Goal: Task Accomplishment & Management: Complete application form

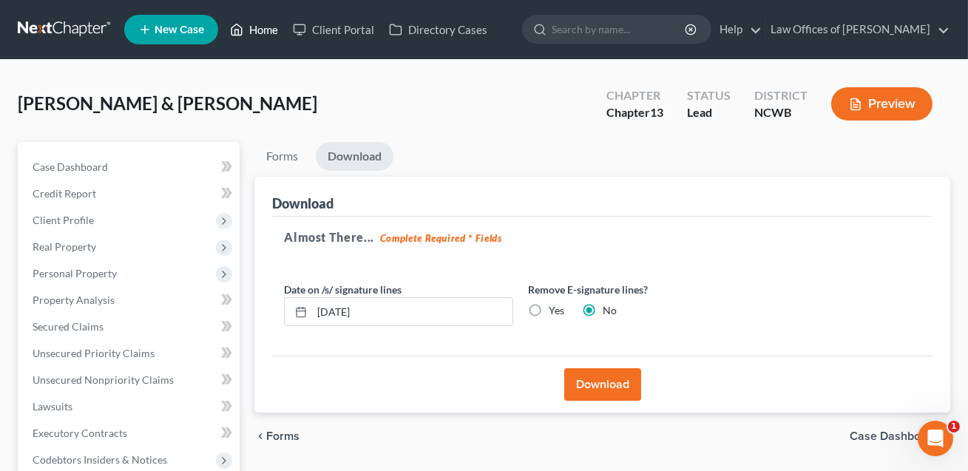
click at [260, 33] on link "Home" at bounding box center [254, 29] width 63 height 27
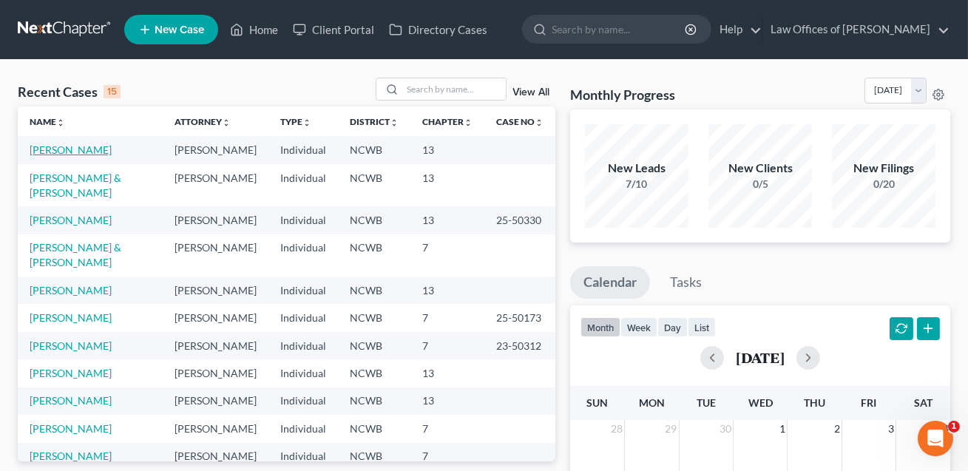
click at [85, 153] on link "[PERSON_NAME]" at bounding box center [71, 149] width 82 height 13
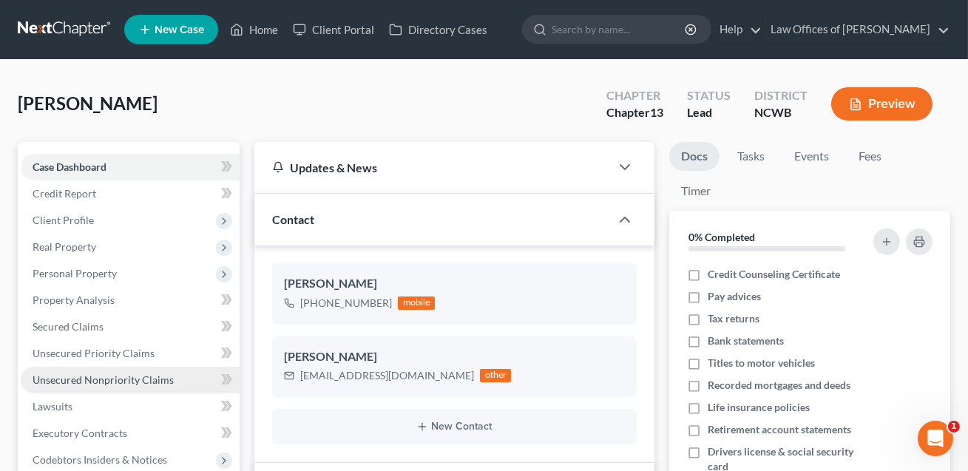
click at [92, 384] on span "Unsecured Nonpriority Claims" at bounding box center [103, 380] width 141 height 13
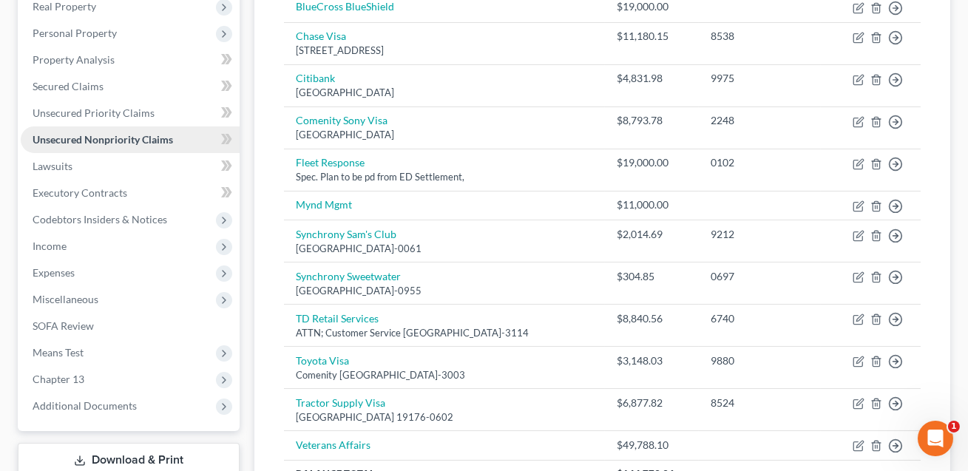
scroll to position [265, 0]
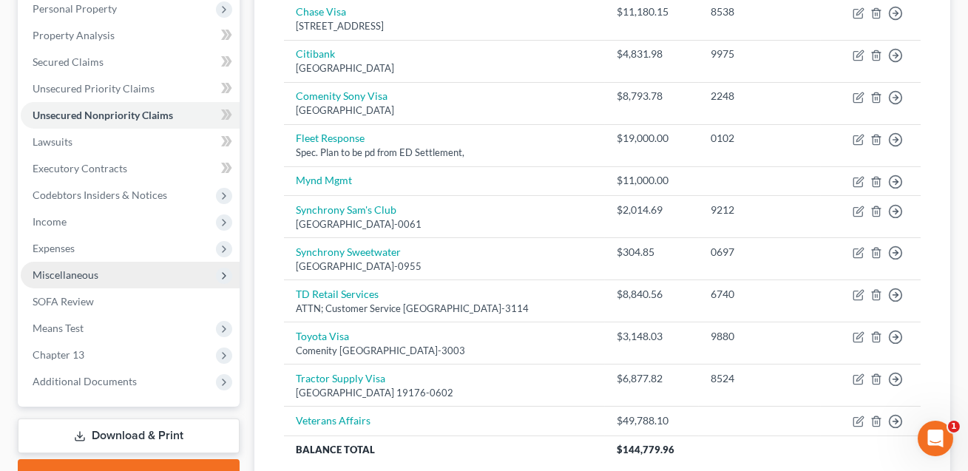
click at [77, 266] on span "Miscellaneous" at bounding box center [130, 275] width 219 height 27
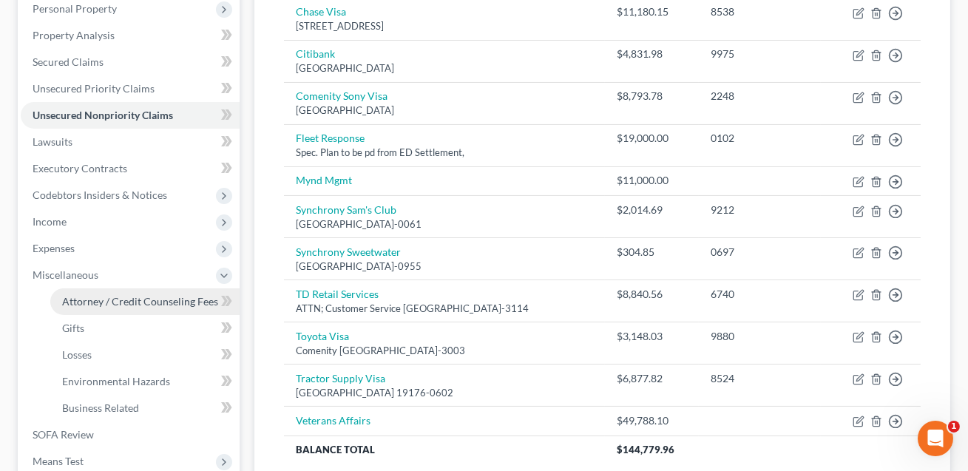
click at [92, 303] on span "Attorney / Credit Counseling Fees" at bounding box center [140, 301] width 156 height 13
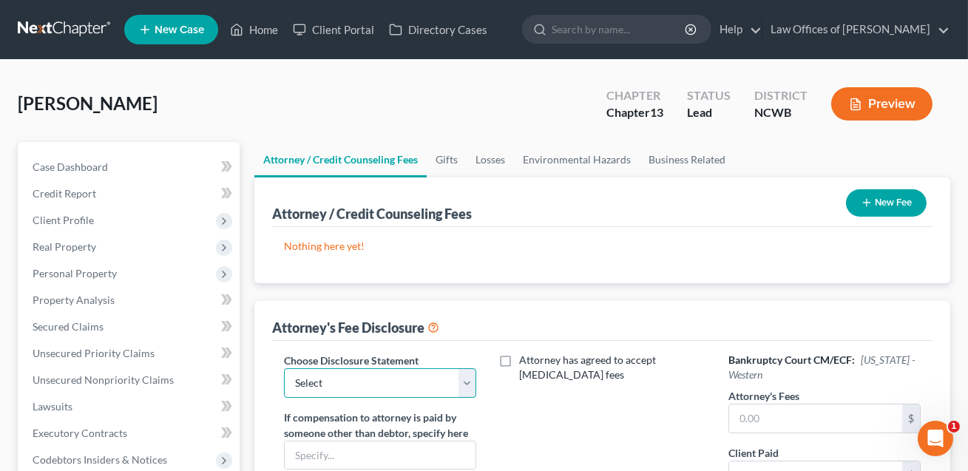
click at [318, 383] on select "Select Attorney Fee Discloure" at bounding box center [380, 383] width 192 height 30
select select "0"
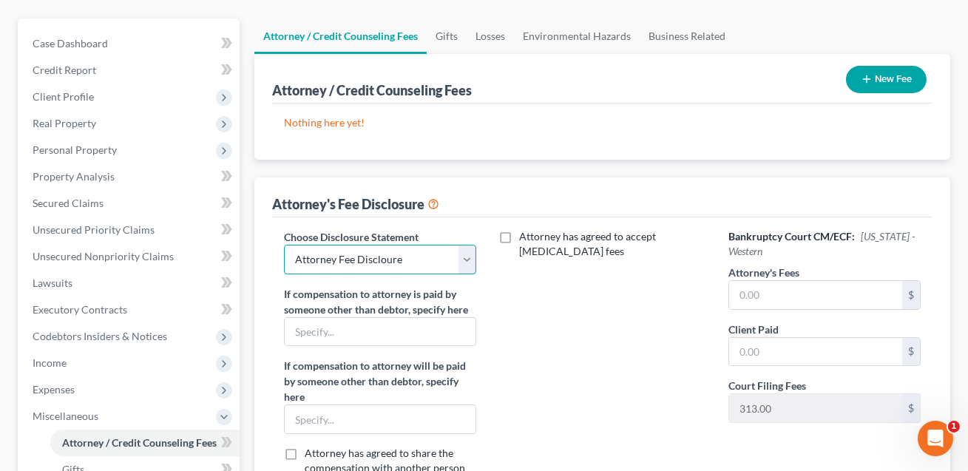
scroll to position [151, 0]
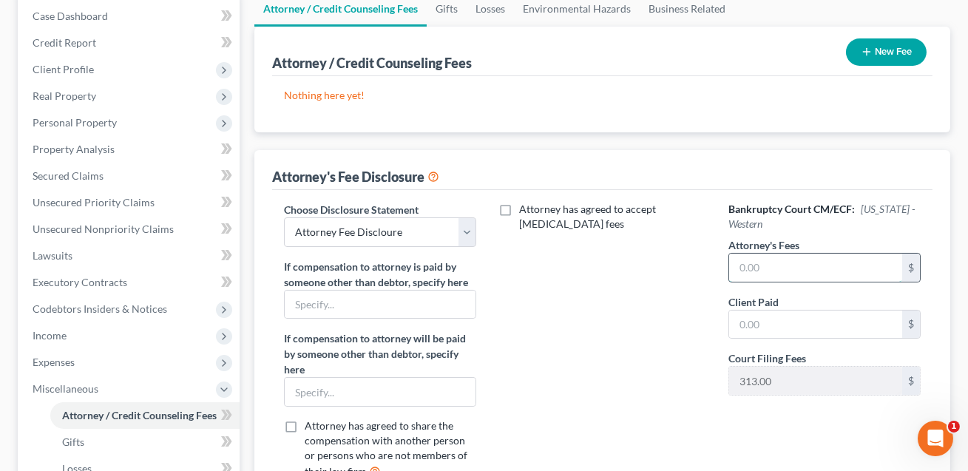
click at [780, 268] on input "text" at bounding box center [815, 268] width 173 height 28
type input "5,000.00"
click at [773, 328] on input "text" at bounding box center [815, 325] width 173 height 28
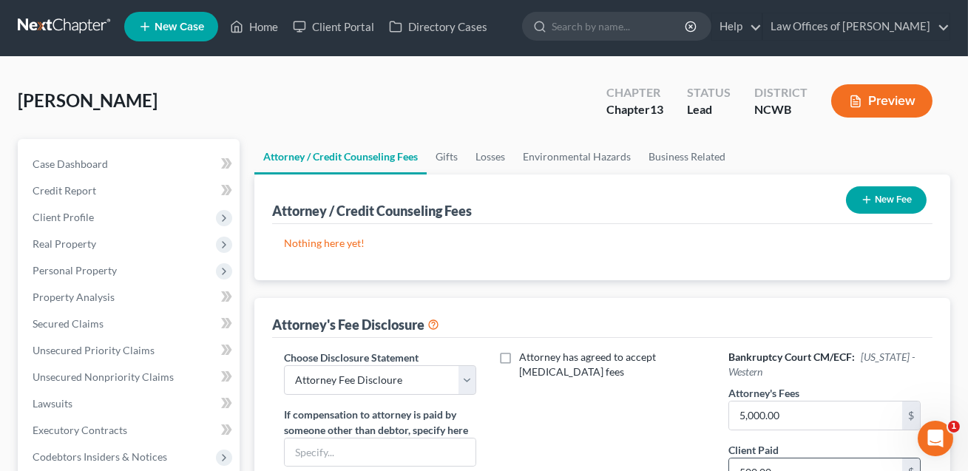
scroll to position [0, 0]
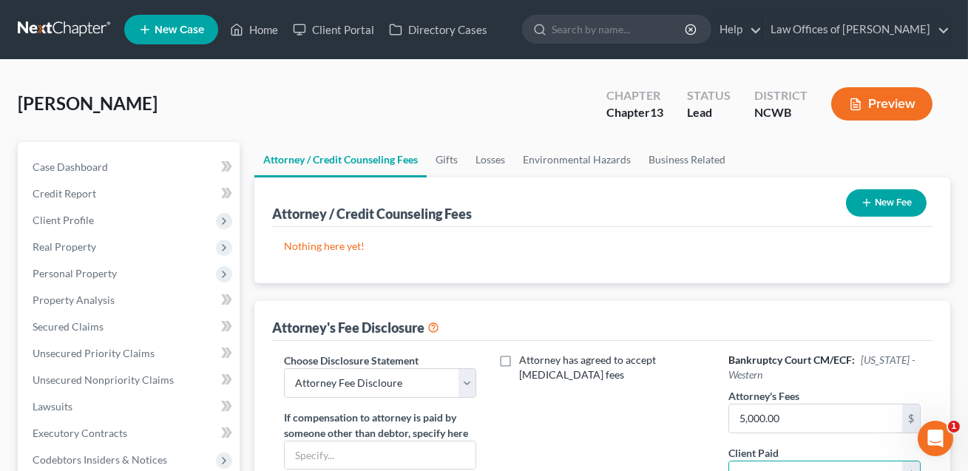
type input "500.00"
click at [882, 209] on button "New Fee" at bounding box center [886, 202] width 81 height 27
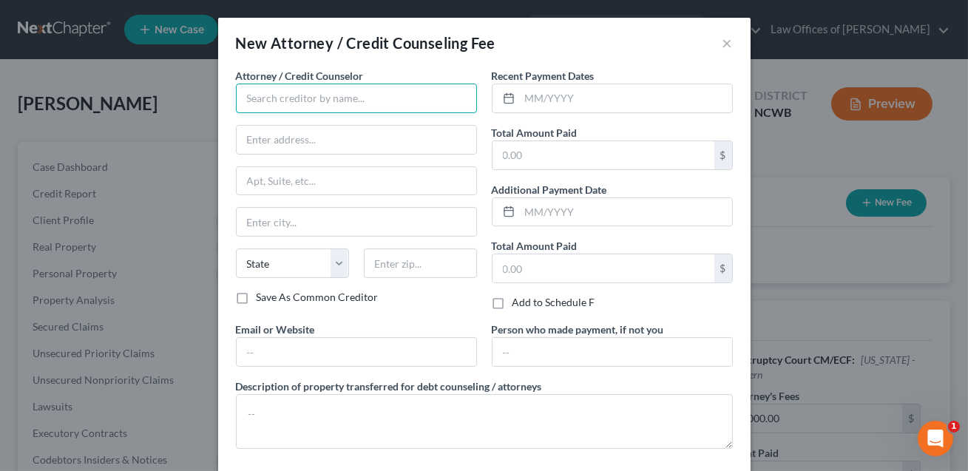
click at [253, 106] on input "text" at bounding box center [356, 99] width 241 height 30
click at [314, 99] on input "Law Offices of [PERSON_NAME]" at bounding box center [356, 99] width 241 height 30
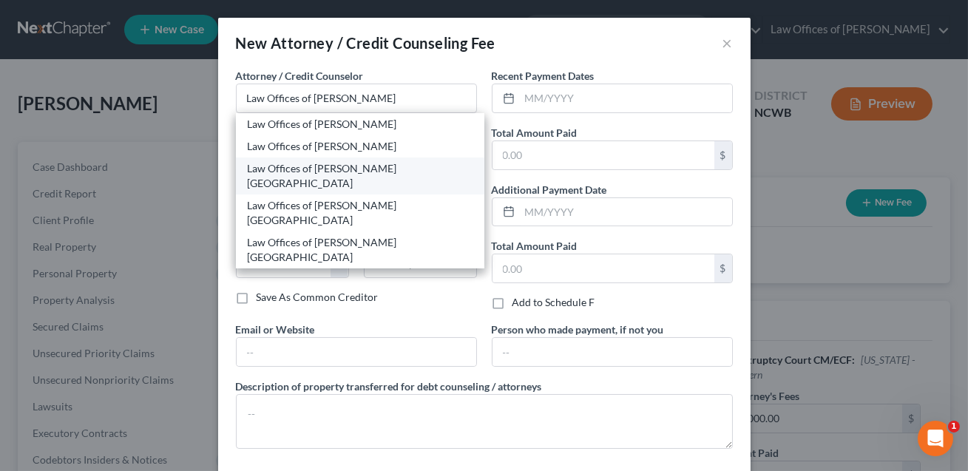
click at [357, 172] on div "Law Offices of [PERSON_NAME] [GEOGRAPHIC_DATA]" at bounding box center [360, 176] width 225 height 30
type input "Law Offices of [PERSON_NAME] [GEOGRAPHIC_DATA]"
type input "[STREET_ADDRESS]"
type input "[GEOGRAPHIC_DATA]"
select select "28"
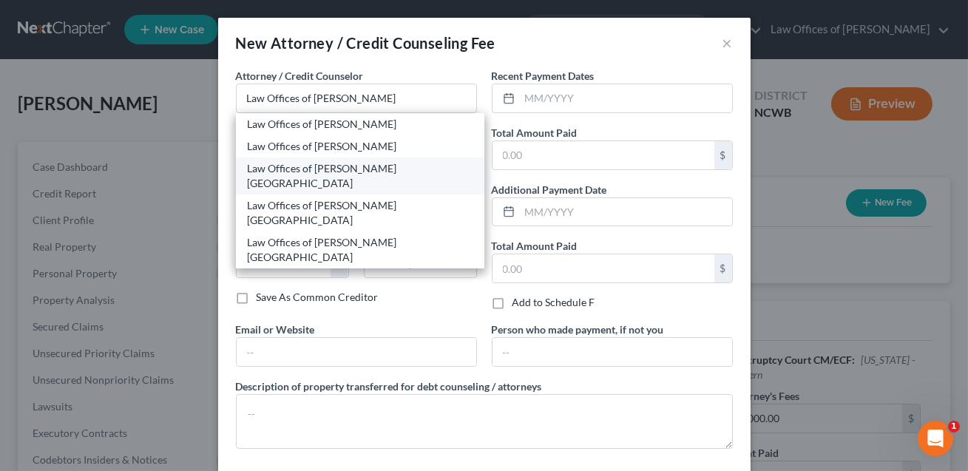
type input "28677"
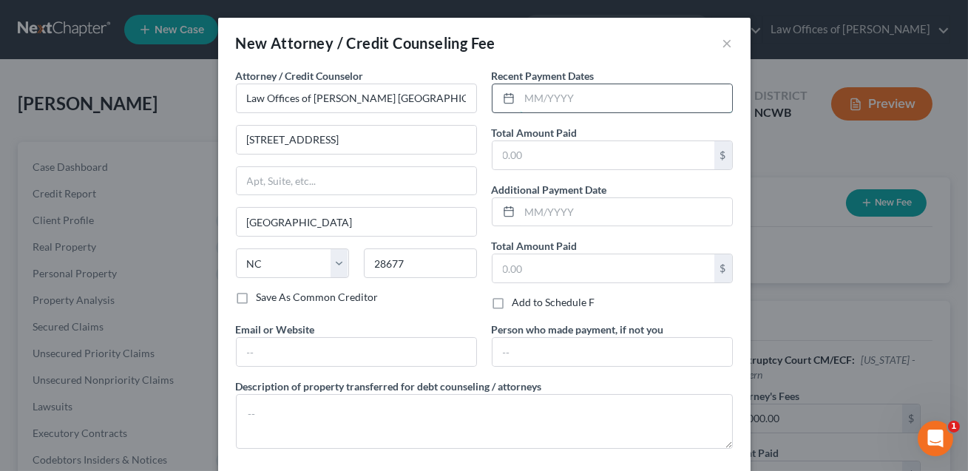
click at [530, 101] on input "text" at bounding box center [626, 98] width 212 height 28
type input "09/2025"
click at [536, 153] on input "text" at bounding box center [604, 155] width 222 height 28
type input "300.00"
click at [561, 185] on label "Additional Payment Date" at bounding box center [549, 190] width 115 height 16
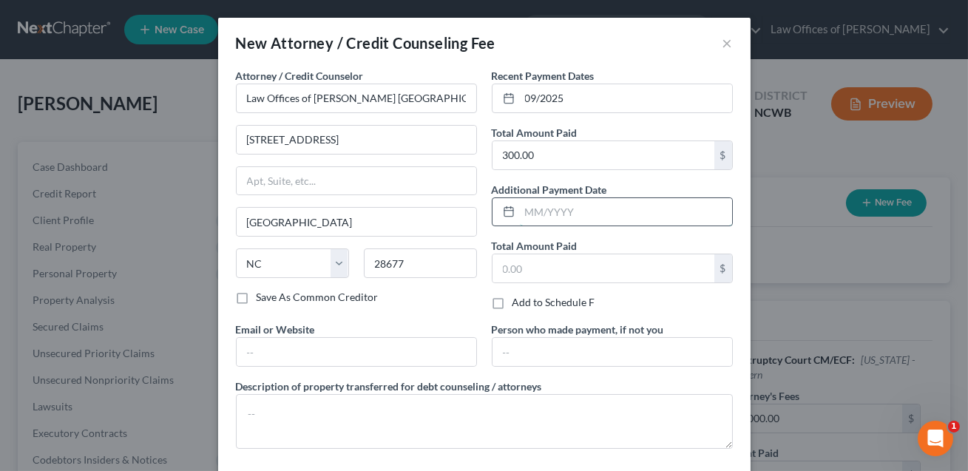
click at [547, 211] on input "text" at bounding box center [626, 212] width 212 height 28
type input "10/2025"
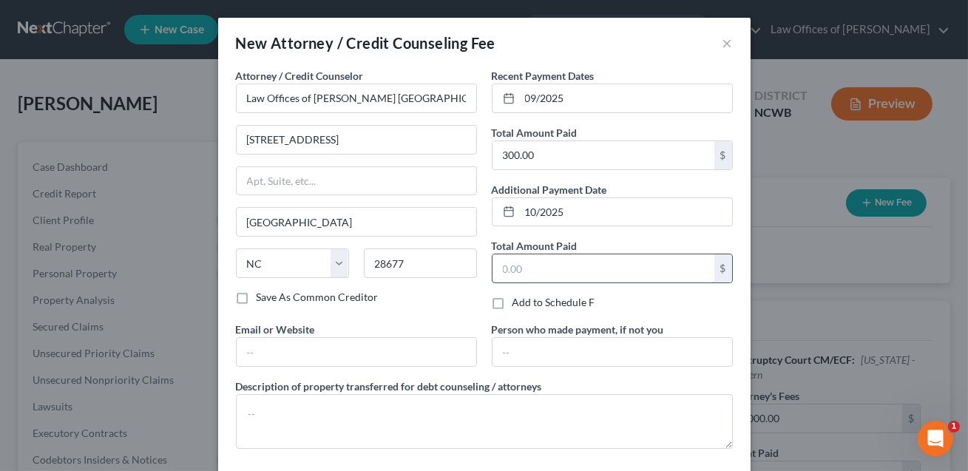
click at [533, 279] on input "text" at bounding box center [604, 268] width 222 height 28
type input "513.00"
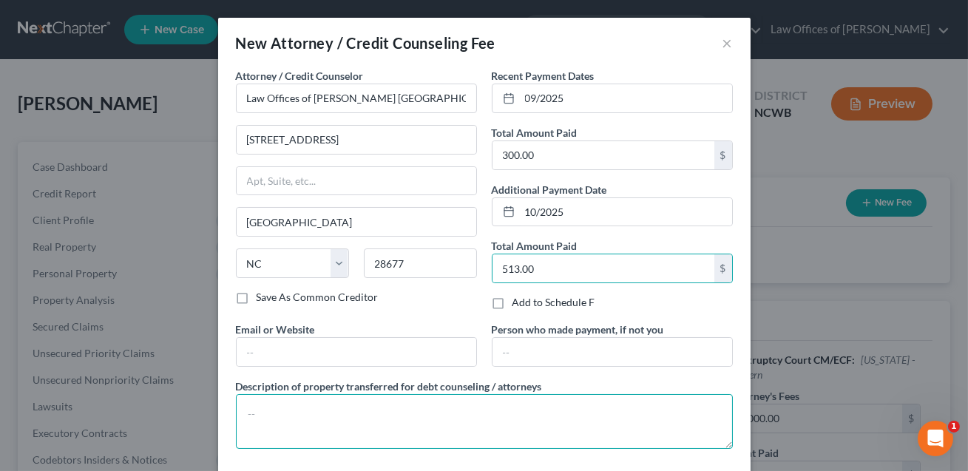
click at [342, 406] on textarea at bounding box center [484, 421] width 497 height 55
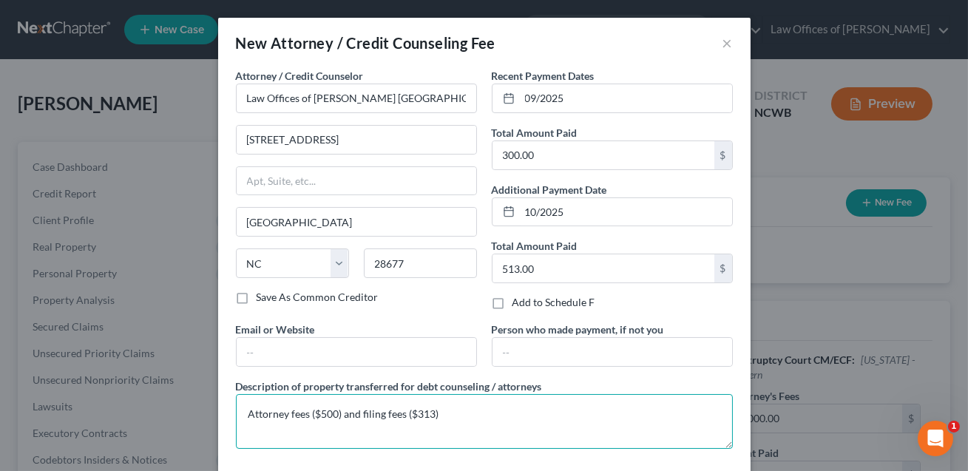
scroll to position [69, 0]
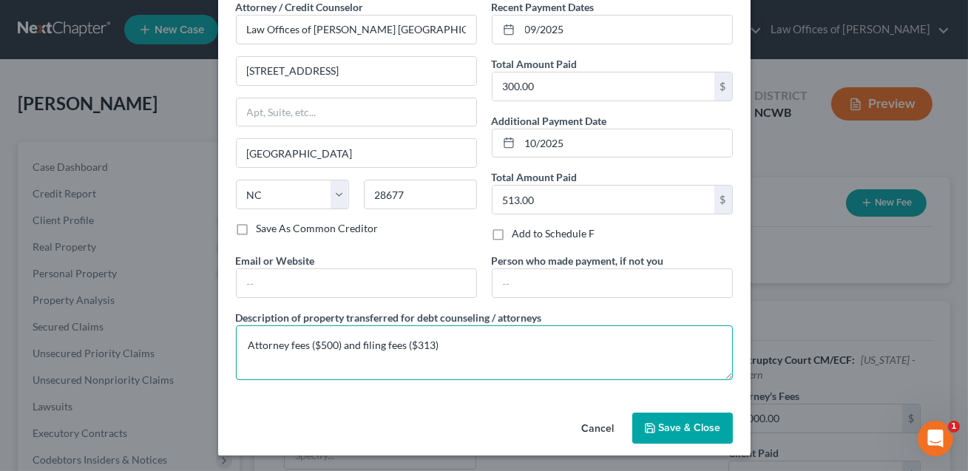
type textarea "Attorney fees ($500) and filing fees ($313)"
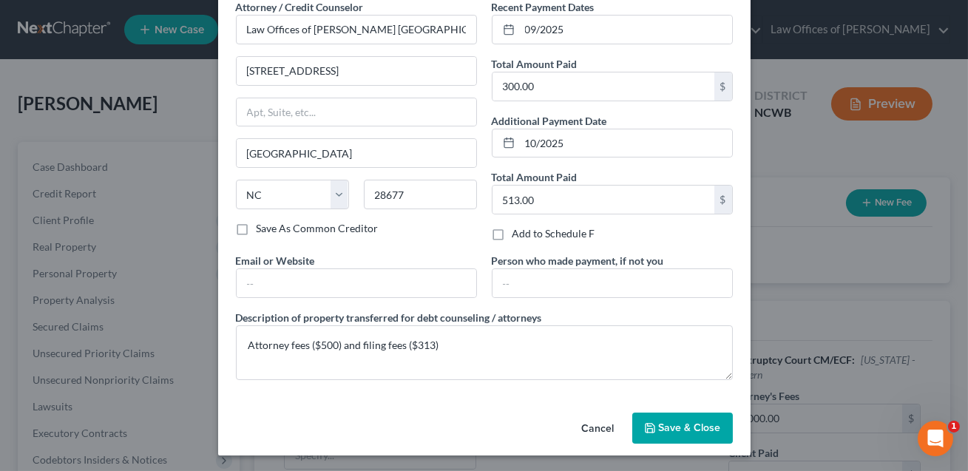
click at [678, 424] on span "Save & Close" at bounding box center [690, 428] width 62 height 13
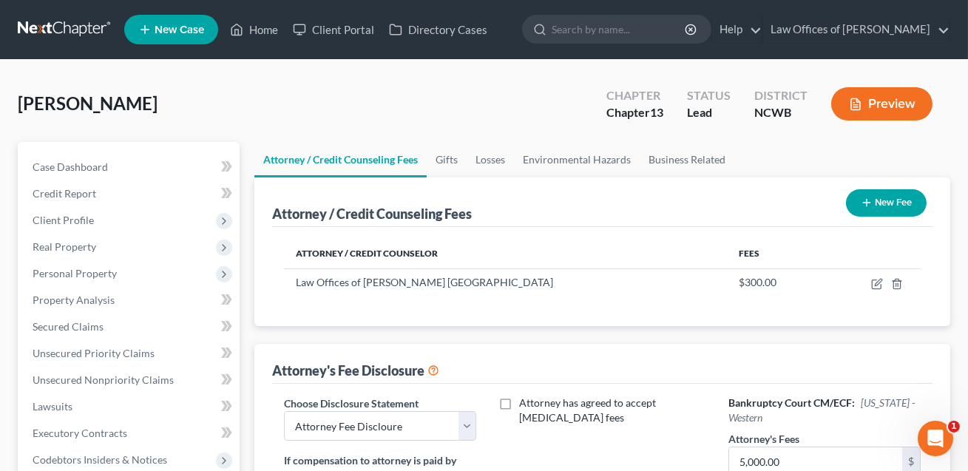
click at [878, 204] on button "New Fee" at bounding box center [886, 202] width 81 height 27
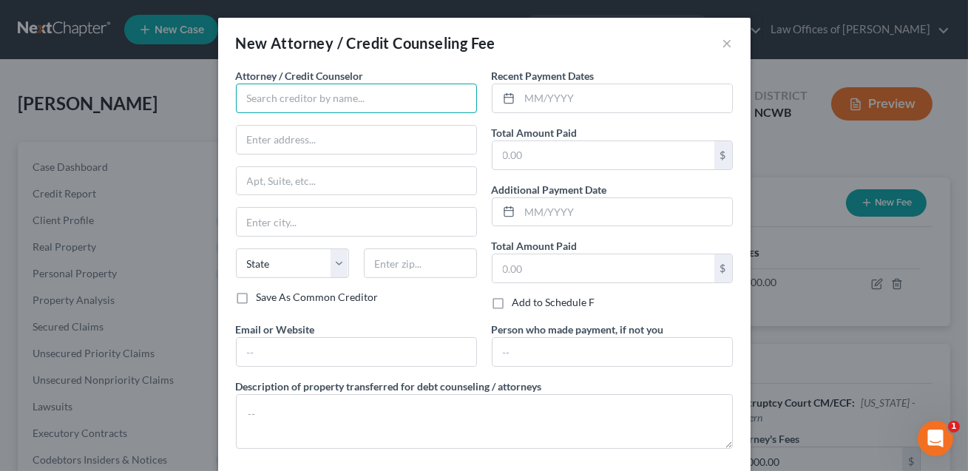
click at [277, 104] on input "text" at bounding box center [356, 99] width 241 height 30
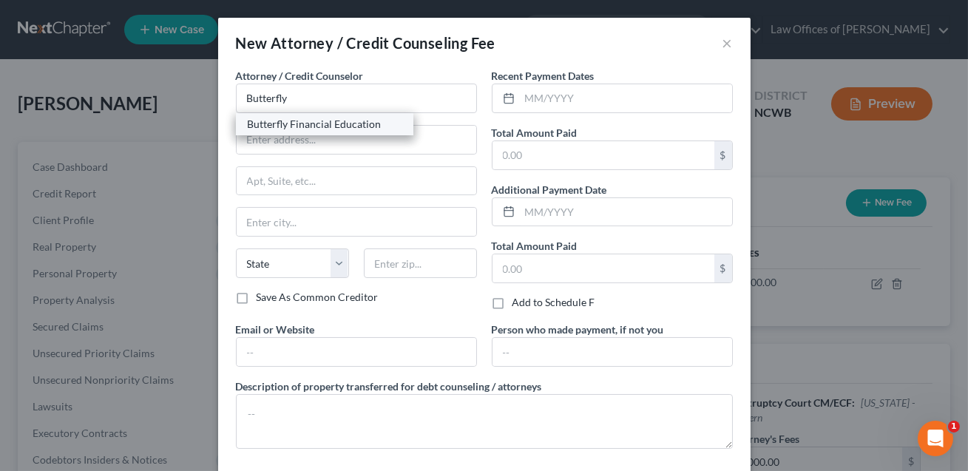
click at [284, 129] on div "Butterfly Financial Education" at bounding box center [325, 124] width 154 height 15
type input "Butterfly Financial Education"
type input "(Online)"
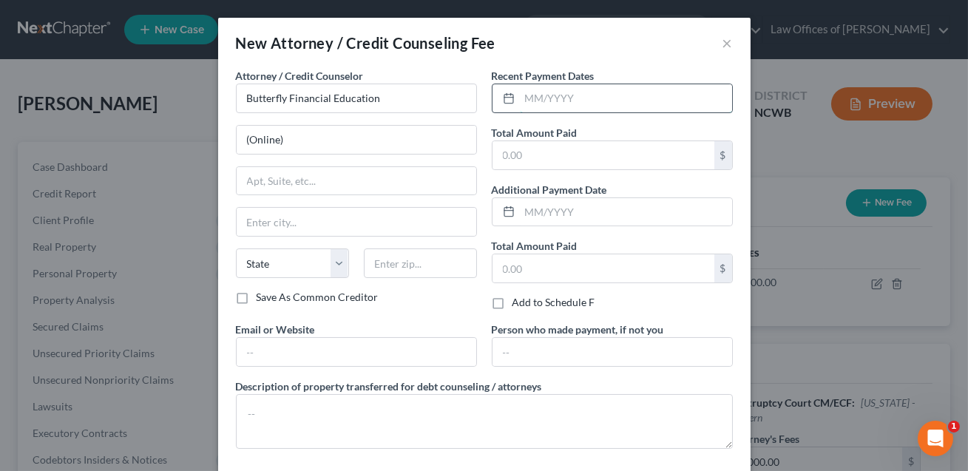
click at [527, 103] on input "text" at bounding box center [626, 98] width 212 height 28
type input "10/2025"
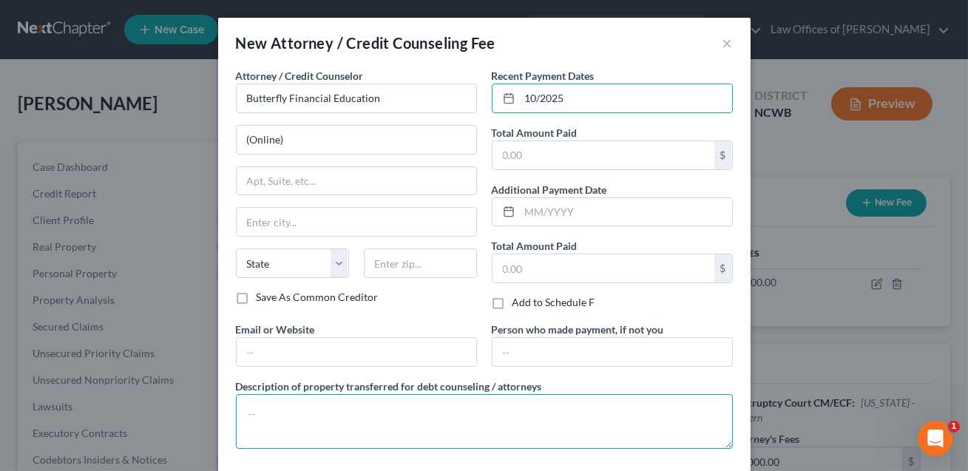
click at [262, 417] on textarea at bounding box center [484, 421] width 497 height 55
click at [255, 413] on textarea "Cedit counseling class" at bounding box center [484, 421] width 497 height 55
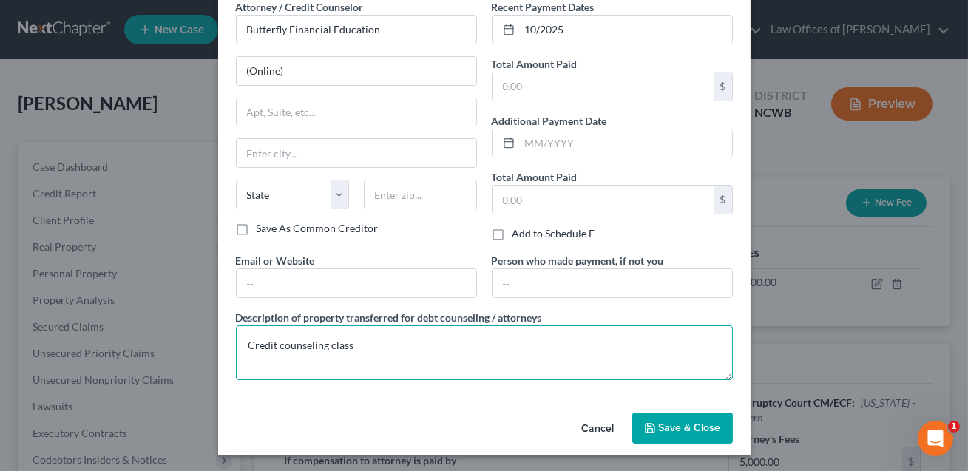
type textarea "Credit counseling class"
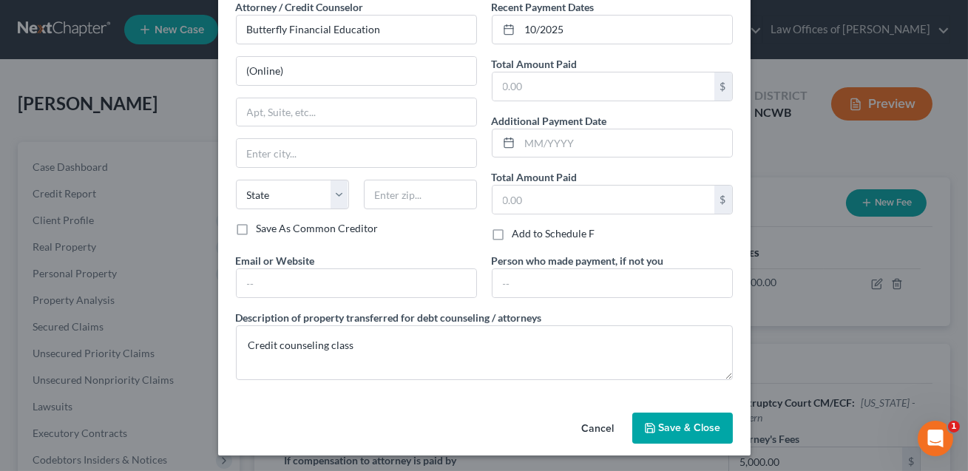
click at [692, 428] on span "Save & Close" at bounding box center [690, 428] width 62 height 13
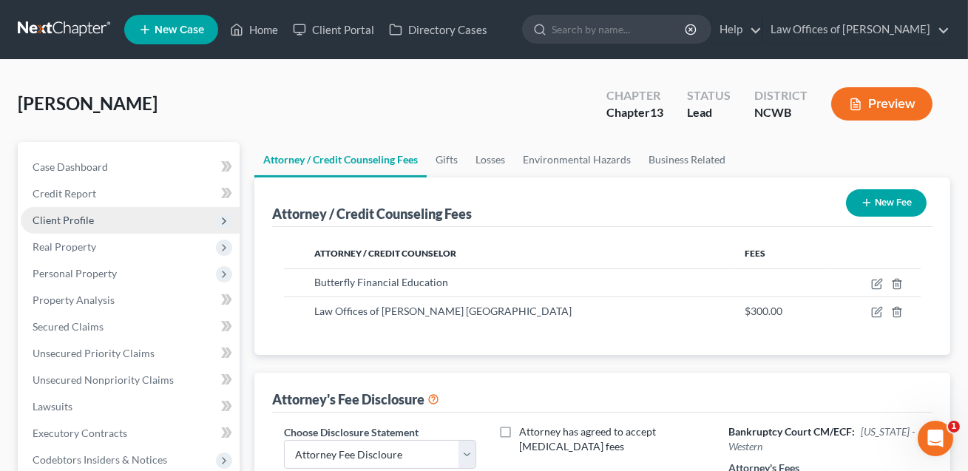
click at [75, 219] on span "Client Profile" at bounding box center [63, 220] width 61 height 13
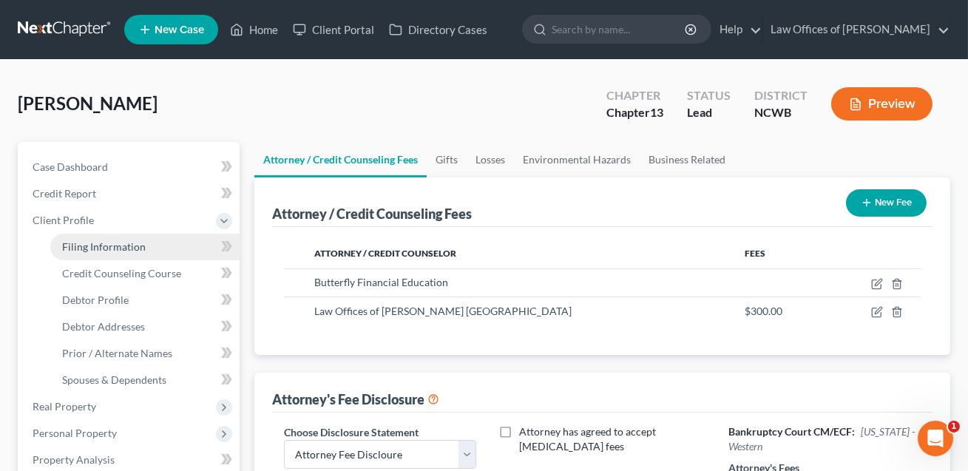
click at [85, 240] on span "Filing Information" at bounding box center [104, 246] width 84 height 13
select select "1"
select select "0"
select select "3"
select select "28"
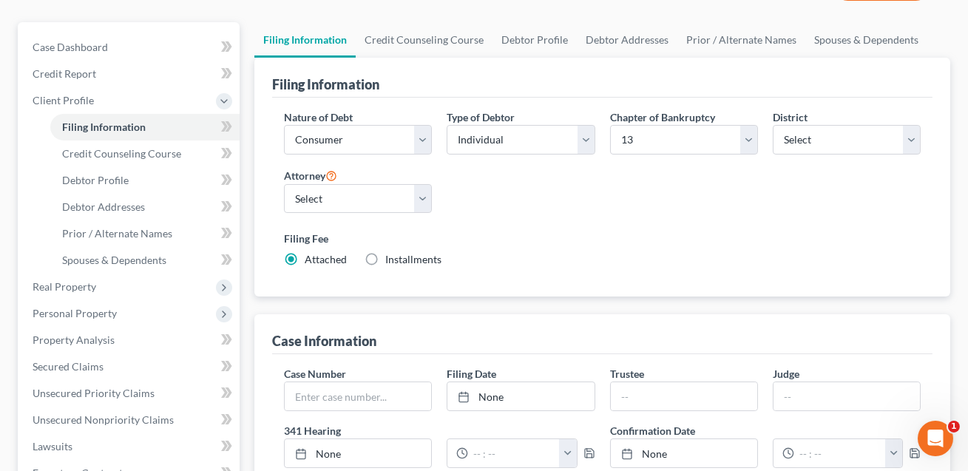
scroll to position [23, 0]
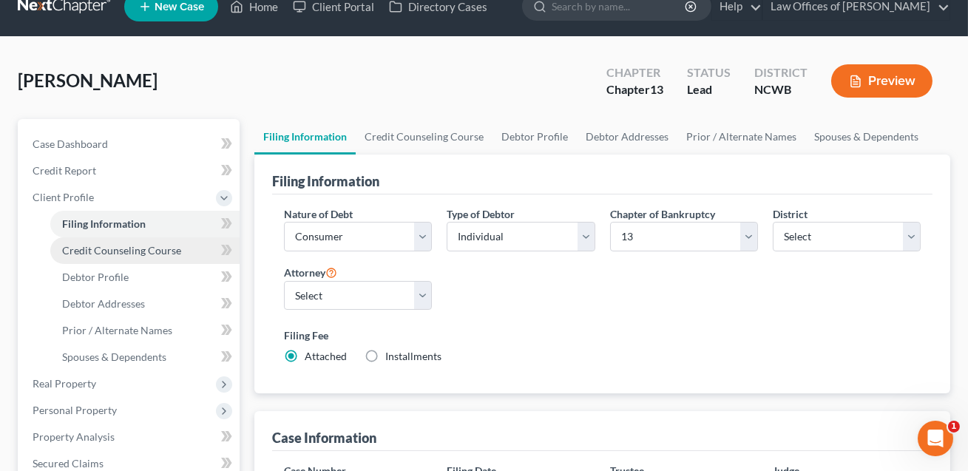
click at [134, 251] on span "Credit Counseling Course" at bounding box center [121, 250] width 119 height 13
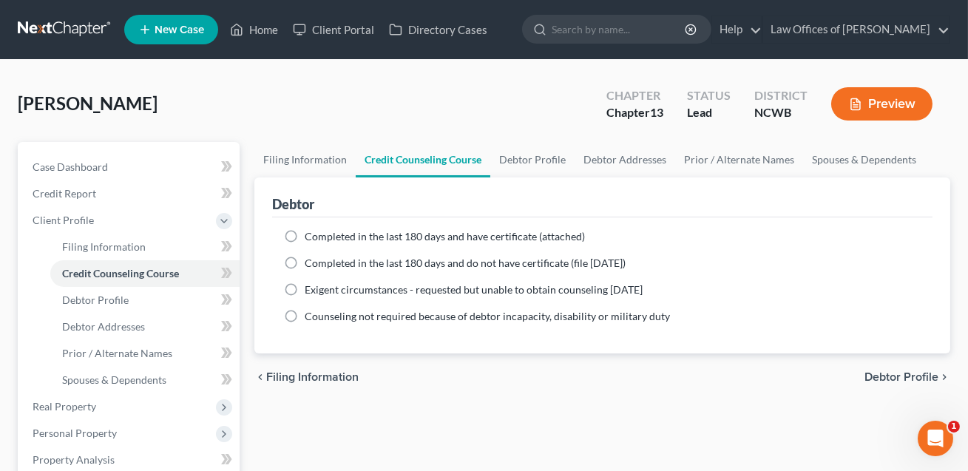
click at [305, 234] on label "Completed in the last 180 days and have certificate (attached)" at bounding box center [445, 236] width 280 height 15
click at [311, 234] on input "Completed in the last 180 days and have certificate (attached)" at bounding box center [316, 234] width 10 height 10
radio input "true"
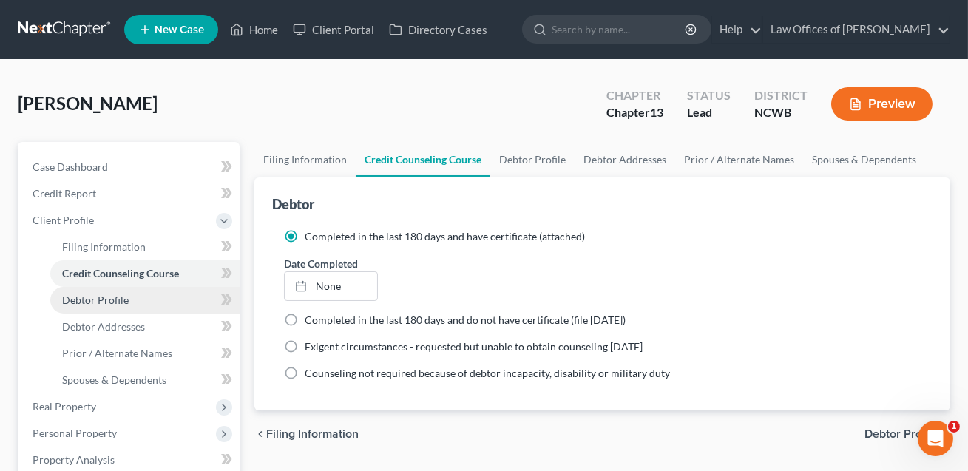
click at [107, 297] on span "Debtor Profile" at bounding box center [95, 300] width 67 height 13
select select "3"
select select "0"
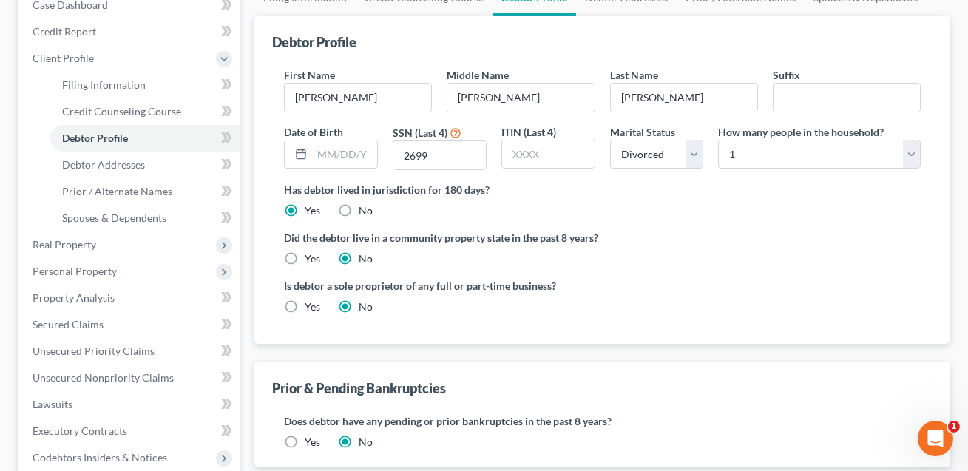
scroll to position [256, 0]
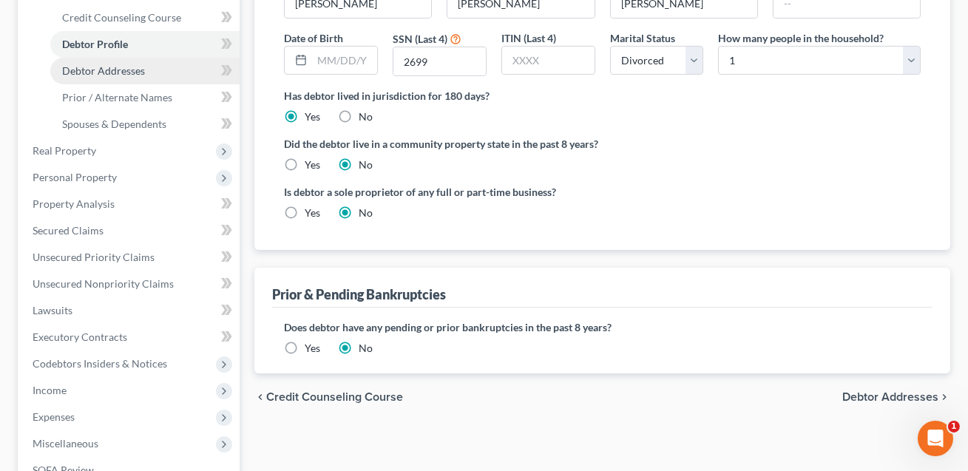
click at [126, 72] on span "Debtor Addresses" at bounding box center [103, 70] width 83 height 13
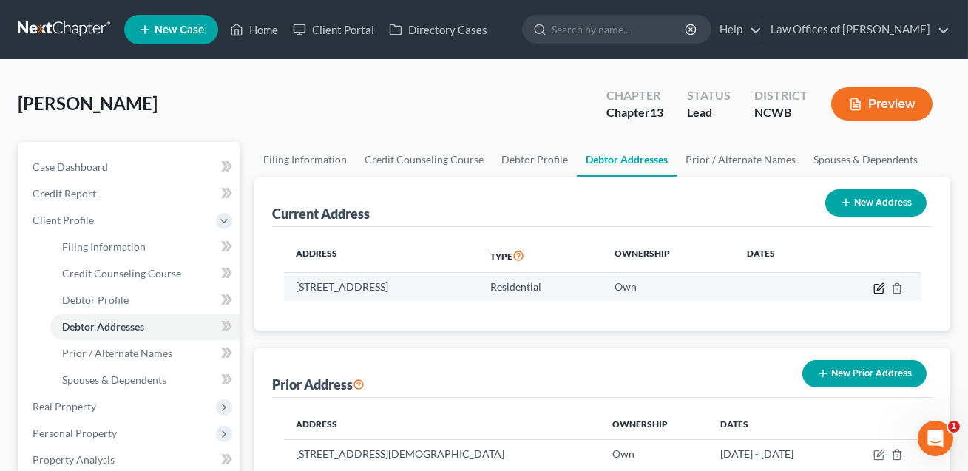
click at [880, 288] on icon "button" at bounding box center [880, 286] width 7 height 7
select select "28"
select select "17"
select select "0"
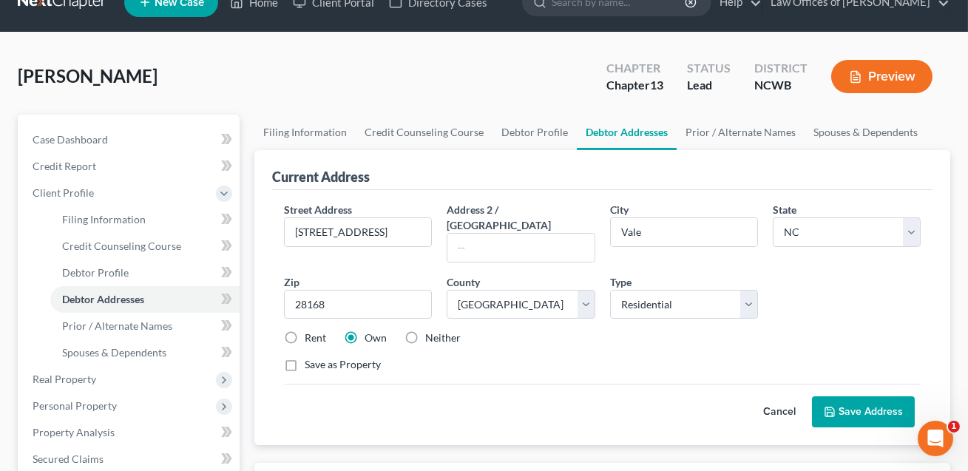
scroll to position [32, 0]
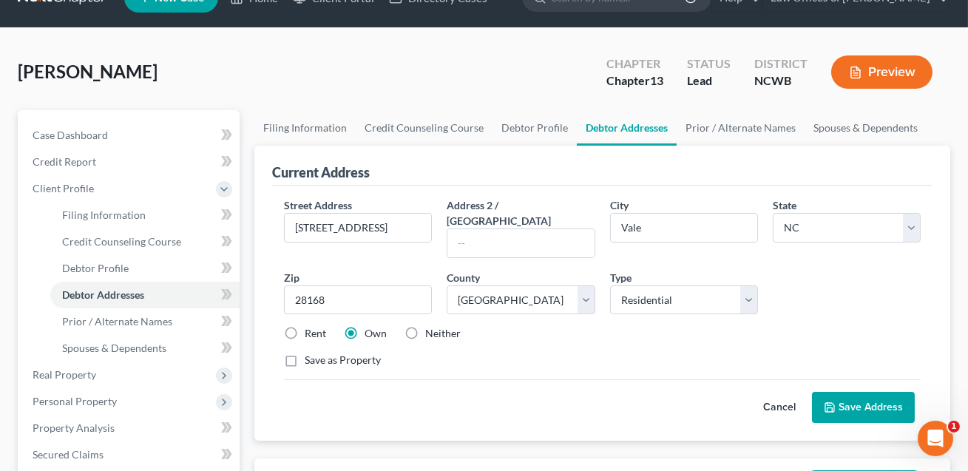
click at [875, 392] on button "Save Address" at bounding box center [863, 407] width 103 height 31
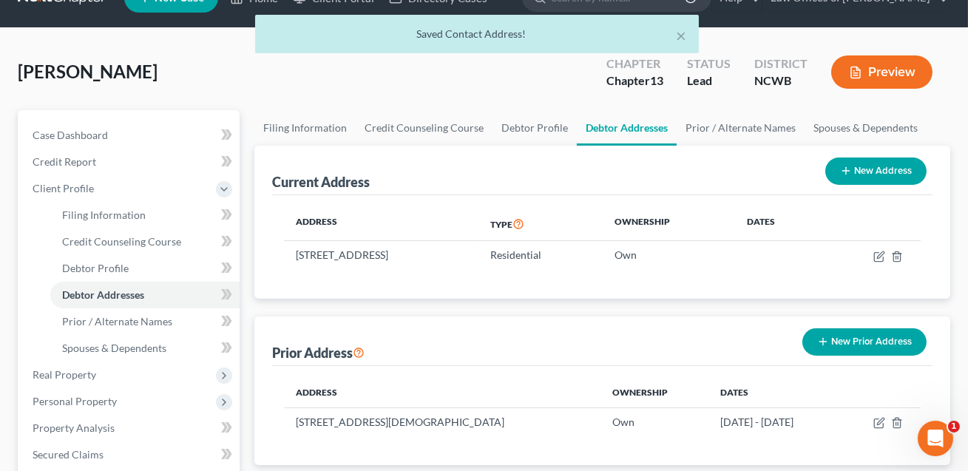
scroll to position [178, 0]
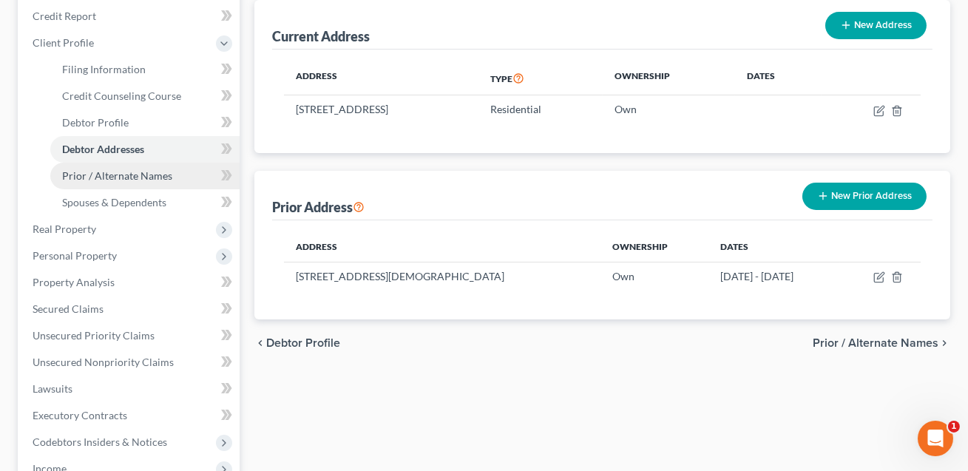
click at [147, 177] on span "Prior / Alternate Names" at bounding box center [117, 175] width 110 height 13
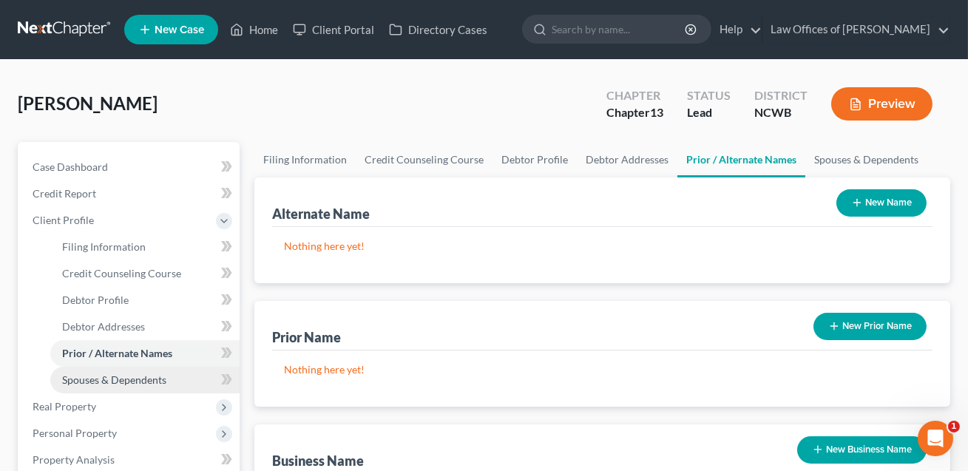
click at [129, 376] on span "Spouses & Dependents" at bounding box center [114, 380] width 104 height 13
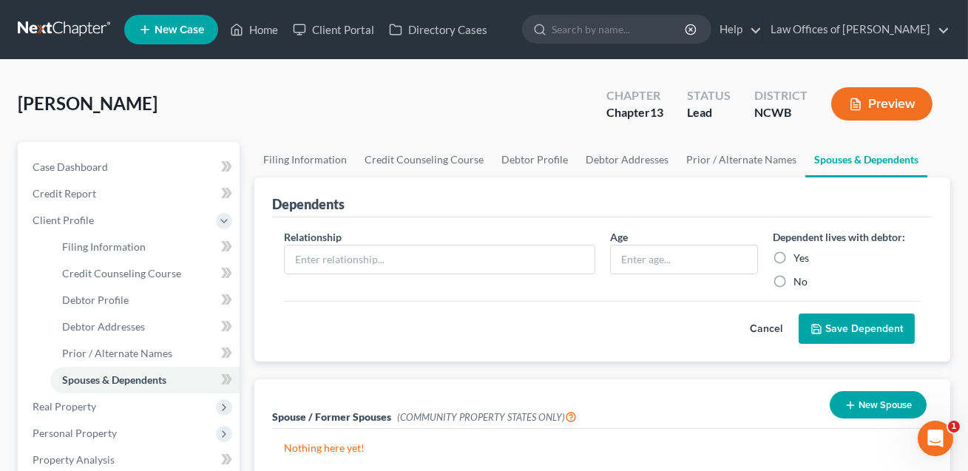
scroll to position [58, 0]
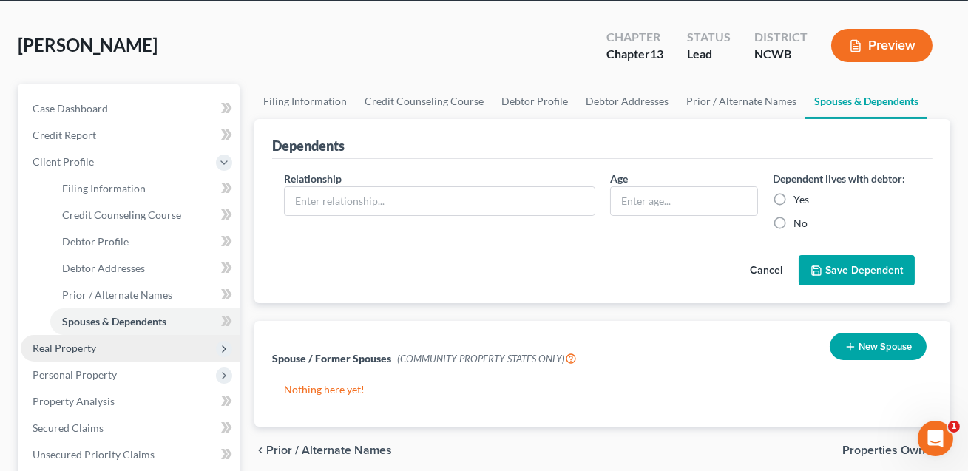
click at [117, 351] on span "Real Property" at bounding box center [130, 348] width 219 height 27
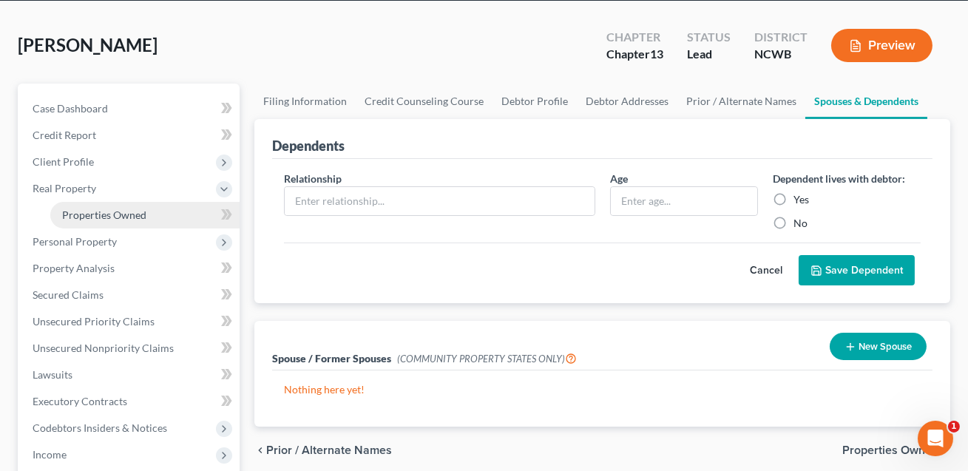
click at [106, 219] on span "Properties Owned" at bounding box center [104, 215] width 84 height 13
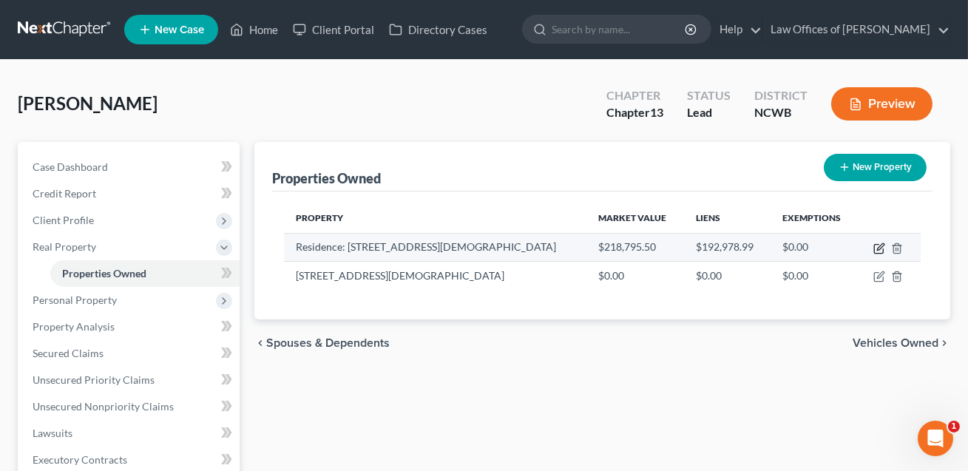
click at [878, 248] on icon "button" at bounding box center [880, 249] width 12 height 12
select select "28"
select select "17"
select select "0"
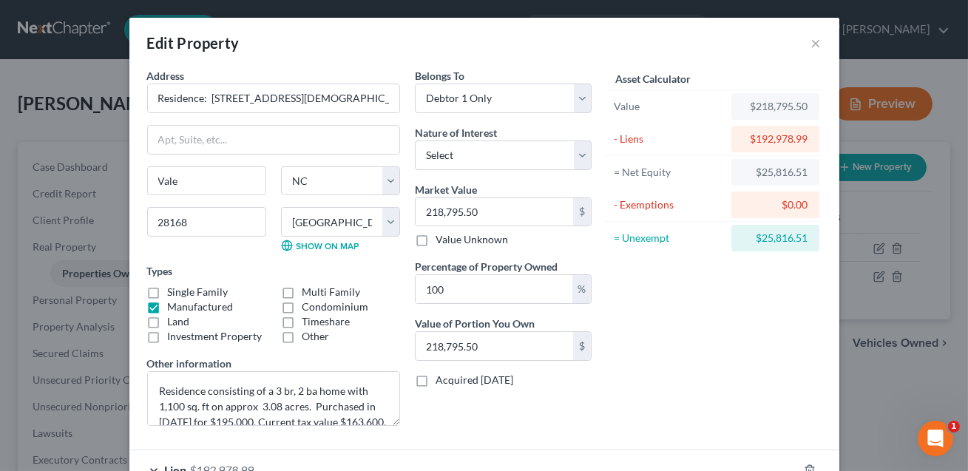
click at [168, 329] on label "Investment Property" at bounding box center [215, 336] width 95 height 15
click at [174, 329] on input "Investment Property" at bounding box center [179, 334] width 10 height 10
checkbox input "true"
click at [463, 146] on select "Select Fee Simple Joint Tenant Life Estate Equitable Interest Future Interest T…" at bounding box center [503, 156] width 177 height 30
select select "0"
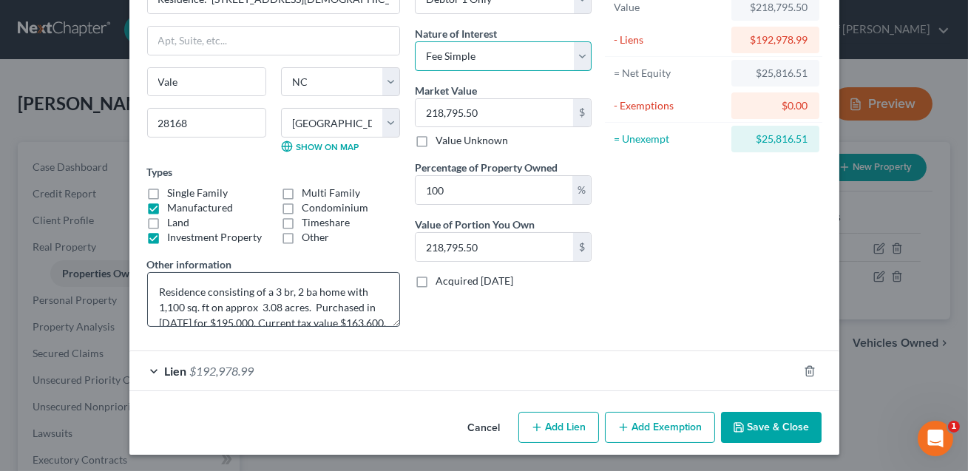
scroll to position [30, 0]
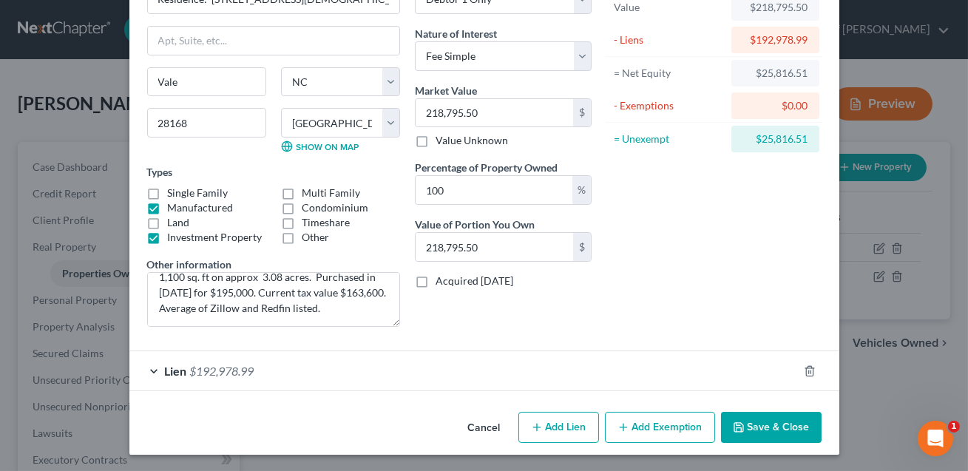
click at [551, 427] on button "Add Lien" at bounding box center [558, 427] width 81 height 31
select select "0"
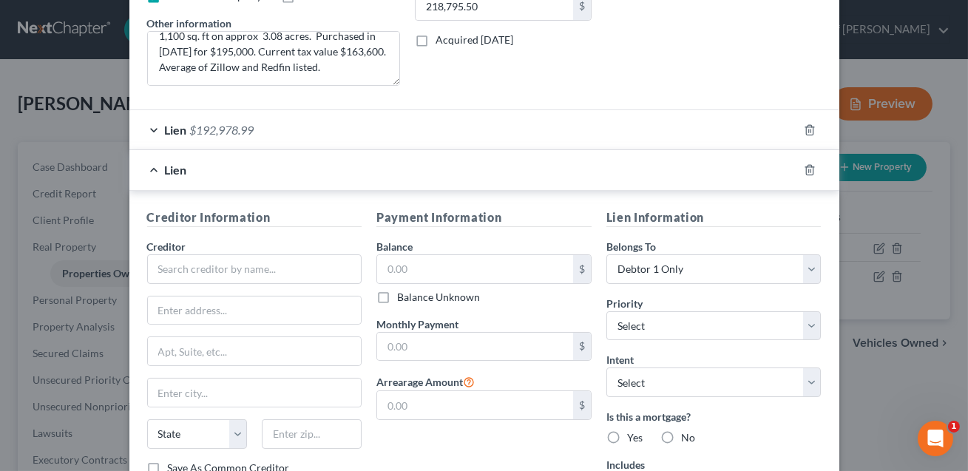
scroll to position [365, 0]
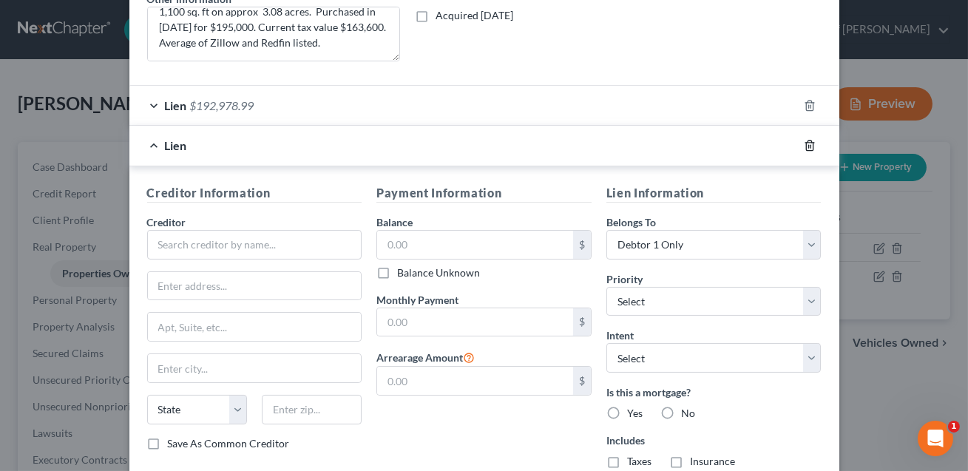
click at [809, 144] on icon "button" at bounding box center [810, 146] width 12 height 12
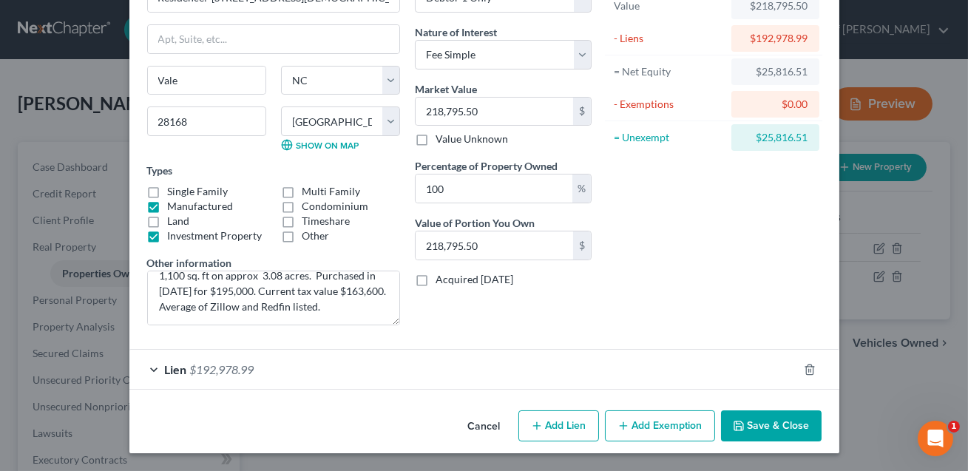
scroll to position [99, 0]
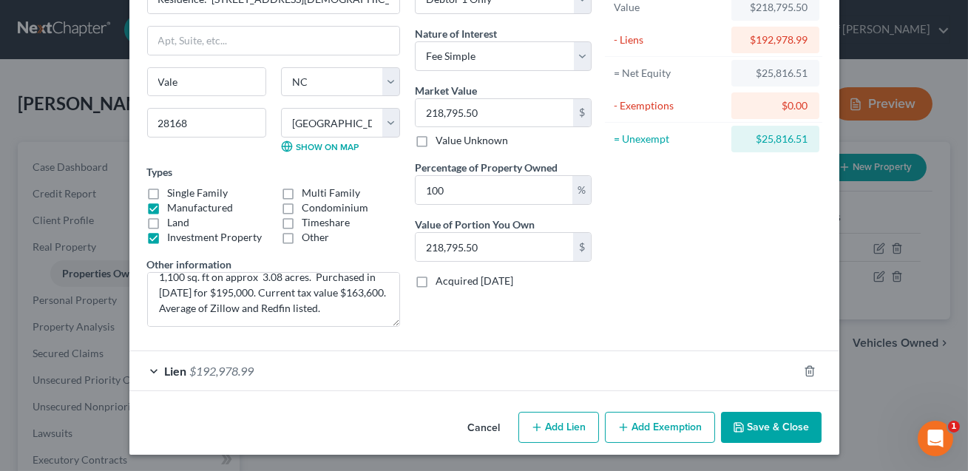
click at [638, 422] on button "Add Exemption" at bounding box center [660, 427] width 110 height 31
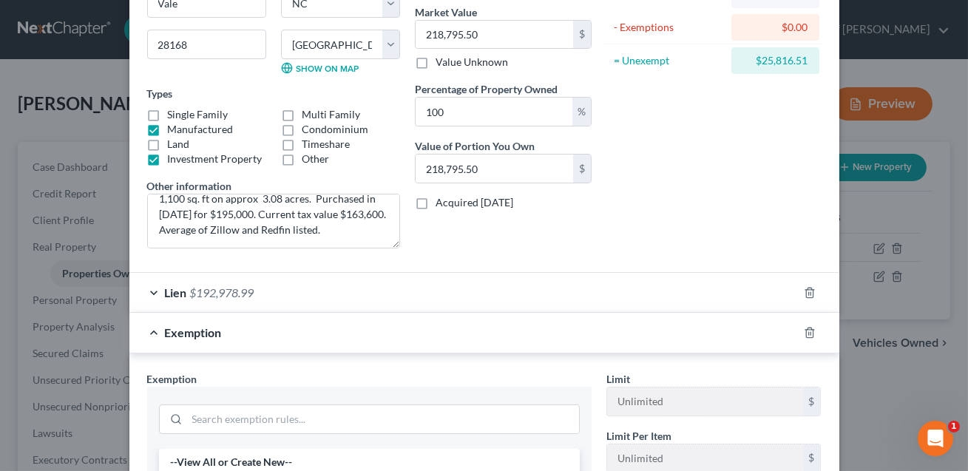
scroll to position [241, 0]
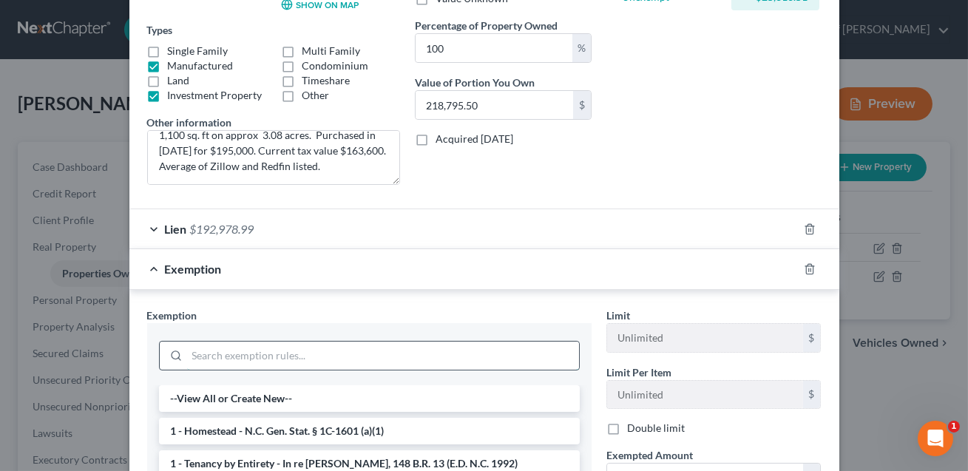
click at [326, 352] on input "search" at bounding box center [383, 356] width 392 height 28
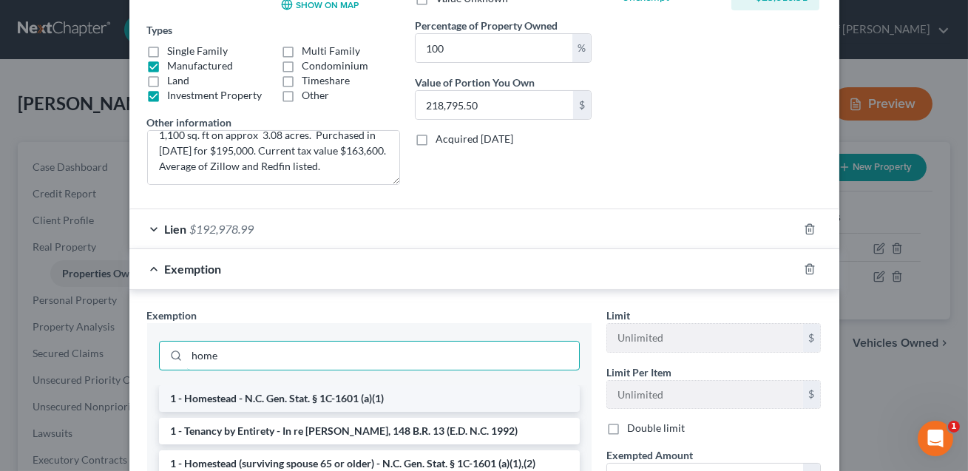
type input "home"
click at [320, 397] on li "1 - Homestead - N.C. Gen. Stat. § 1C-1601 (a)(1)" at bounding box center [369, 398] width 421 height 27
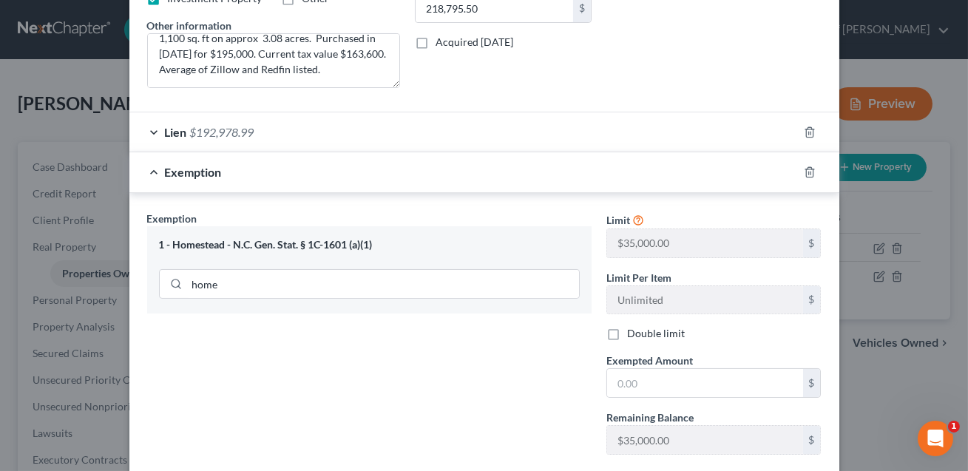
scroll to position [354, 0]
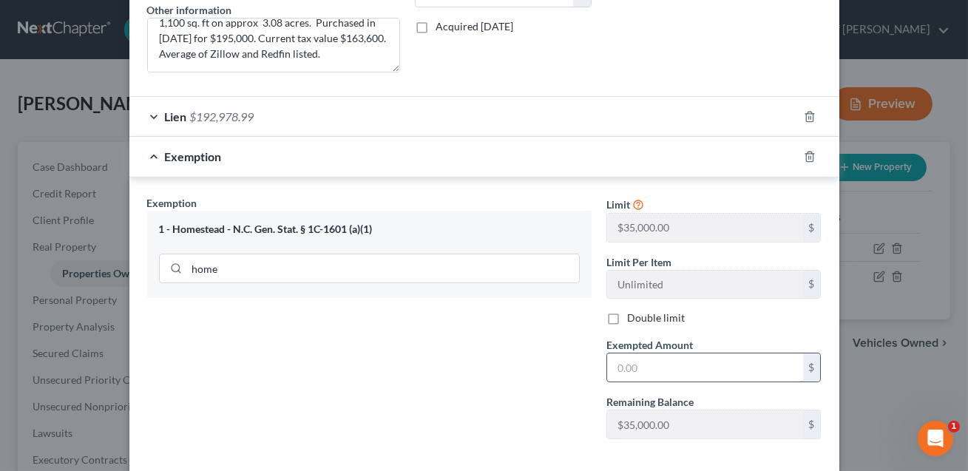
click at [626, 368] on input "text" at bounding box center [705, 368] width 196 height 28
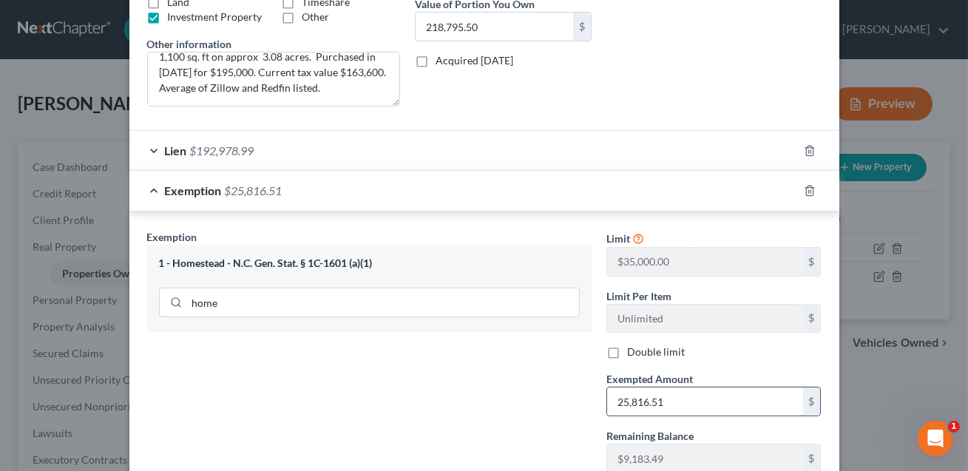
scroll to position [425, 0]
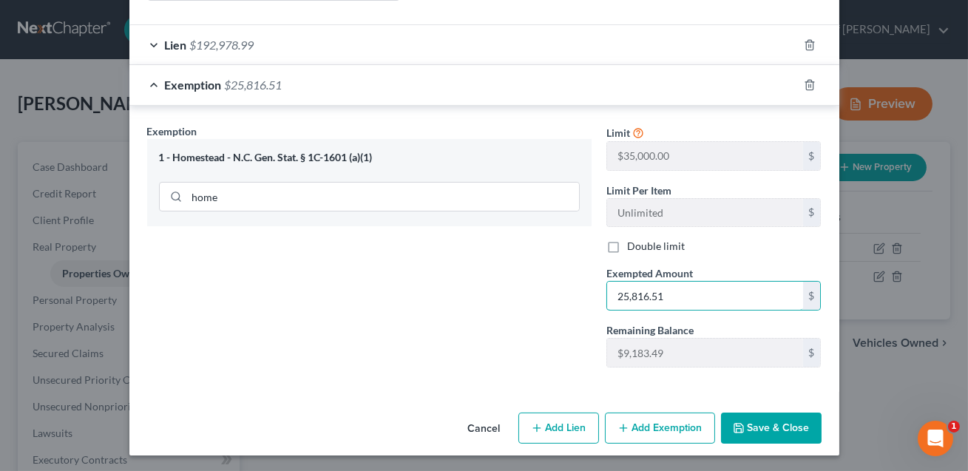
type input "25,816.51"
click at [775, 427] on button "Save & Close" at bounding box center [771, 428] width 101 height 31
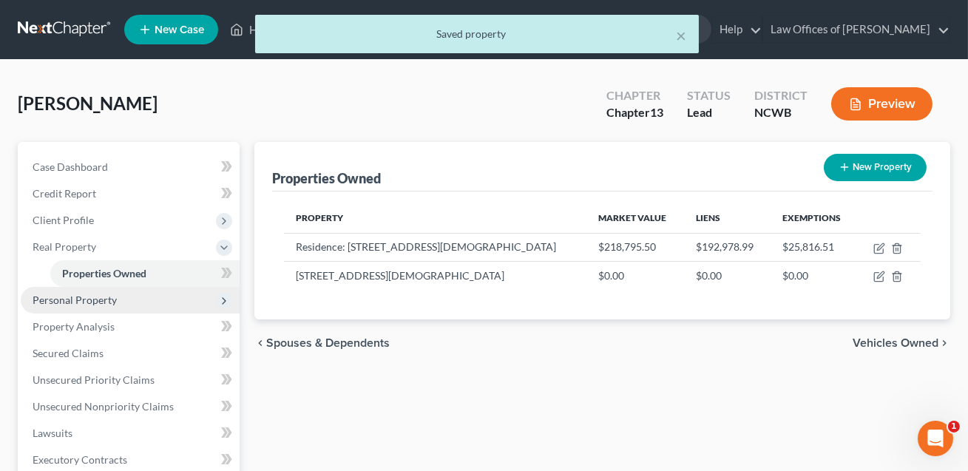
click at [112, 296] on span "Personal Property" at bounding box center [75, 300] width 84 height 13
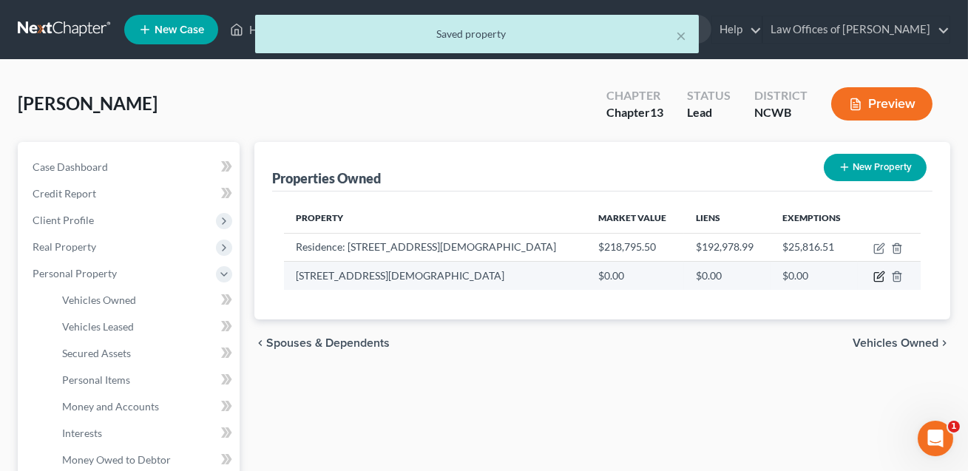
click at [879, 274] on icon "button" at bounding box center [880, 277] width 12 height 12
select select "28"
select select "17"
select select "3"
select select "0"
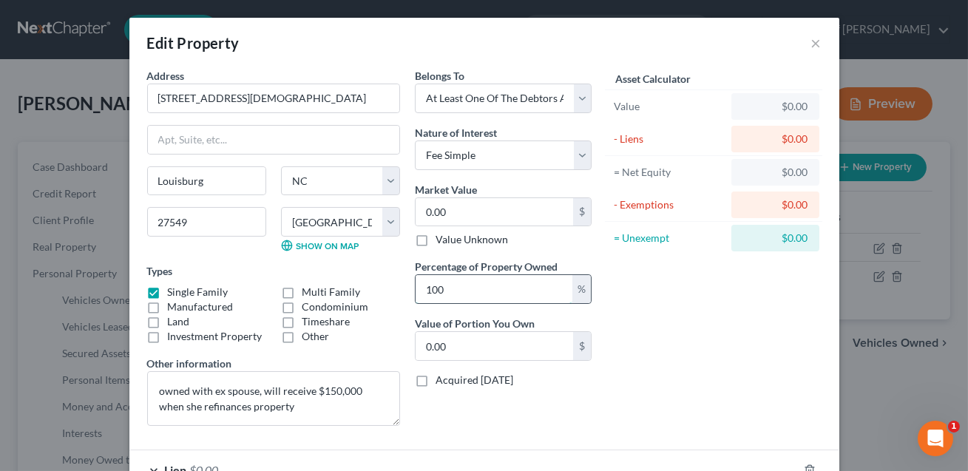
click at [450, 288] on input "100" at bounding box center [494, 289] width 157 height 28
type input "10"
type input "0"
type input "1"
type input "5"
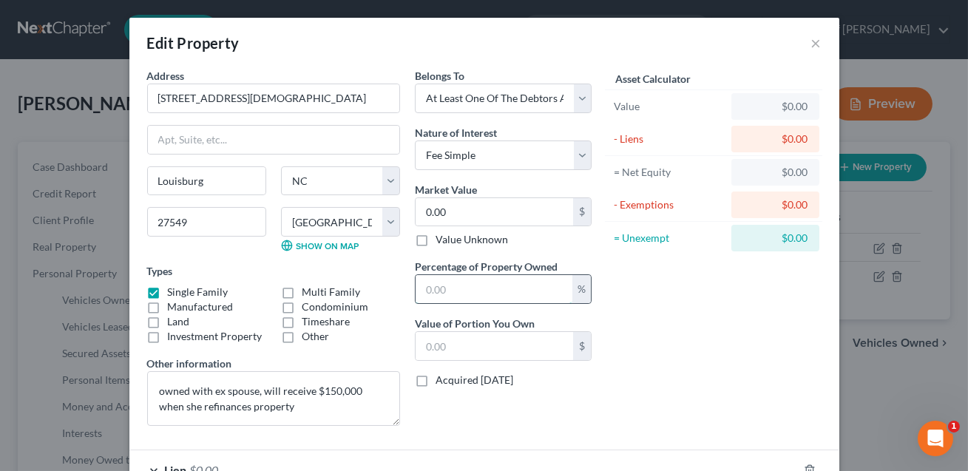
type input "0"
type input "50"
drag, startPoint x: 271, startPoint y: 96, endPoint x: 158, endPoint y: 92, distance: 113.3
click at [158, 92] on input "[STREET_ADDRESS][DEMOGRAPHIC_DATA]" at bounding box center [273, 98] width 251 height 28
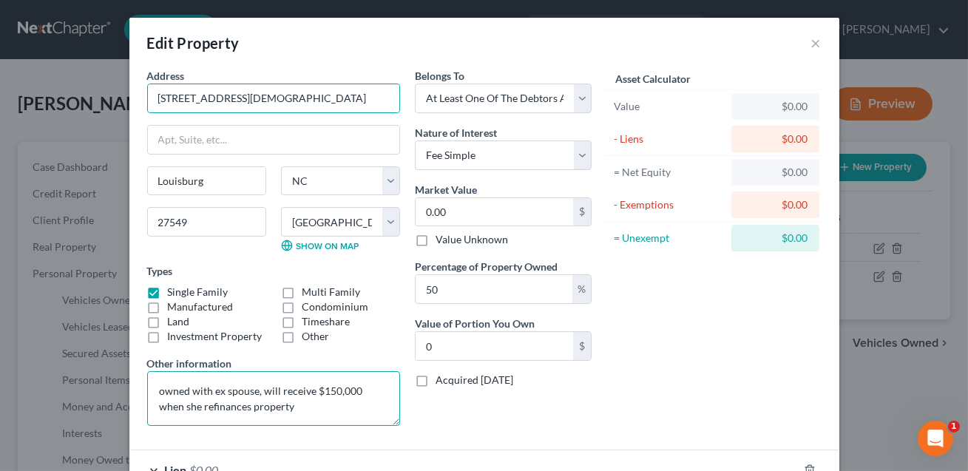
click at [163, 391] on textarea "owned with ex spouse, will receive $150,000 when she refinances property" at bounding box center [273, 398] width 253 height 55
click at [159, 388] on textarea "Owned with ex spouse, will receive $150,000 when she refinances property" at bounding box center [273, 398] width 253 height 55
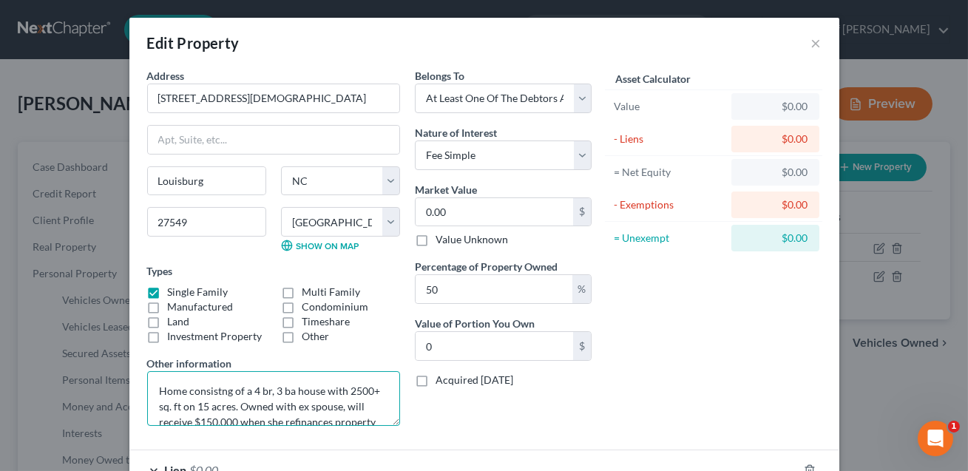
scroll to position [15, 0]
click at [340, 392] on textarea "Home consistng of a 4 br, 3 ba house with 2500+ sq. ft on 15 acres. Owned with …" at bounding box center [273, 398] width 253 height 55
drag, startPoint x: 238, startPoint y: 407, endPoint x: 215, endPoint y: 408, distance: 23.0
click at [215, 408] on textarea "Home consistng of a 4 br, 3 ba house with 2500+ sq. ft on 15 acres. Owned with …" at bounding box center [273, 398] width 253 height 55
click at [254, 422] on textarea "Home consistng of a 4 br, 3 ba house with 2500+ sq. ft on 15 acres. Owned with …" at bounding box center [273, 398] width 253 height 55
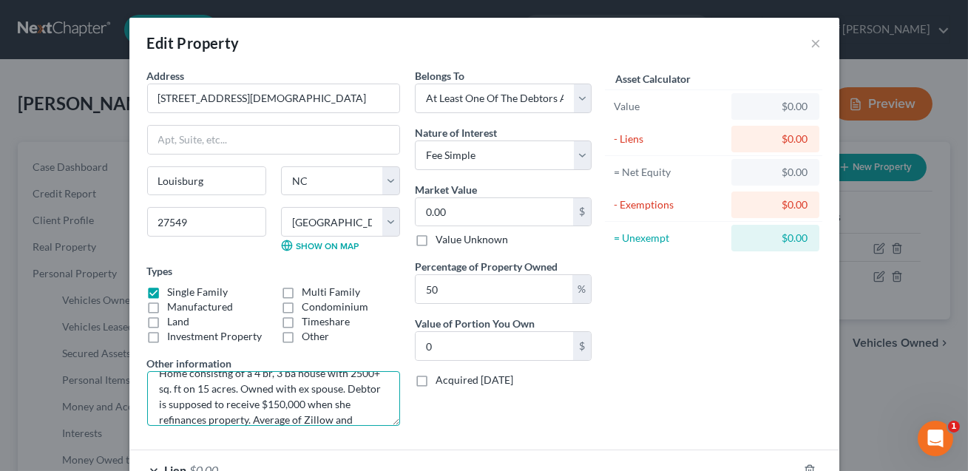
scroll to position [33, 0]
click at [377, 404] on textarea "Home consistng of a 4 br, 3 ba house with 2500+ sq. ft on 15 acres. Owned with …" at bounding box center [273, 398] width 253 height 55
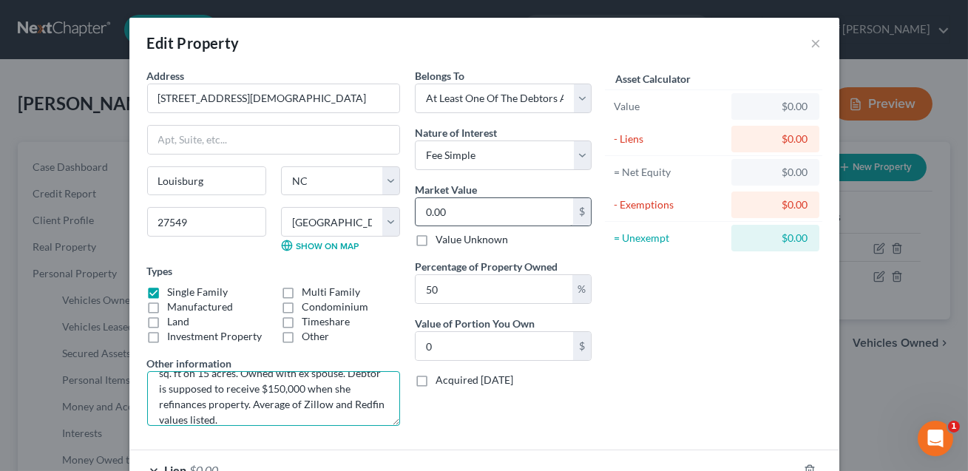
type textarea "Home consistng of a 4 br, 3 ba house with 2500+ sq. ft on 15 acres. Owned with …"
click at [444, 214] on input "0.00" at bounding box center [495, 212] width 158 height 28
type input "3"
type input "1.50"
type input "30"
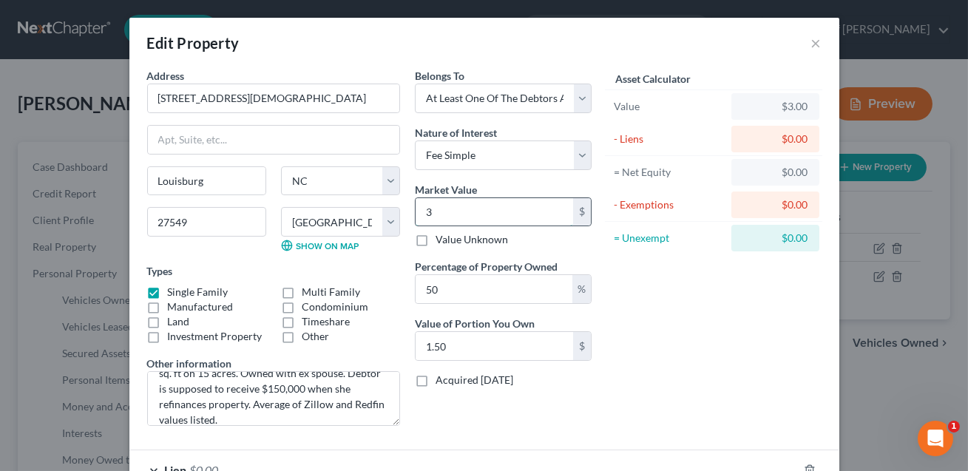
type input "15.00"
type input "309"
type input "154.50"
type input "30"
type input "15.00"
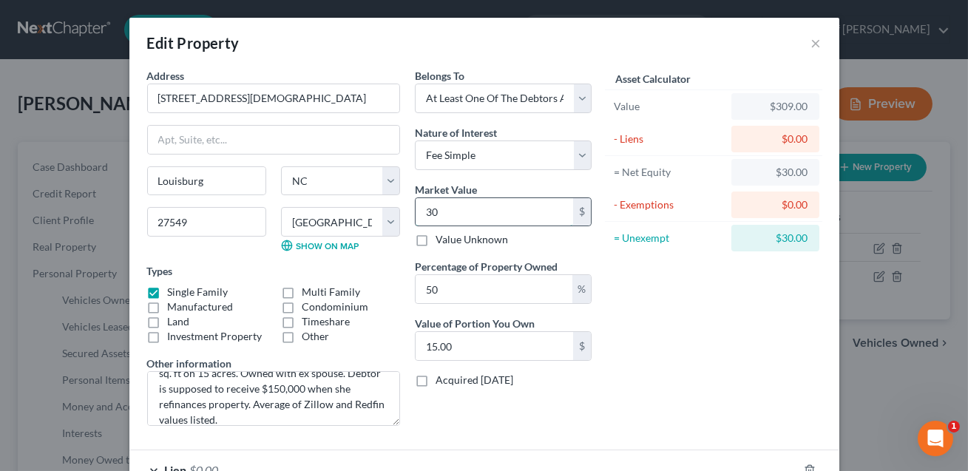
type input "3"
type input "1.50"
type input "0"
type input "5"
type input "2.50"
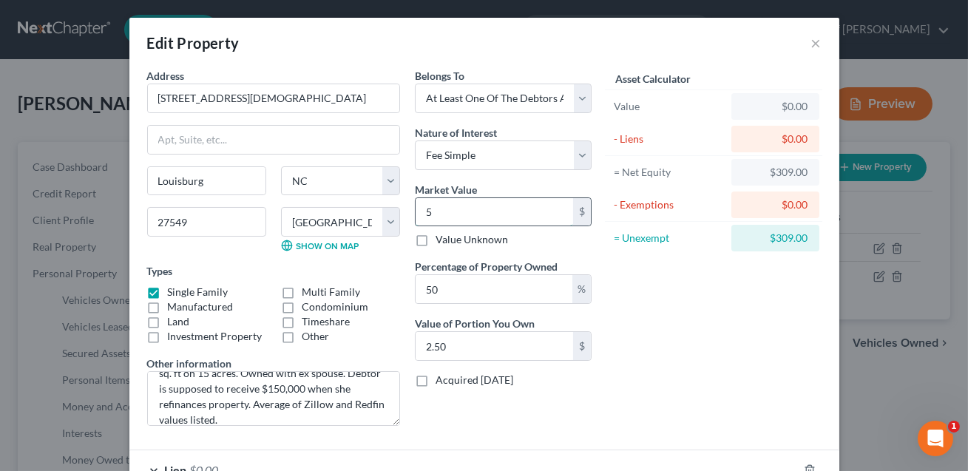
type input "59"
type input "29.50"
type input "592"
type input "296.00"
type input "5925"
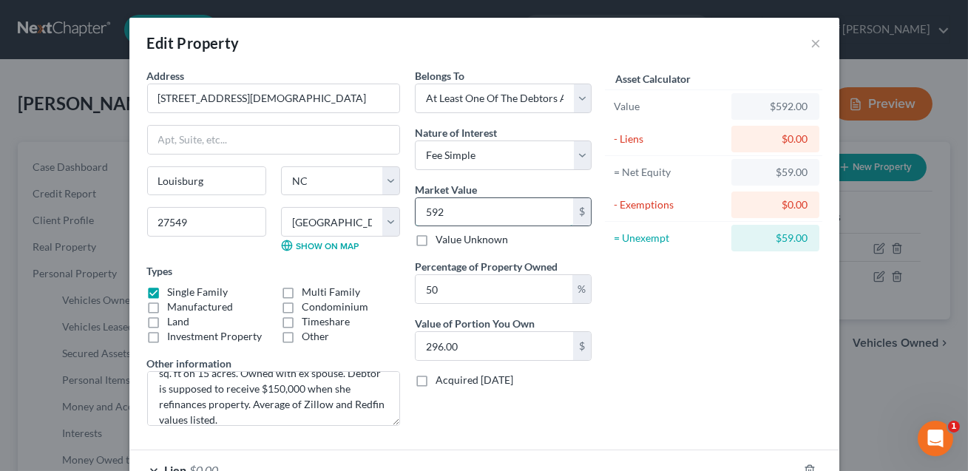
type input "2,962.50"
type input "5,9258"
type input "29,629.00"
type input "59,2584"
type input "296,292.00"
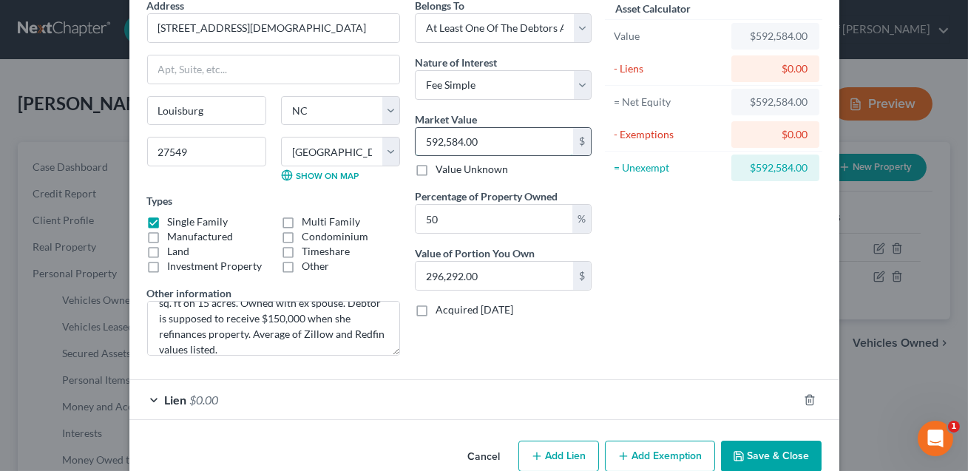
scroll to position [74, 0]
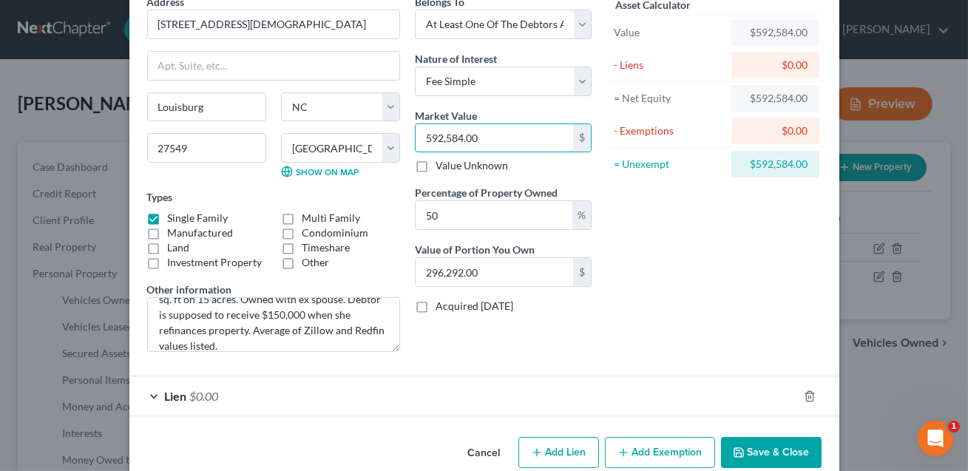
type input "592,584.00"
click at [428, 393] on div "Lien $0.00" at bounding box center [463, 395] width 669 height 39
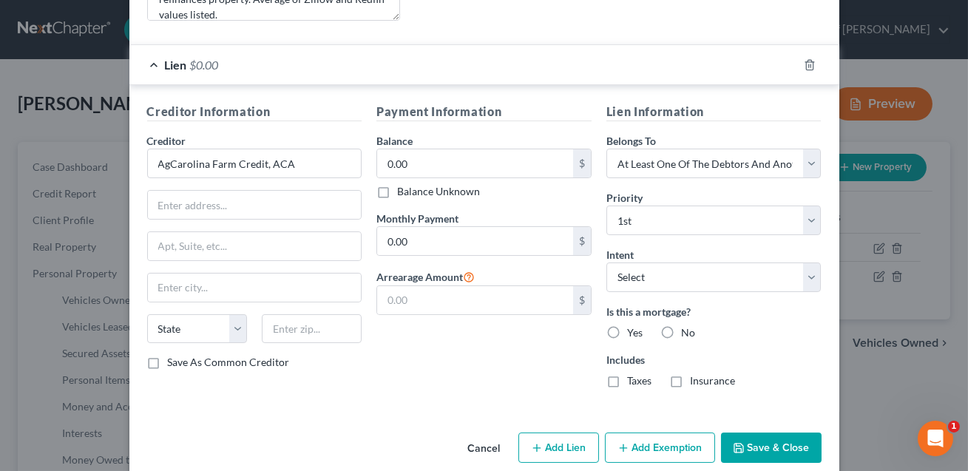
scroll to position [406, 0]
click at [294, 161] on input "AgCarolina Farm Credit, ACA" at bounding box center [254, 163] width 215 height 30
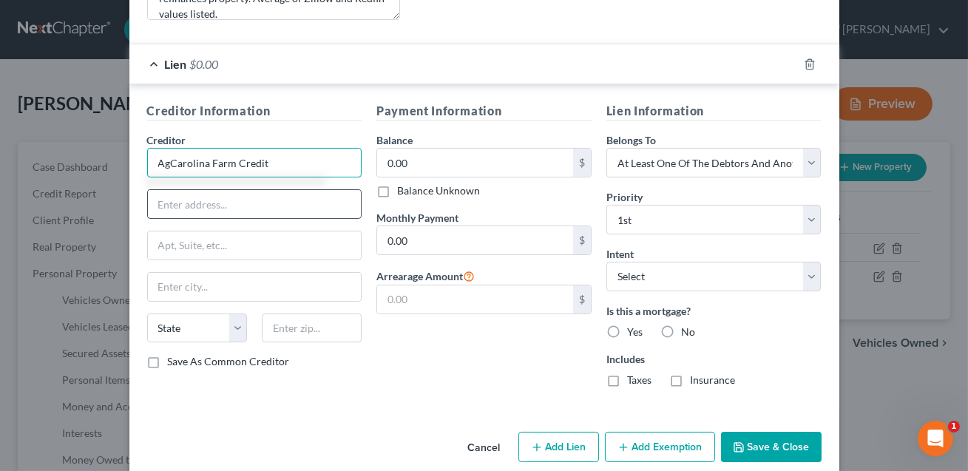
type input "AgCarolina Farm Credit"
click at [226, 203] on input "text" at bounding box center [255, 204] width 214 height 28
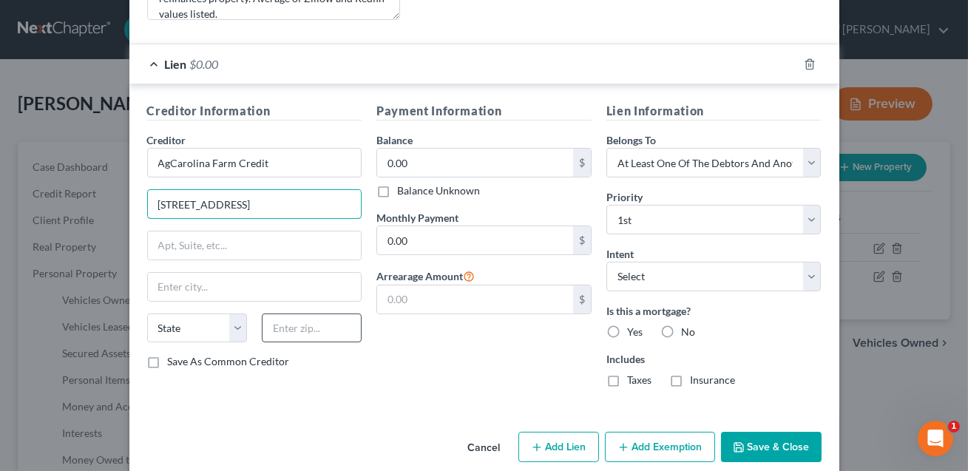
type input "[STREET_ADDRESS]"
click at [277, 332] on input "text" at bounding box center [312, 329] width 100 height 30
type input "27549"
click at [266, 288] on input "text" at bounding box center [255, 287] width 214 height 28
type input "Louisburg"
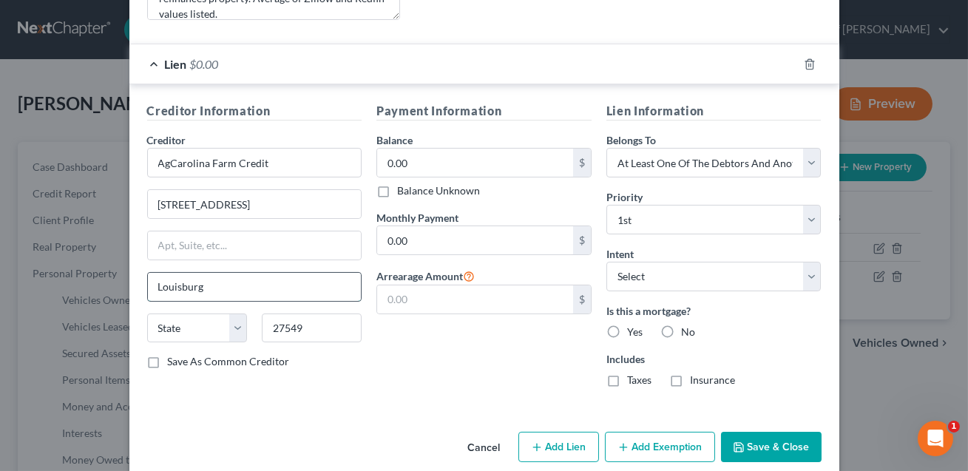
select select "28"
click at [627, 328] on label "Yes" at bounding box center [635, 332] width 16 height 15
click at [633, 328] on input "Yes" at bounding box center [638, 330] width 10 height 10
radio input "true"
click at [663, 166] on select "Select Debtor 1 Only Debtor 2 Only Debtor 1 And Debtor 2 Only At Least One Of T…" at bounding box center [714, 163] width 215 height 30
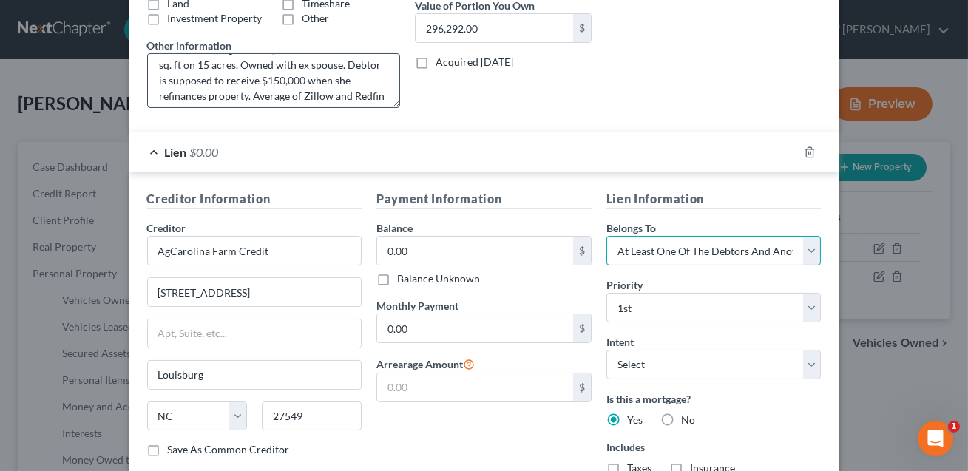
scroll to position [24, 0]
click at [310, 64] on textarea "Home consistng of a 4 br, 3 ba house with 2500+ sq. ft on 15 acres. Owned with …" at bounding box center [273, 80] width 253 height 55
click at [346, 61] on textarea "Home consistng of a 4 br, 3 ba house with 2500+ sq. ft on 15 acres. Owned with …" at bounding box center [273, 80] width 253 height 55
click at [192, 78] on textarea "Home consistng of a 4 br, 3 ba house with 2500+ sq. ft on 15 acres. Owned with …" at bounding box center [273, 80] width 253 height 55
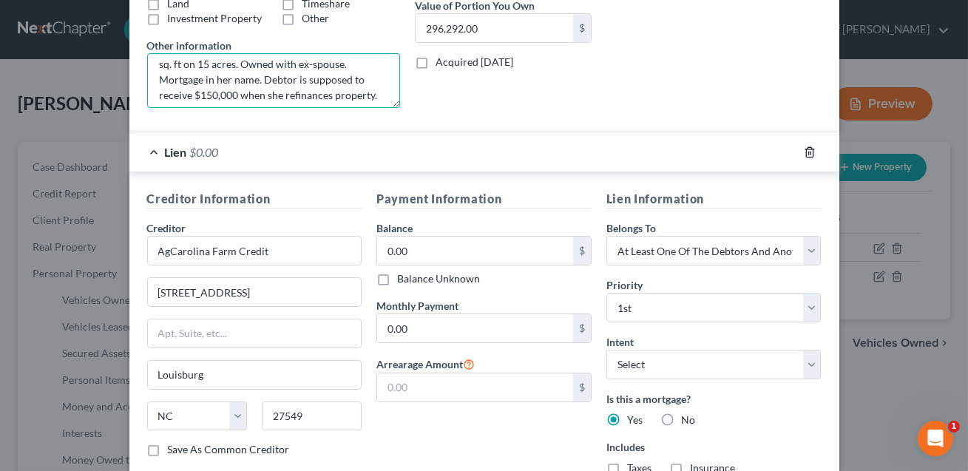
type textarea "Home consistng of a 4 br, 3 ba house with 2500+ sq. ft on 15 acres. Owned with …"
click at [812, 151] on icon "button" at bounding box center [810, 152] width 12 height 12
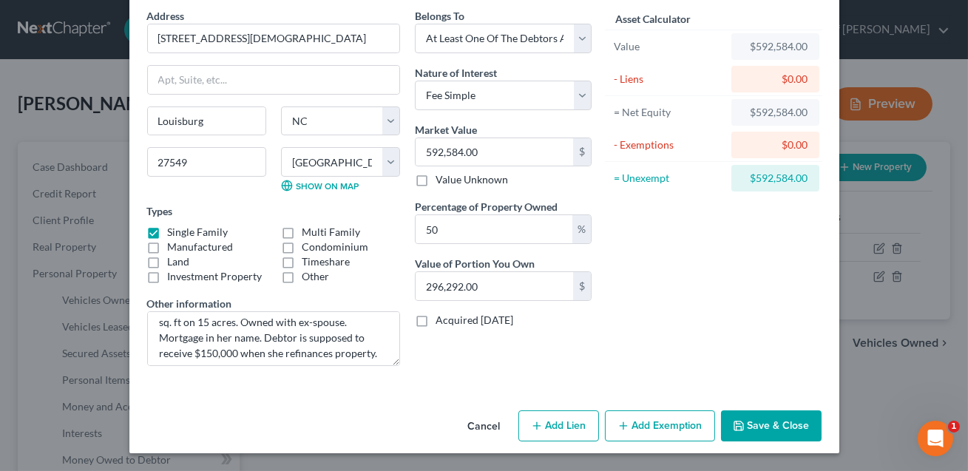
scroll to position [58, 0]
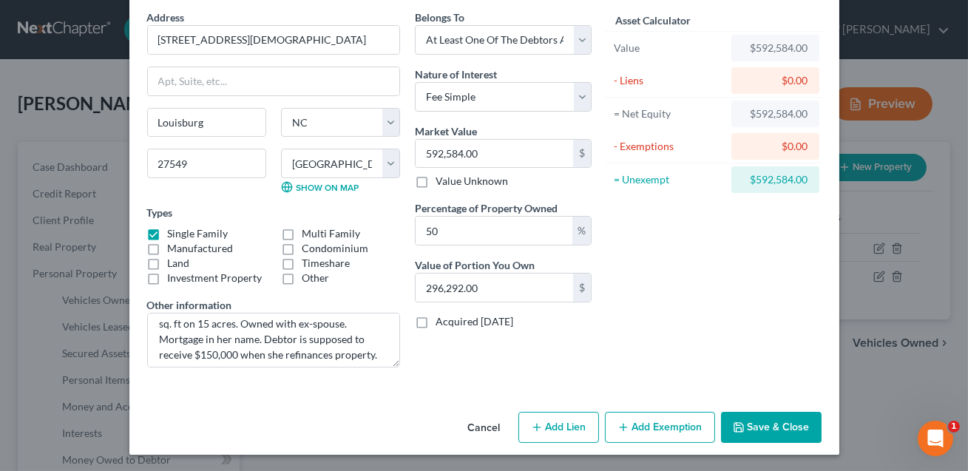
click at [763, 428] on button "Save & Close" at bounding box center [771, 427] width 101 height 31
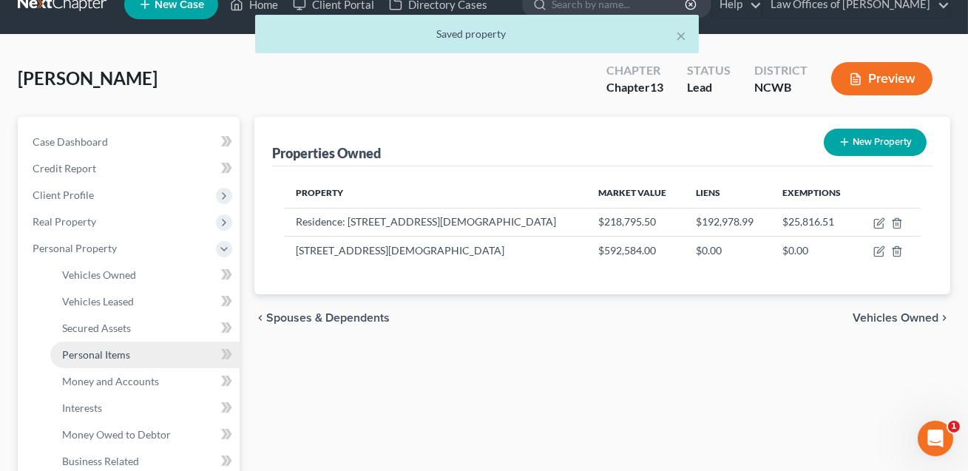
scroll to position [32, 0]
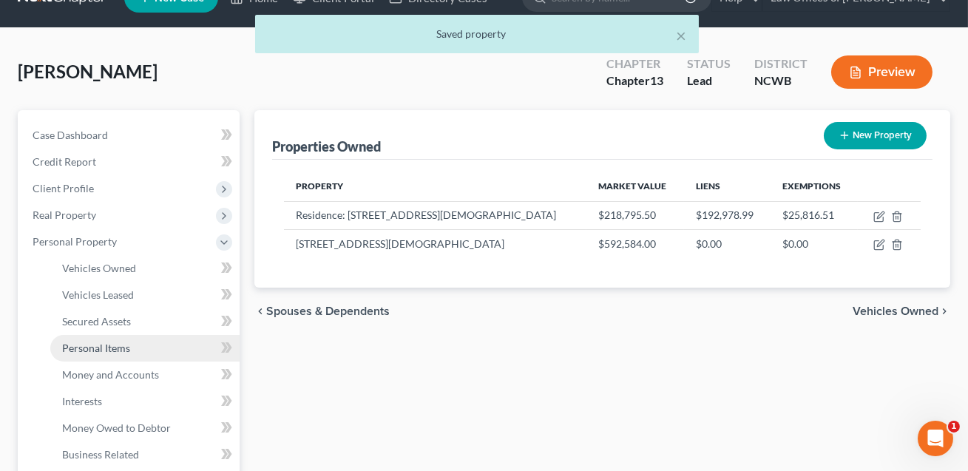
click at [100, 345] on span "Personal Items" at bounding box center [96, 348] width 68 height 13
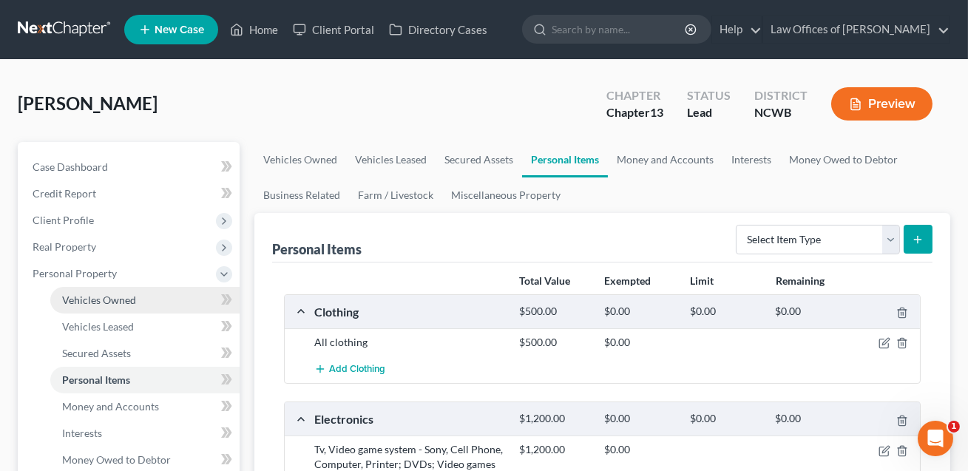
click at [120, 296] on span "Vehicles Owned" at bounding box center [99, 300] width 74 height 13
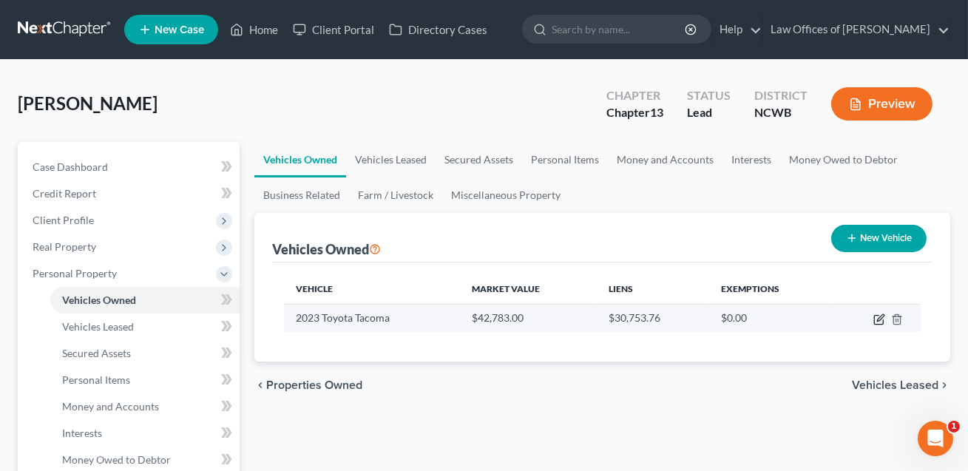
click at [882, 318] on icon "button" at bounding box center [880, 320] width 12 height 12
select select "0"
select select "3"
select select "2"
select select "0"
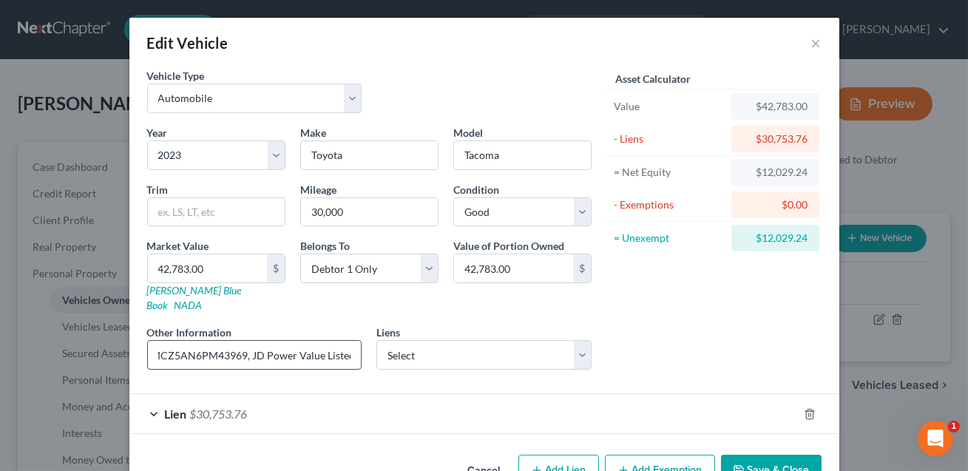
scroll to position [28, 0]
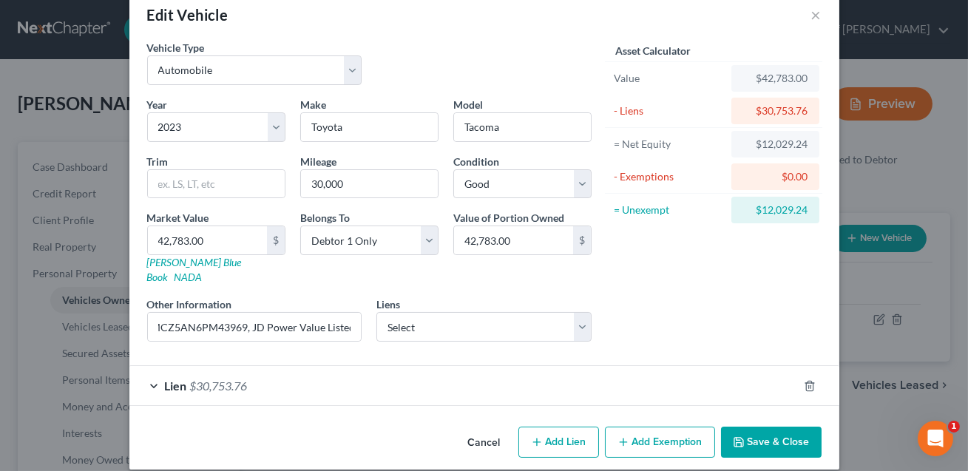
click at [685, 427] on button "Add Exemption" at bounding box center [660, 442] width 110 height 31
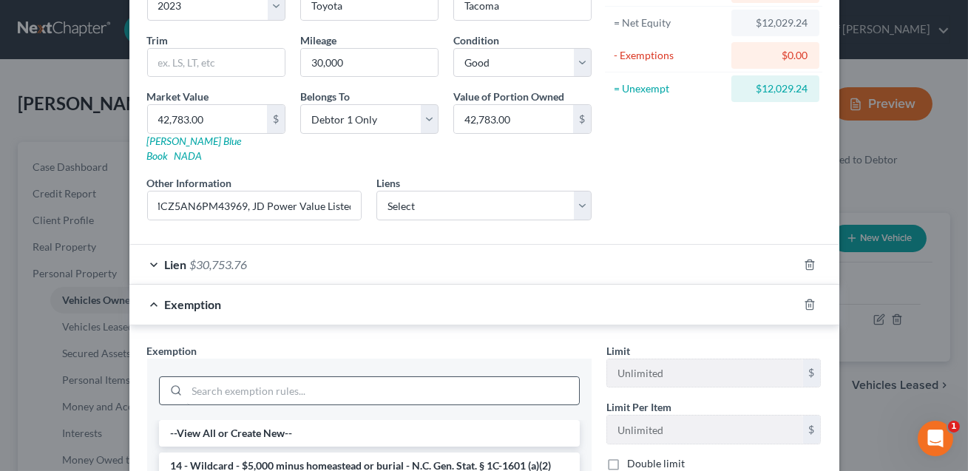
scroll to position [176, 0]
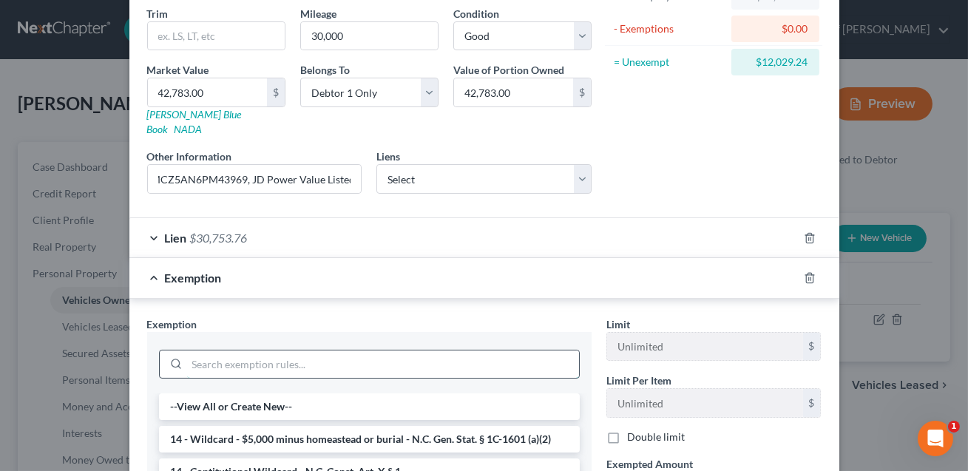
click at [350, 351] on input "search" at bounding box center [383, 365] width 392 height 28
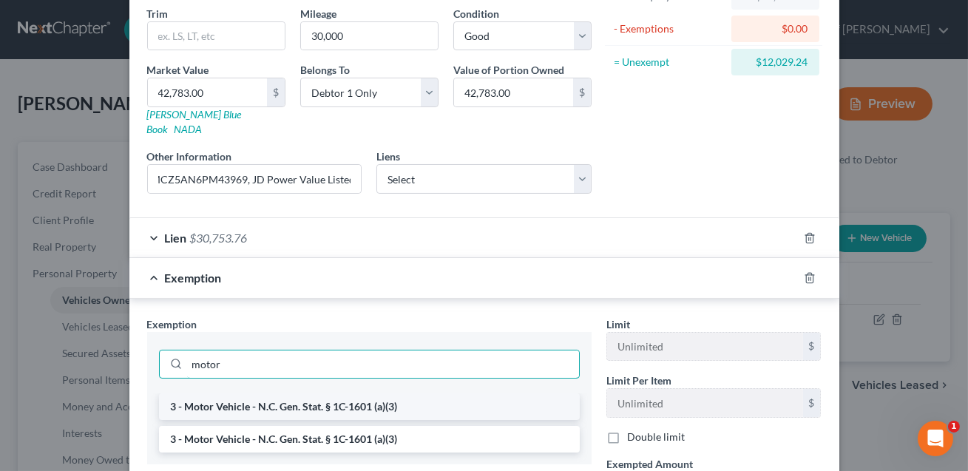
type input "motor"
click at [379, 393] on li "3 - Motor Vehicle - N.C. Gen. Stat. § 1C-1601 (a)(3)" at bounding box center [369, 406] width 421 height 27
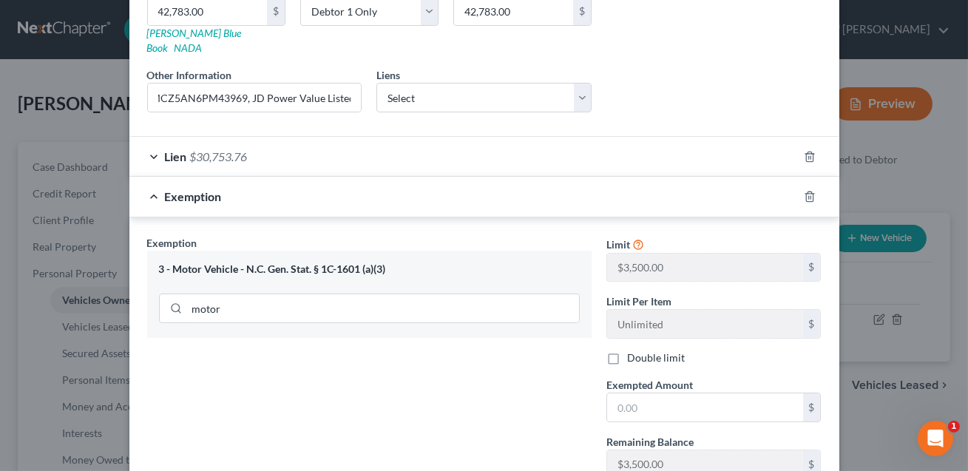
scroll to position [301, 0]
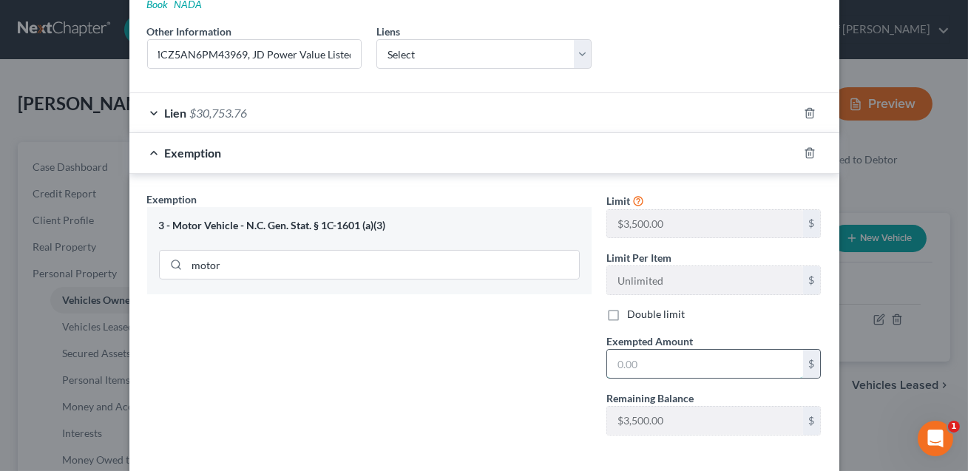
click at [624, 354] on input "text" at bounding box center [705, 364] width 196 height 28
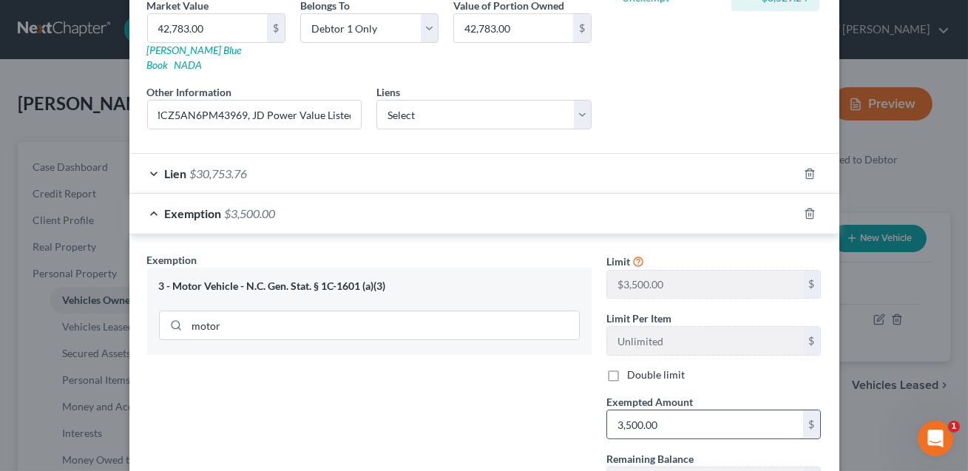
scroll to position [354, 0]
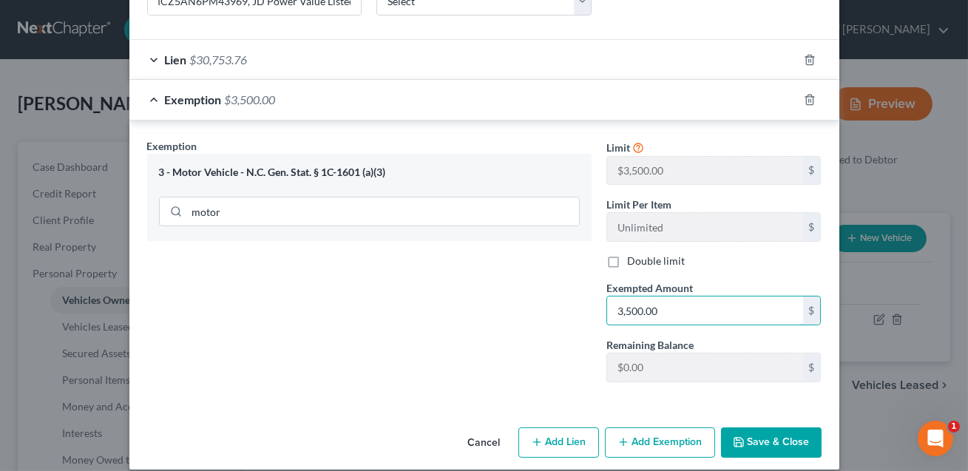
type input "3,500.00"
click at [675, 428] on button "Add Exemption" at bounding box center [660, 443] width 110 height 31
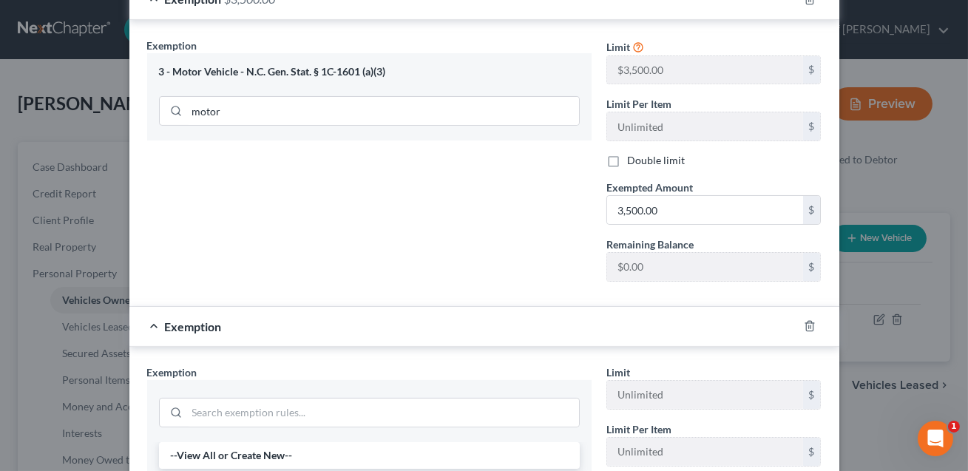
scroll to position [516, 0]
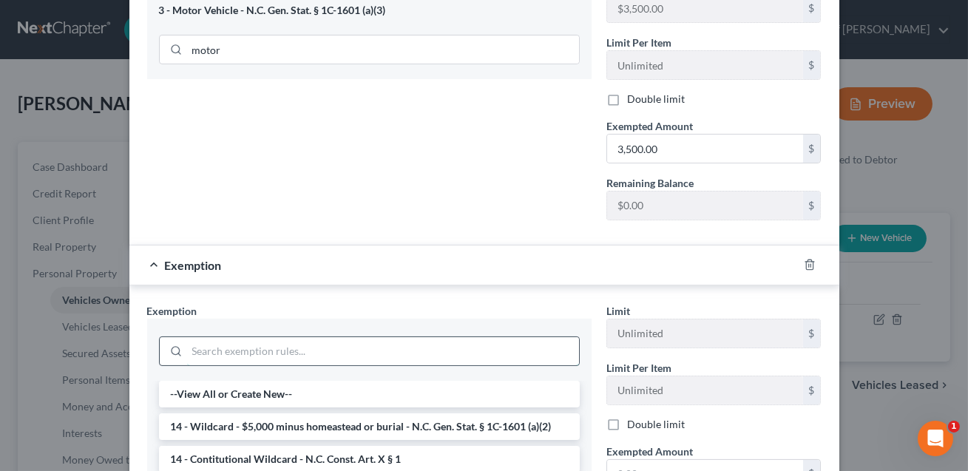
click at [360, 337] on input "search" at bounding box center [383, 351] width 392 height 28
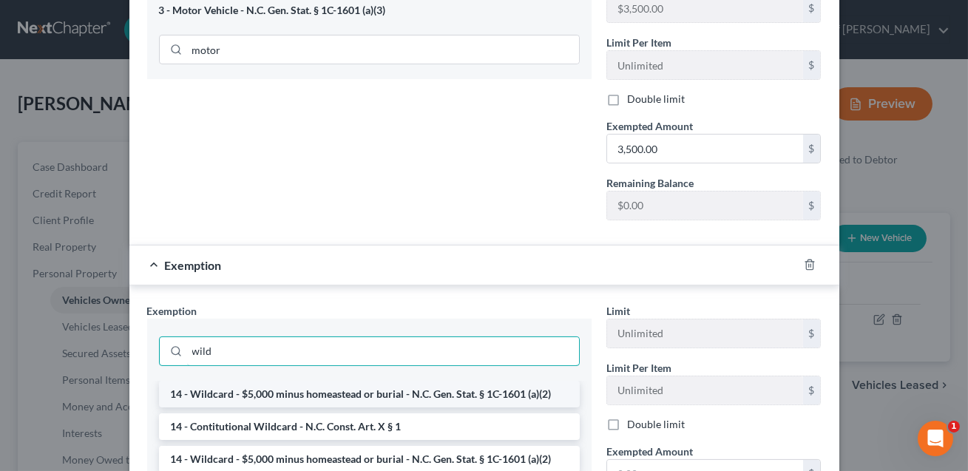
type input "wild"
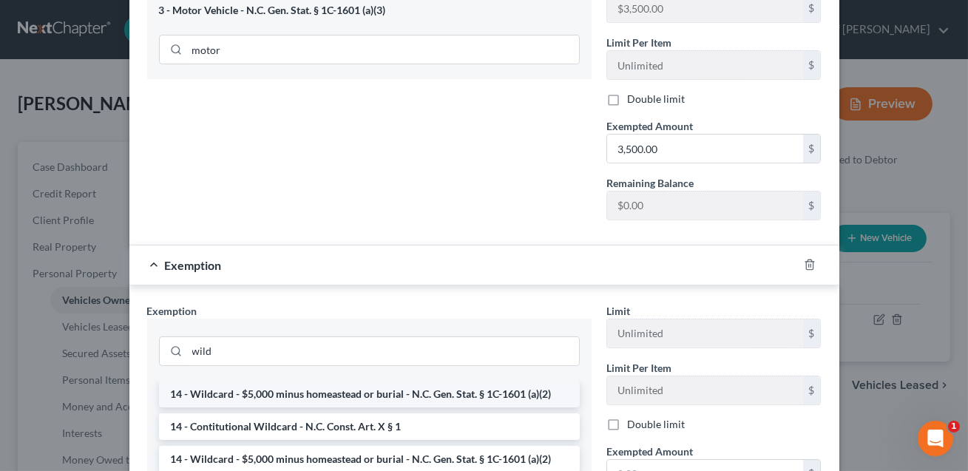
click at [343, 381] on li "14 - Wildcard - $5,000 minus homeastead or burial - N.C. Gen. Stat. § 1C-1601 (…" at bounding box center [369, 394] width 421 height 27
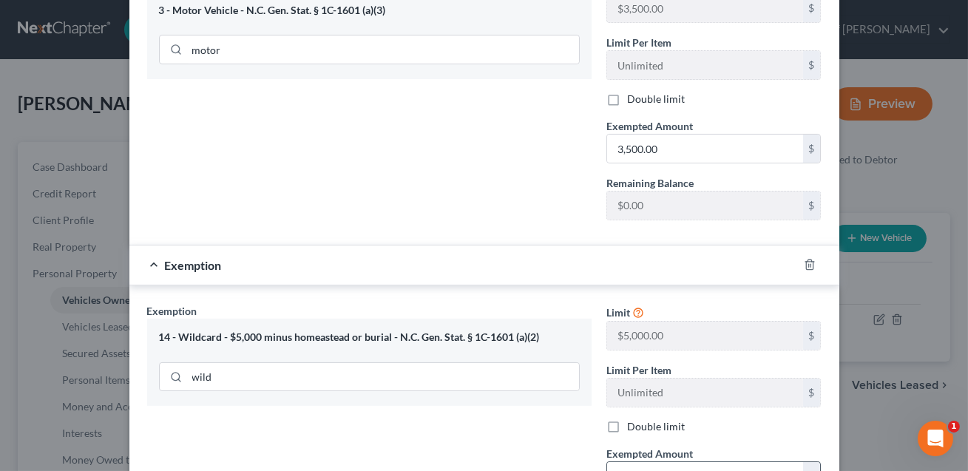
click at [618, 463] on input "text" at bounding box center [705, 476] width 196 height 28
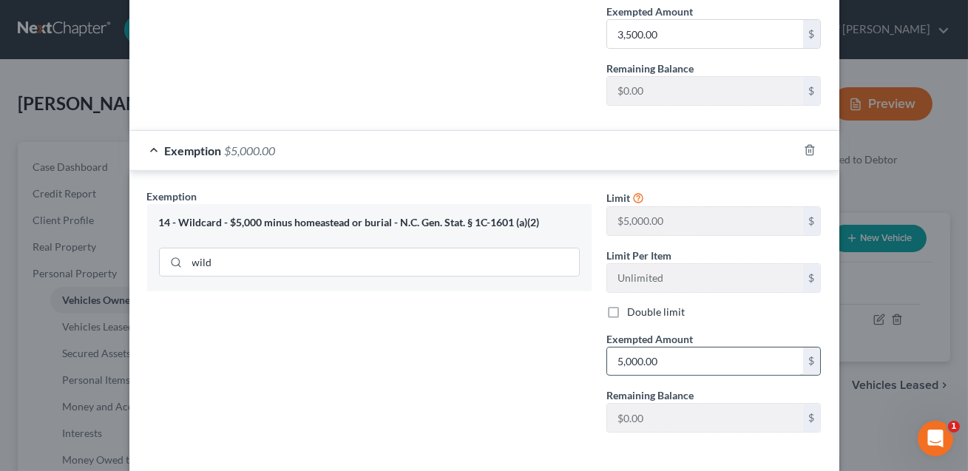
scroll to position [680, 0]
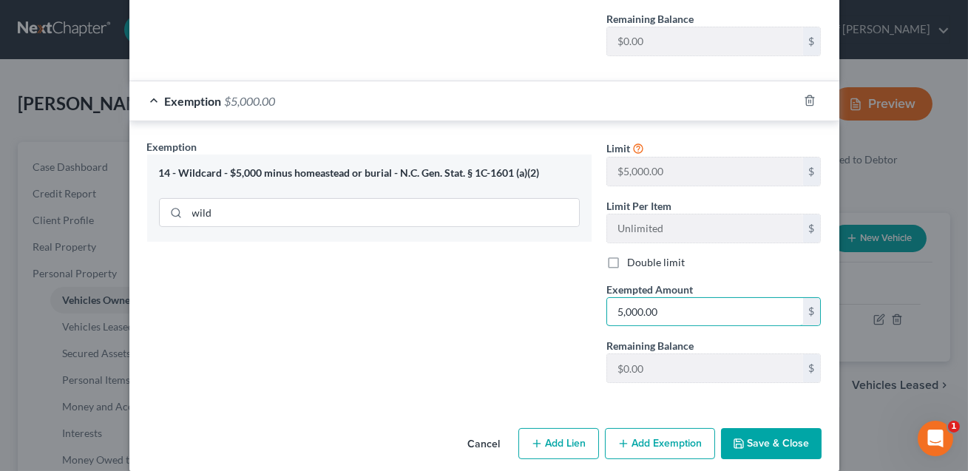
type input "5,000.00"
click at [766, 430] on button "Save & Close" at bounding box center [771, 443] width 101 height 31
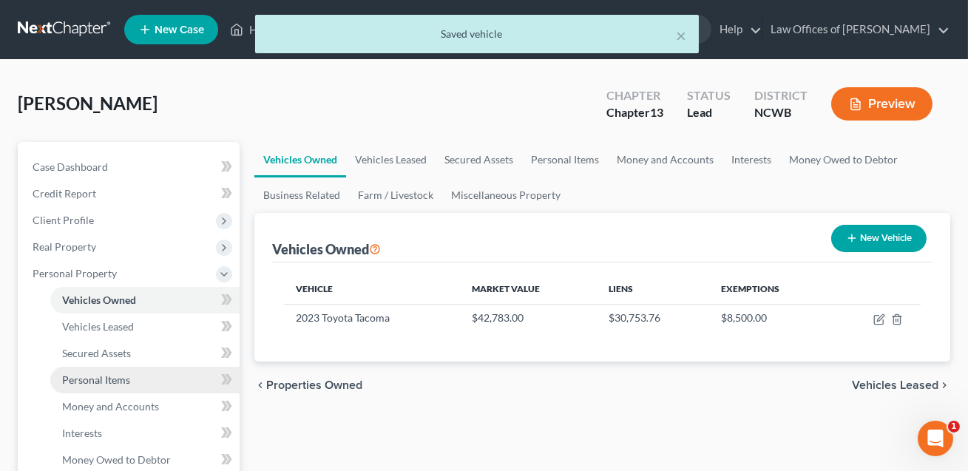
click at [100, 377] on span "Personal Items" at bounding box center [96, 380] width 68 height 13
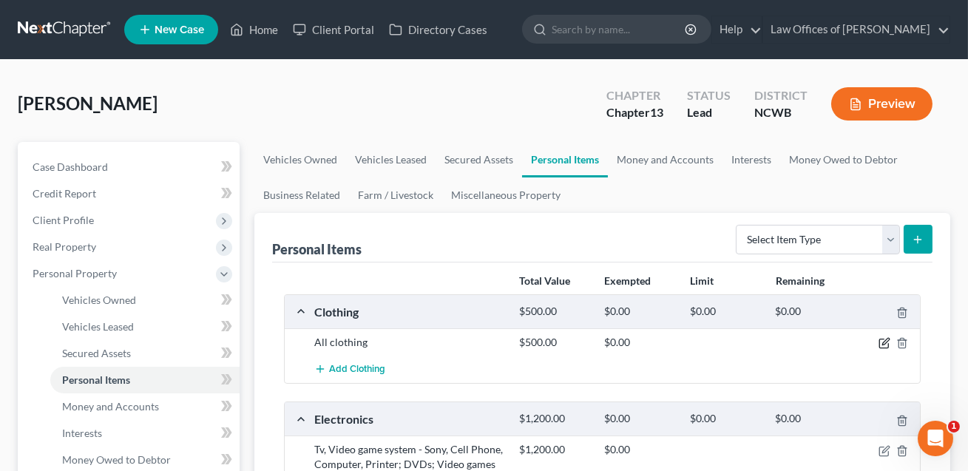
click at [886, 345] on icon "button" at bounding box center [885, 343] width 12 height 12
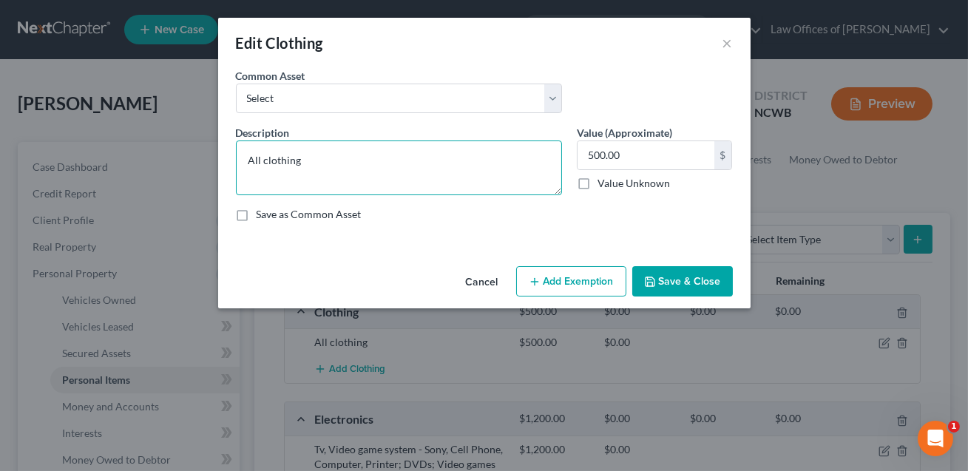
click at [319, 161] on textarea "All clothing" at bounding box center [399, 168] width 326 height 55
click at [325, 160] on textarea "All clothing and prsonal effects" at bounding box center [399, 168] width 326 height 55
type textarea "All clothing and personal effects"
click at [575, 274] on button "Add Exemption" at bounding box center [571, 281] width 110 height 31
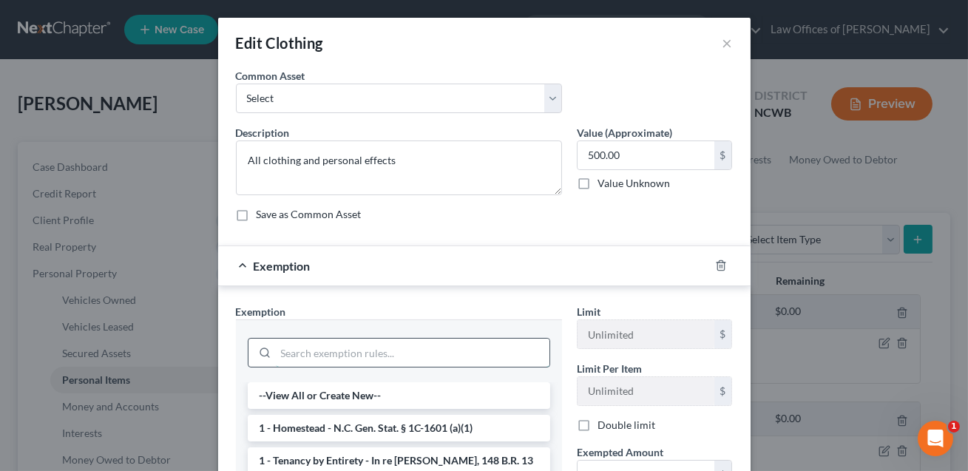
click at [337, 343] on input "search" at bounding box center [413, 353] width 274 height 28
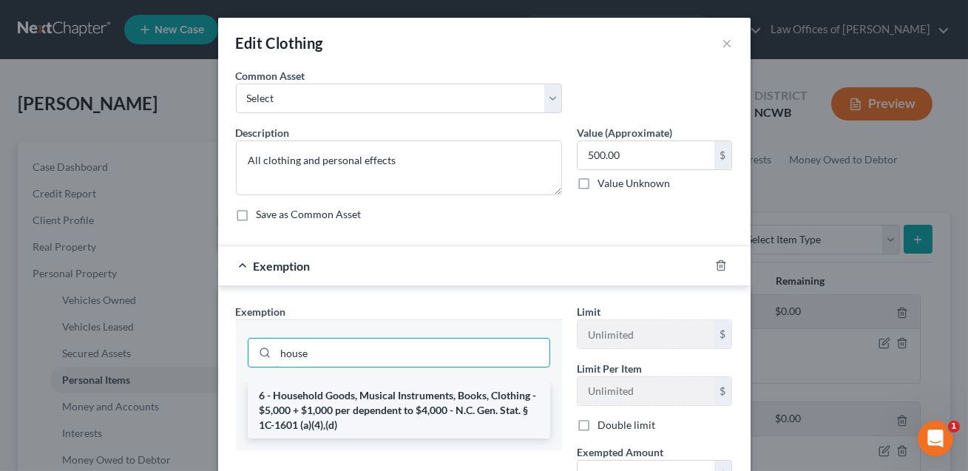
type input "house"
click at [328, 402] on li "6 - Household Goods, Musical Instruments, Books, Clothing - $5,000 + $1,000 per…" at bounding box center [399, 410] width 303 height 56
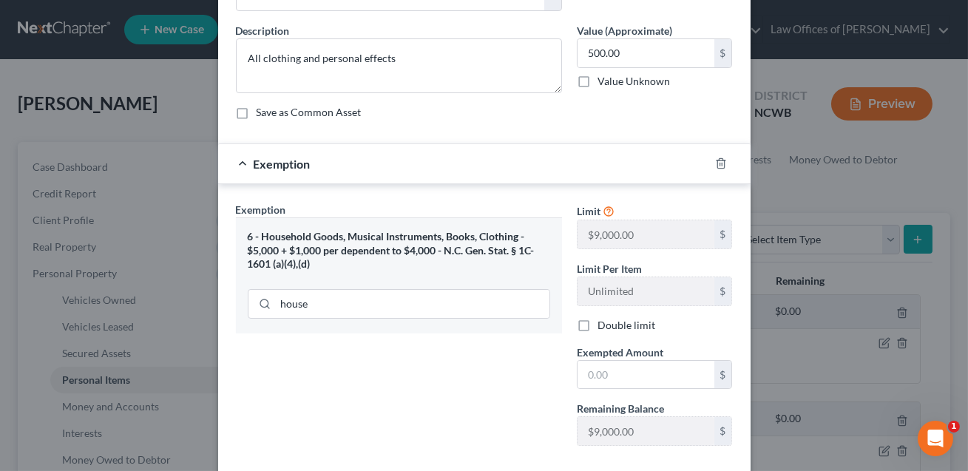
scroll to position [141, 0]
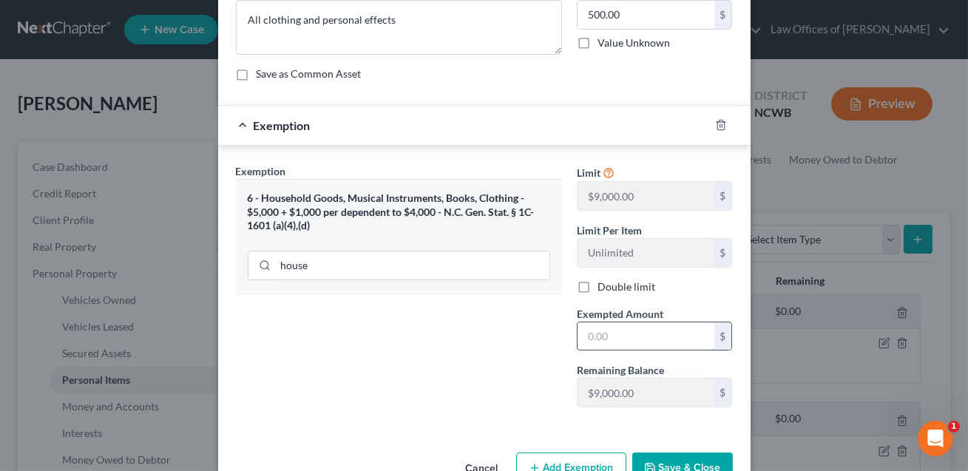
click at [595, 337] on input "text" at bounding box center [646, 336] width 137 height 28
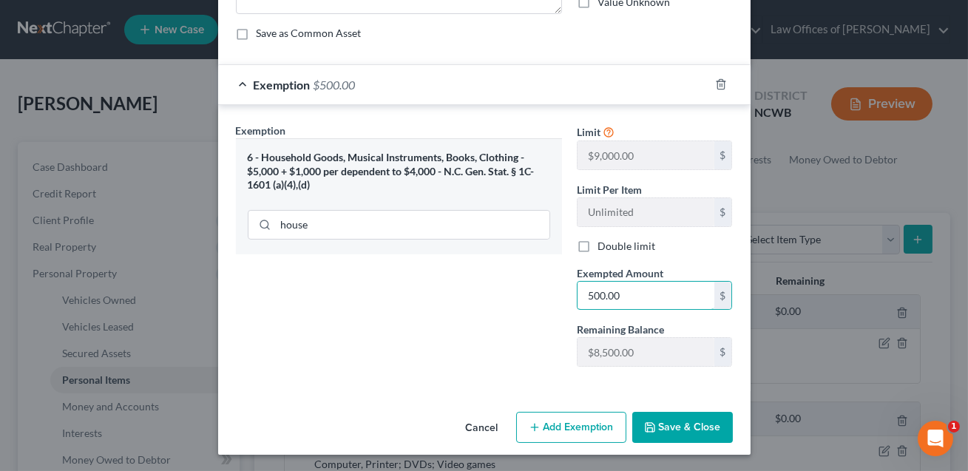
type input "500.00"
click at [672, 429] on button "Save & Close" at bounding box center [682, 427] width 101 height 31
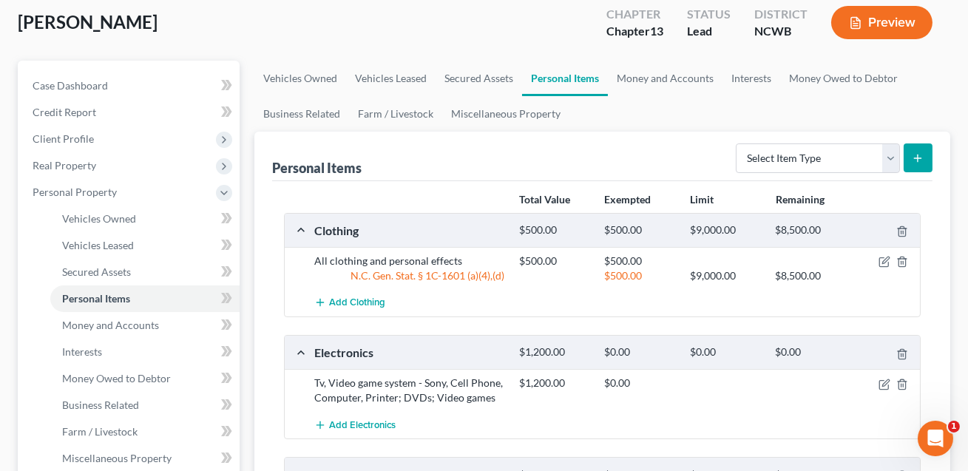
scroll to position [92, 0]
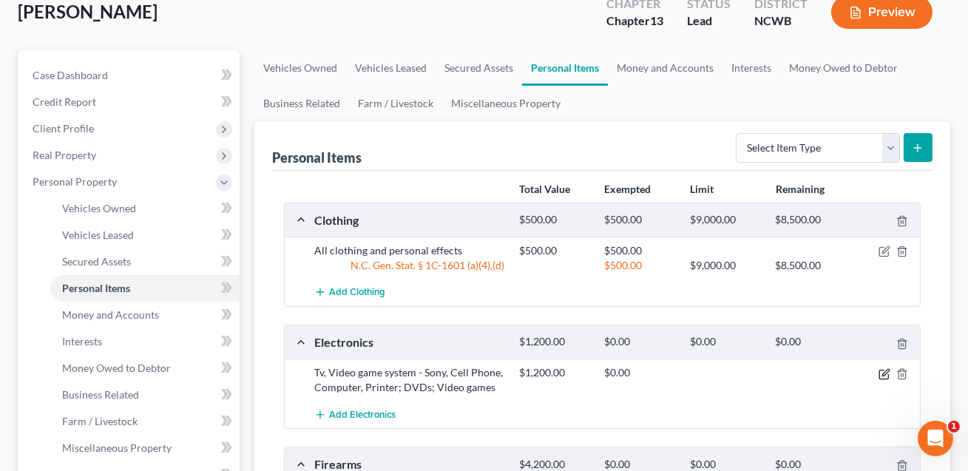
click at [888, 374] on icon "button" at bounding box center [885, 374] width 12 height 12
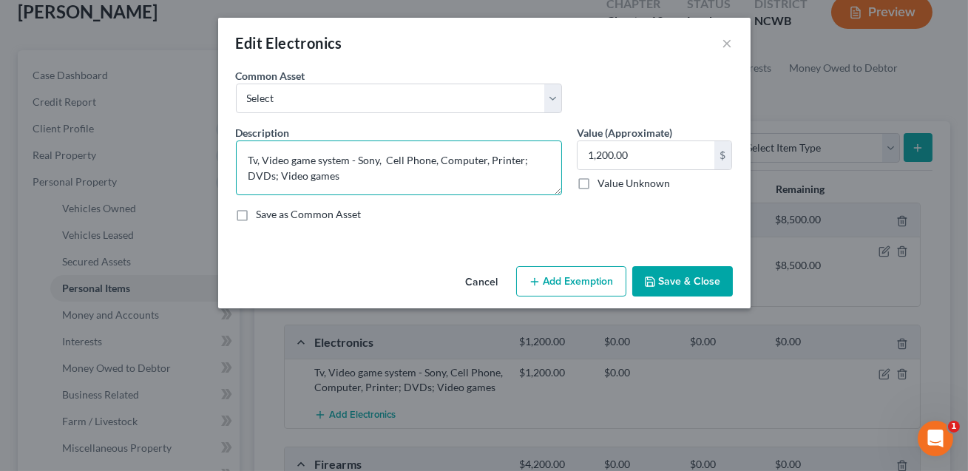
click at [257, 159] on textarea "Tv, Video game system - Sony, Cell Phone, Computer, Printer; DVDs; Video games" at bounding box center [399, 168] width 326 height 55
click at [339, 172] on textarea "TV, Video game system - Sony, Cell Phone, Computer, Printer; DVDs; Video games" at bounding box center [399, 168] width 326 height 55
type textarea "TV, Video game system - Sony, Cell Phone, Computer, Printer; DVDs; Video games."
click at [554, 281] on button "Add Exemption" at bounding box center [571, 281] width 110 height 31
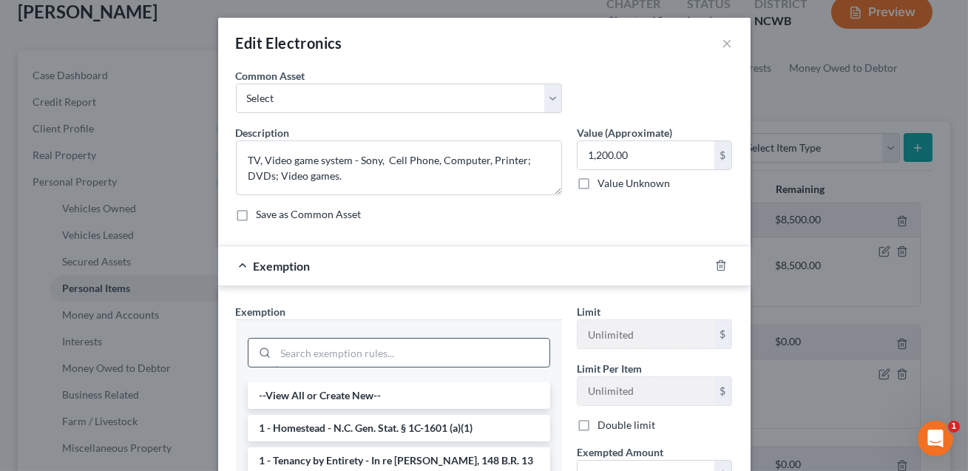
click at [422, 353] on input "search" at bounding box center [413, 353] width 274 height 28
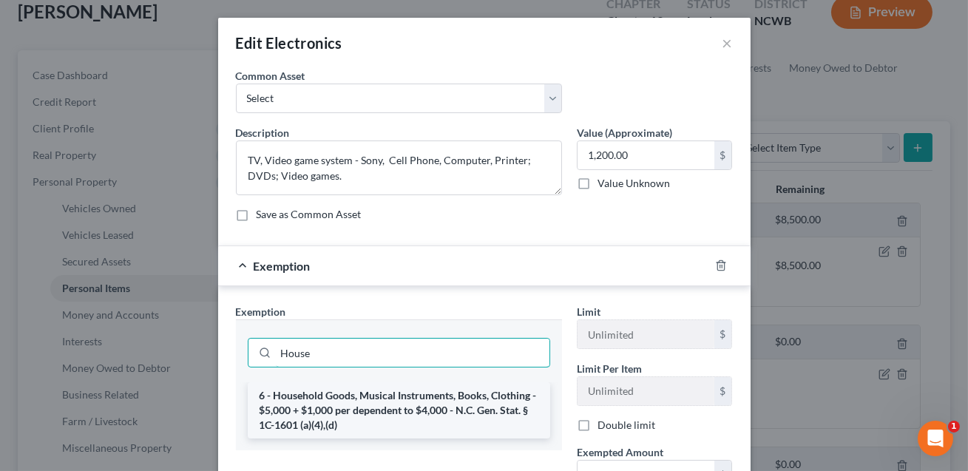
type input "House"
click at [431, 408] on li "6 - Household Goods, Musical Instruments, Books, Clothing - $5,000 + $1,000 per…" at bounding box center [399, 410] width 303 height 56
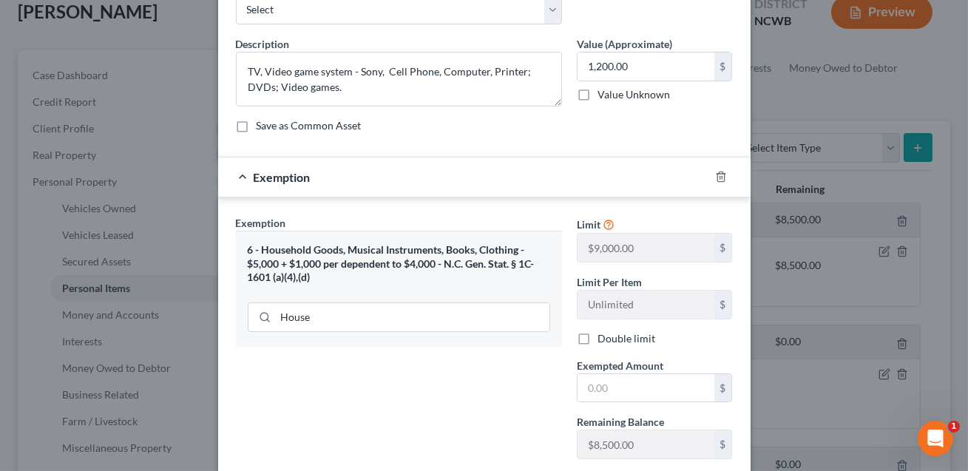
scroll to position [104, 0]
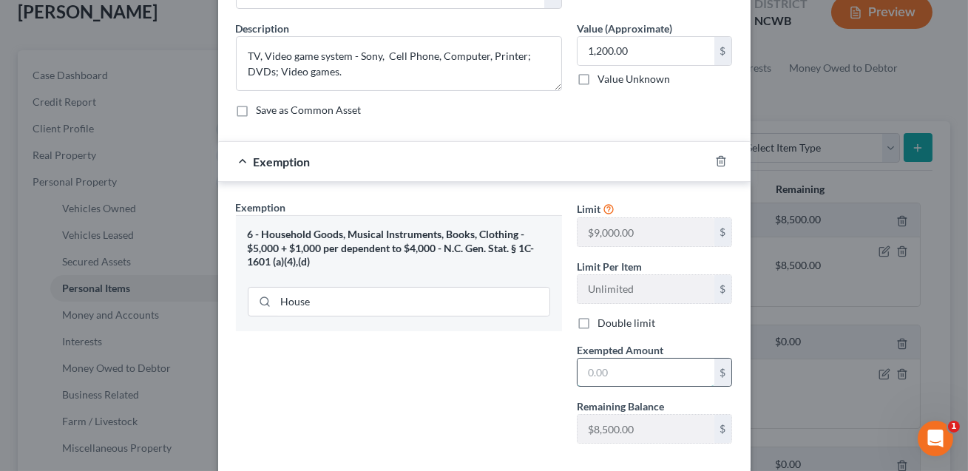
click at [588, 371] on input "text" at bounding box center [646, 373] width 137 height 28
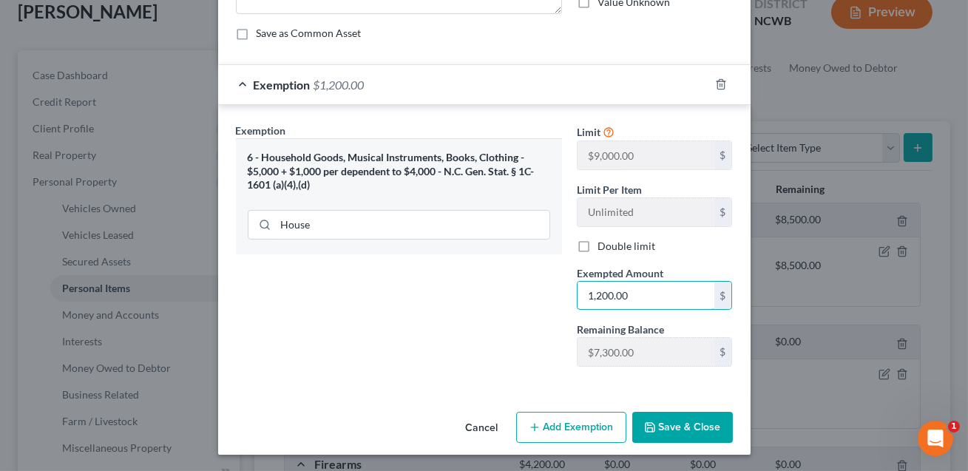
type input "1,200.00"
click at [669, 414] on button "Save & Close" at bounding box center [682, 427] width 101 height 31
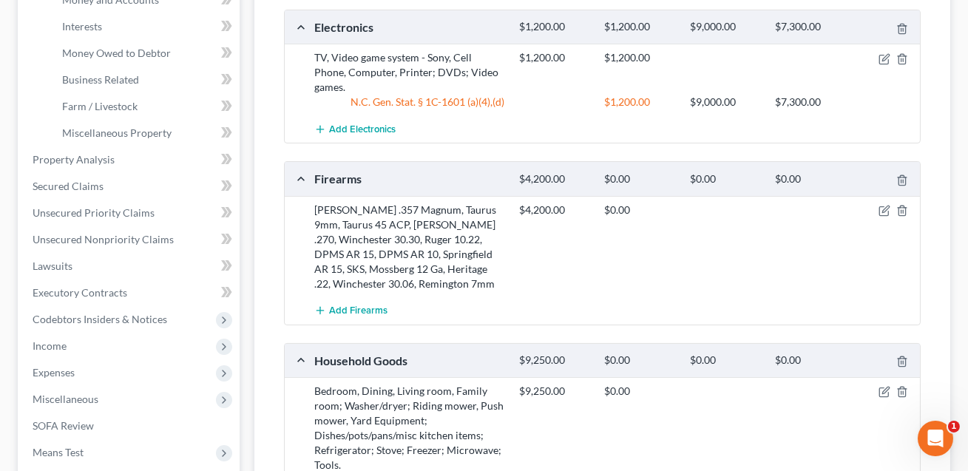
scroll to position [408, 0]
click at [885, 204] on icon "button" at bounding box center [885, 207] width 7 height 7
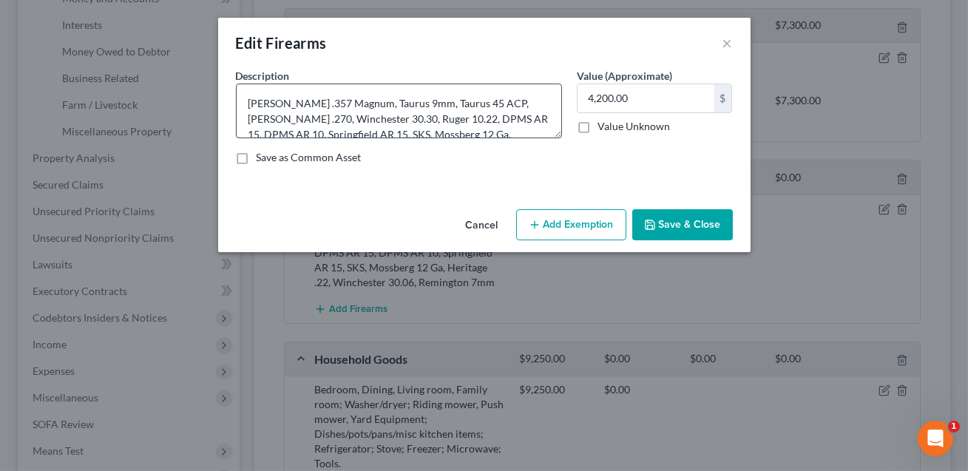
scroll to position [30, 0]
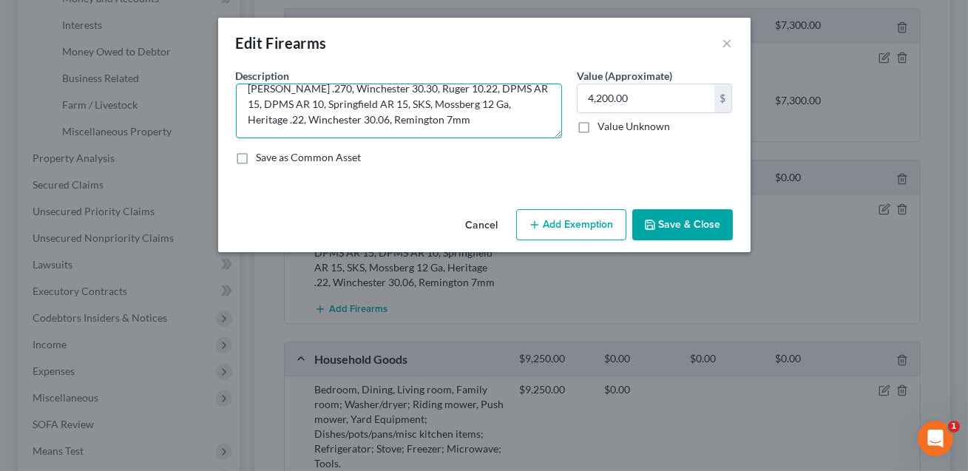
click at [362, 120] on textarea "[PERSON_NAME] .357 Magnum, Taurus 9mm, Taurus 45 ACP, [PERSON_NAME] .270, Winch…" at bounding box center [399, 111] width 326 height 55
type textarea "[PERSON_NAME] .357 Magnum, Taurus 9mm, Taurus 45 ACP, [PERSON_NAME] .270, Winch…"
click at [555, 226] on button "Add Exemption" at bounding box center [571, 224] width 110 height 31
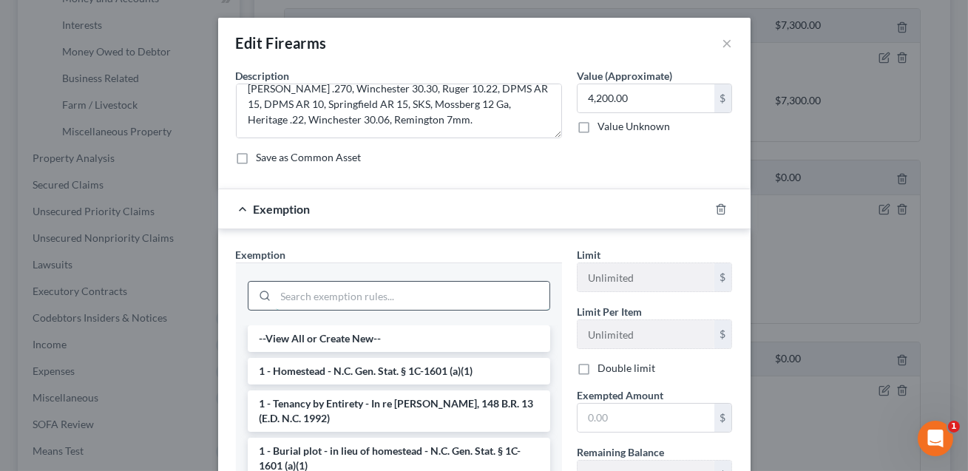
click at [393, 292] on input "search" at bounding box center [413, 296] width 274 height 28
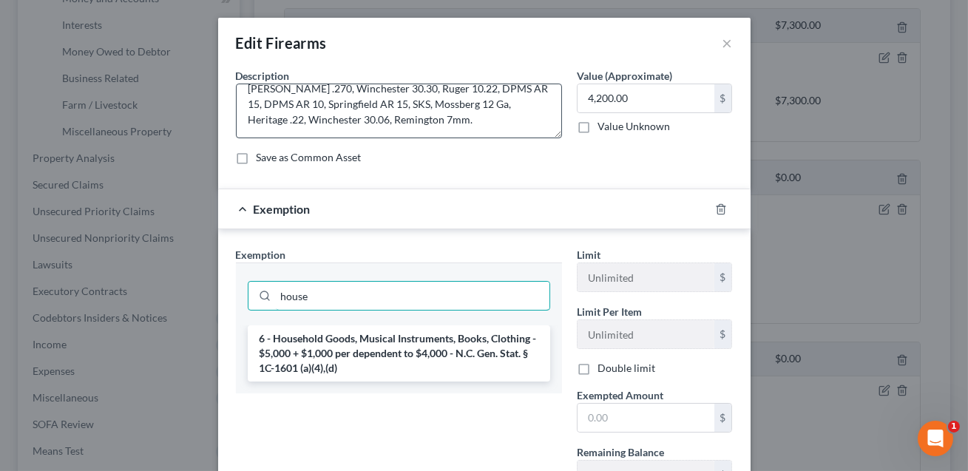
type input "house"
click at [516, 90] on textarea "[PERSON_NAME] .357 Magnum, Taurus 9mm, Taurus 45 ACP, [PERSON_NAME] .270, Winch…" at bounding box center [399, 111] width 326 height 55
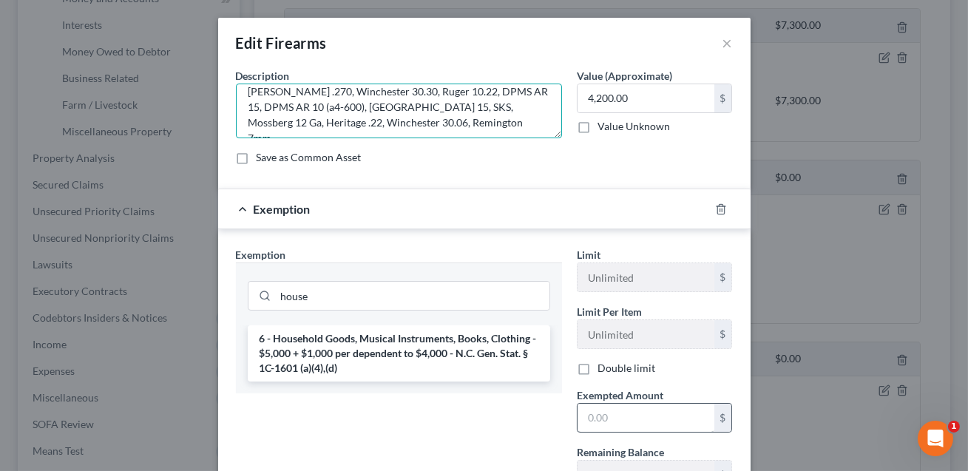
type textarea "[PERSON_NAME] .357 Magnum, Taurus 9mm, Taurus 45 ACP, [PERSON_NAME] .270, Winch…"
click at [594, 425] on input "text" at bounding box center [646, 418] width 137 height 28
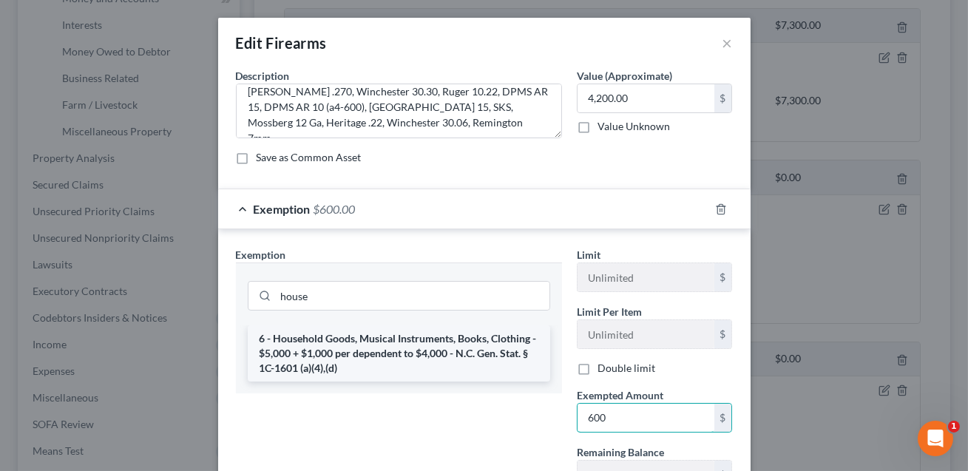
type input "600"
click at [444, 348] on li "6 - Household Goods, Musical Instruments, Books, Clothing - $5,000 + $1,000 per…" at bounding box center [399, 353] width 303 height 56
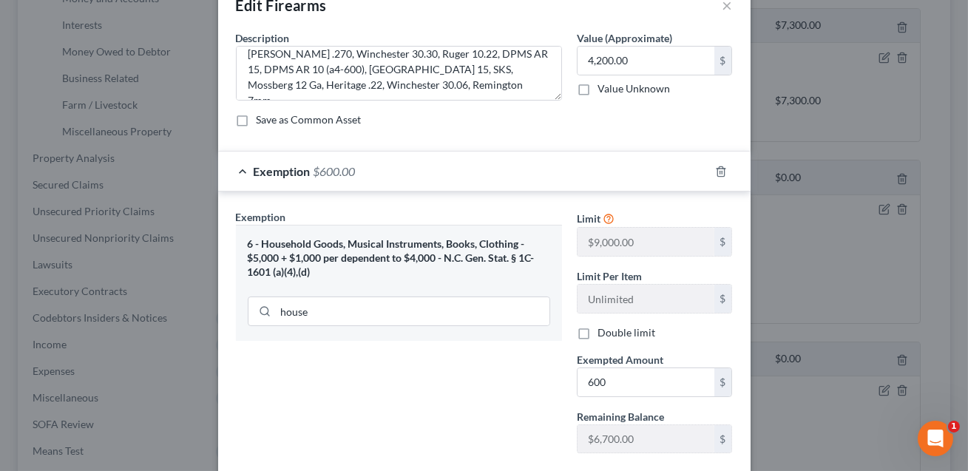
scroll to position [124, 0]
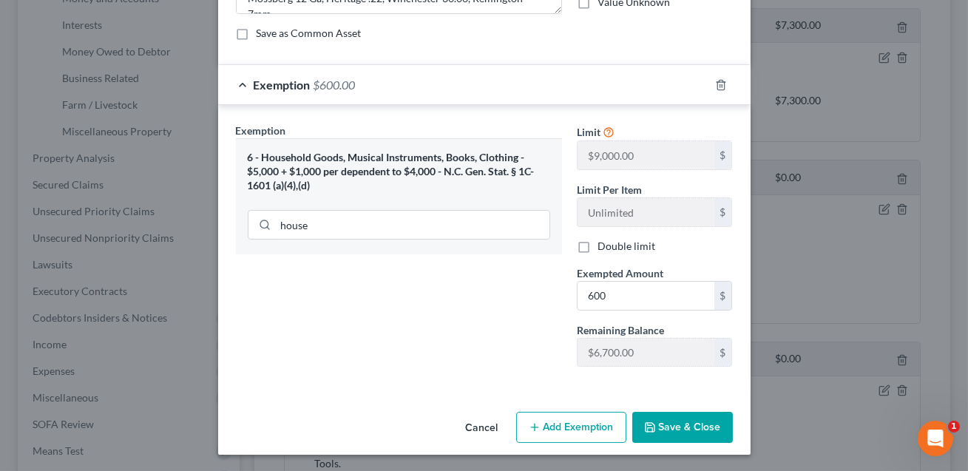
click at [675, 431] on button "Save & Close" at bounding box center [682, 427] width 101 height 31
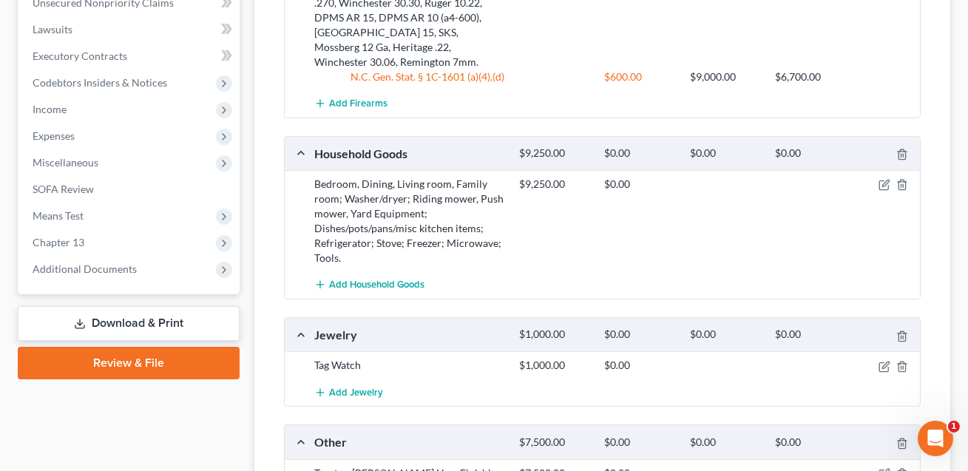
scroll to position [652, 0]
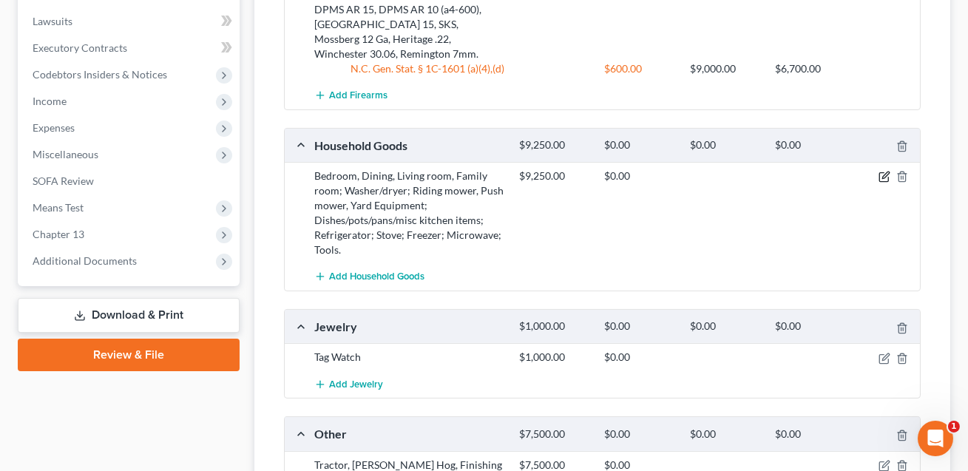
click at [884, 171] on icon "button" at bounding box center [885, 177] width 12 height 12
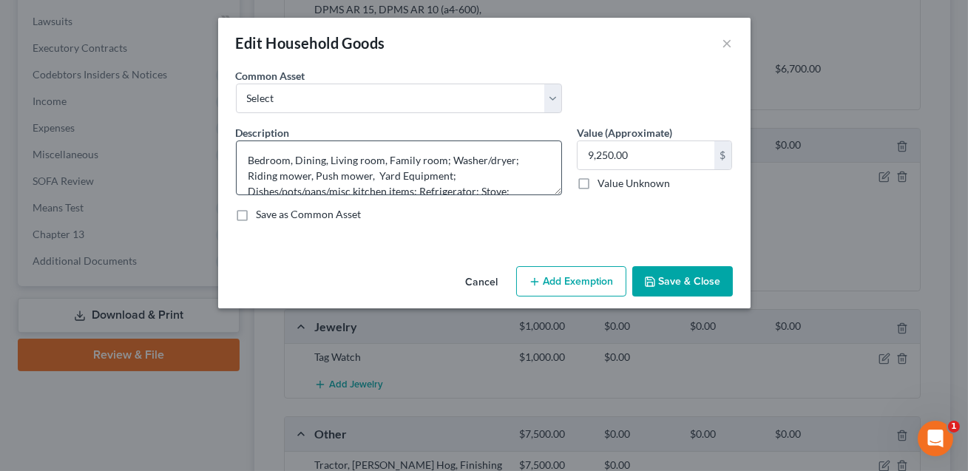
scroll to position [15, 0]
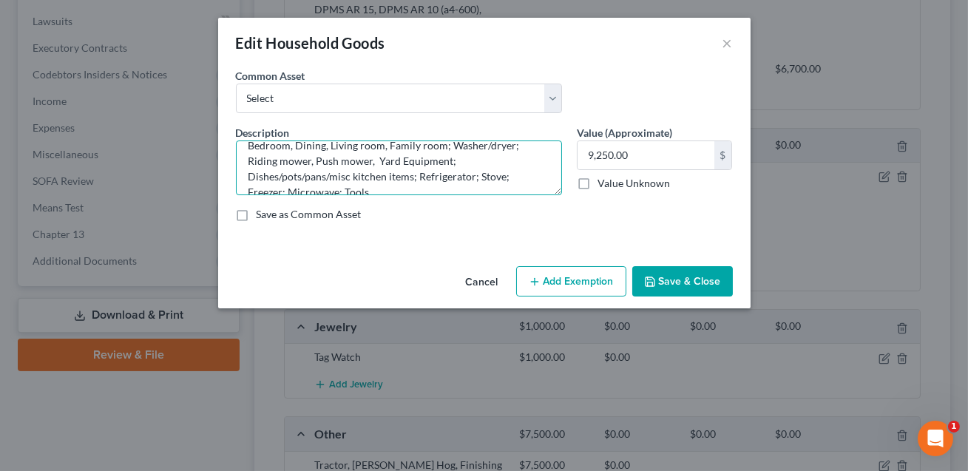
click at [522, 177] on textarea "Bedroom, Dining, Living room, Family room; Washer/dryer; Riding mower, Push mow…" at bounding box center [399, 168] width 326 height 55
type textarea "Bedroom, Dining, Living room, Family room; Washer/dryer; Riding mower, Push mow…"
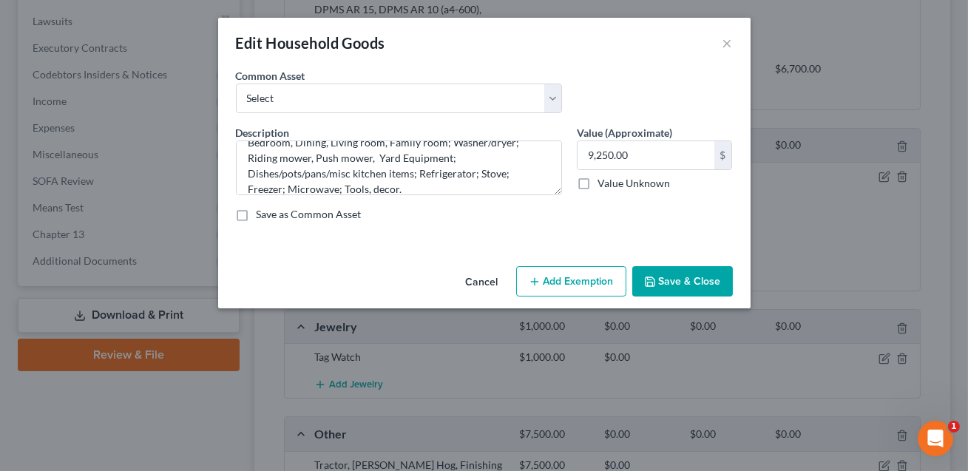
click at [587, 283] on button "Add Exemption" at bounding box center [571, 281] width 110 height 31
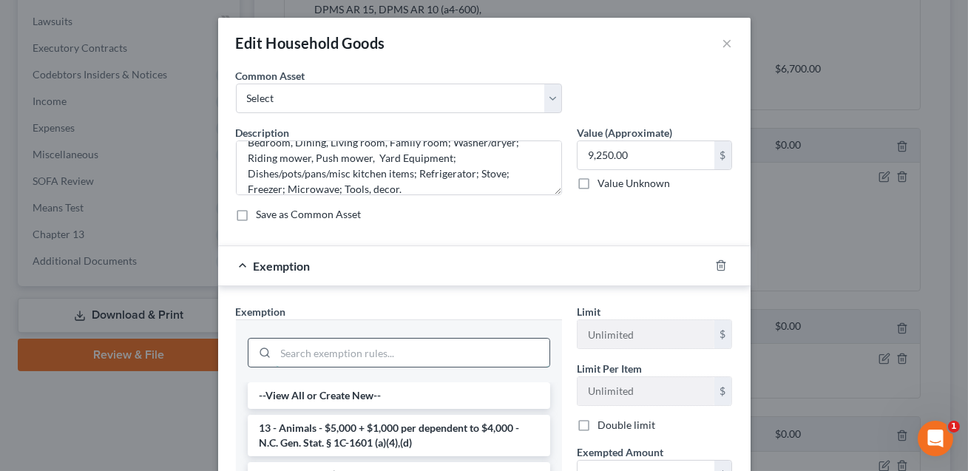
click at [508, 351] on input "search" at bounding box center [413, 353] width 274 height 28
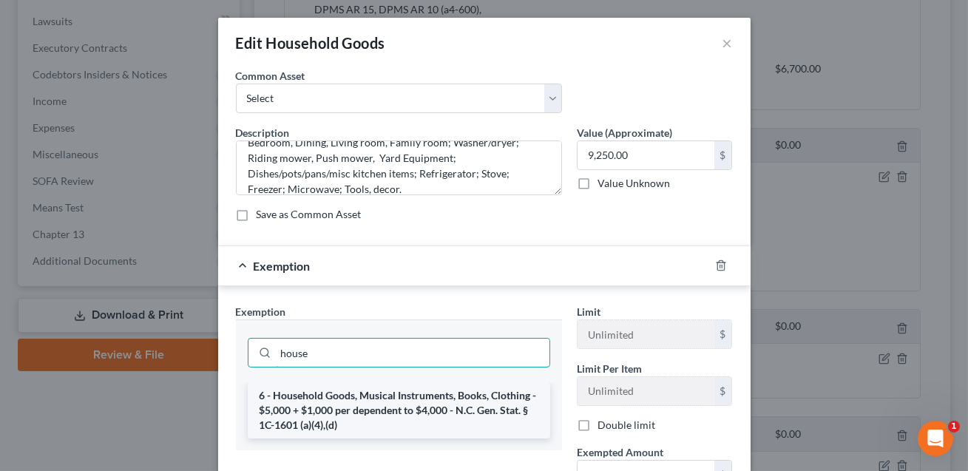
type input "house"
click at [485, 402] on li "6 - Household Goods, Musical Instruments, Books, Clothing - $5,000 + $1,000 per…" at bounding box center [399, 410] width 303 height 56
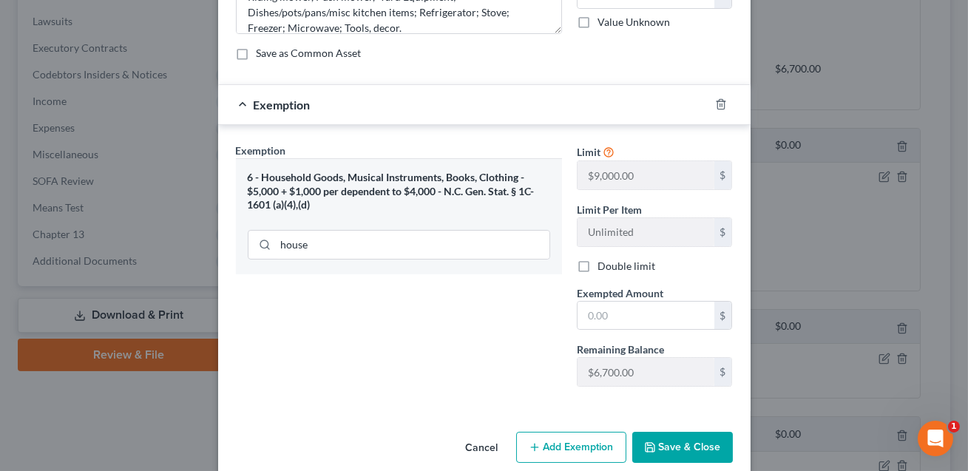
scroll to position [181, 0]
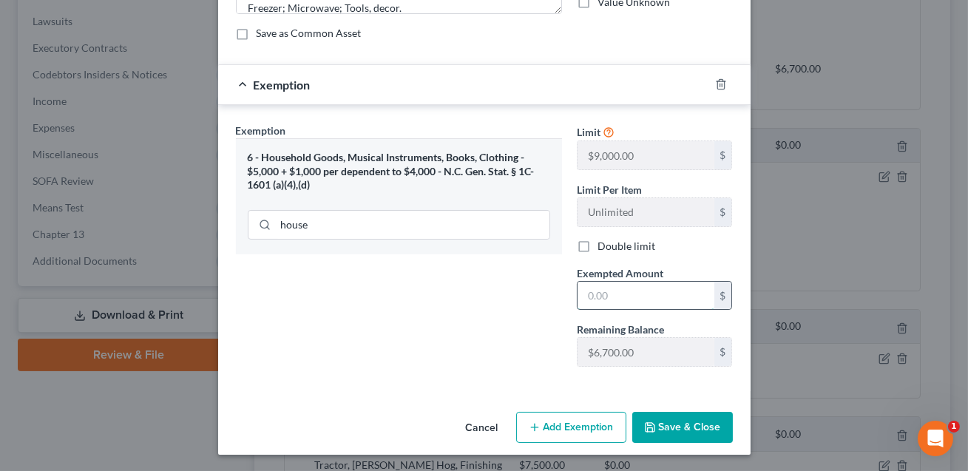
click at [604, 297] on input "text" at bounding box center [646, 296] width 137 height 28
type input "2,700.00"
click at [677, 430] on button "Save & Close" at bounding box center [682, 427] width 101 height 31
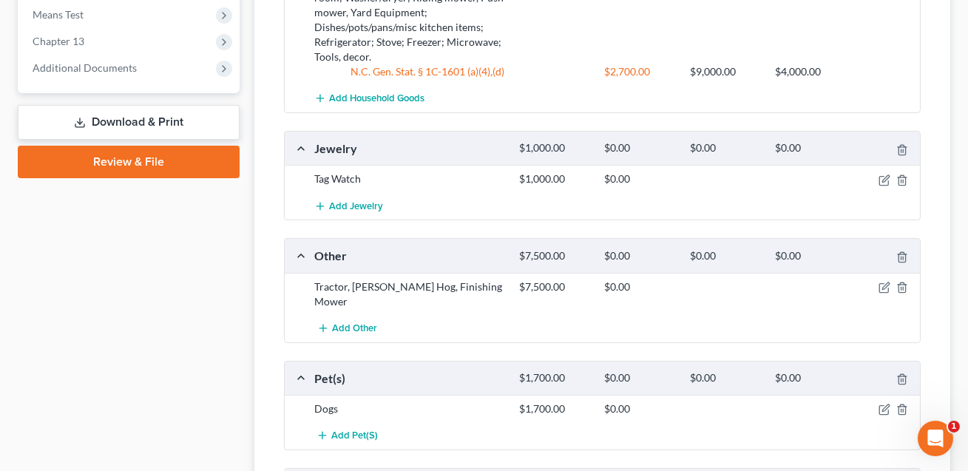
scroll to position [936, 0]
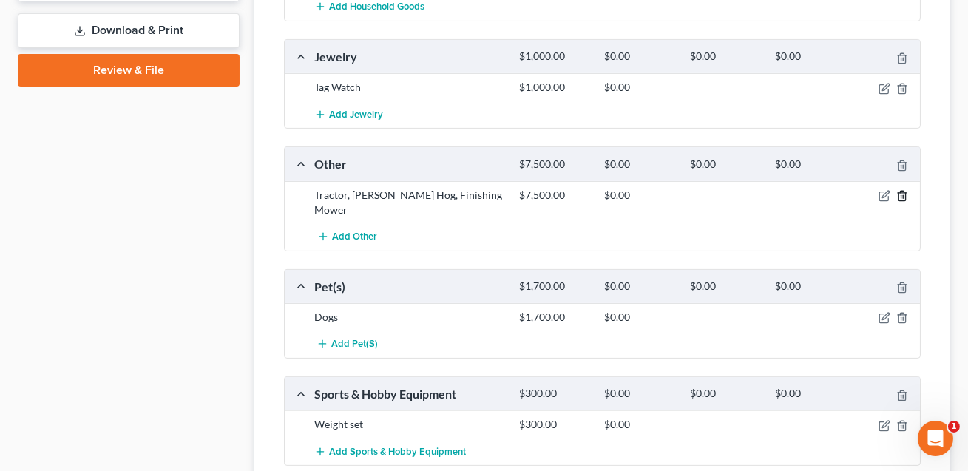
click at [903, 195] on line "button" at bounding box center [903, 196] width 0 height 3
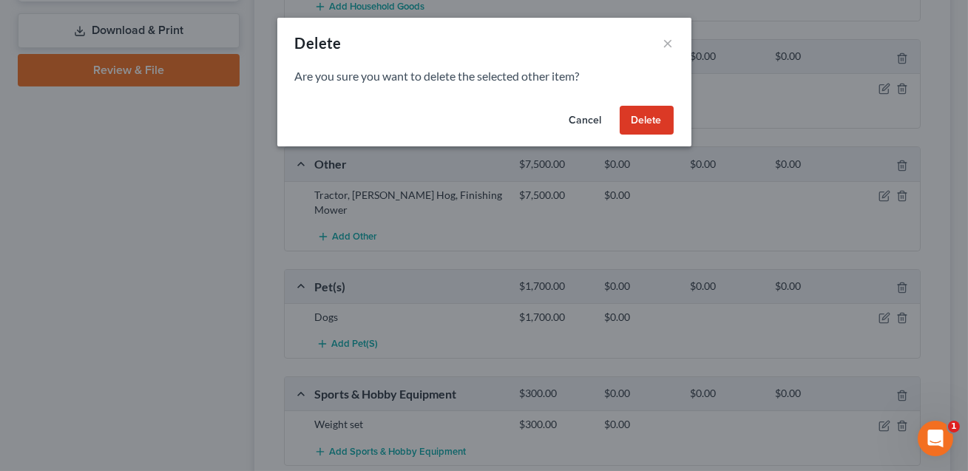
click at [654, 125] on button "Delete" at bounding box center [647, 121] width 54 height 30
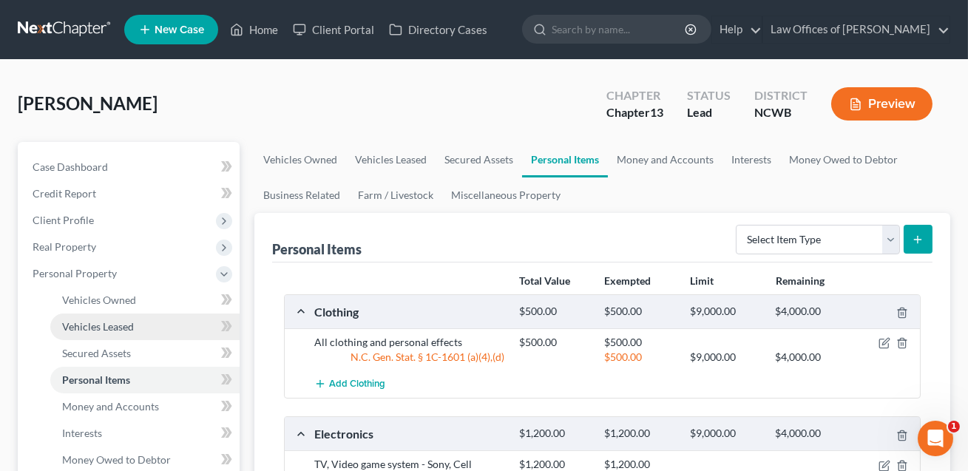
scroll to position [200, 0]
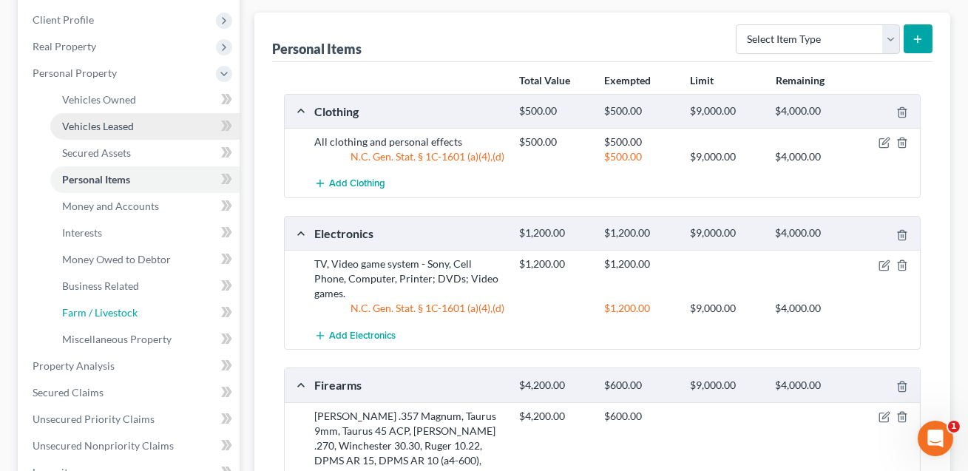
click at [149, 314] on link "Farm / Livestock" at bounding box center [144, 313] width 189 height 27
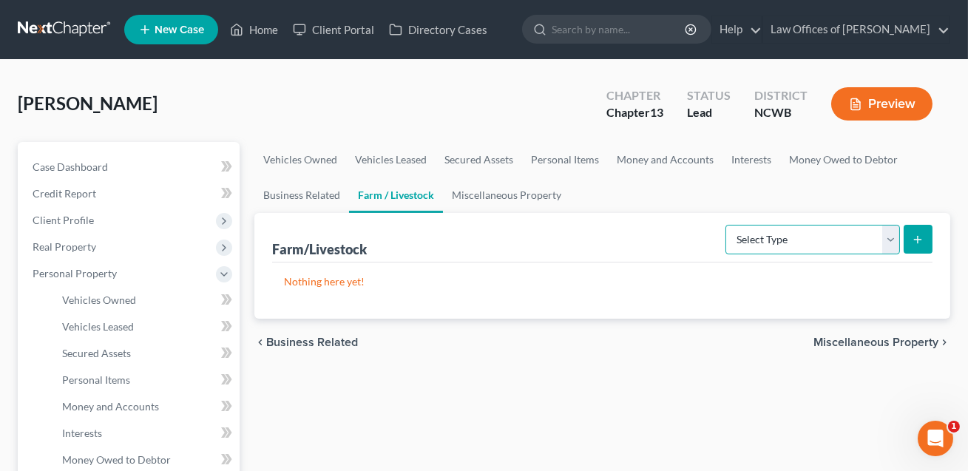
click at [761, 241] on select "Select Type Animals & Livestock Crops: Growing or Harvested Farming Equipment F…" at bounding box center [813, 240] width 175 height 30
select select "farming_equipment"
click at [914, 239] on icon "submit" at bounding box center [918, 240] width 12 height 12
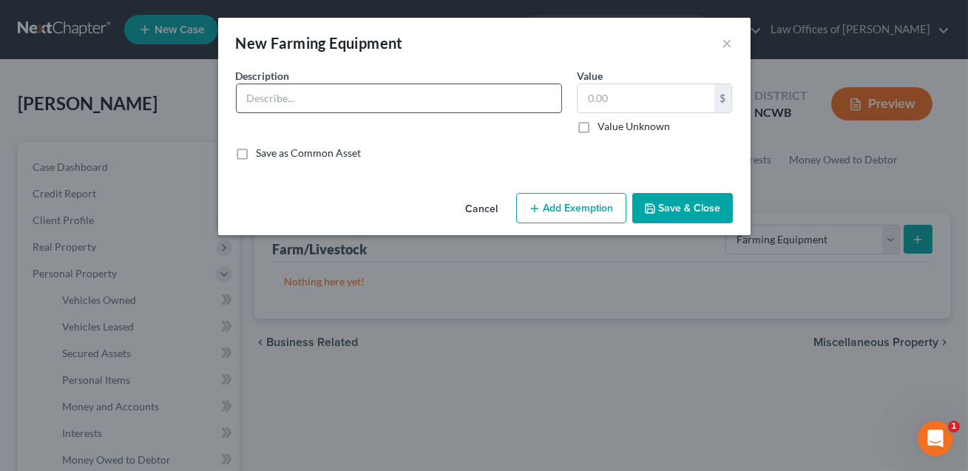
click at [376, 112] on input "text" at bounding box center [399, 98] width 325 height 28
type input "Tractor, [PERSON_NAME] Hog, Finishing mower"
click at [593, 104] on input "text" at bounding box center [646, 98] width 137 height 28
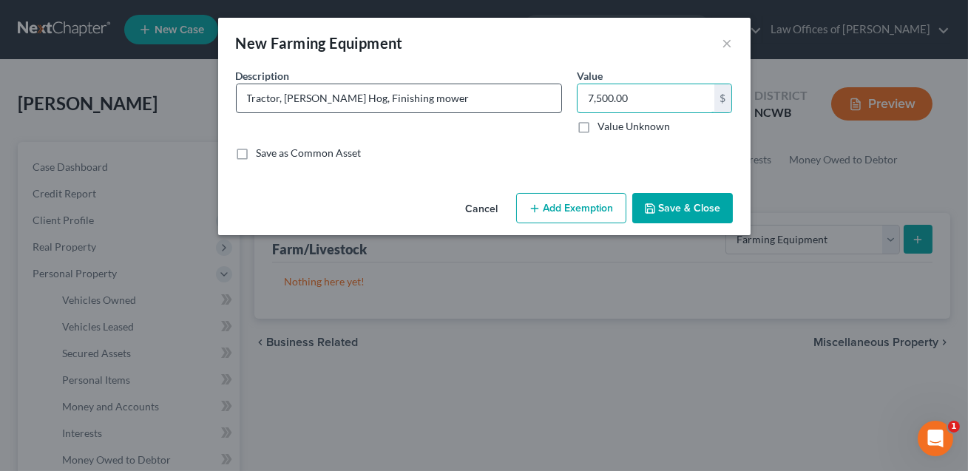
type input "7,500.00"
click at [434, 106] on input "Tractor, [PERSON_NAME] Hog, Finishing mower" at bounding box center [399, 98] width 325 height 28
type input "Tractor, [PERSON_NAME] Hog, Finishing mower--CONFIRM FARMING"
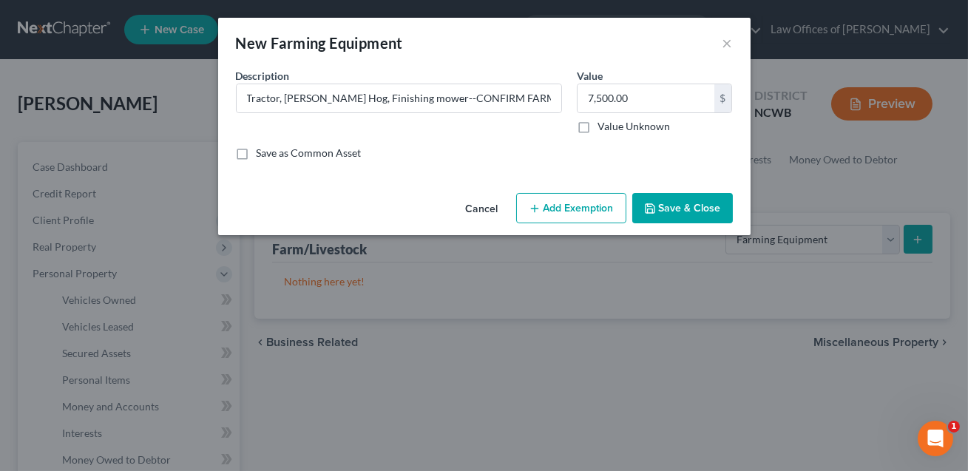
click at [547, 203] on button "Add Exemption" at bounding box center [571, 208] width 110 height 31
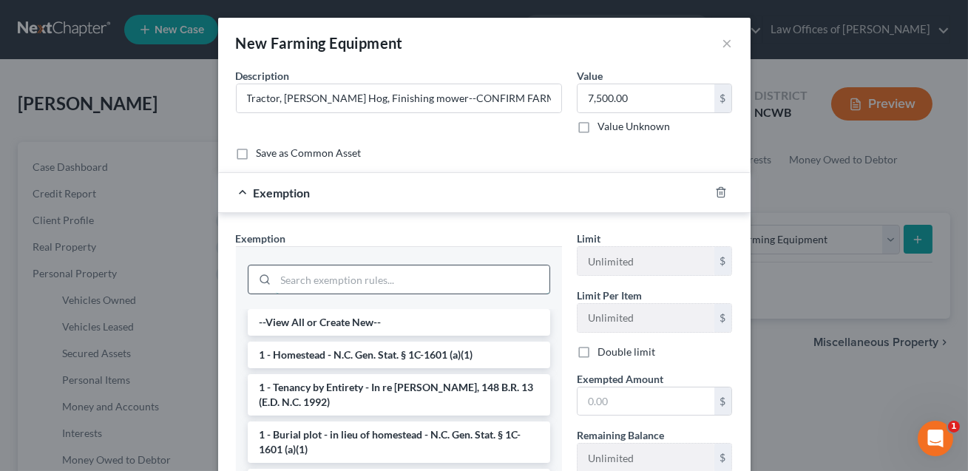
click at [405, 271] on input "search" at bounding box center [413, 280] width 274 height 28
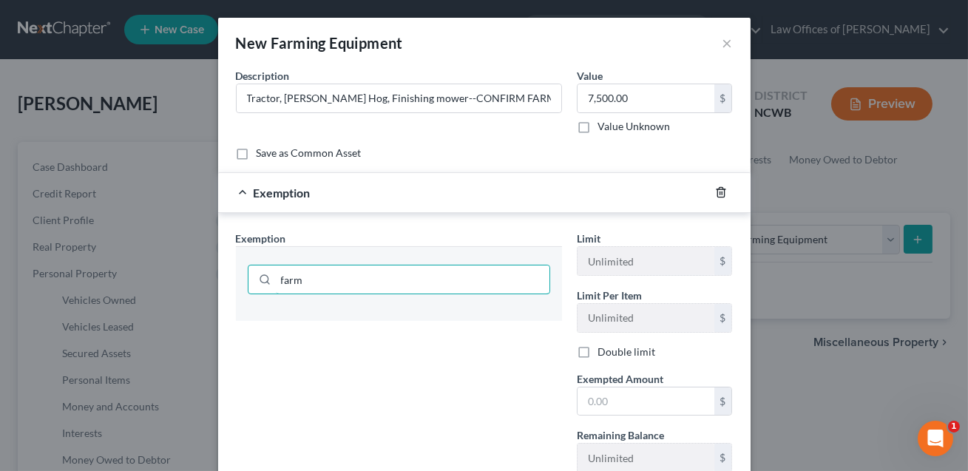
type input "farm"
click at [722, 189] on polyline "button" at bounding box center [721, 189] width 9 height 0
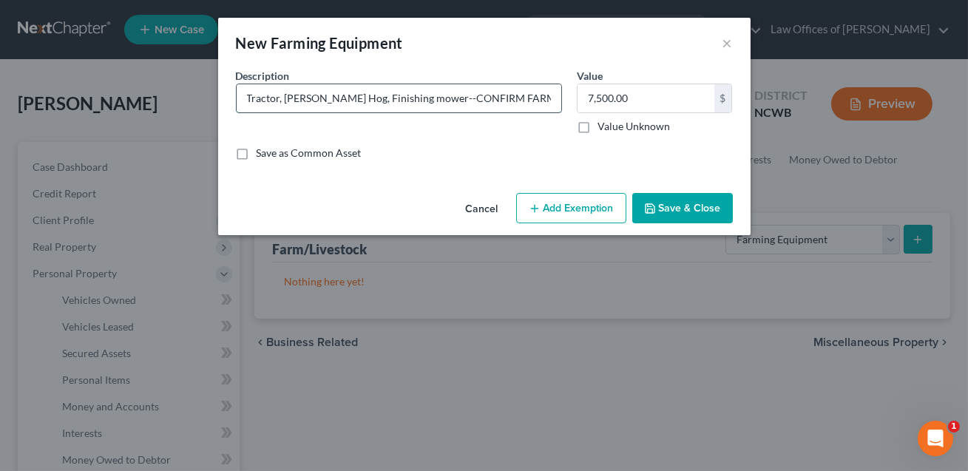
click at [464, 96] on input "Tractor, [PERSON_NAME] Hog, Finishing mower--CONFIRM FARMING" at bounding box center [399, 98] width 325 height 28
type input "Tractor, [PERSON_NAME] Hog, Finishing mower--CONFIRM DETAILS and FARMING"
click at [669, 210] on button "Save & Close" at bounding box center [682, 208] width 101 height 31
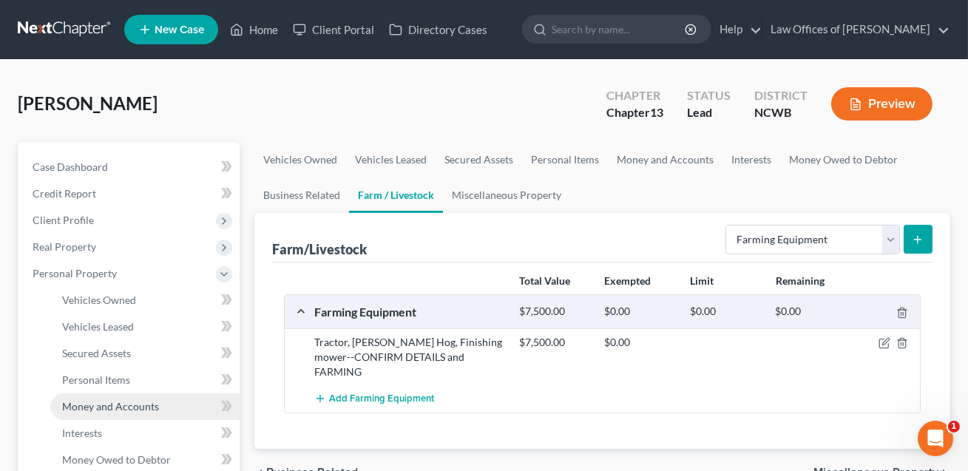
click at [96, 410] on span "Money and Accounts" at bounding box center [110, 406] width 97 height 13
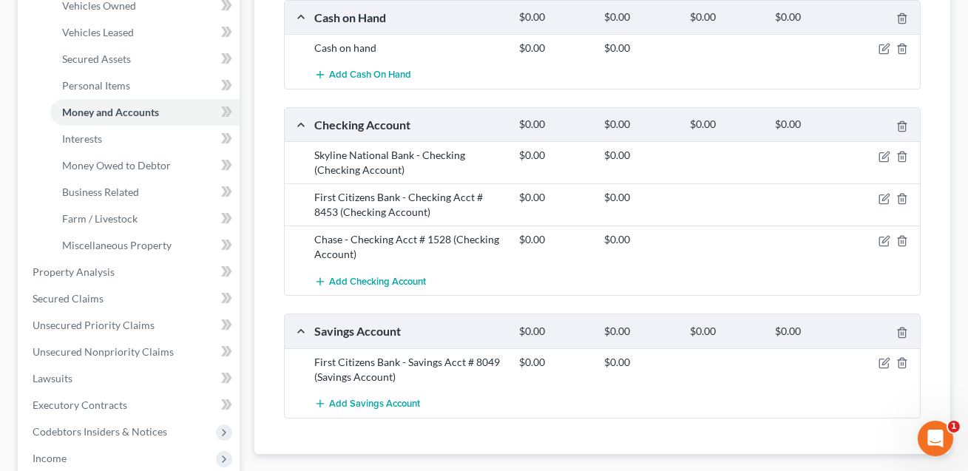
scroll to position [362, 0]
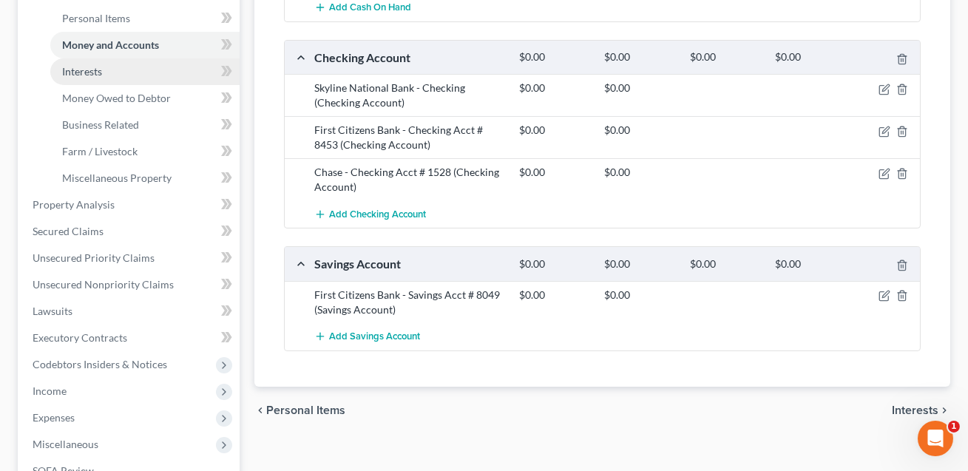
click at [98, 79] on link "Interests" at bounding box center [144, 71] width 189 height 27
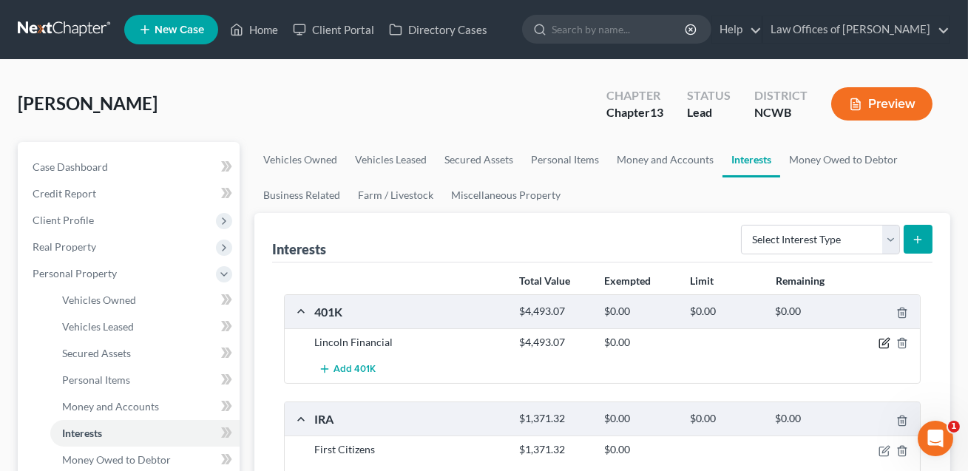
click at [885, 344] on icon "button" at bounding box center [885, 342] width 7 height 7
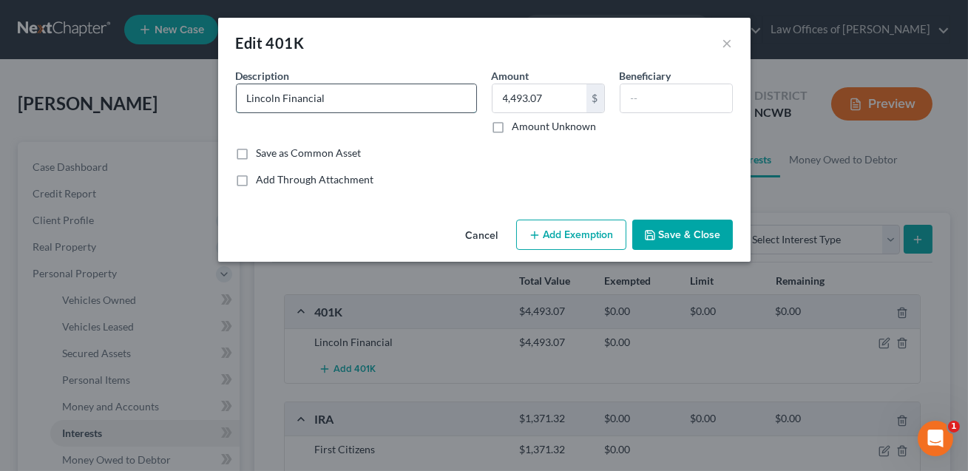
click at [334, 98] on input "Lincoln Financial" at bounding box center [357, 98] width 240 height 28
type input "Lincoln Financial 401k. Current balance: $4493.07. Not an asset of the estate."
click at [562, 86] on input "4,493.07" at bounding box center [540, 98] width 94 height 28
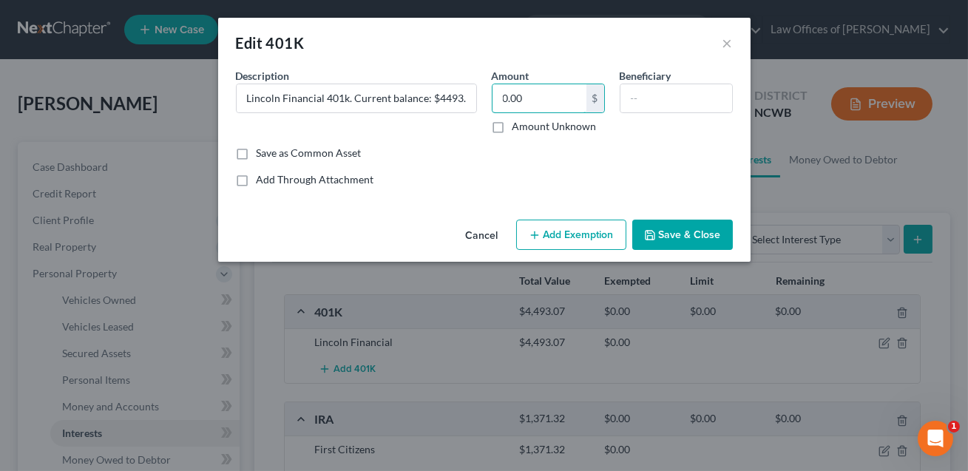
type input "0.00"
click at [669, 234] on button "Save & Close" at bounding box center [682, 235] width 101 height 31
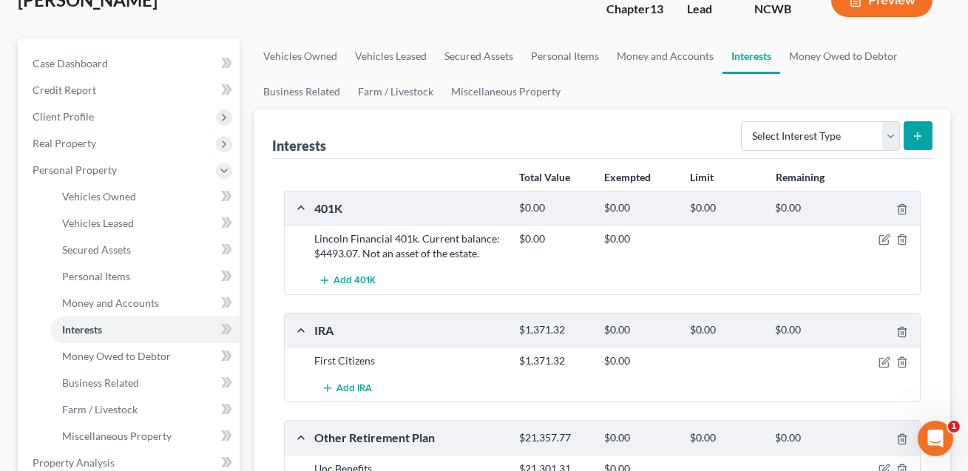
scroll to position [108, 0]
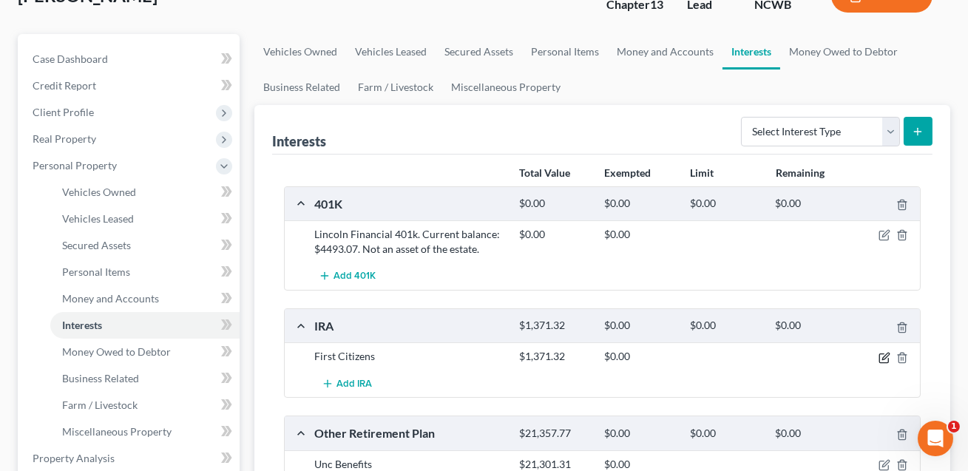
click at [882, 356] on icon "button" at bounding box center [885, 358] width 12 height 12
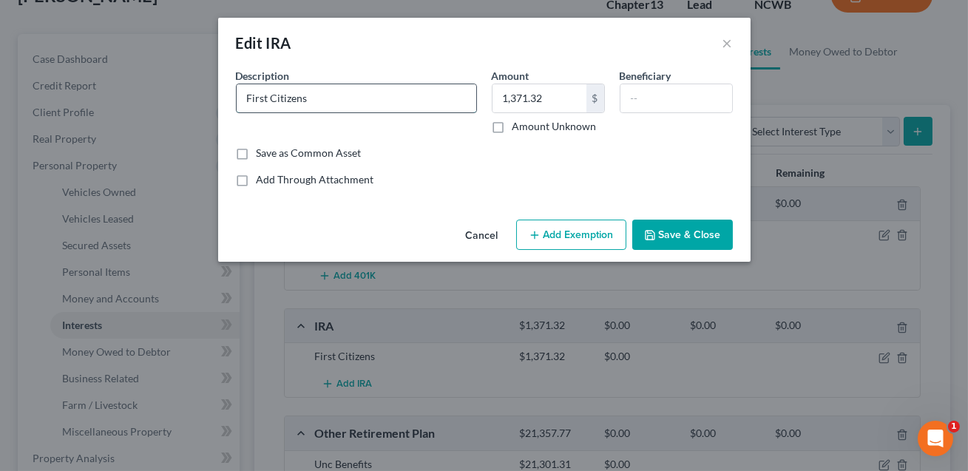
click at [368, 104] on input "First Citizens" at bounding box center [357, 98] width 240 height 28
type input "First Citizens IRA account"
click at [564, 223] on button "Add Exemption" at bounding box center [571, 235] width 110 height 31
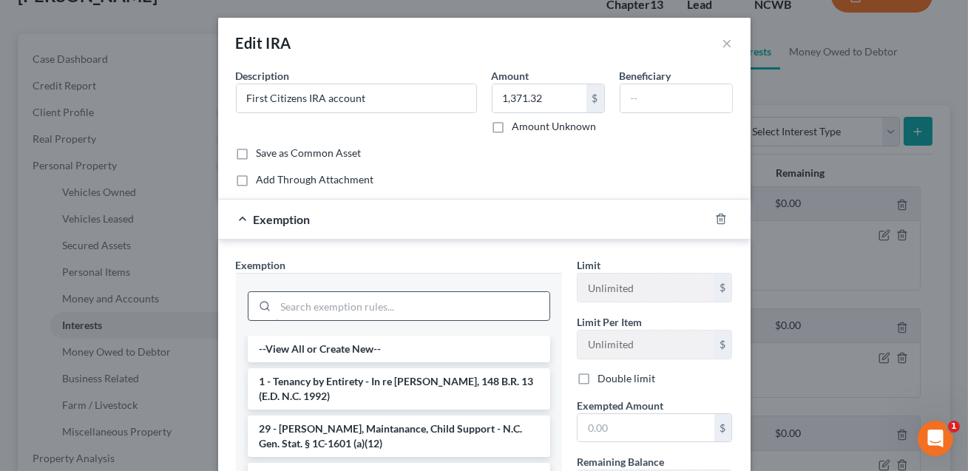
click at [402, 307] on input "search" at bounding box center [413, 306] width 274 height 28
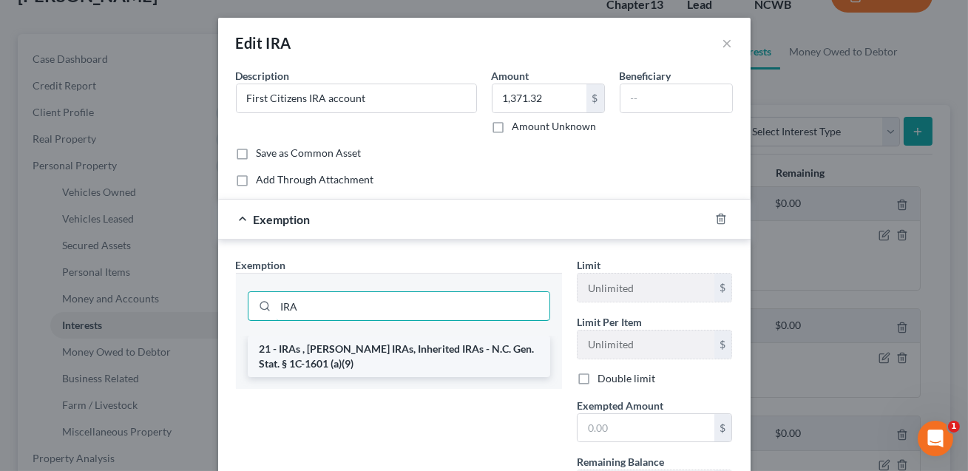
type input "IRA"
click at [390, 361] on li "21 - IRAs , [PERSON_NAME] IRAs, Inherited IRAs - N.C. Gen. Stat. § 1C-1601 (a)(…" at bounding box center [399, 356] width 303 height 41
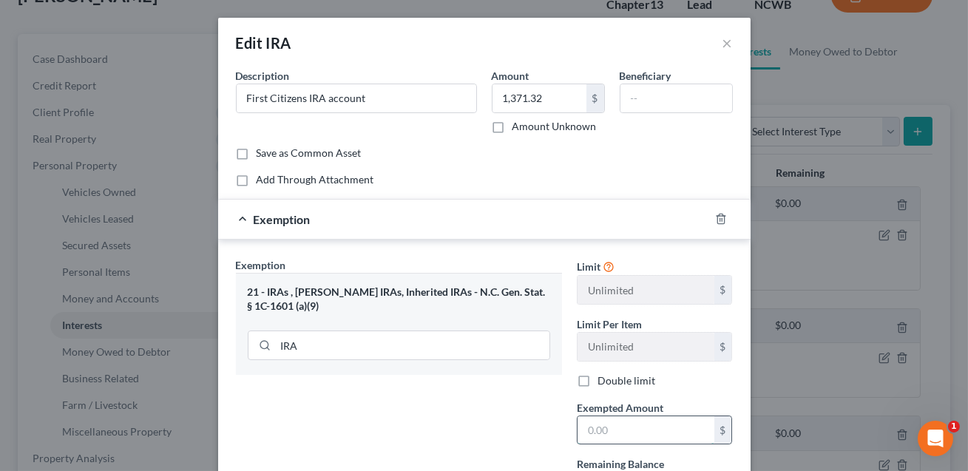
click at [592, 422] on input "text" at bounding box center [646, 430] width 137 height 28
click at [611, 428] on input "1,372.32" at bounding box center [646, 430] width 137 height 28
click at [604, 431] on input "137.32" at bounding box center [646, 430] width 137 height 28
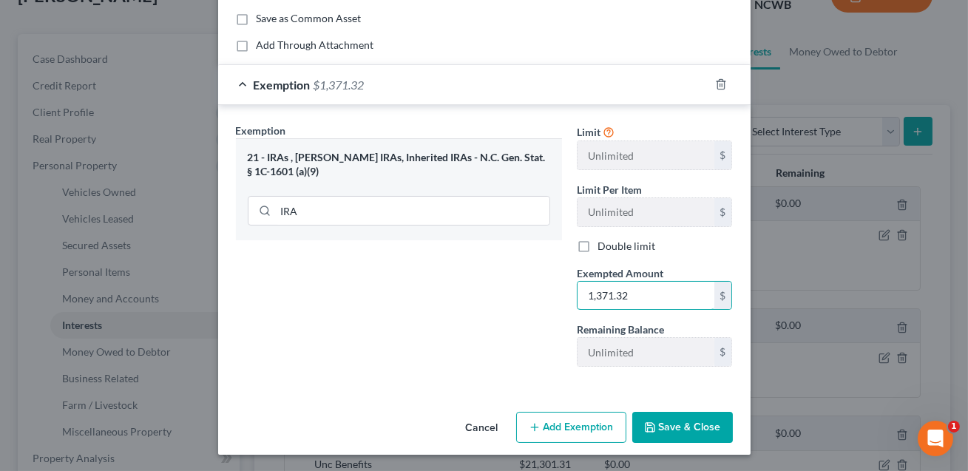
type input "1,371.32"
click at [678, 434] on button "Save & Close" at bounding box center [682, 427] width 101 height 31
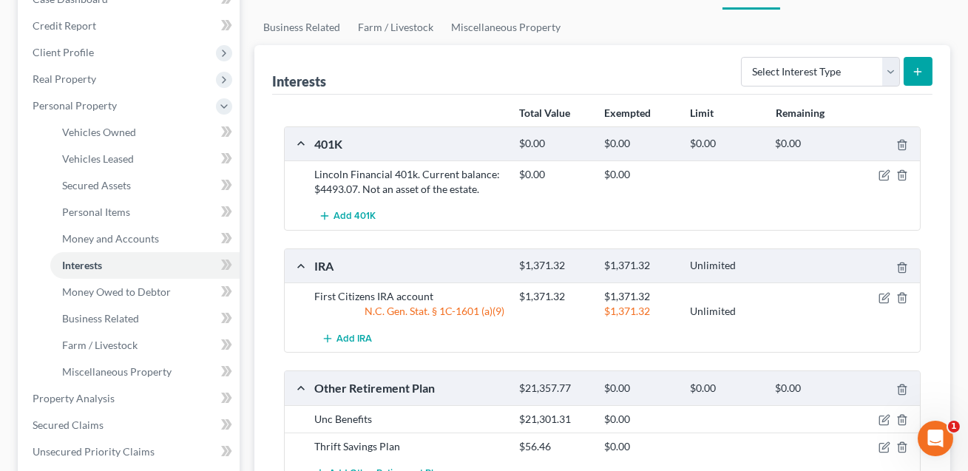
scroll to position [206, 0]
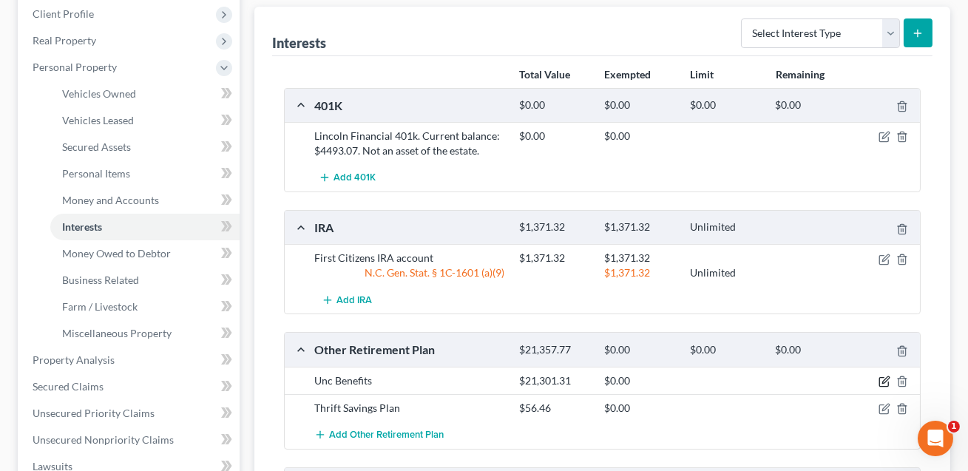
click at [886, 376] on icon "button" at bounding box center [885, 379] width 7 height 7
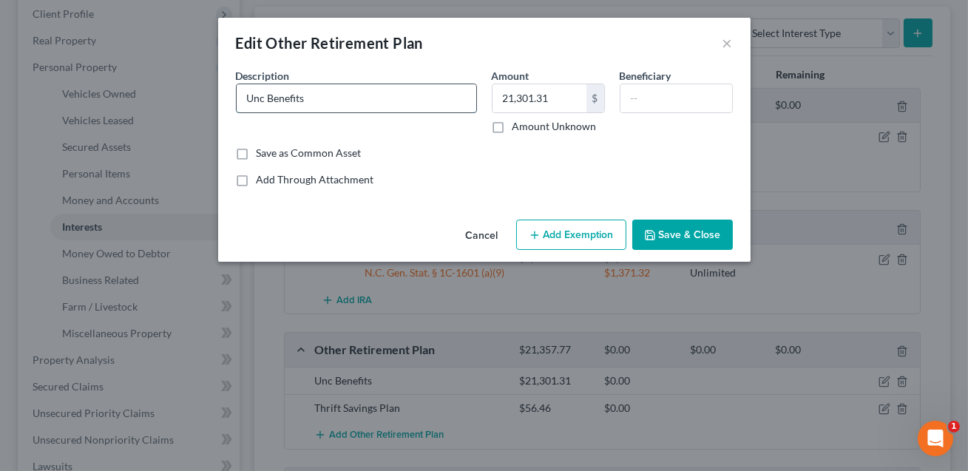
click at [263, 99] on input "Unc Benefits" at bounding box center [357, 98] width 240 height 28
type input "UNC Benefits"
click at [672, 238] on button "Save & Close" at bounding box center [682, 235] width 101 height 31
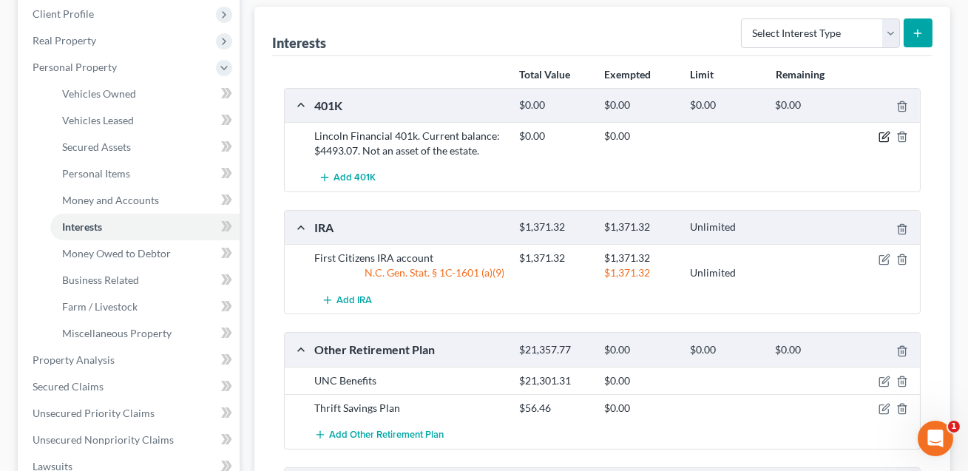
click at [885, 134] on icon "button" at bounding box center [885, 135] width 7 height 7
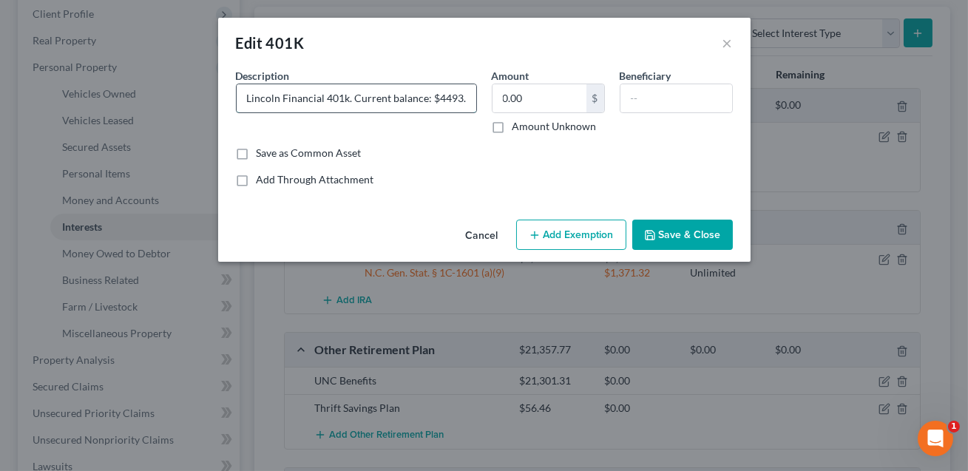
click at [348, 99] on input "Lincoln Financial 401k. Current balance: $4493.07. Not an asset of the estate." at bounding box center [357, 98] width 240 height 28
type input "Lincoln Financial 457b plan. Current balance: $4493.07. Not an asset of the est…"
click at [686, 232] on button "Save & Close" at bounding box center [682, 235] width 101 height 31
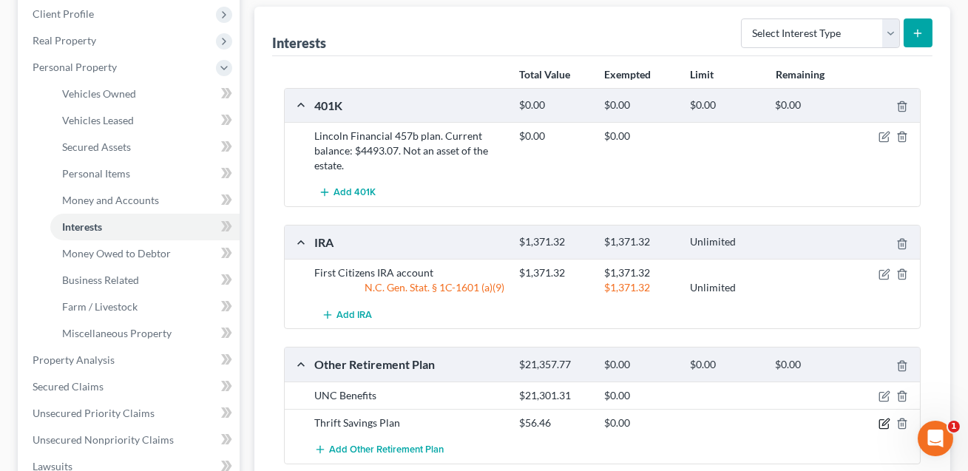
click at [883, 425] on icon "button" at bounding box center [885, 424] width 12 height 12
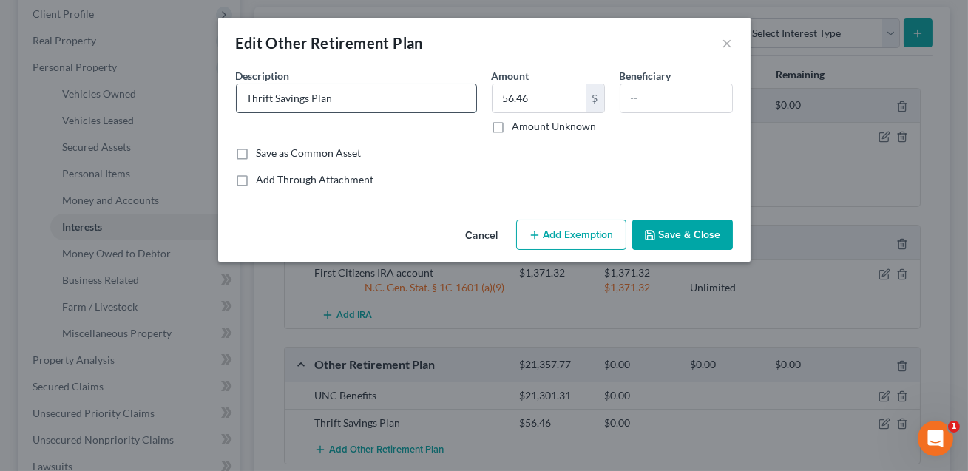
click at [248, 98] on input "Thrift Savings Plan" at bounding box center [357, 98] width 240 height 28
click at [351, 103] on input "US Thrift Savings Plan" at bounding box center [357, 98] width 240 height 28
type input "US Thrift Savings Plan. Current balance: $56.46. Not an asset of the estate."
click at [521, 102] on input "56.46" at bounding box center [540, 98] width 94 height 28
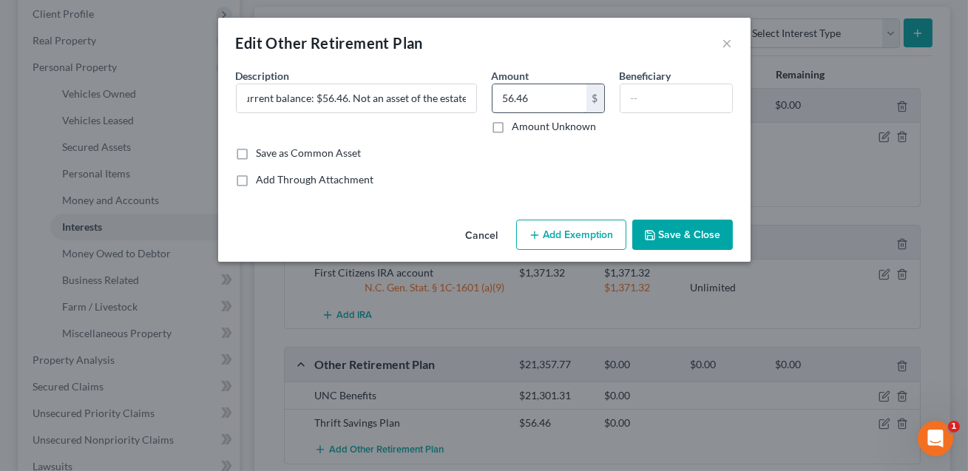
scroll to position [0, 0]
type input "0.00"
click at [670, 234] on button "Save & Close" at bounding box center [682, 235] width 101 height 31
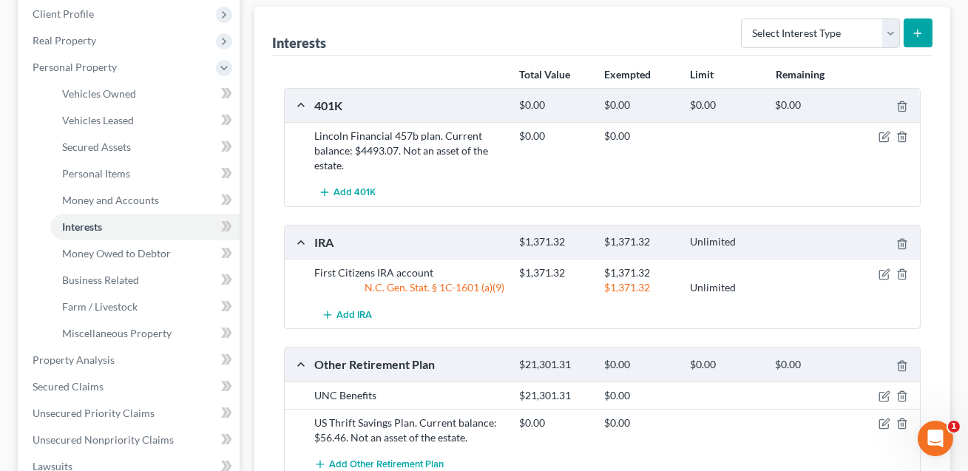
scroll to position [274, 0]
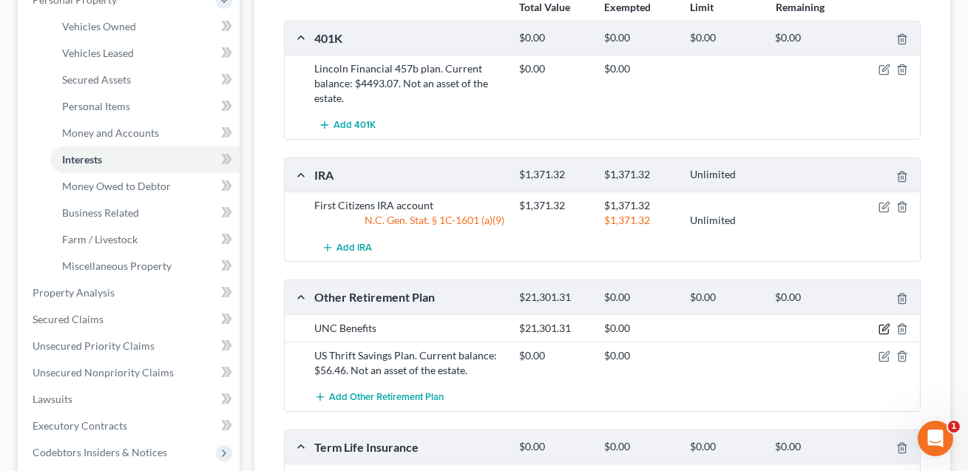
click at [884, 327] on icon "button" at bounding box center [885, 327] width 7 height 7
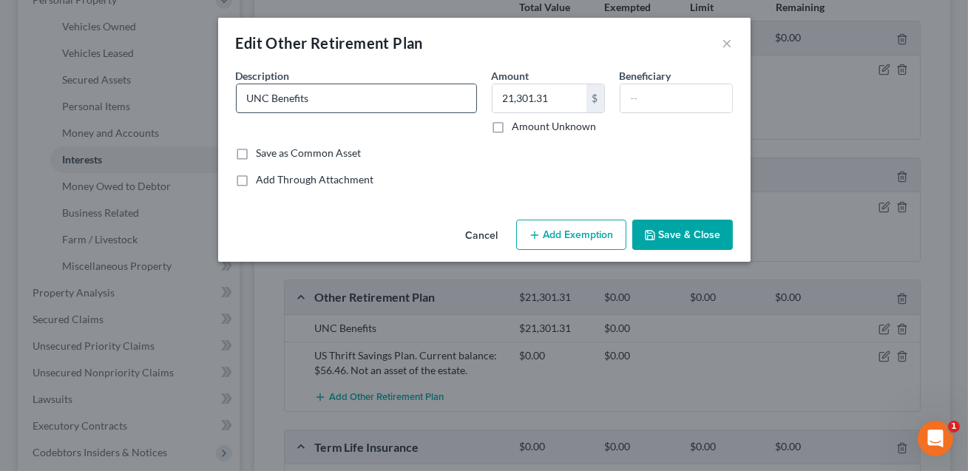
click at [314, 95] on input "UNC Benefits" at bounding box center [357, 98] width 240 height 28
type input "UNC Benefits--CONFIRM NATURE OF ACCT: DBP, 403b,..?"
click at [682, 237] on button "Save & Close" at bounding box center [682, 235] width 101 height 31
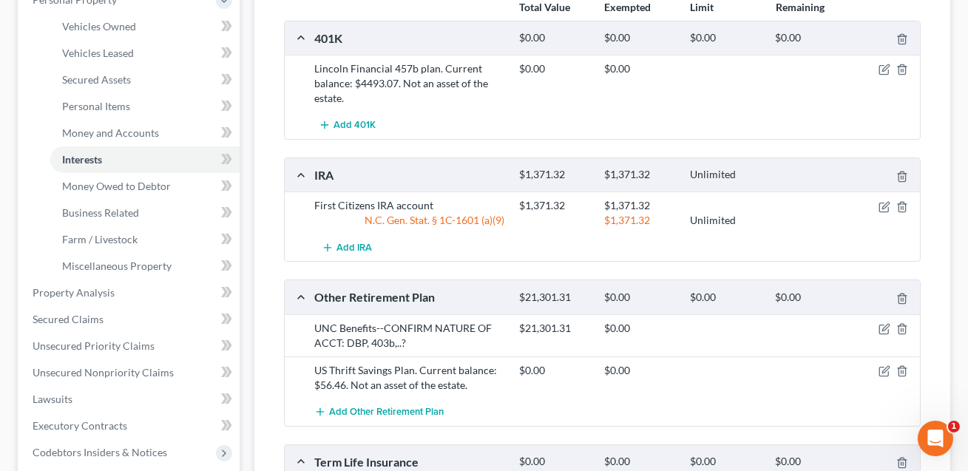
scroll to position [421, 0]
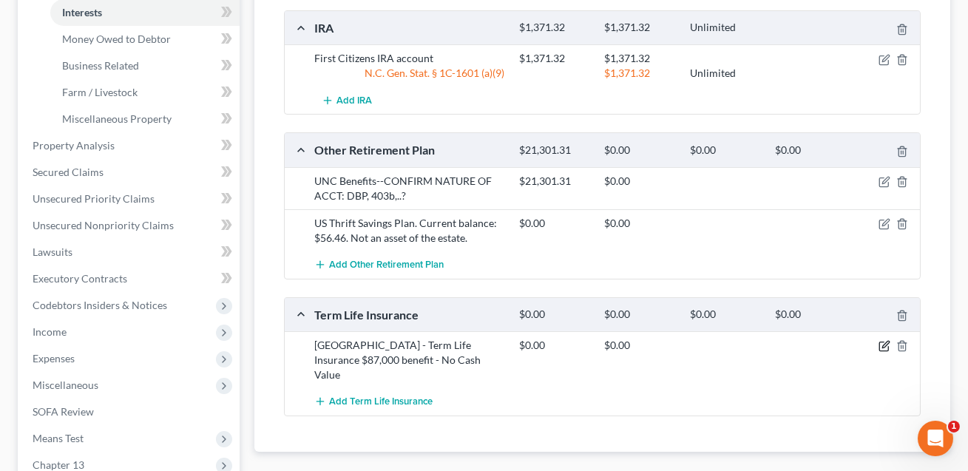
click at [885, 342] on icon "button" at bounding box center [885, 346] width 12 height 12
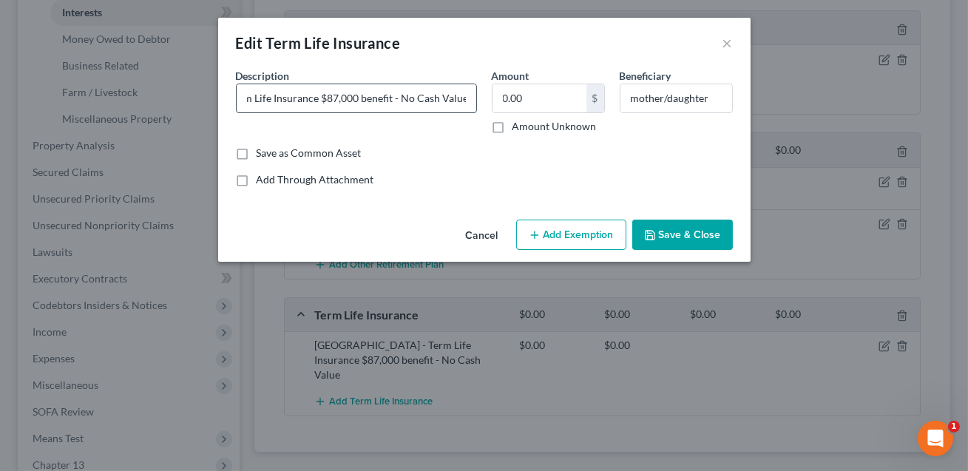
scroll to position [0, 166]
click at [320, 99] on input "[GEOGRAPHIC_DATA] - Term Life Insurance $87,000 benefit - No Cash Value" at bounding box center [357, 98] width 240 height 28
type input "[GEOGRAPHIC_DATA] - Term Life Insurance w/$87,000 benefit - No Cash Value"
click at [689, 242] on button "Save & Close" at bounding box center [682, 235] width 101 height 31
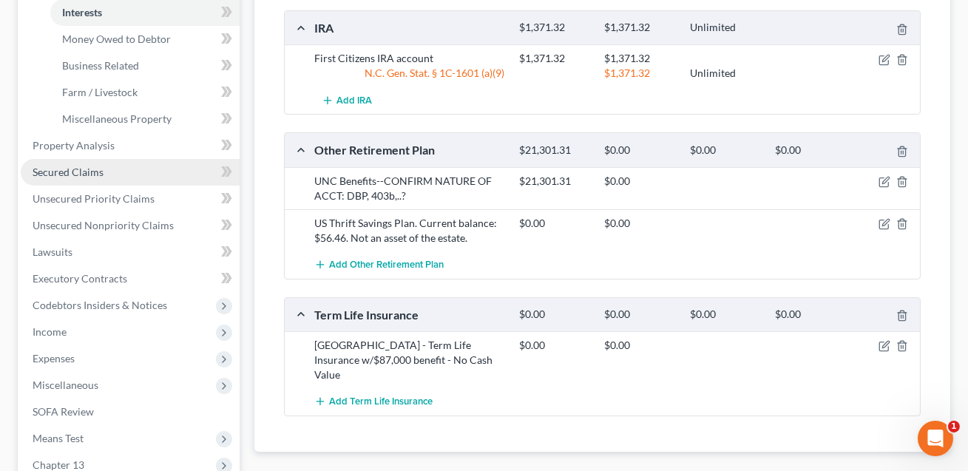
click at [74, 179] on link "Secured Claims" at bounding box center [130, 172] width 219 height 27
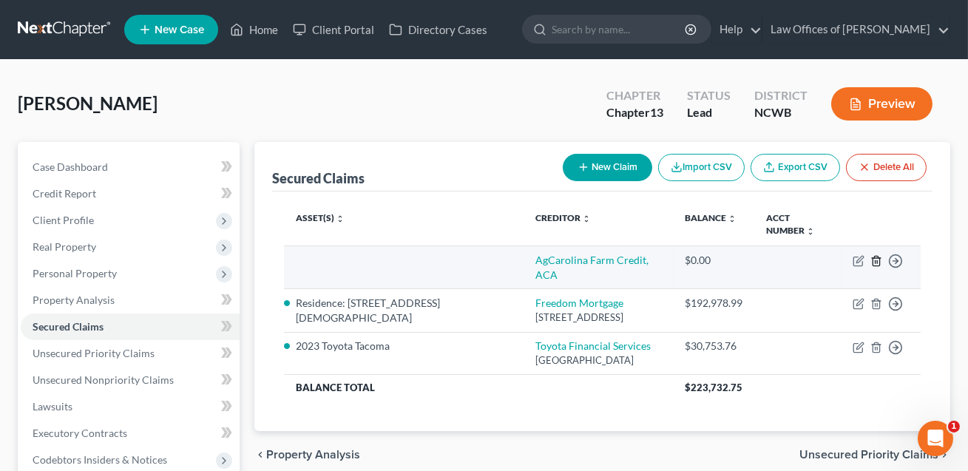
click at [878, 259] on icon "button" at bounding box center [877, 261] width 12 height 12
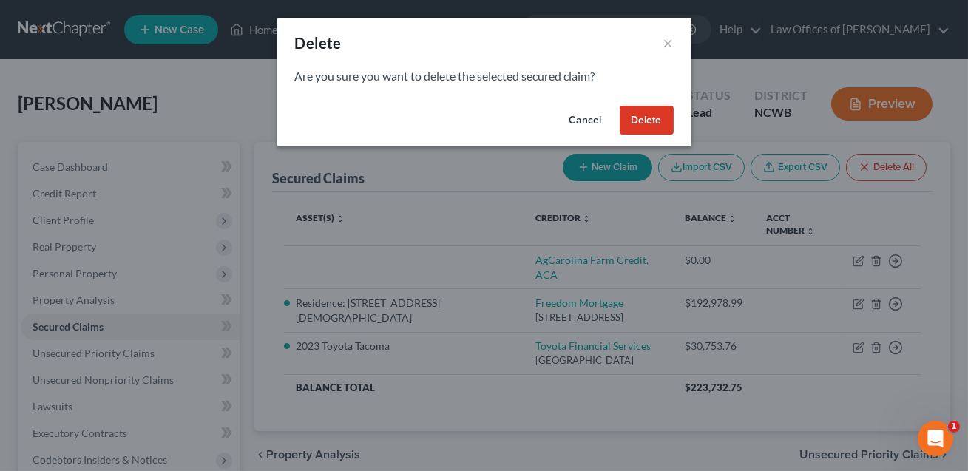
click at [643, 120] on button "Delete" at bounding box center [647, 121] width 54 height 30
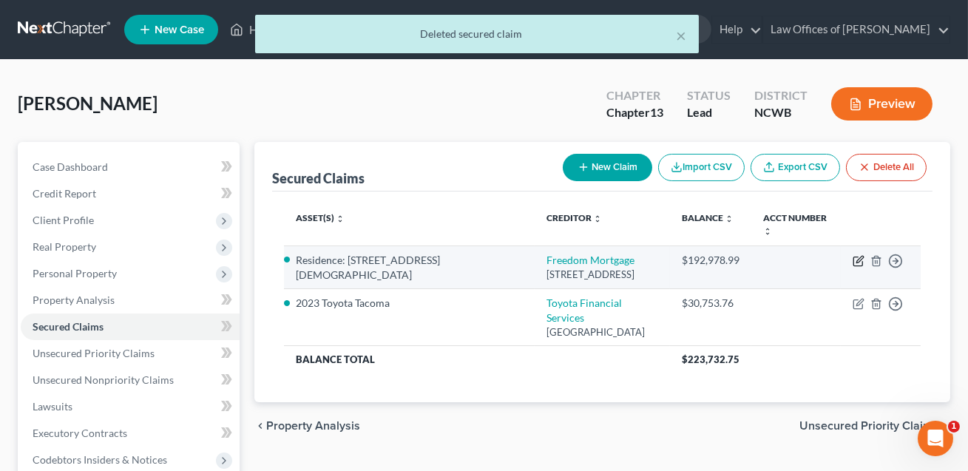
click at [859, 259] on icon "button" at bounding box center [859, 261] width 12 height 12
select select "9"
select select "3"
select select "0"
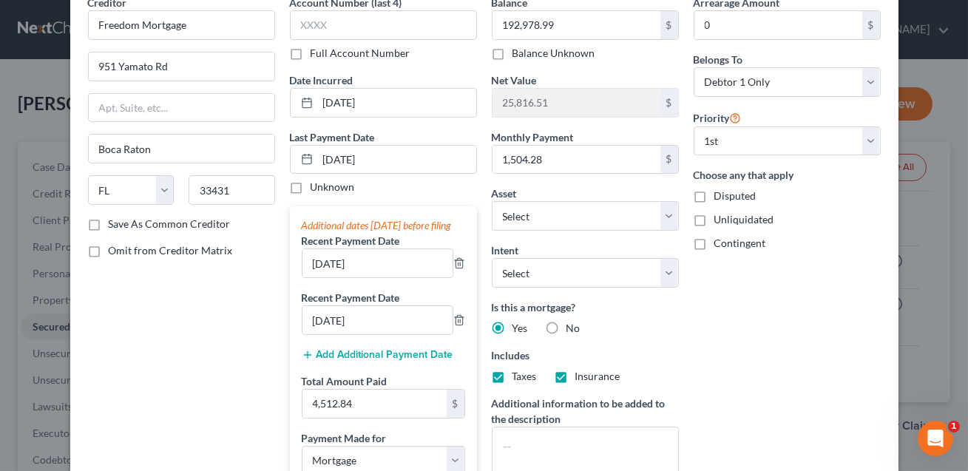
scroll to position [64, 0]
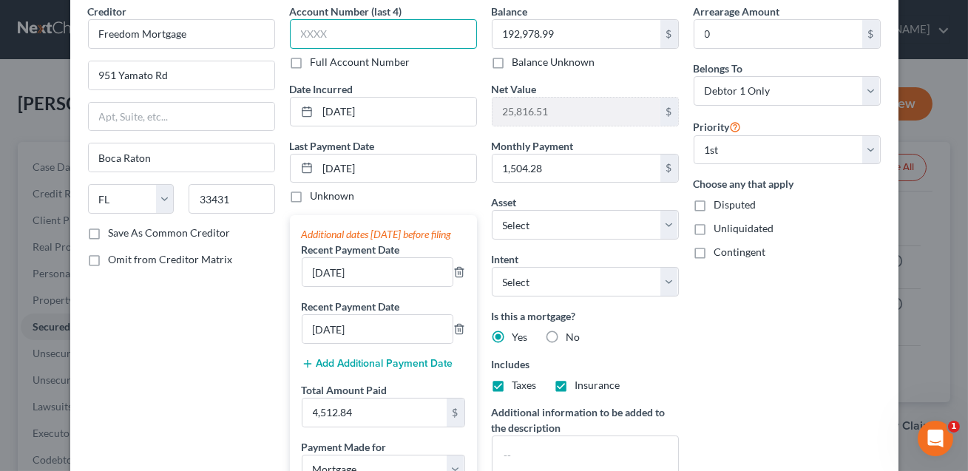
click at [319, 33] on input "text" at bounding box center [383, 34] width 187 height 30
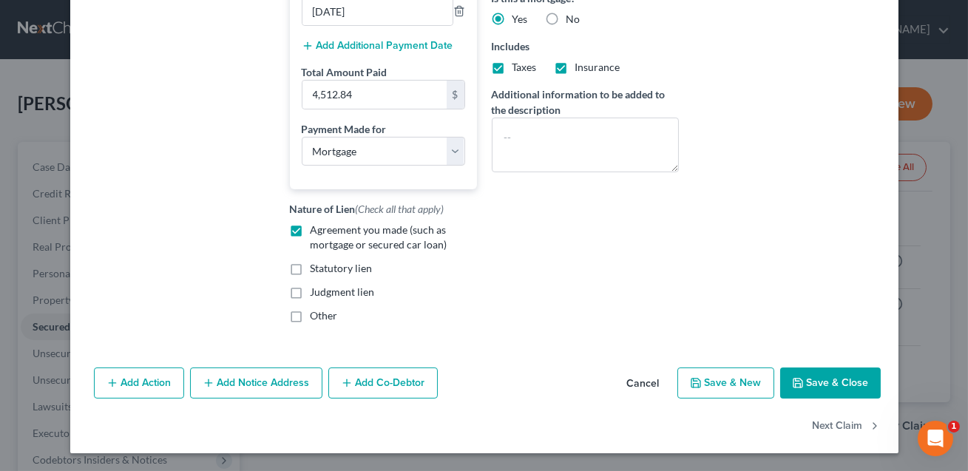
scroll to position [395, 0]
type input "XXXX"
click at [815, 391] on button "Save & Close" at bounding box center [830, 383] width 101 height 31
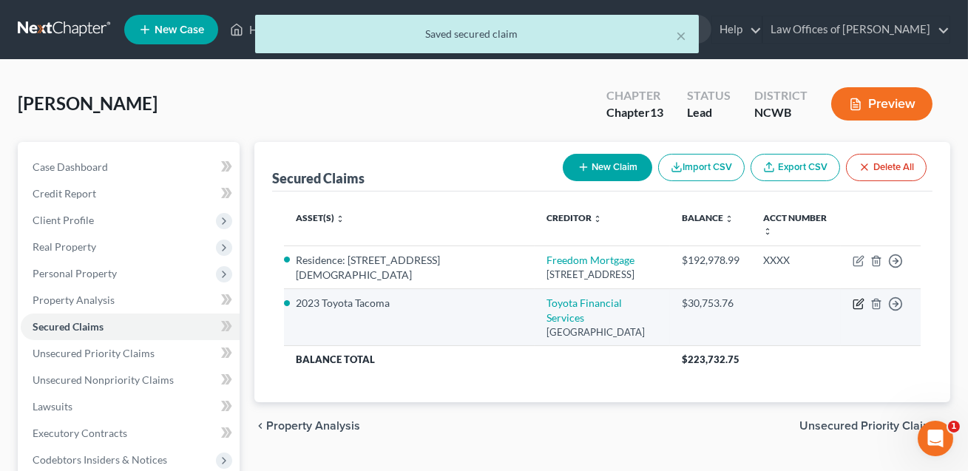
click at [859, 306] on icon "button" at bounding box center [860, 303] width 7 height 7
select select "3"
select select "0"
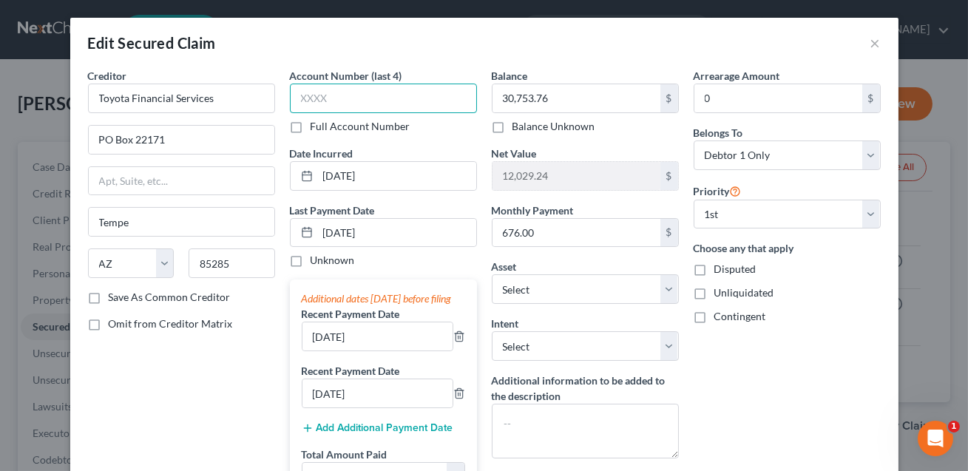
click at [300, 106] on input "text" at bounding box center [383, 99] width 187 height 30
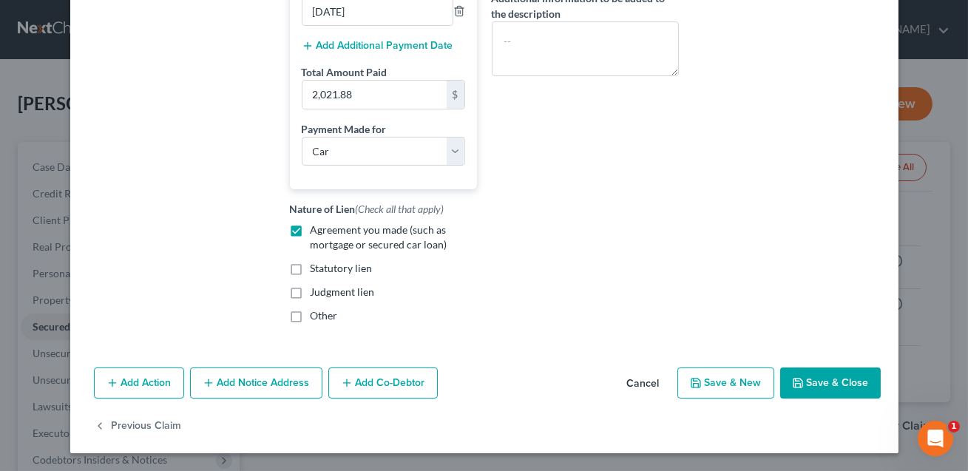
type input "XXXX"
click at [824, 391] on button "Save & Close" at bounding box center [830, 383] width 101 height 31
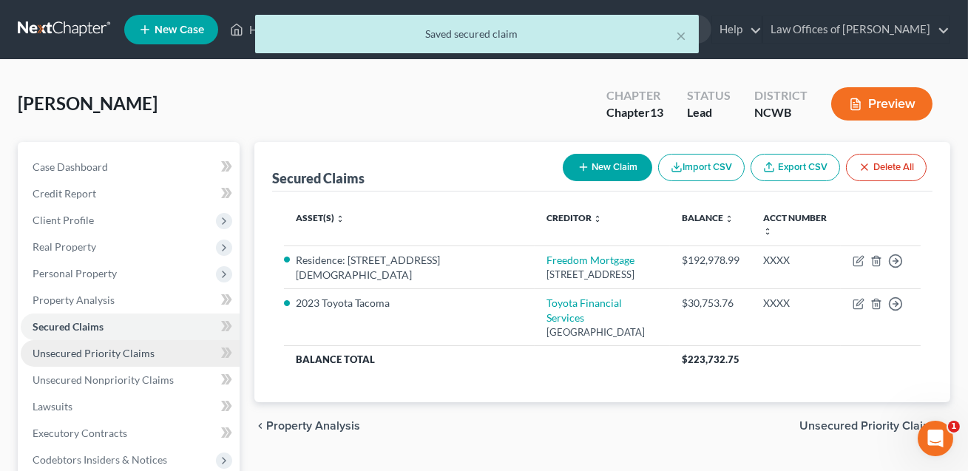
click at [148, 353] on span "Unsecured Priority Claims" at bounding box center [94, 353] width 122 height 13
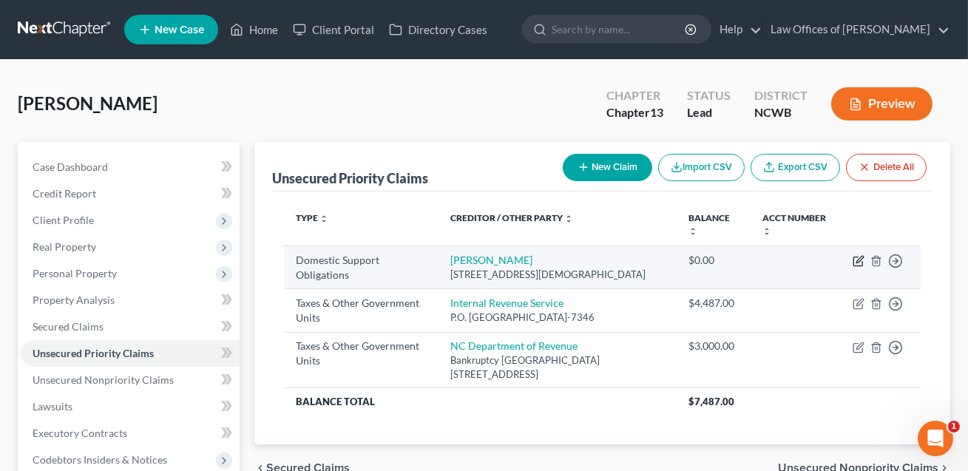
click at [859, 256] on icon "button" at bounding box center [859, 261] width 12 height 12
select select "28"
select select "0"
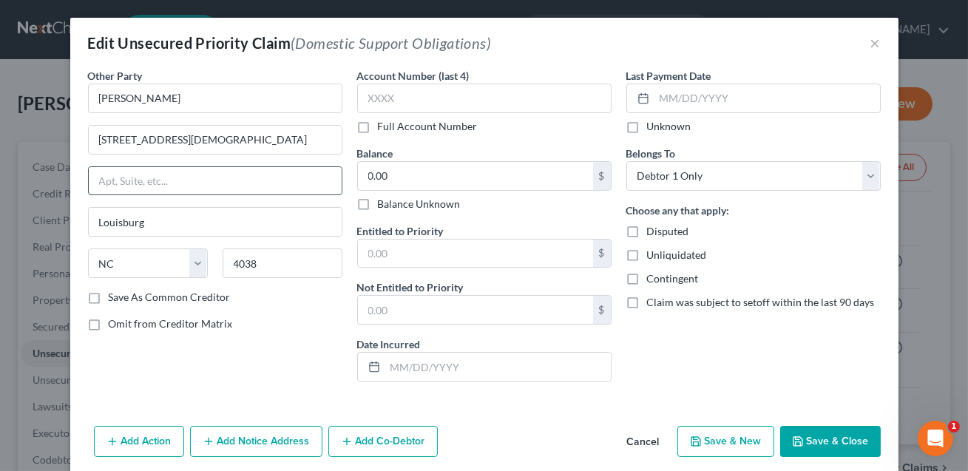
click at [223, 192] on input "text" at bounding box center [215, 181] width 253 height 28
click at [399, 102] on input "text" at bounding box center [484, 99] width 254 height 30
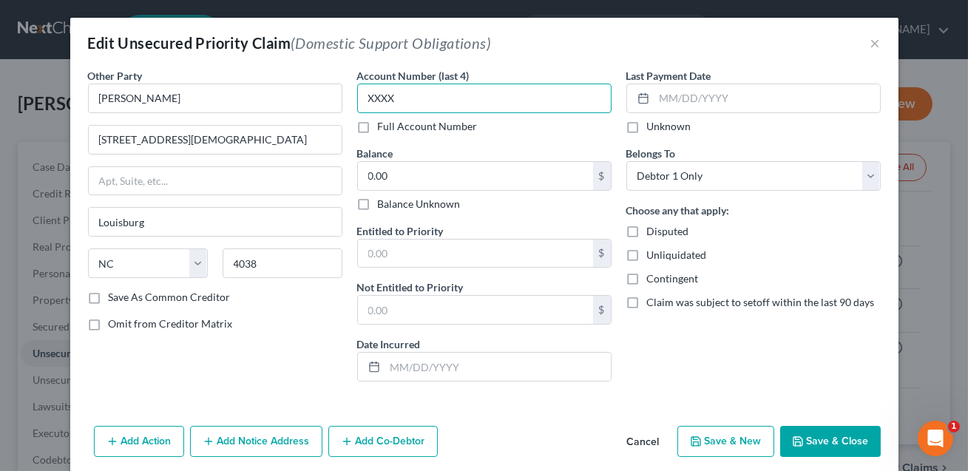
type input "XXXX"
click at [820, 441] on button "Save & Close" at bounding box center [830, 441] width 101 height 31
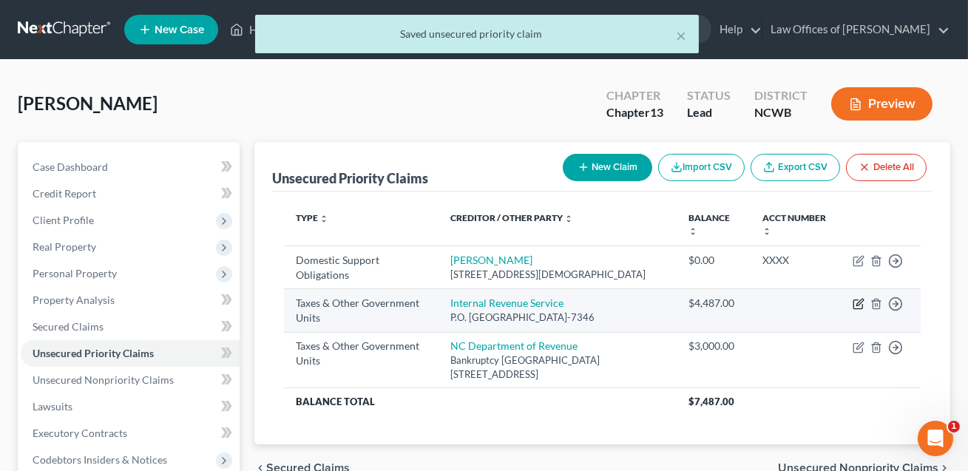
click at [862, 303] on icon "button" at bounding box center [858, 304] width 9 height 9
select select "0"
select select "39"
select select "0"
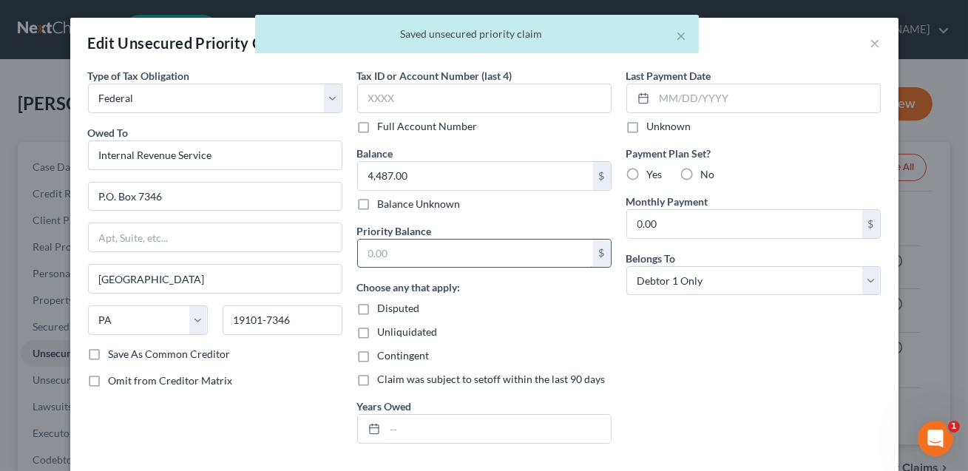
click at [393, 248] on input "text" at bounding box center [475, 254] width 235 height 28
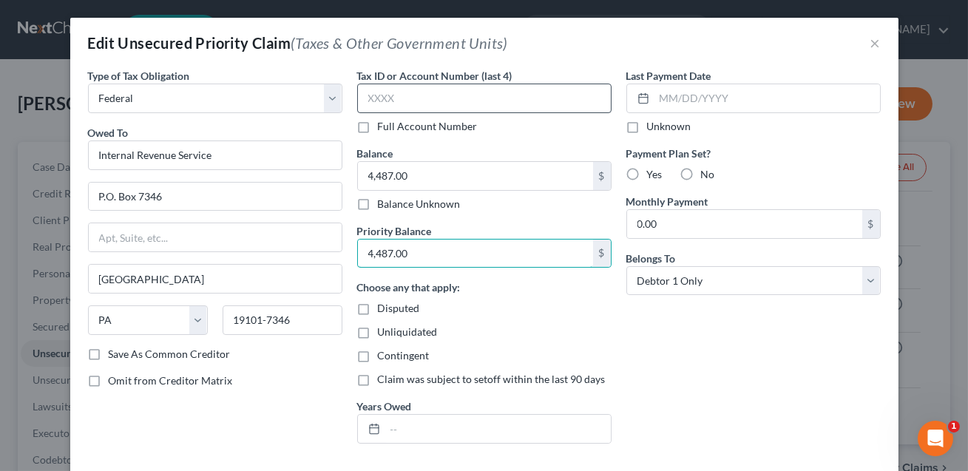
type input "4,487.00"
click at [371, 105] on input "text" at bounding box center [484, 99] width 254 height 30
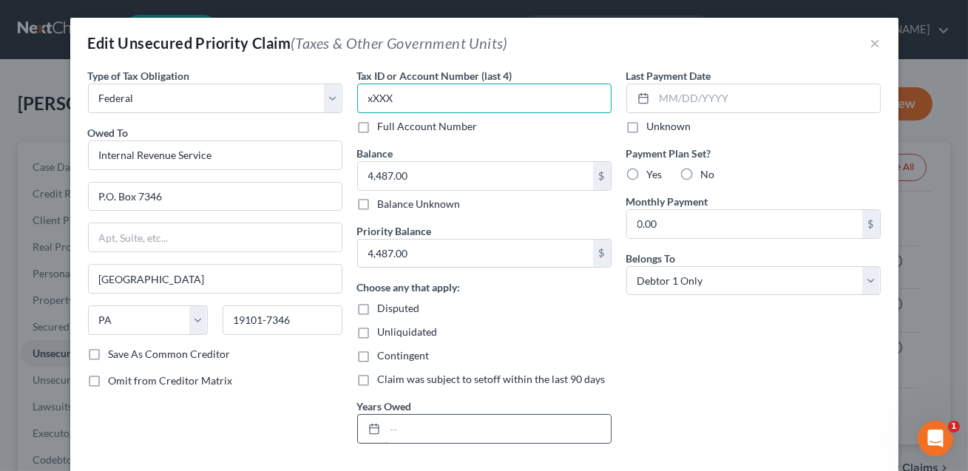
type input "xXXX"
click at [395, 432] on input "text" at bounding box center [498, 429] width 226 height 28
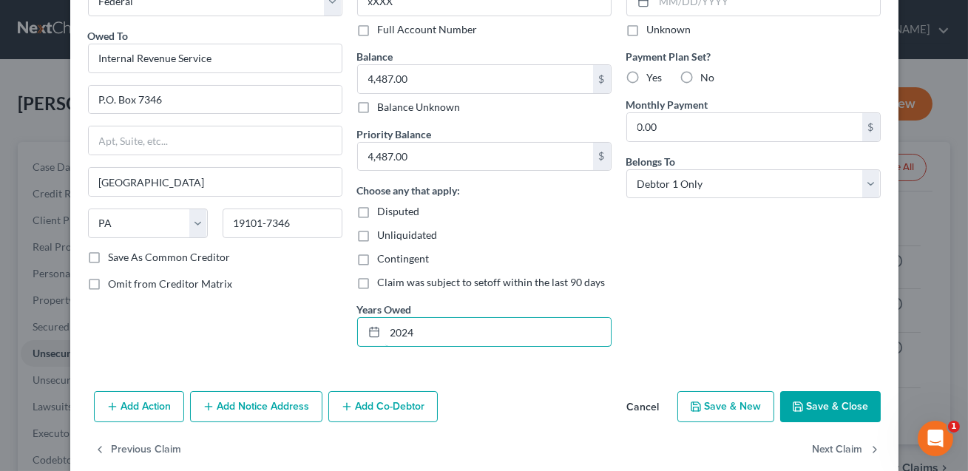
scroll to position [118, 0]
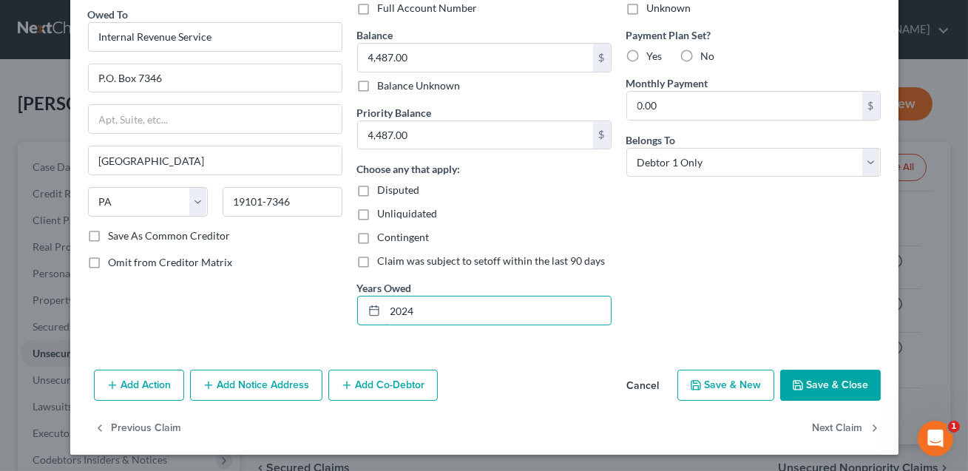
type input "2024"
click at [820, 382] on button "Save & Close" at bounding box center [830, 385] width 101 height 31
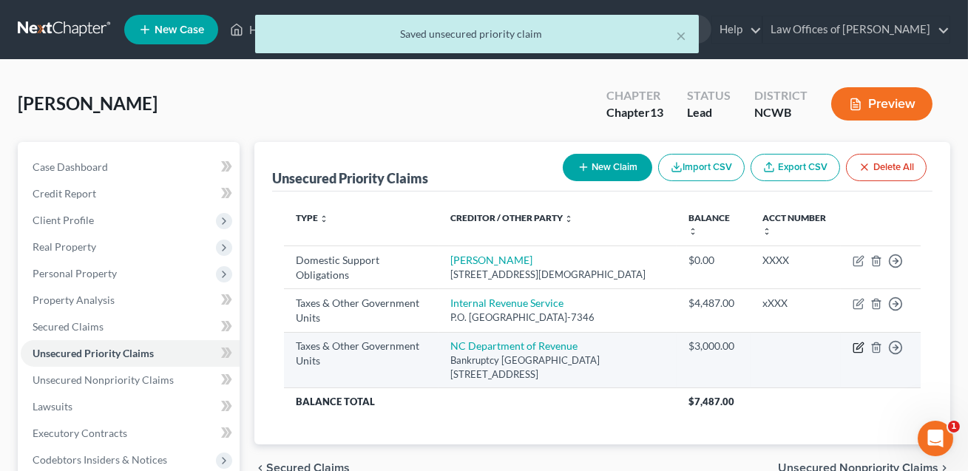
click at [860, 345] on icon "button" at bounding box center [860, 345] width 7 height 7
select select "2"
select select "28"
select select "0"
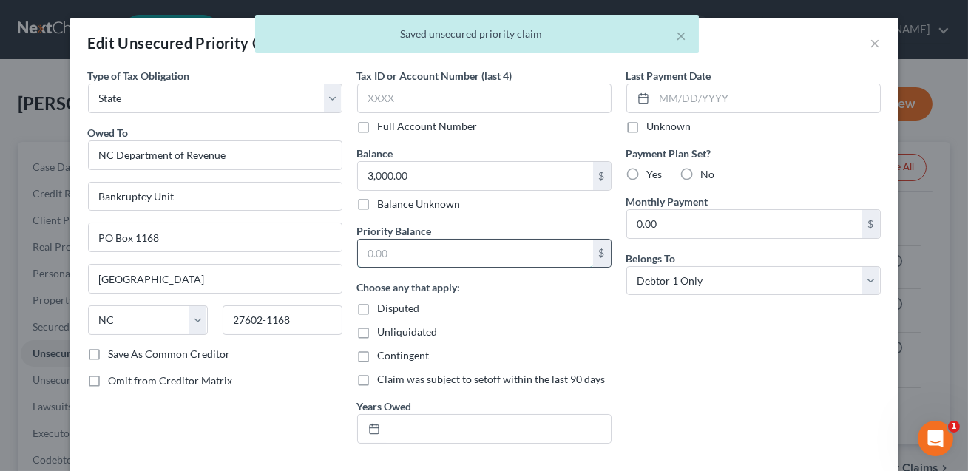
click at [463, 253] on input "text" at bounding box center [475, 254] width 235 height 28
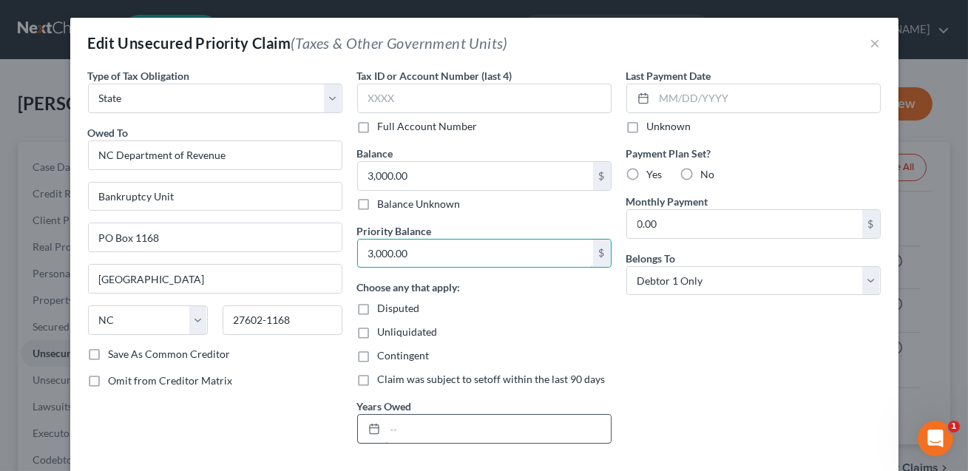
type input "3,000.00"
click at [430, 434] on input "text" at bounding box center [498, 429] width 226 height 28
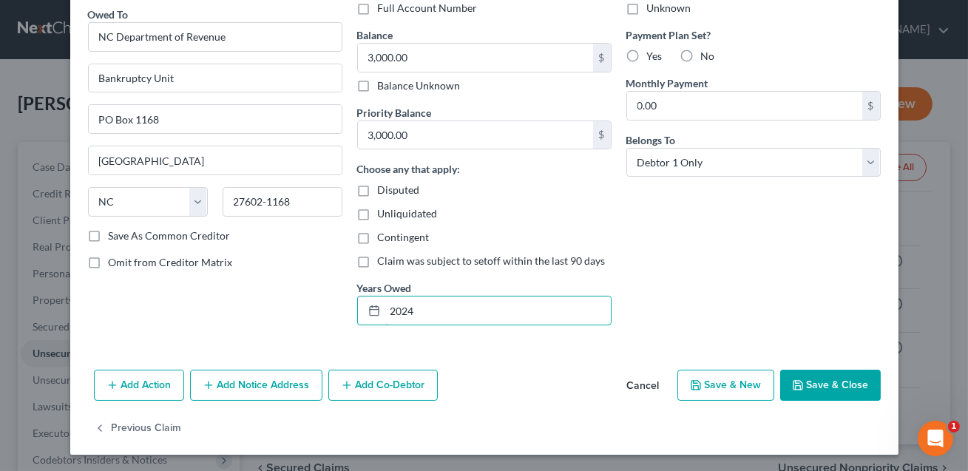
type input "2024"
click at [837, 385] on button "Save & Close" at bounding box center [830, 385] width 101 height 31
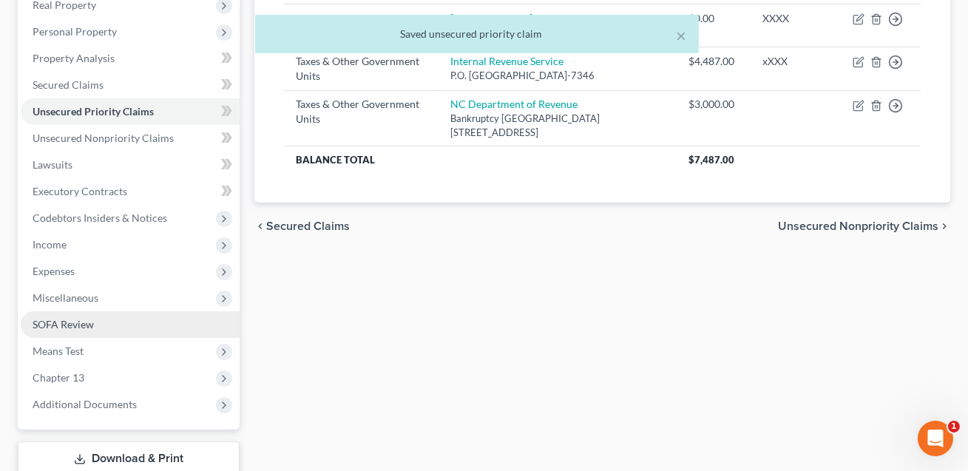
scroll to position [243, 0]
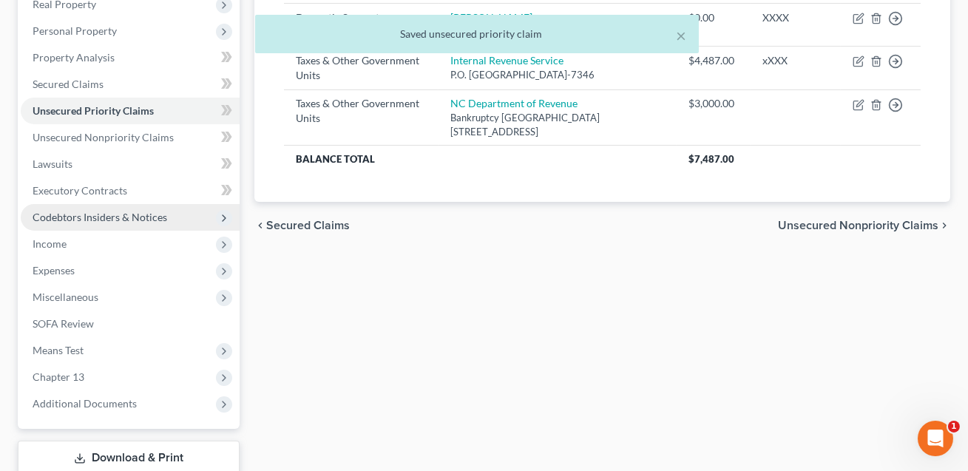
click at [98, 214] on span "Codebtors Insiders & Notices" at bounding box center [100, 217] width 135 height 13
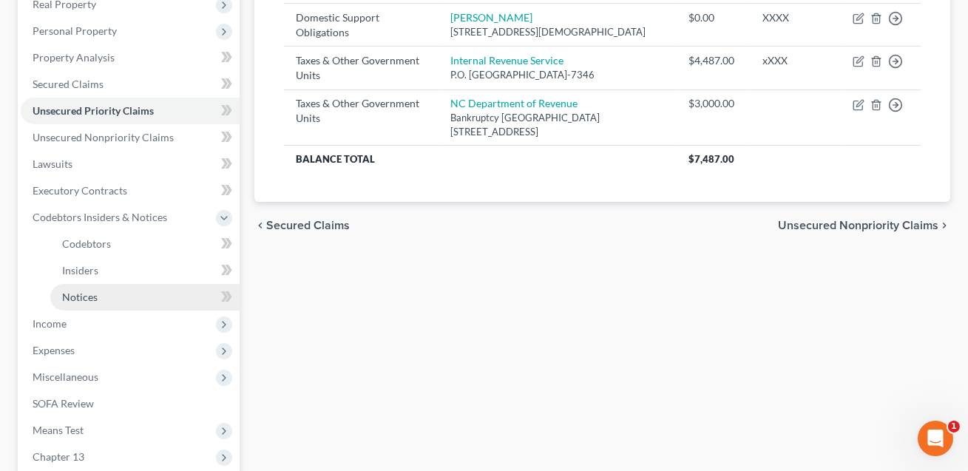
click at [89, 297] on span "Notices" at bounding box center [80, 297] width 36 height 13
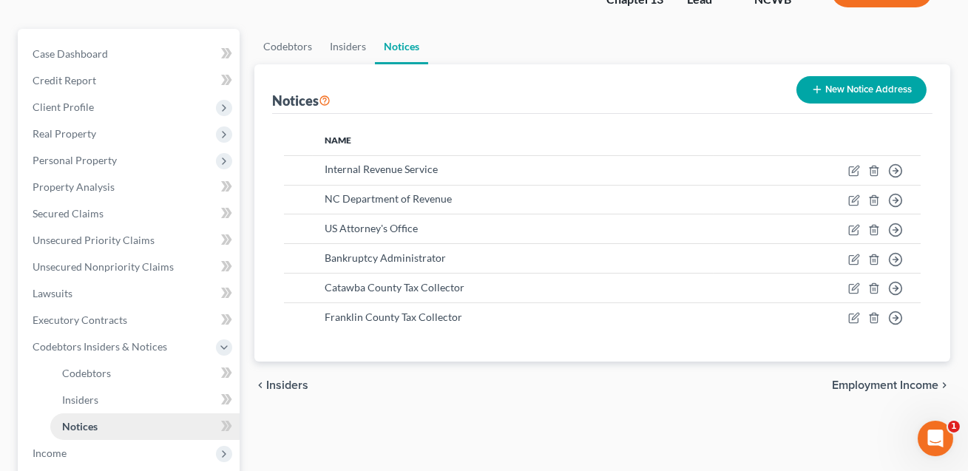
scroll to position [117, 0]
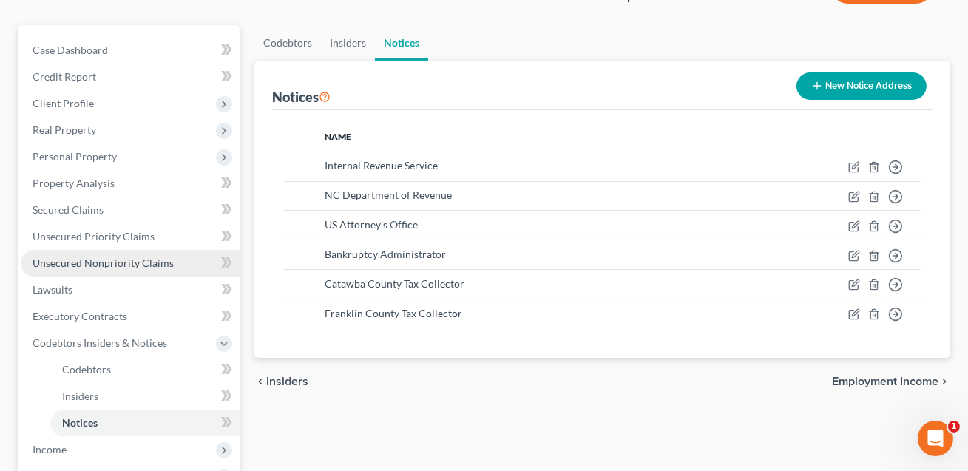
click at [86, 263] on span "Unsecured Nonpriority Claims" at bounding box center [103, 263] width 141 height 13
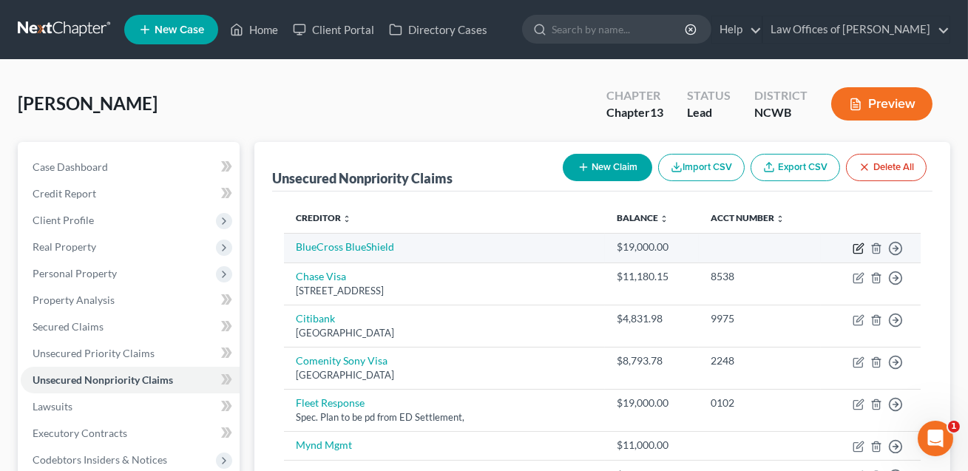
click at [859, 249] on icon "button" at bounding box center [859, 249] width 12 height 12
select select "0"
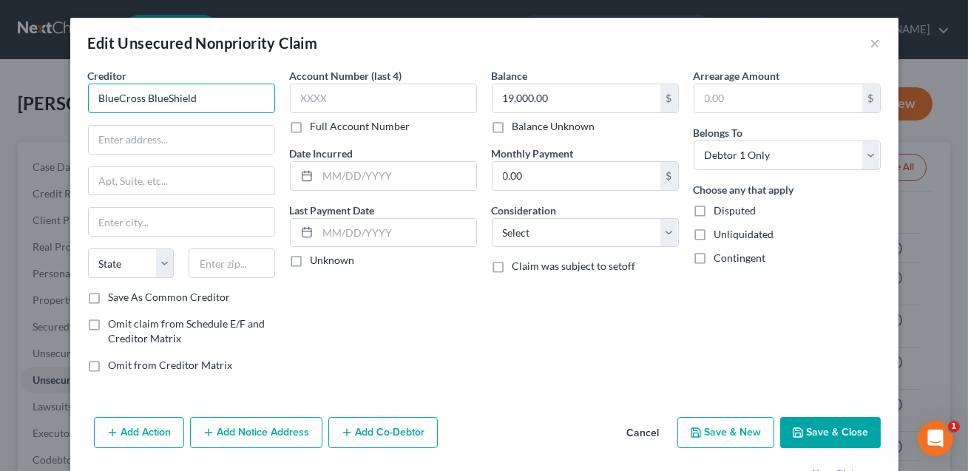
drag, startPoint x: 196, startPoint y: 99, endPoint x: 148, endPoint y: 95, distance: 48.3
click at [148, 95] on input "BlueCross BlueShield" at bounding box center [181, 99] width 187 height 30
click at [119, 99] on input "BlueCross" at bounding box center [181, 99] width 187 height 30
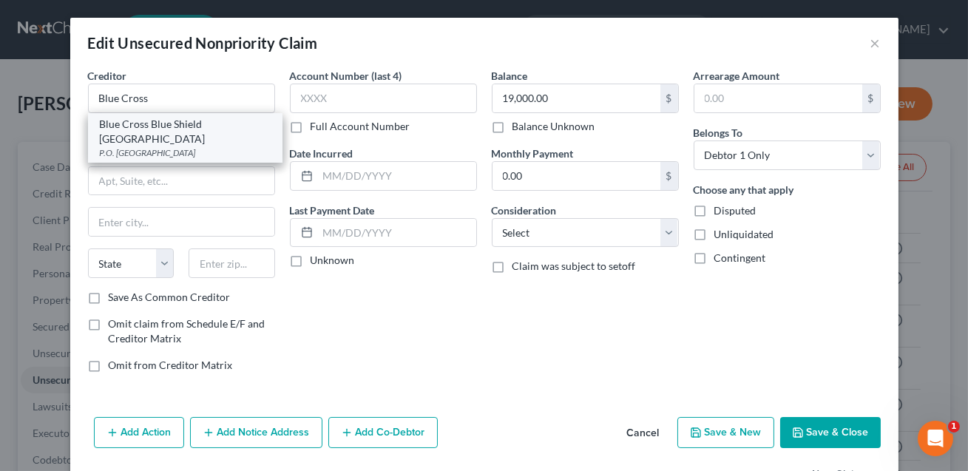
click at [163, 146] on div "P.O. [GEOGRAPHIC_DATA]" at bounding box center [185, 152] width 171 height 13
type input "Blue Cross Blue Shield [GEOGRAPHIC_DATA]"
type input "P.O. Box 580094"
type input "Charlotte"
select select "28"
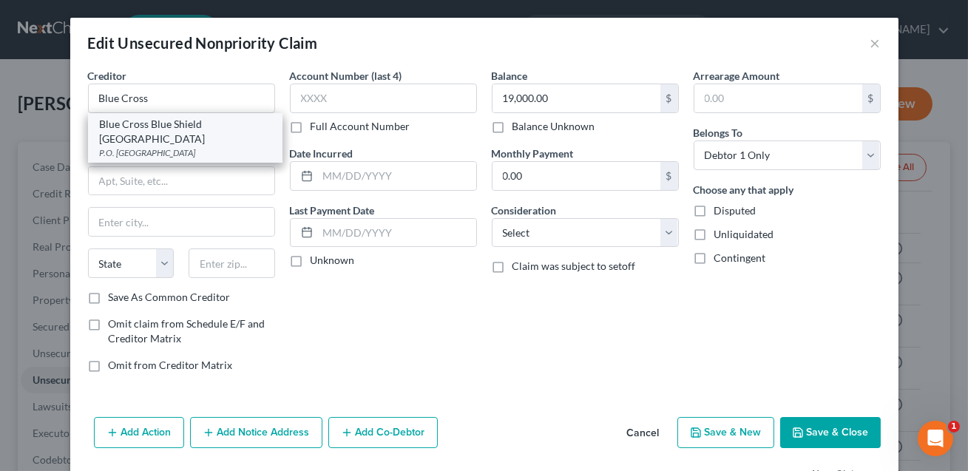
type input "28258"
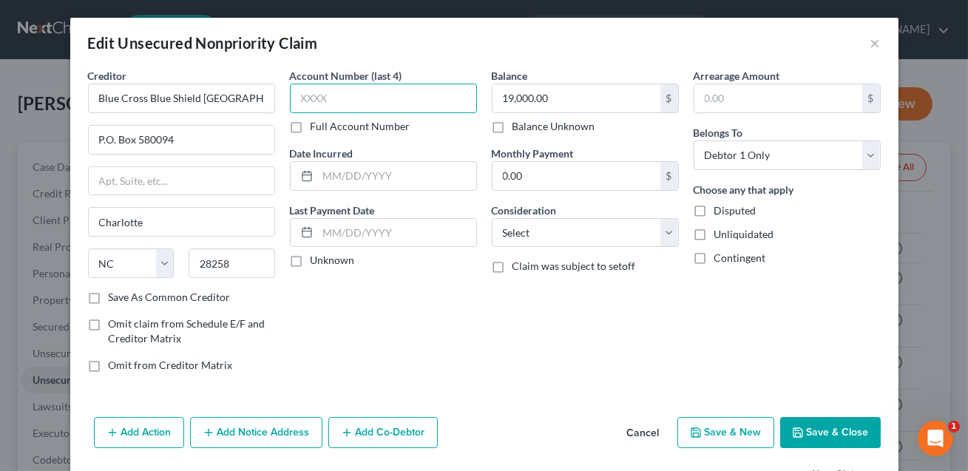
click at [308, 98] on input "text" at bounding box center [383, 99] width 187 height 30
type input "XXXX"
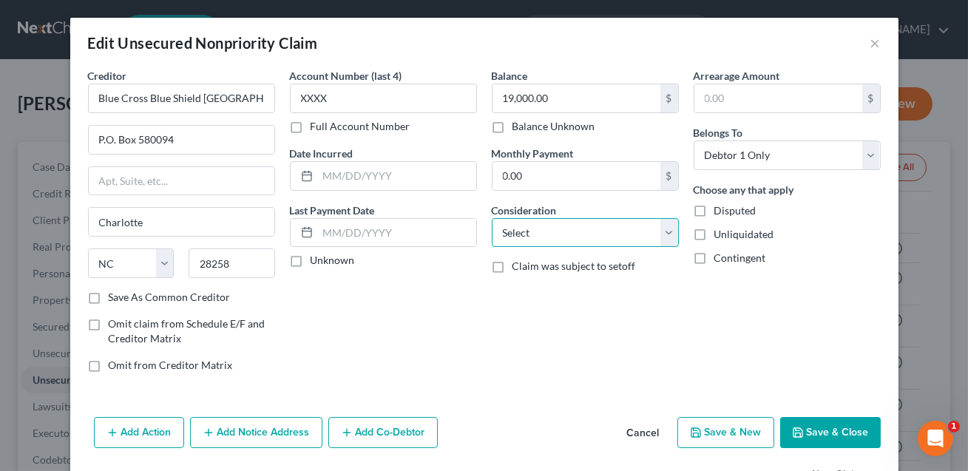
click at [558, 237] on select "Select Cable / Satellite Services Collection Agency Credit Card Debt Debt Couns…" at bounding box center [585, 233] width 187 height 30
select select "14"
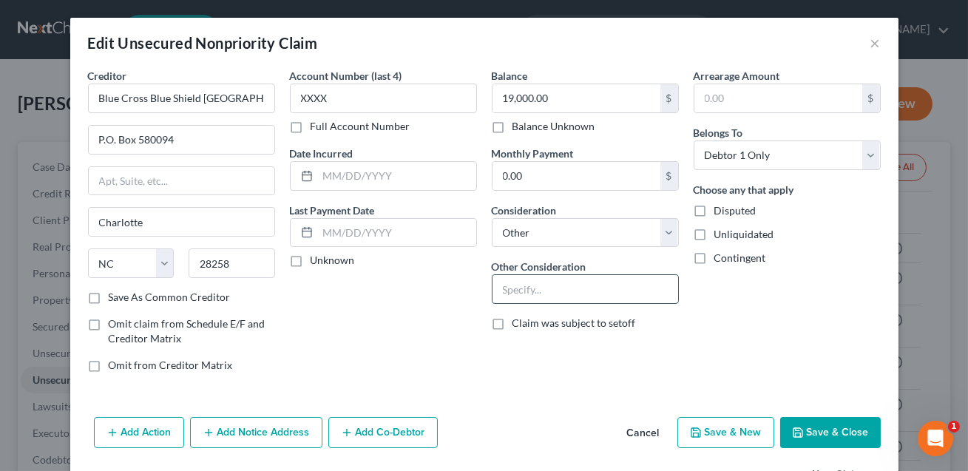
click at [516, 297] on input "text" at bounding box center [586, 289] width 186 height 28
type input "Insurance--CONFIRM"
click at [820, 421] on button "Save & Close" at bounding box center [830, 432] width 101 height 31
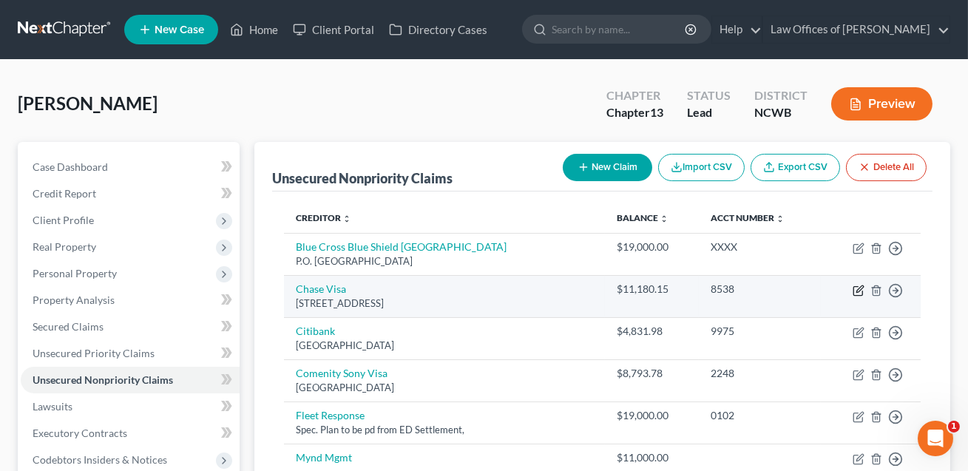
click at [858, 291] on icon "button" at bounding box center [859, 291] width 12 height 12
select select "14"
select select "2"
select select "0"
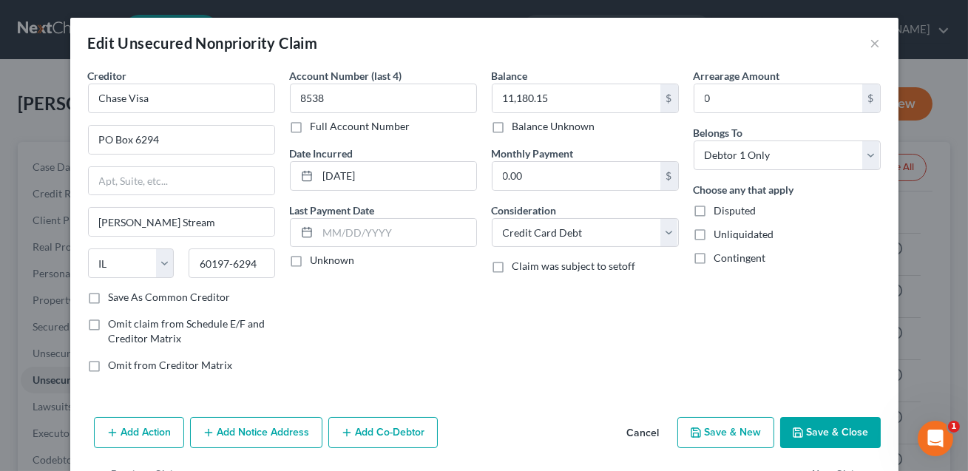
click at [802, 423] on button "Save & Close" at bounding box center [830, 432] width 101 height 31
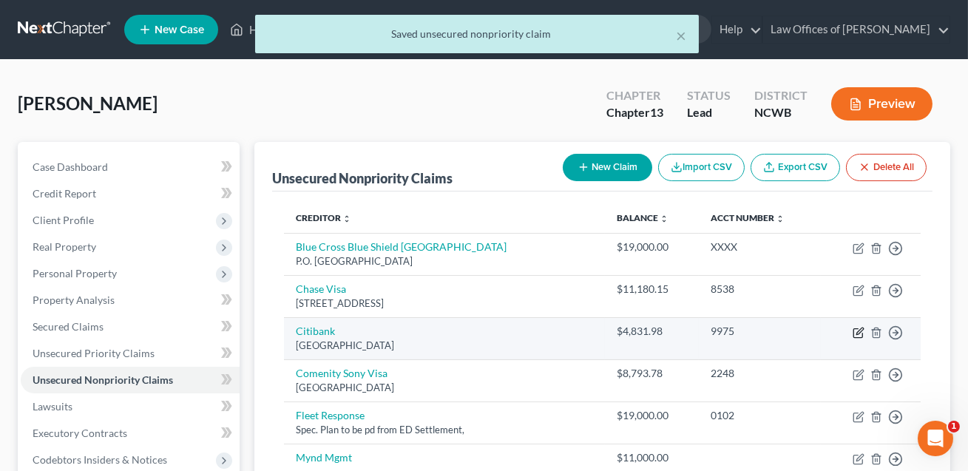
click at [859, 331] on icon "button" at bounding box center [859, 333] width 12 height 12
select select "26"
select select "2"
select select "0"
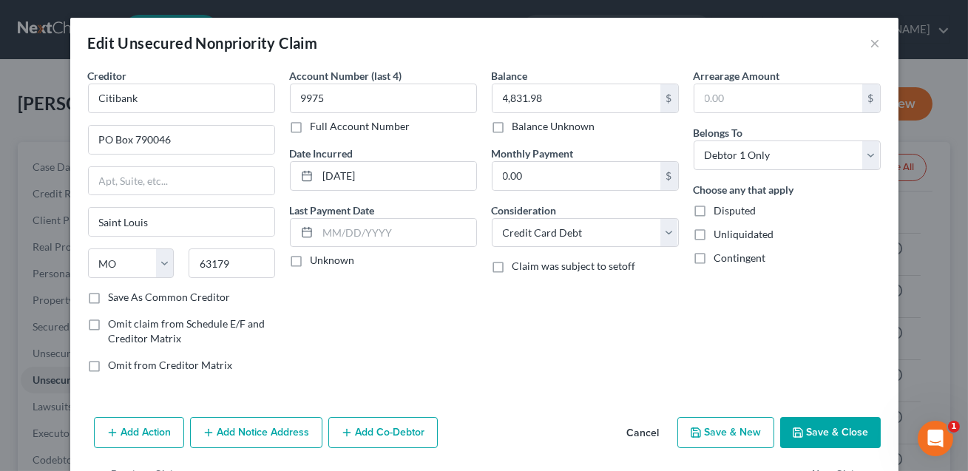
click at [828, 437] on button "Save & Close" at bounding box center [830, 432] width 101 height 31
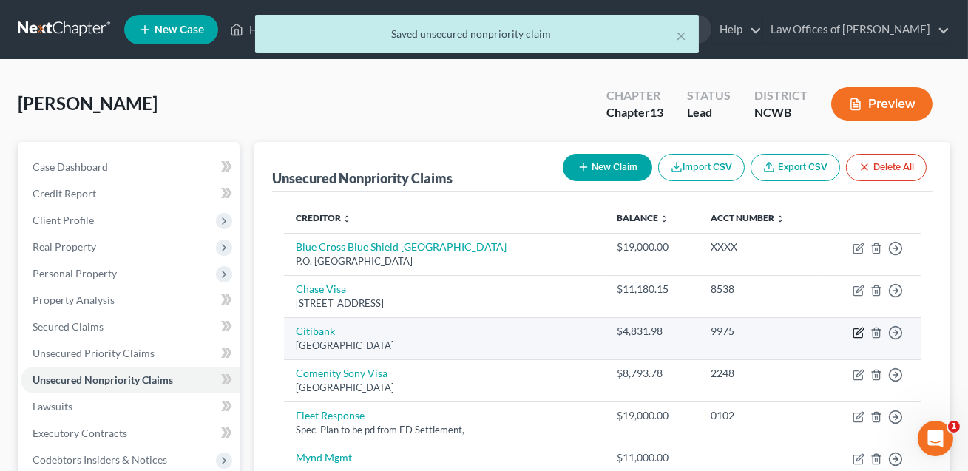
click at [859, 332] on icon "button" at bounding box center [860, 331] width 7 height 7
select select "26"
select select "2"
select select "0"
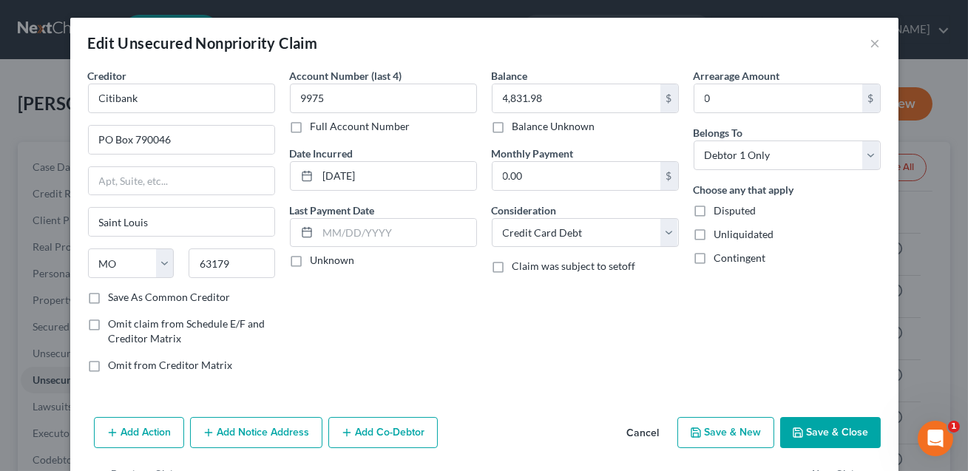
click at [813, 434] on button "Save & Close" at bounding box center [830, 432] width 101 height 31
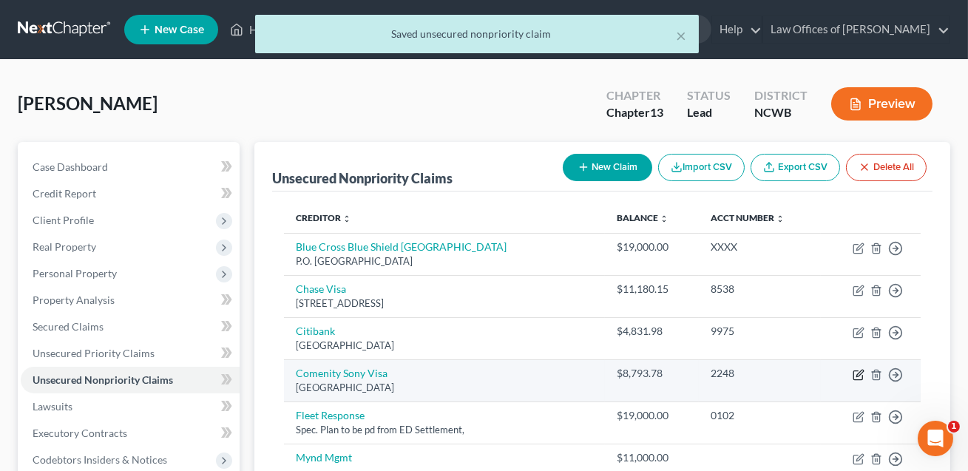
click at [855, 374] on icon "button" at bounding box center [859, 375] width 12 height 12
select select "36"
select select "2"
select select "0"
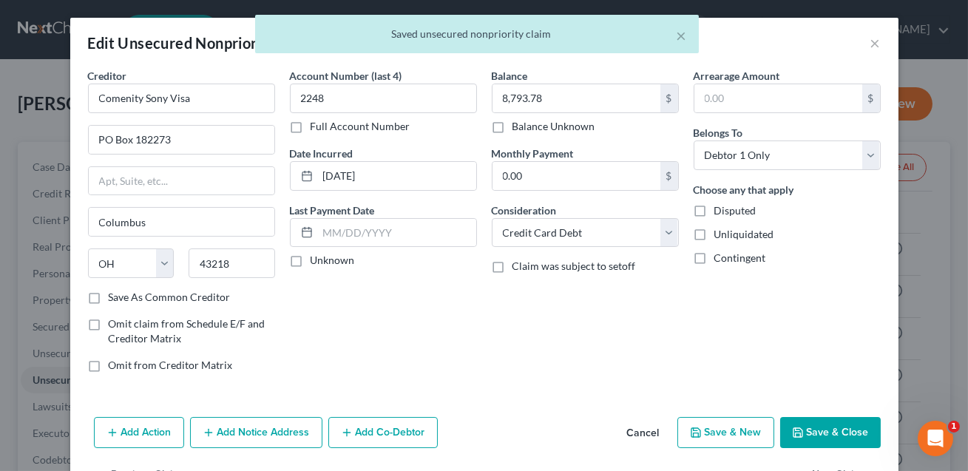
click at [851, 434] on button "Save & Close" at bounding box center [830, 432] width 101 height 31
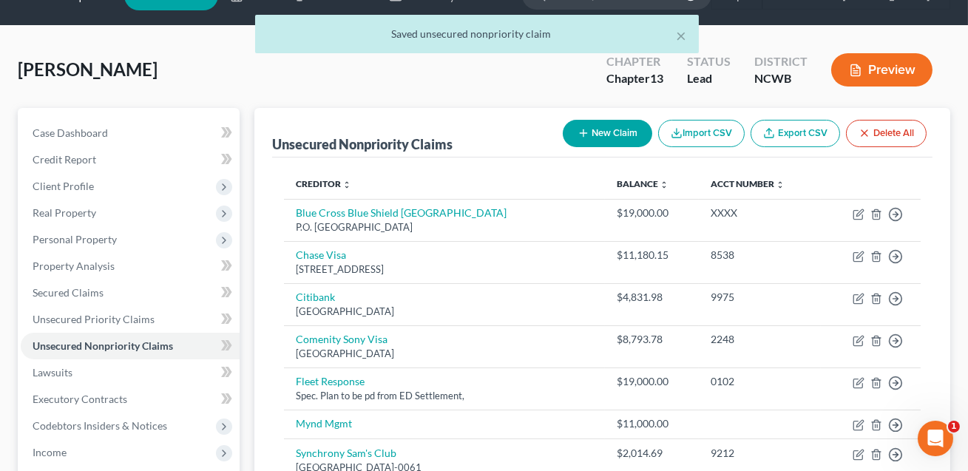
scroll to position [64, 0]
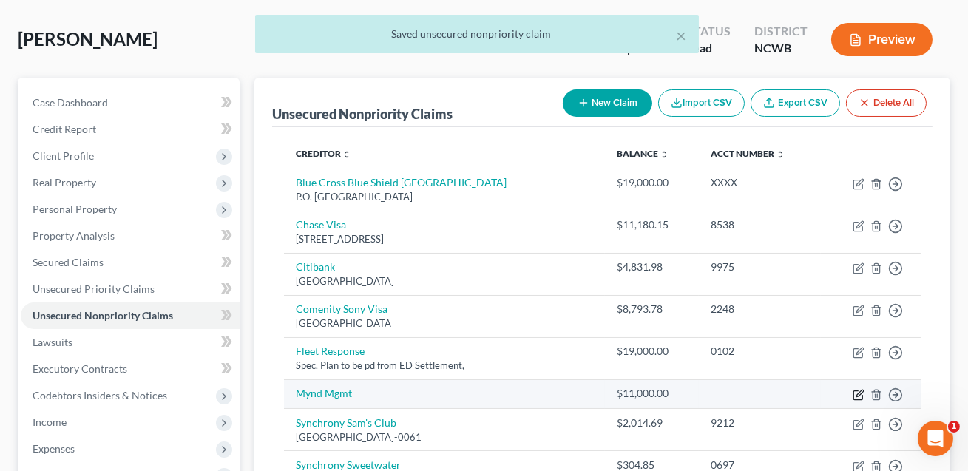
click at [859, 393] on icon "button" at bounding box center [859, 395] width 12 height 12
select select "0"
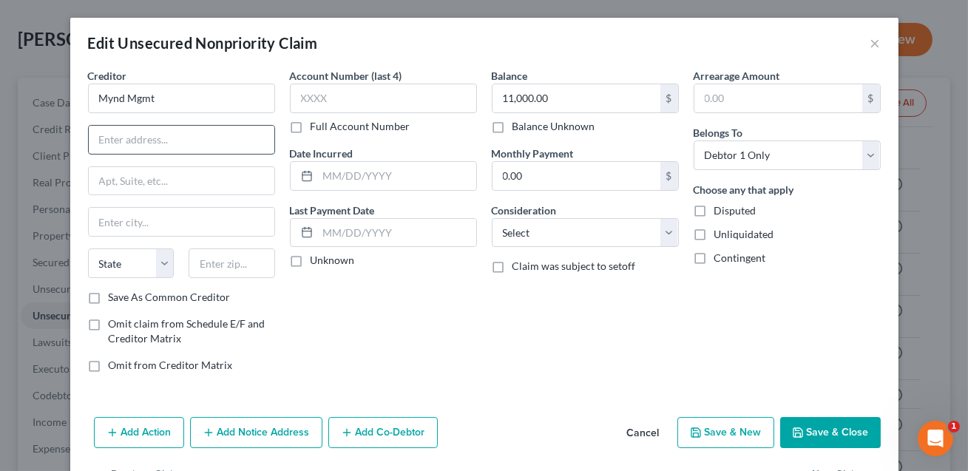
click at [118, 141] on input "text" at bounding box center [182, 140] width 186 height 28
type input "NEED ADDRESS"
click at [530, 234] on select "Select Cable / Satellite Services Collection Agency Credit Card Debt Debt Couns…" at bounding box center [585, 233] width 187 height 30
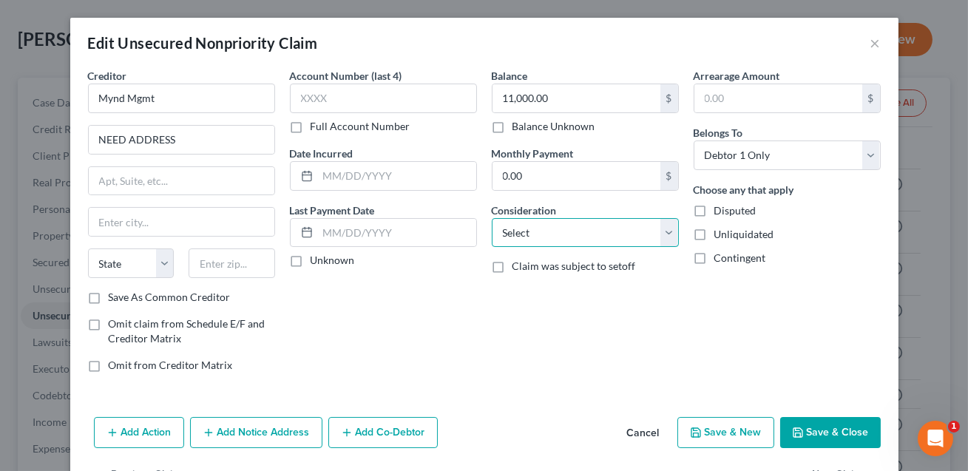
select select "14"
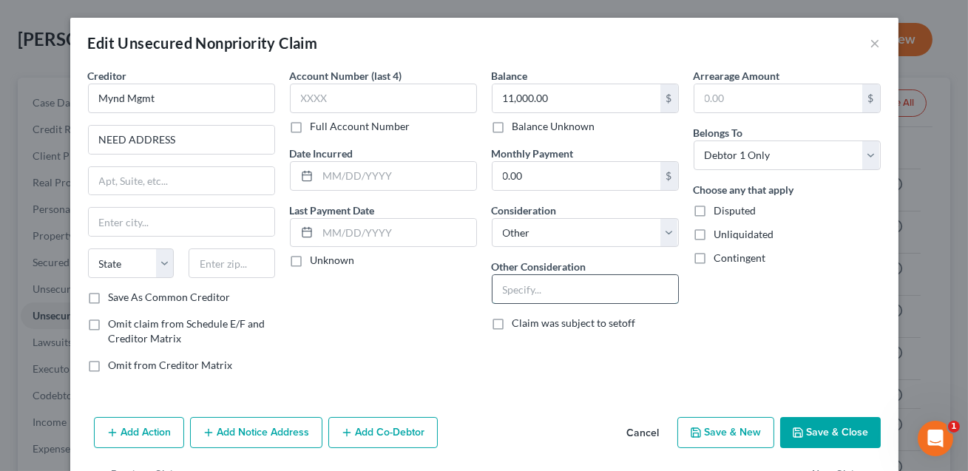
click at [524, 285] on input "text" at bounding box center [586, 289] width 186 height 28
type input "NEED INFO"
click at [335, 103] on input "text" at bounding box center [383, 99] width 187 height 30
type input "XXXX"
click at [833, 431] on button "Save & Close" at bounding box center [830, 432] width 101 height 31
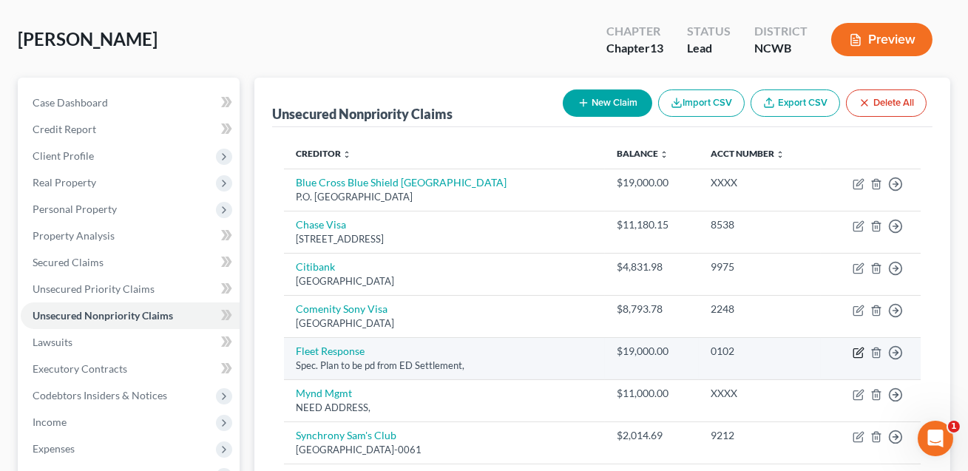
click at [859, 352] on icon "button" at bounding box center [860, 351] width 7 height 7
select select "0"
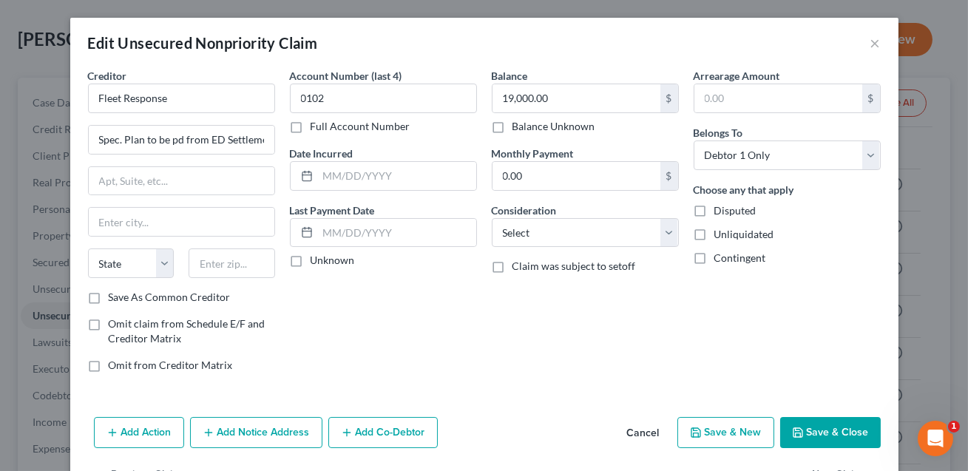
click at [823, 434] on button "Save & Close" at bounding box center [830, 432] width 101 height 31
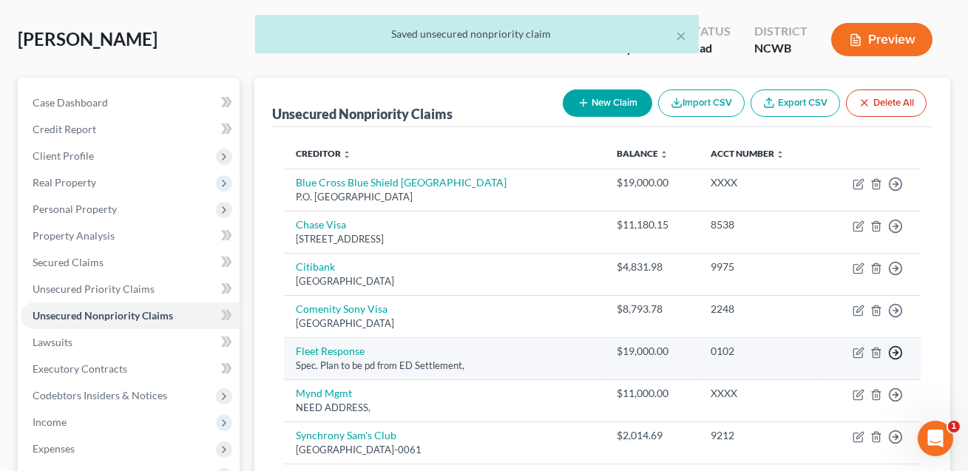
click at [894, 353] on icon "button" at bounding box center [895, 352] width 15 height 15
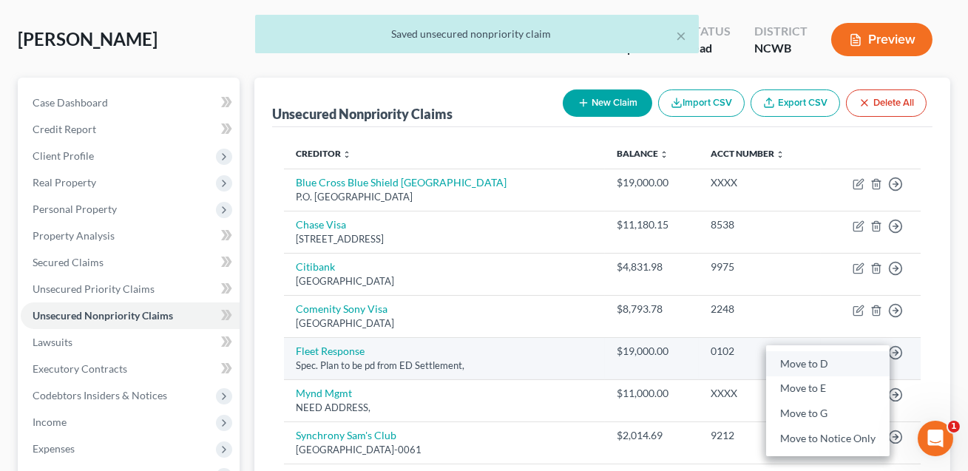
click at [820, 360] on link "Move to D" at bounding box center [828, 363] width 124 height 25
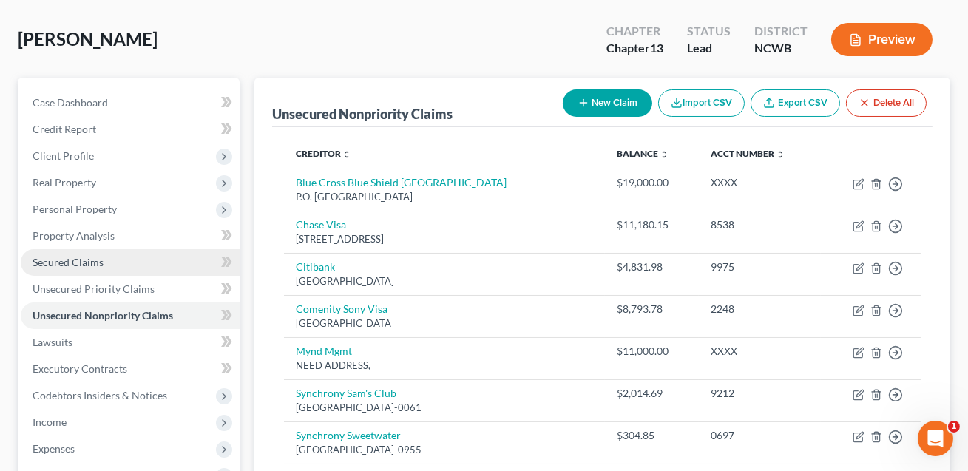
click at [92, 260] on span "Secured Claims" at bounding box center [68, 262] width 71 height 13
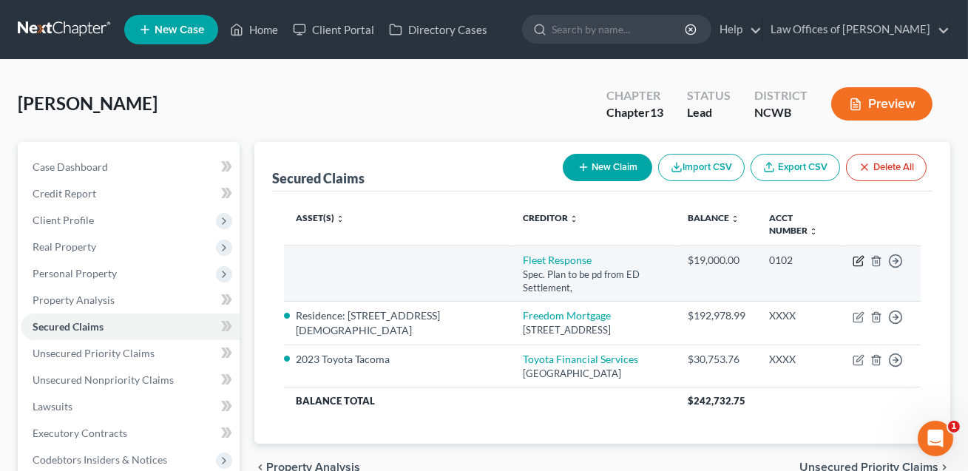
click at [859, 260] on icon "button" at bounding box center [859, 261] width 12 height 12
select select "0"
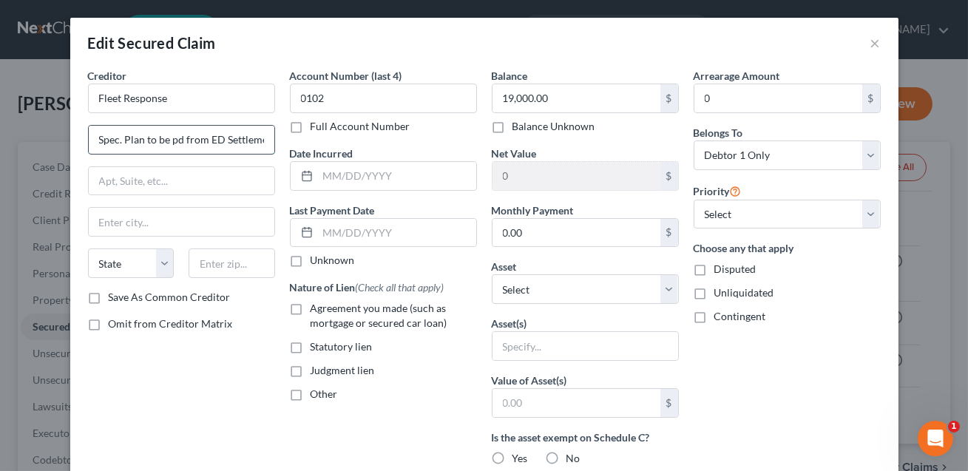
scroll to position [0, 10]
drag, startPoint x: 96, startPoint y: 138, endPoint x: 281, endPoint y: 145, distance: 185.0
click at [281, 145] on div "Creditor * Fleet Response Spec. Plan to be pd from ED Settlement State [US_STAT…" at bounding box center [182, 398] width 202 height 660
type input "NEED ADDRESS"
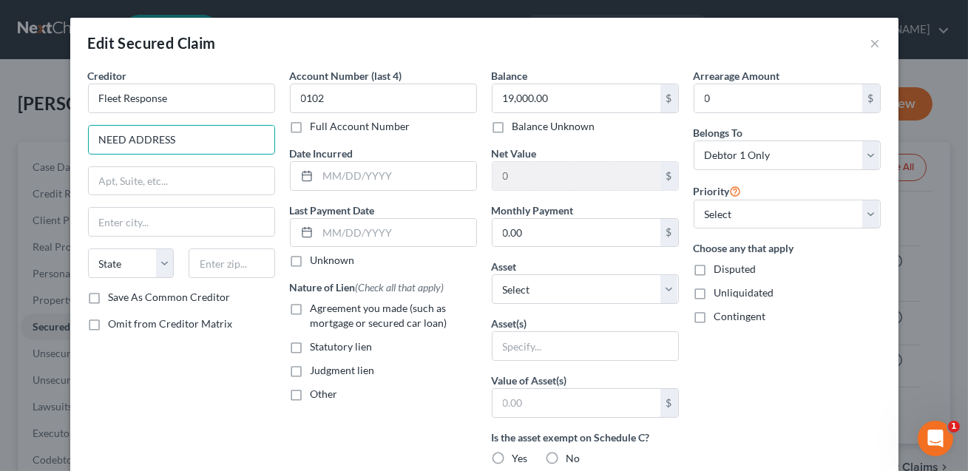
click at [311, 371] on label "Judgment lien" at bounding box center [343, 370] width 64 height 15
click at [317, 371] on input "Judgment lien" at bounding box center [322, 368] width 10 height 10
checkbox input "true"
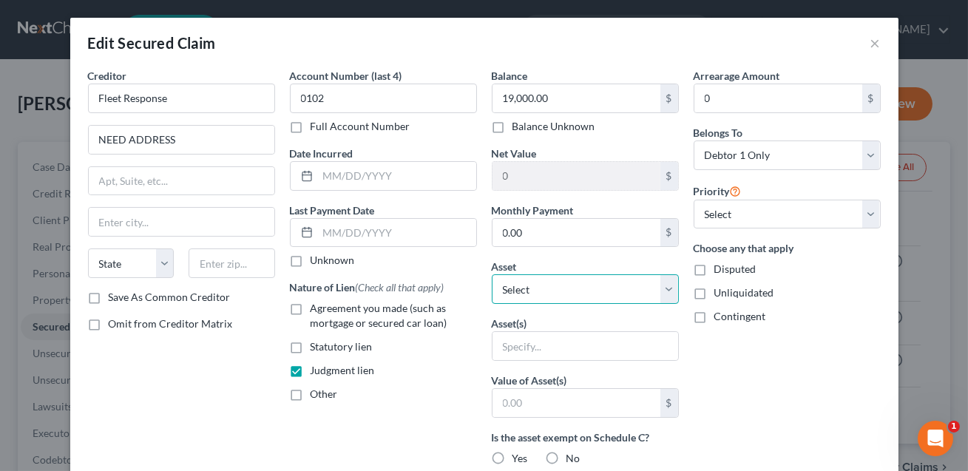
click at [514, 292] on select "Select Other Multiple Assets Residence: [STREET_ADDRESS][DEMOGRAPHIC_DATA] - $2…" at bounding box center [585, 289] width 187 height 30
select select "2"
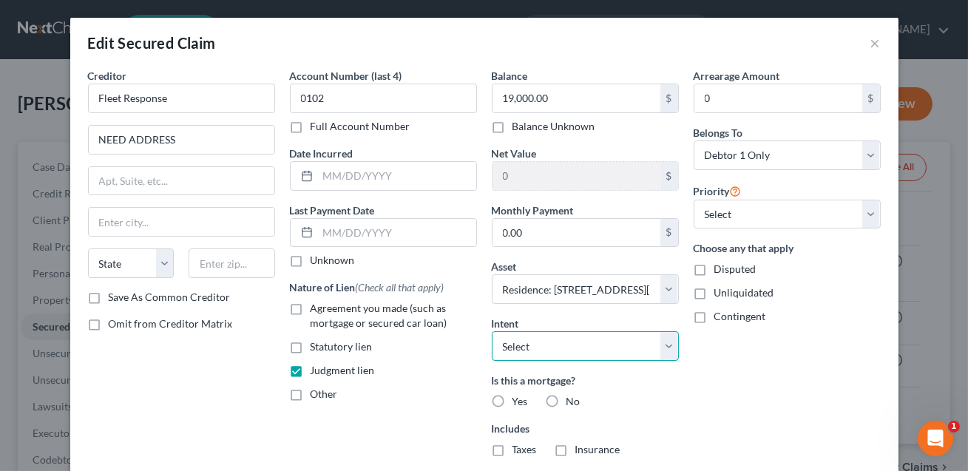
click at [506, 342] on select "Select Surrender Redeem Reaffirm Avoid Other" at bounding box center [585, 346] width 187 height 30
click at [567, 398] on label "No" at bounding box center [574, 401] width 14 height 15
click at [572, 398] on input "No" at bounding box center [577, 399] width 10 height 10
radio input "true"
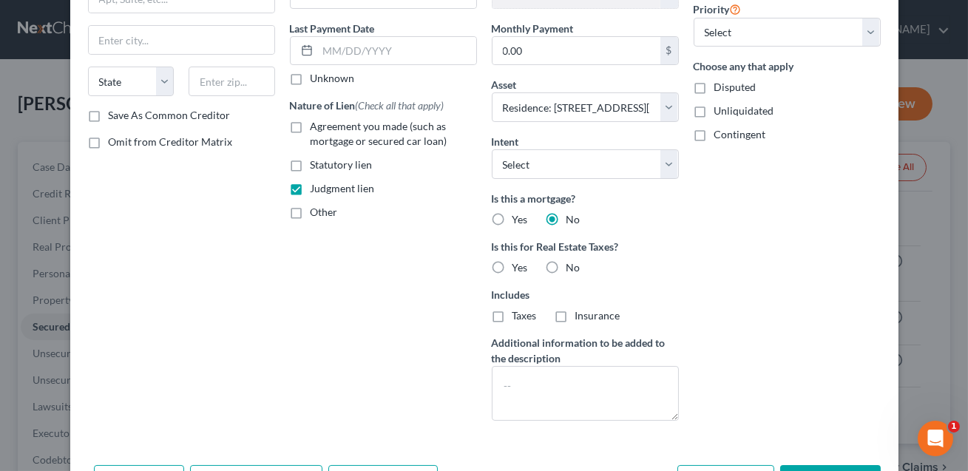
scroll to position [214, 0]
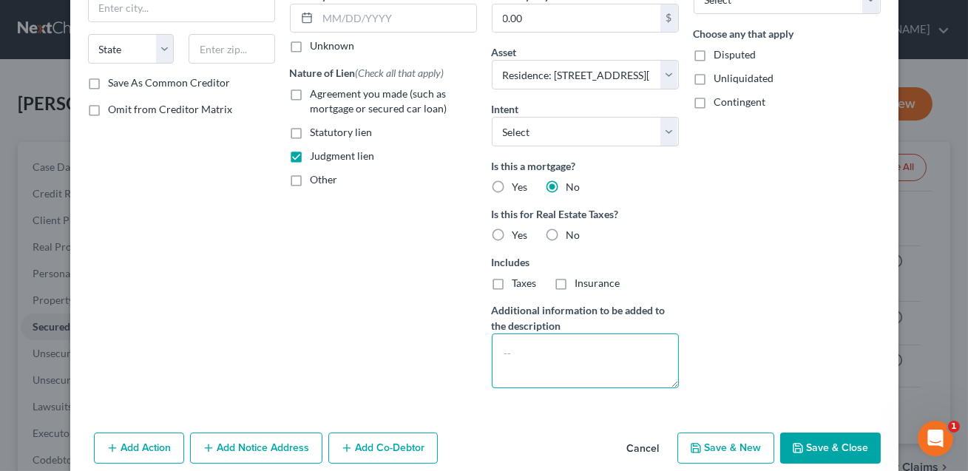
click at [515, 351] on textarea at bounding box center [585, 361] width 187 height 55
click at [822, 439] on button "Save & Close" at bounding box center [830, 448] width 101 height 31
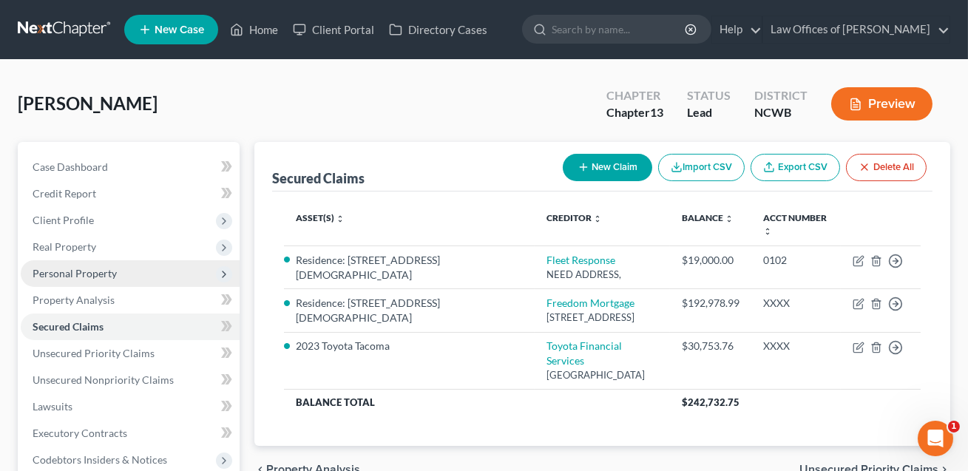
click at [87, 275] on span "Personal Property" at bounding box center [75, 273] width 84 height 13
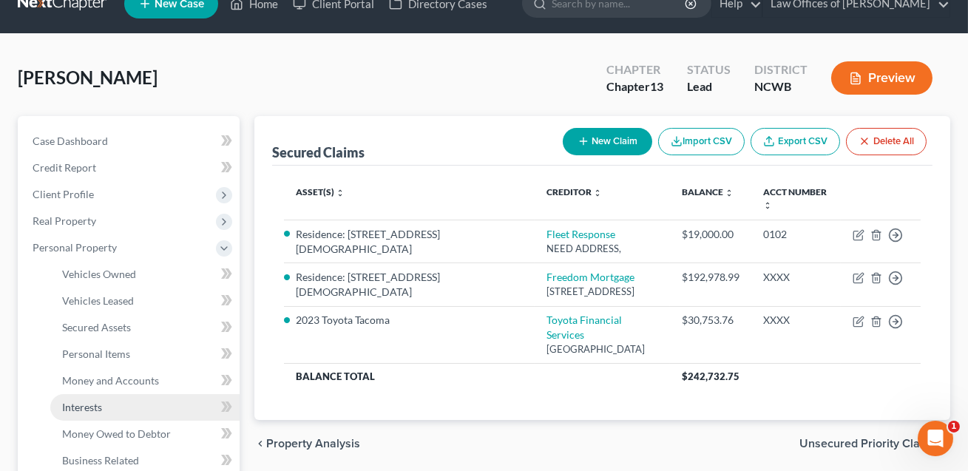
scroll to position [29, 0]
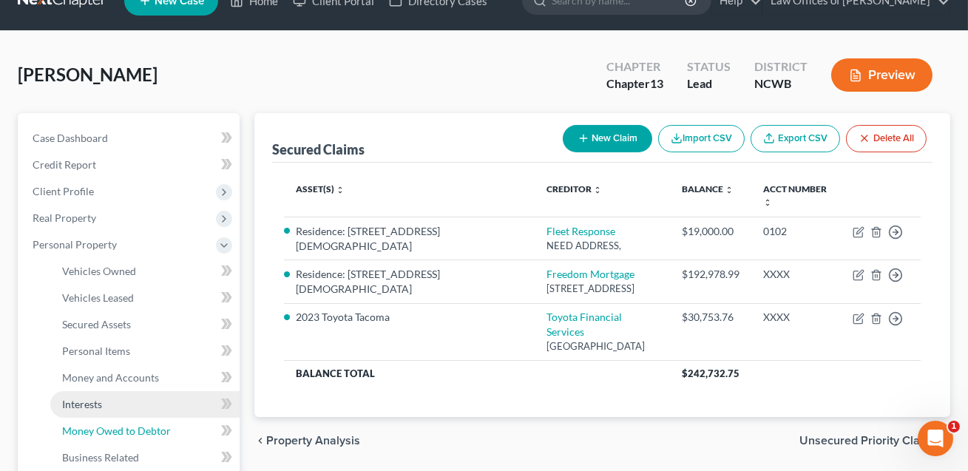
click at [98, 431] on span "Money Owed to Debtor" at bounding box center [116, 431] width 109 height 13
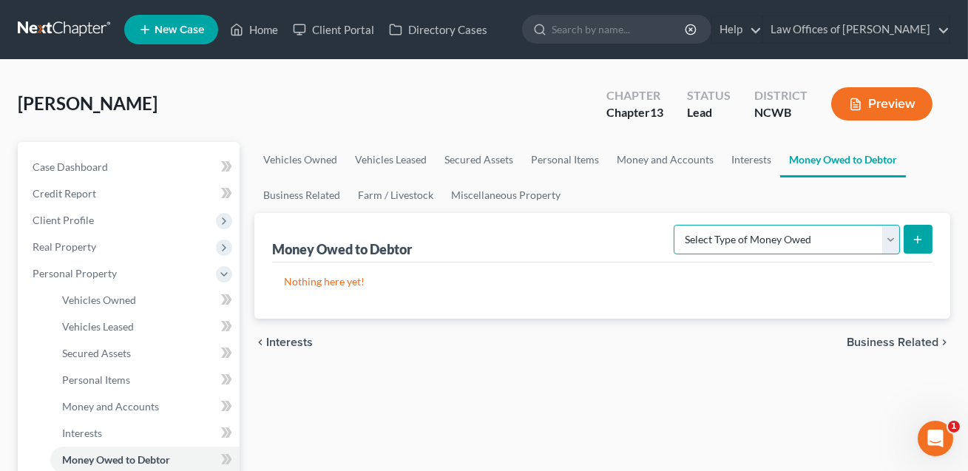
click at [770, 235] on select "Select Type of Money Owed Accounts Receivable Alimony Child Support Claims Agai…" at bounding box center [787, 240] width 226 height 30
select select "claims_against_third_parties"
click at [913, 241] on icon "submit" at bounding box center [918, 240] width 12 height 12
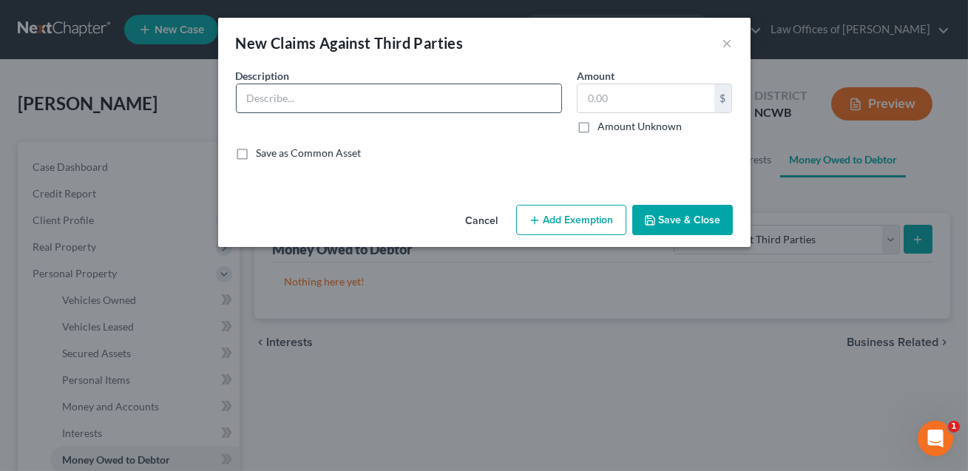
click at [267, 100] on input "text" at bounding box center [399, 98] width 325 height 28
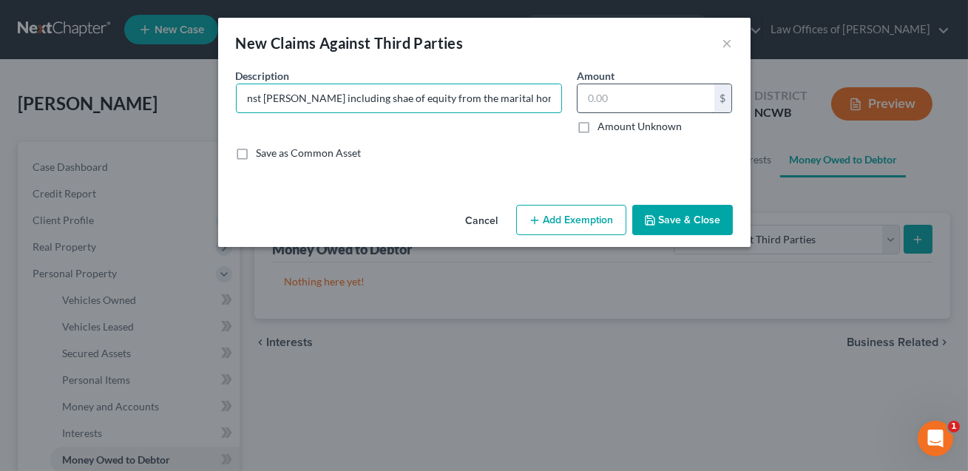
type input "Claim for ED against [PERSON_NAME] including shae of equity from the marital ho…"
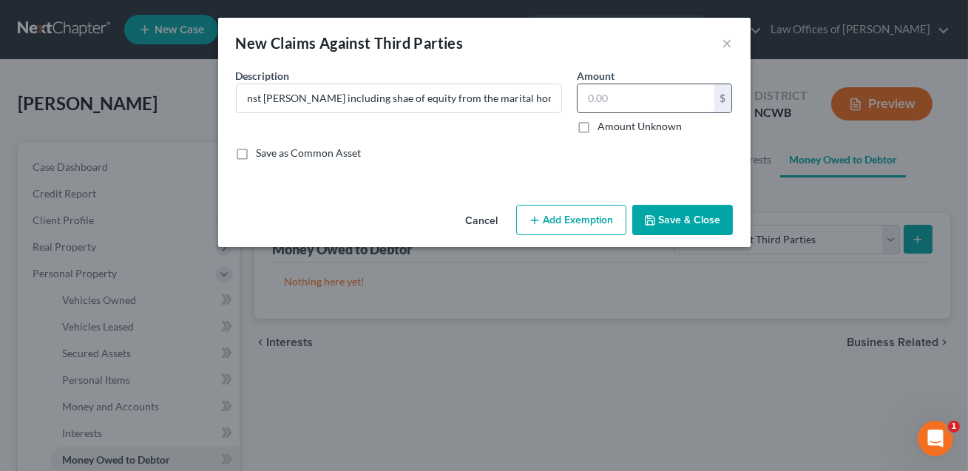
scroll to position [0, 0]
click at [587, 99] on input "text" at bounding box center [646, 98] width 137 height 28
type input "150,000.00"
click at [553, 219] on button "Add Exemption" at bounding box center [571, 220] width 110 height 31
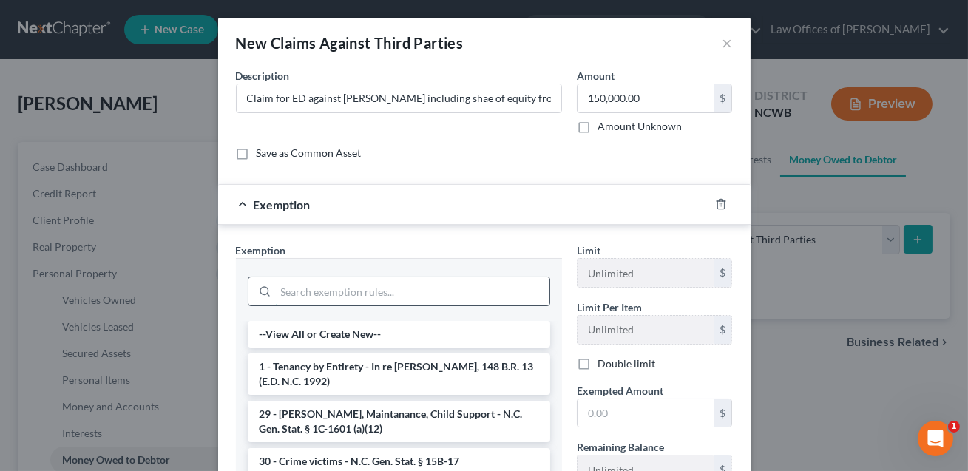
click at [341, 283] on input "search" at bounding box center [413, 291] width 274 height 28
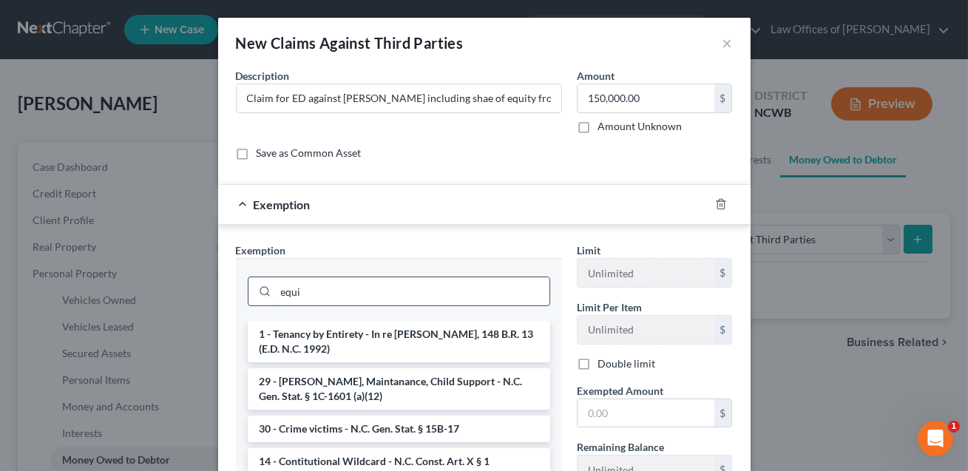
type input "equit"
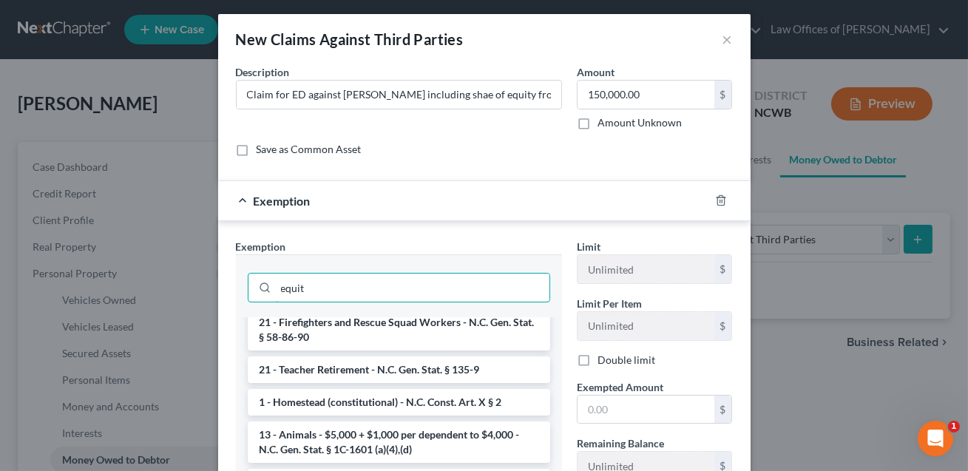
scroll to position [1049, 0]
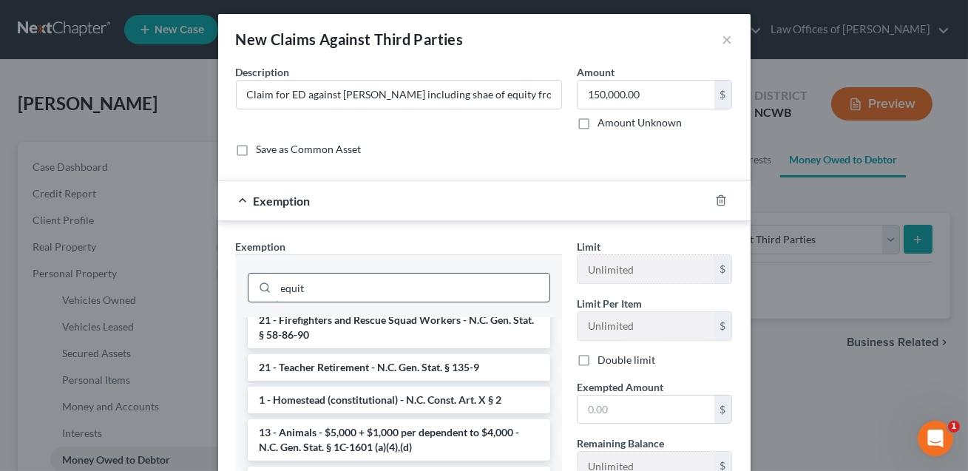
drag, startPoint x: 322, startPoint y: 287, endPoint x: 278, endPoint y: 288, distance: 44.4
click at [278, 288] on input "equit" at bounding box center [413, 288] width 274 height 28
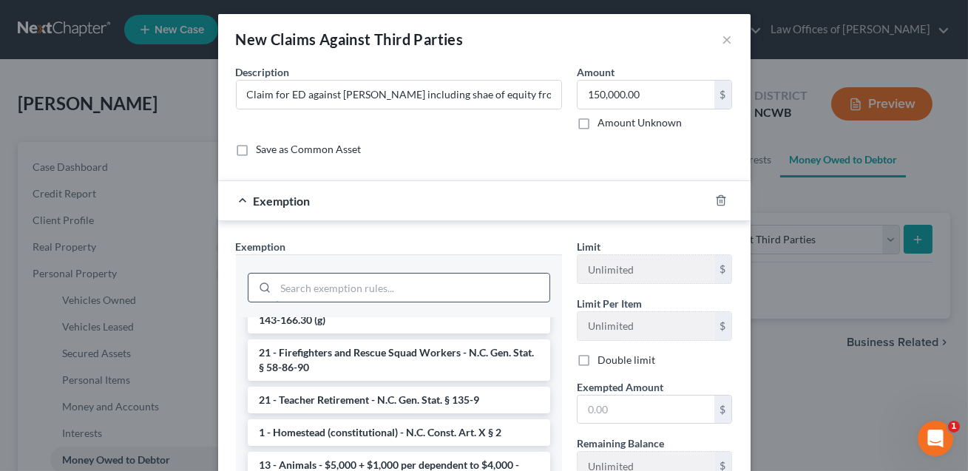
scroll to position [1081, 0]
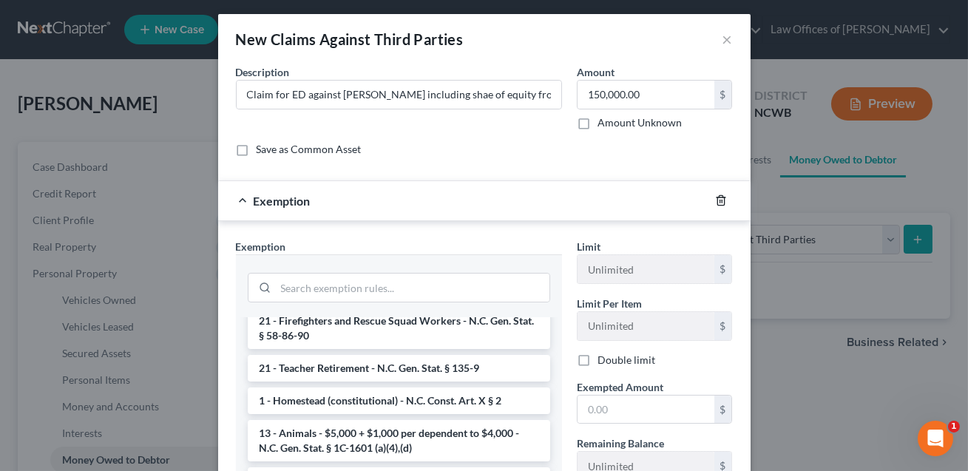
click at [719, 201] on icon "button" at bounding box center [721, 201] width 12 height 12
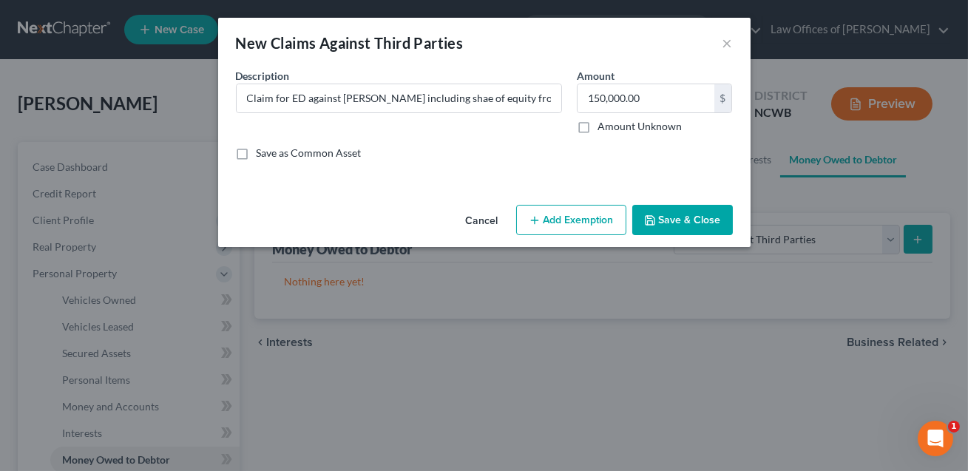
scroll to position [0, 0]
click at [674, 224] on button "Save & Close" at bounding box center [682, 220] width 101 height 31
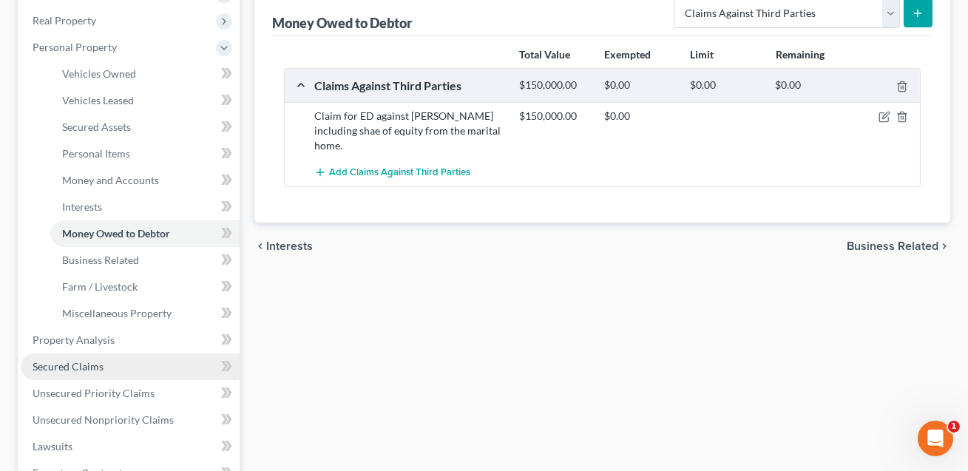
scroll to position [231, 0]
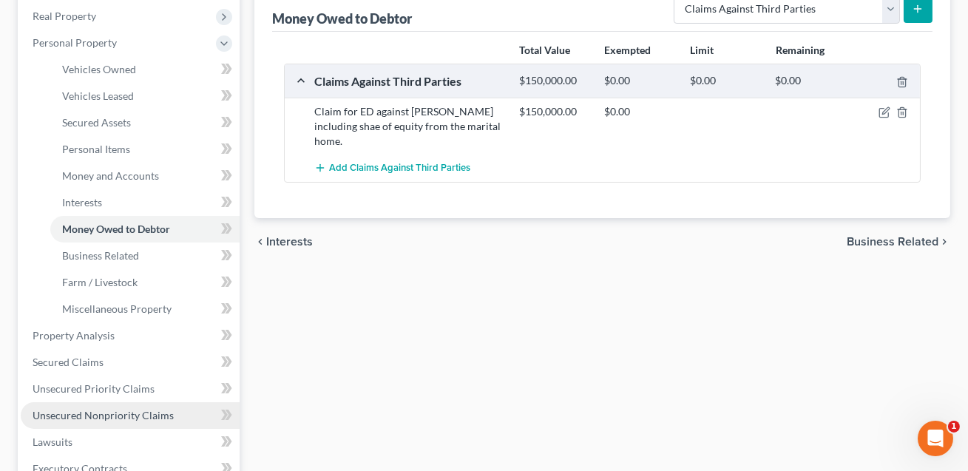
click at [107, 413] on span "Unsecured Nonpriority Claims" at bounding box center [103, 415] width 141 height 13
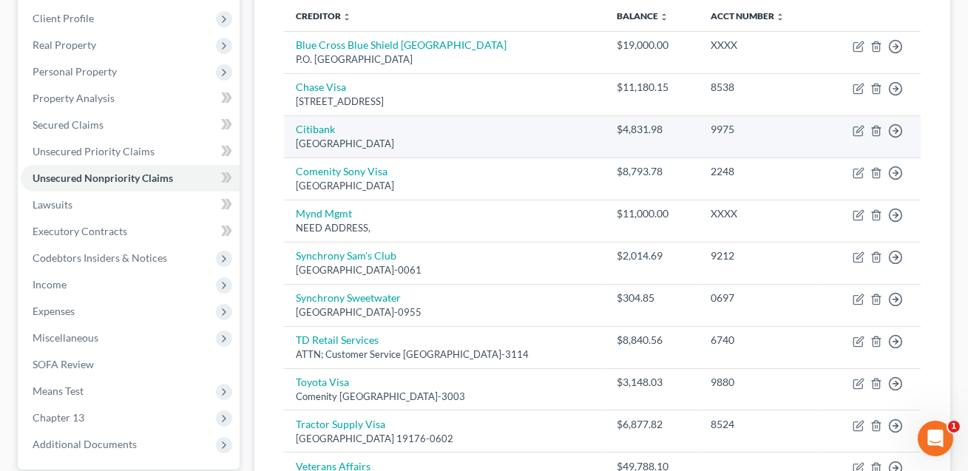
scroll to position [202, 0]
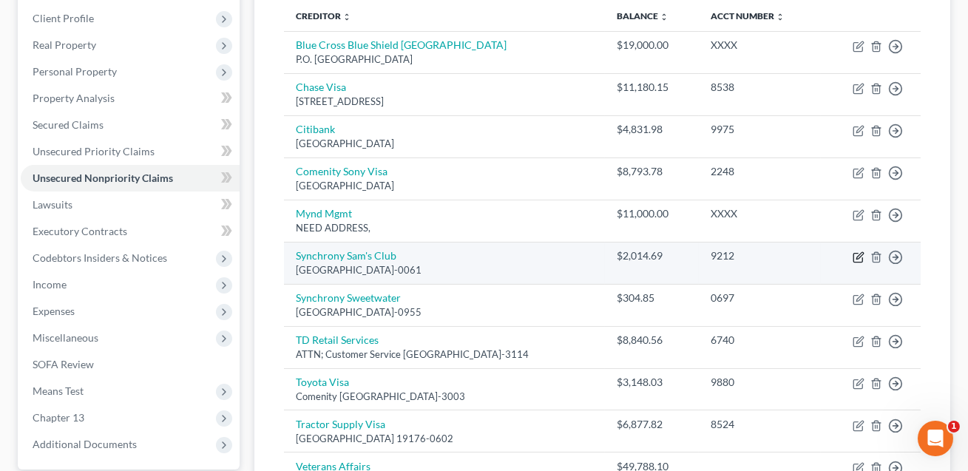
click at [857, 257] on icon "button" at bounding box center [859, 257] width 12 height 12
select select "9"
select select "2"
select select "0"
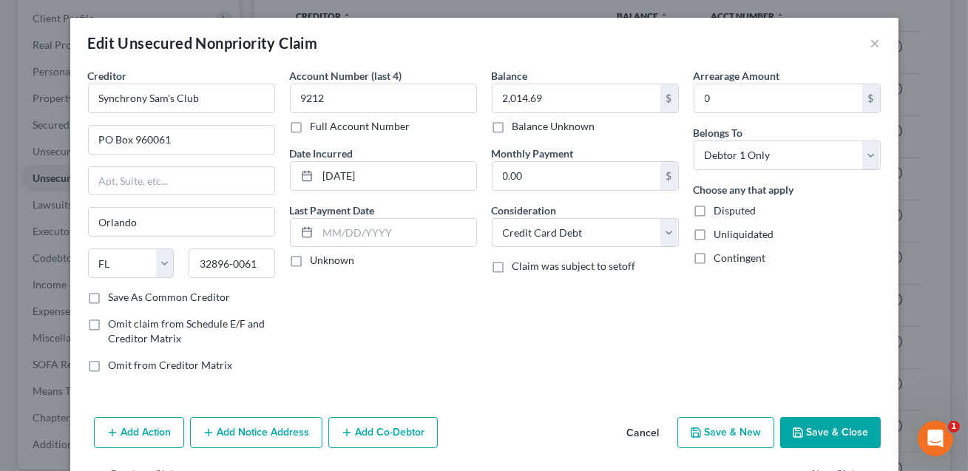
click at [815, 427] on button "Save & Close" at bounding box center [830, 432] width 101 height 31
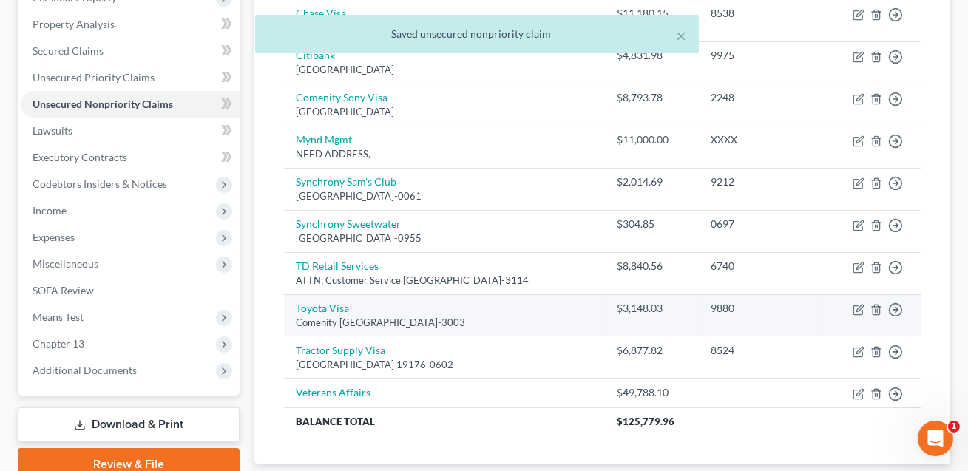
scroll to position [277, 0]
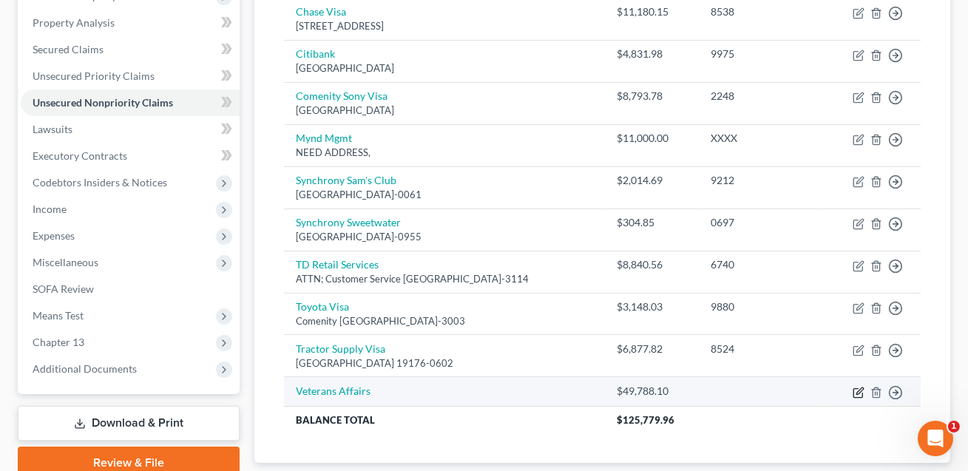
click at [857, 393] on icon "button" at bounding box center [859, 393] width 12 height 12
select select "0"
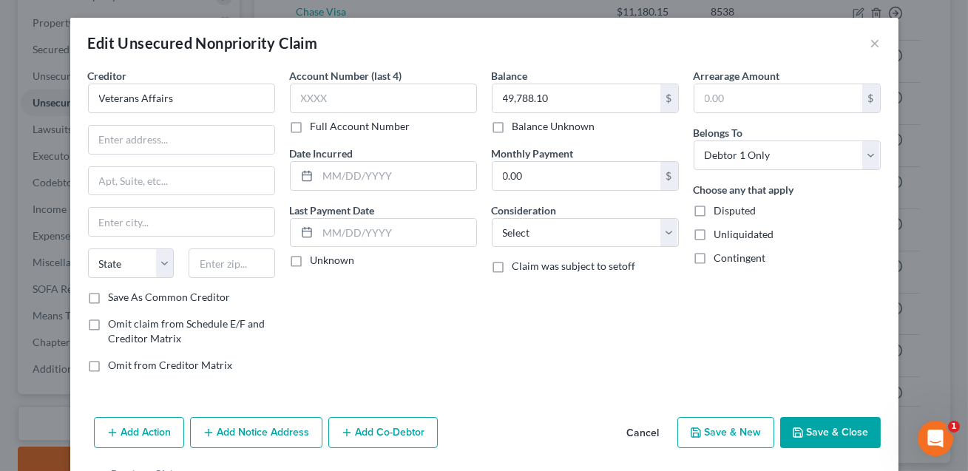
click at [822, 429] on button "Save & Close" at bounding box center [830, 432] width 101 height 31
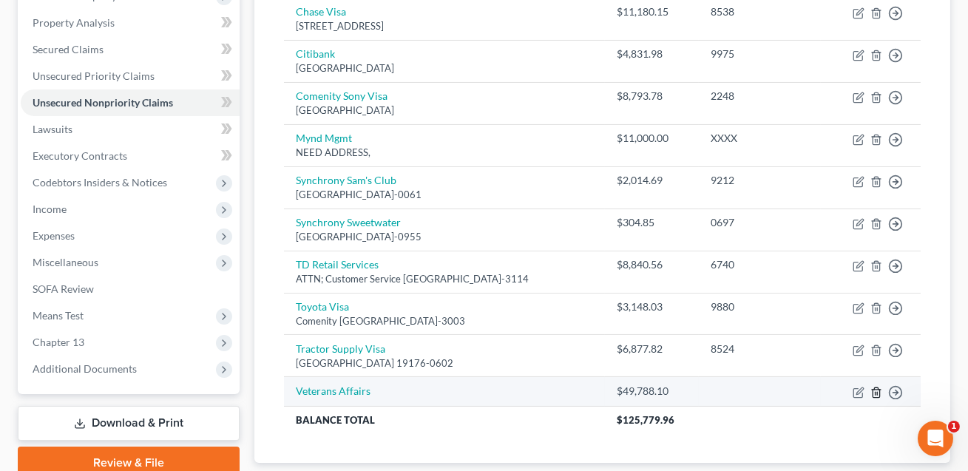
click at [879, 394] on icon "button" at bounding box center [877, 393] width 12 height 12
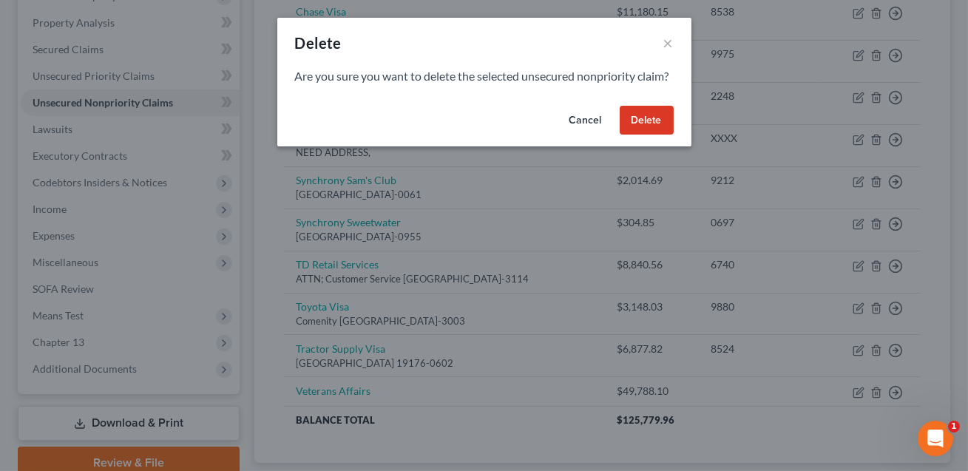
click at [654, 135] on button "Delete" at bounding box center [647, 121] width 54 height 30
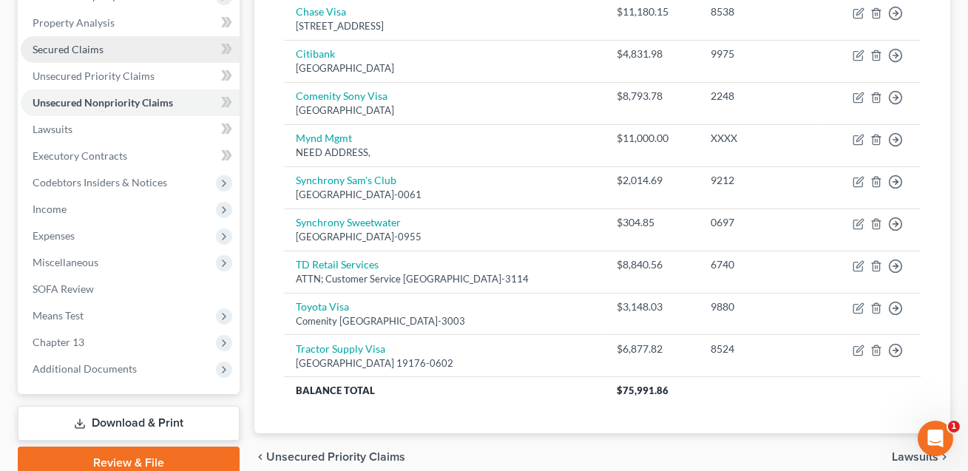
click at [62, 52] on span "Secured Claims" at bounding box center [68, 49] width 71 height 13
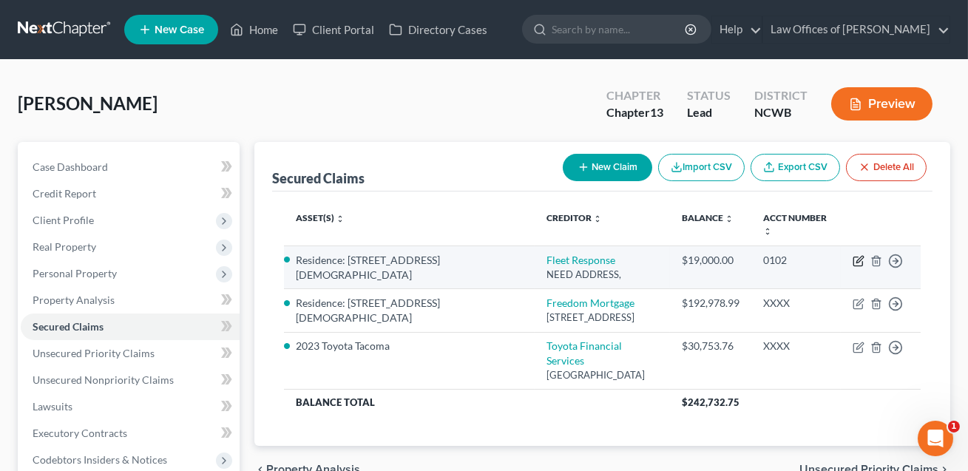
click at [855, 259] on icon "button" at bounding box center [859, 261] width 12 height 12
select select "0"
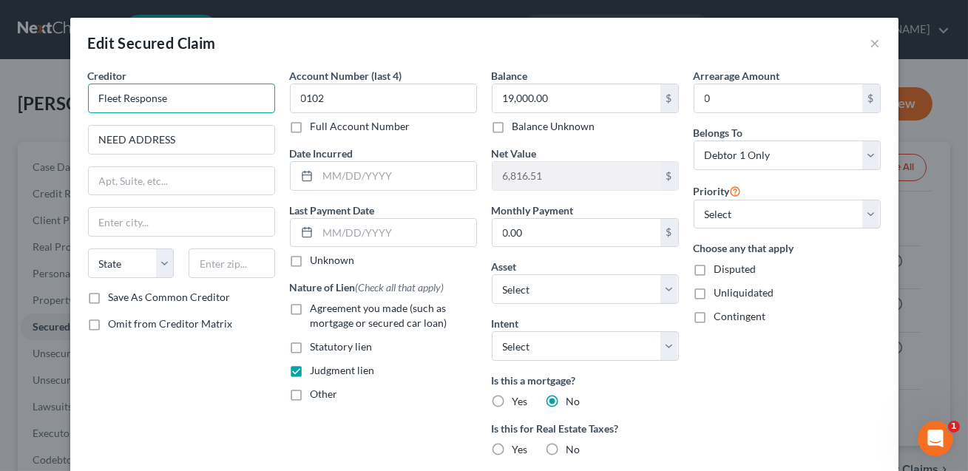
click at [183, 99] on input "Fleet Response" at bounding box center [181, 99] width 187 height 30
click at [178, 99] on input "Fleet Response/Tident Holding LLC" at bounding box center [181, 99] width 187 height 30
type input "Fleet Response/Trident Holding LLC"
click at [559, 92] on input "19,000.00" at bounding box center [577, 98] width 168 height 28
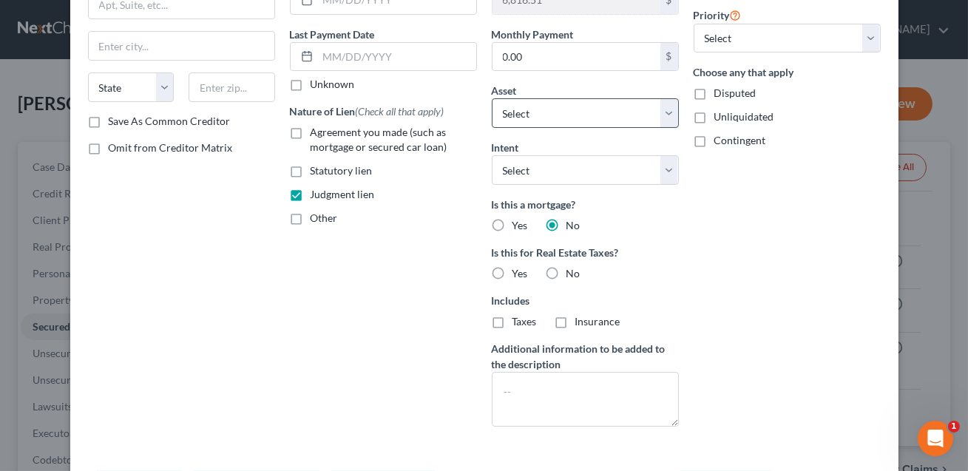
scroll to position [277, 0]
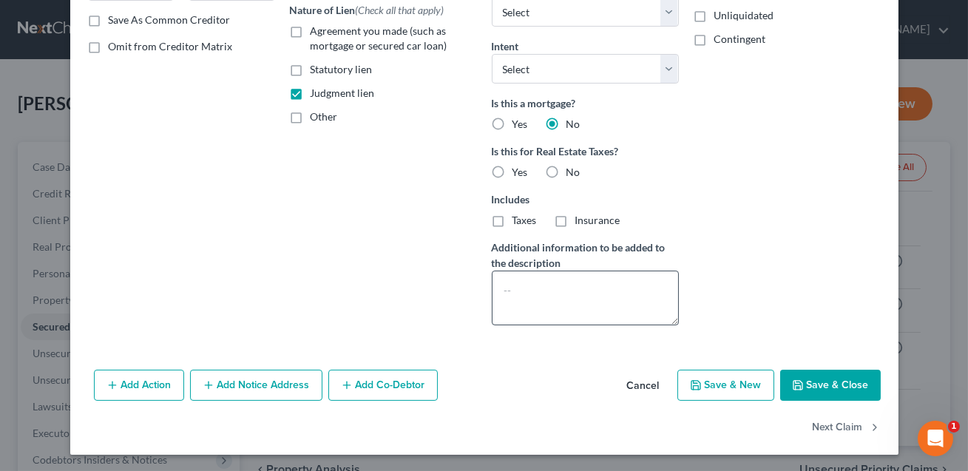
type input "19,160.35"
click at [538, 291] on textarea at bounding box center [585, 298] width 187 height 55
click at [579, 291] on textarea "Judgment: Fleet esponse v. [PERSON_NAME], ____________" at bounding box center [585, 298] width 187 height 55
click at [629, 301] on textarea "Judgment: Fleet Response v. [PERSON_NAME], ____________" at bounding box center [585, 298] width 187 height 55
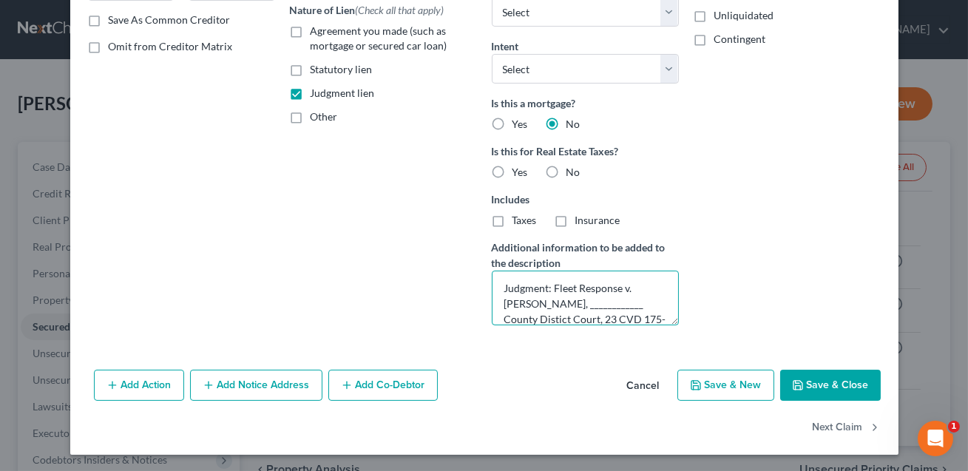
scroll to position [18, 0]
type textarea "Judgment: Fleet Response v. [PERSON_NAME], ____________ County Distict Court, 2…"
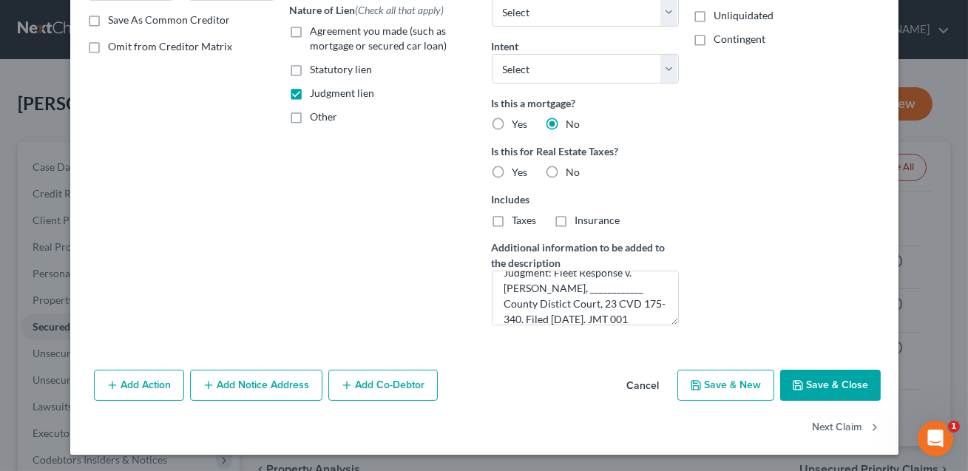
click at [847, 379] on button "Save & Close" at bounding box center [830, 385] width 101 height 31
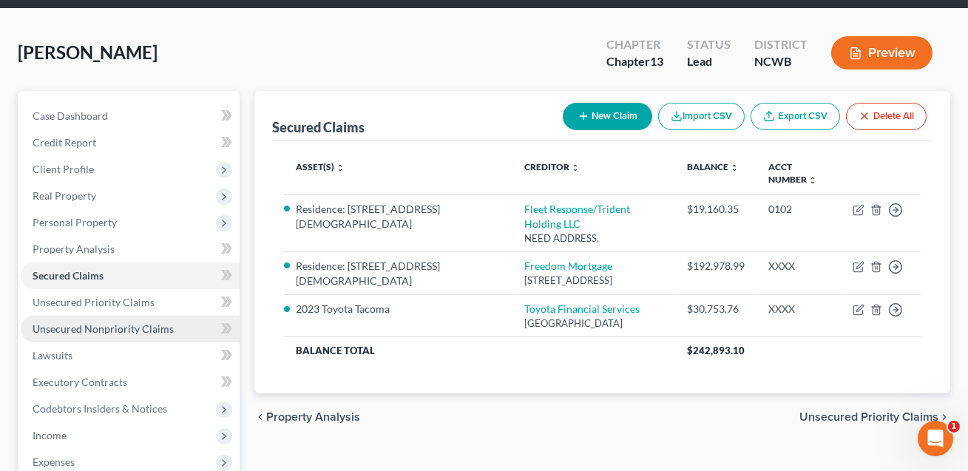
scroll to position [58, 0]
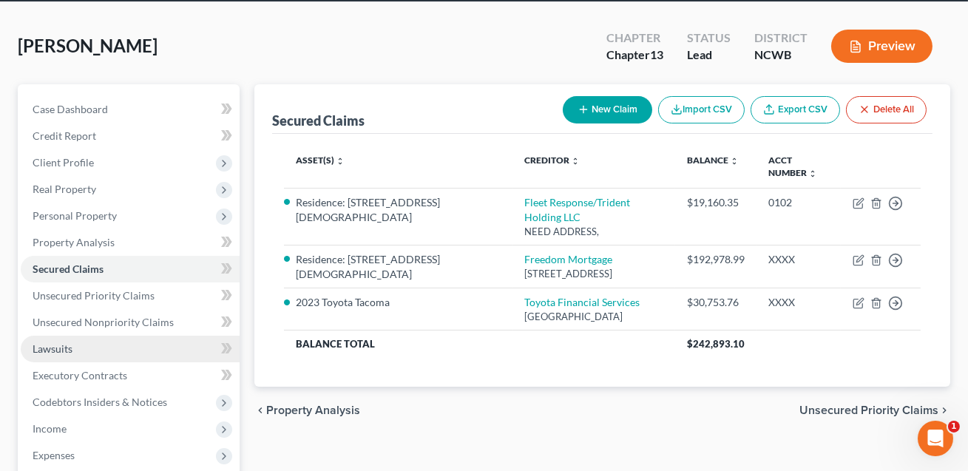
click at [74, 349] on link "Lawsuits" at bounding box center [130, 349] width 219 height 27
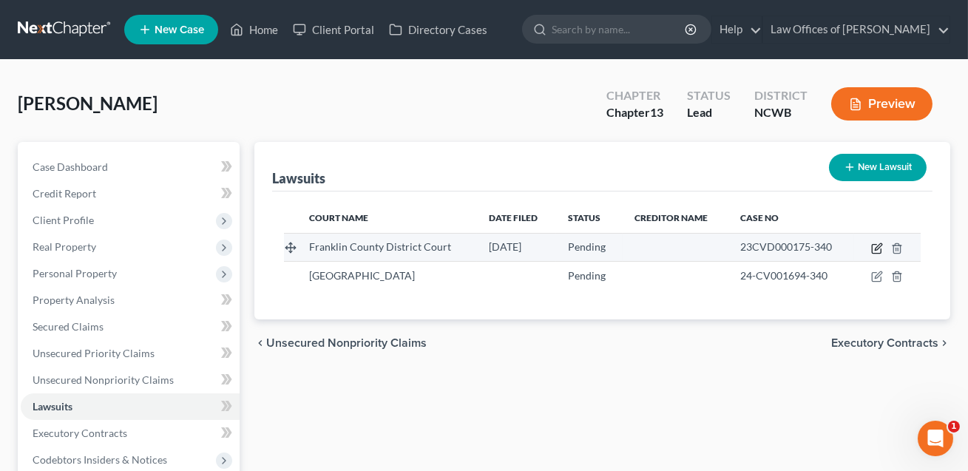
click at [879, 249] on icon "button" at bounding box center [877, 249] width 12 height 12
select select "48"
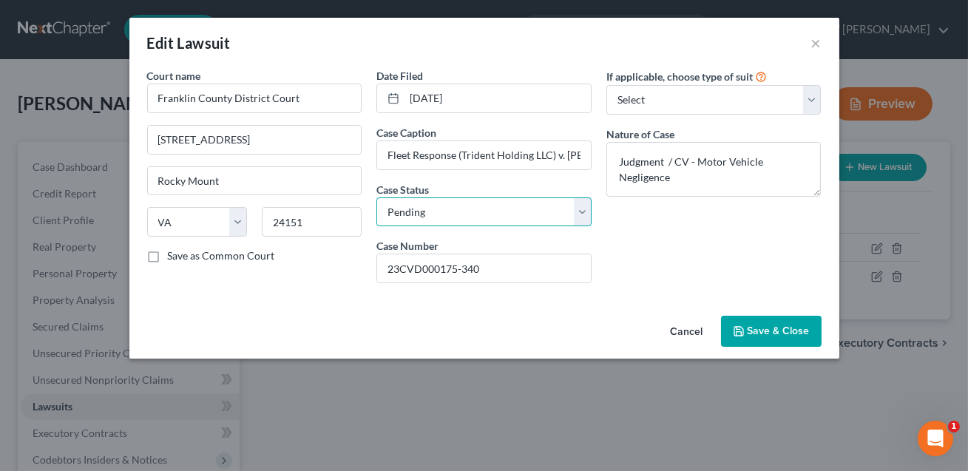
click at [519, 208] on select "Select Pending On Appeal Concluded" at bounding box center [483, 212] width 215 height 30
select select "2"
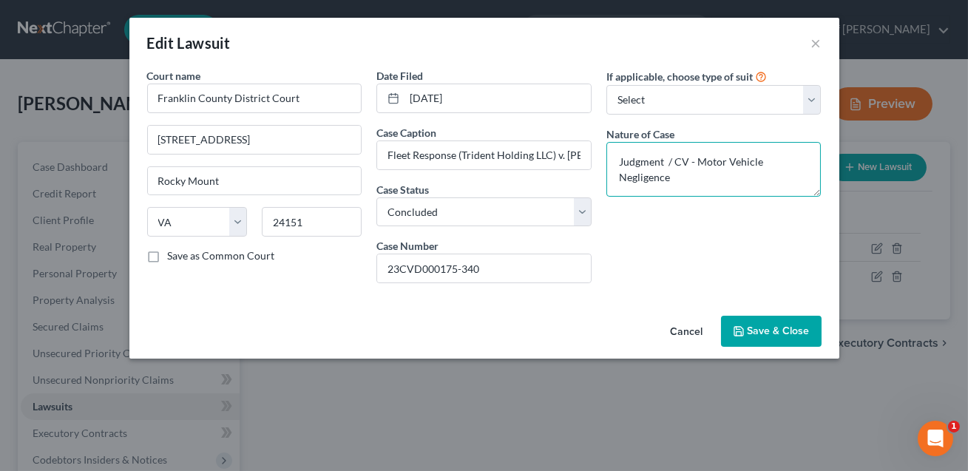
drag, startPoint x: 695, startPoint y: 161, endPoint x: 615, endPoint y: 161, distance: 79.1
click at [615, 161] on textarea "Judgment / CV - Motor Vehicle Negligence" at bounding box center [714, 169] width 215 height 55
click at [737, 162] on textarea "Motor Vehicle Negligence" at bounding box center [714, 169] width 215 height 55
type textarea "Motor Vehicle Negligence"
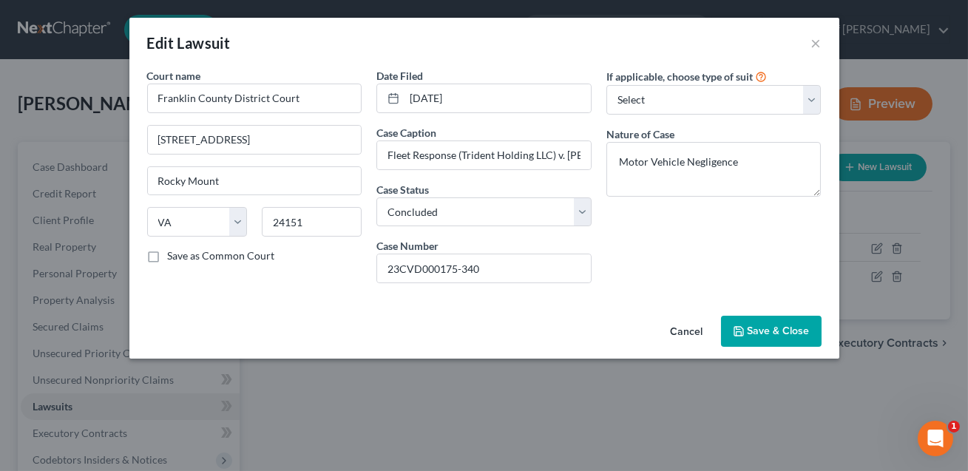
click at [777, 337] on button "Save & Close" at bounding box center [771, 331] width 101 height 31
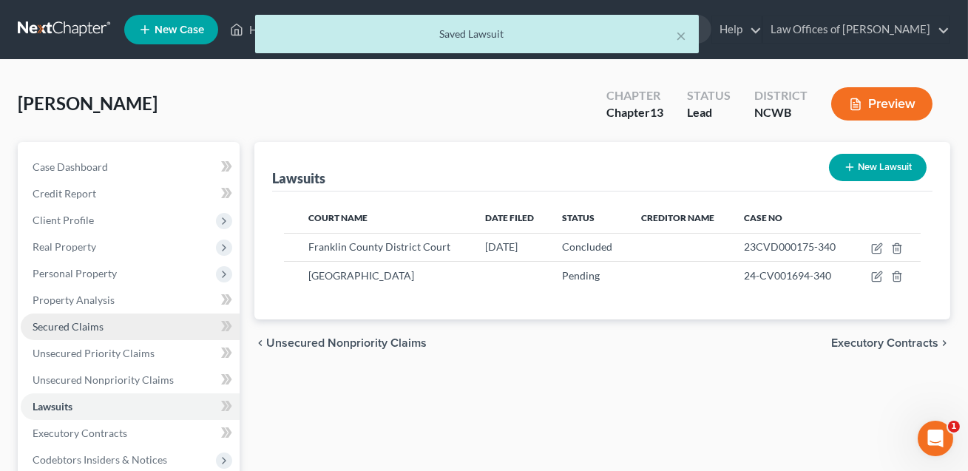
click at [78, 328] on span "Secured Claims" at bounding box center [68, 326] width 71 height 13
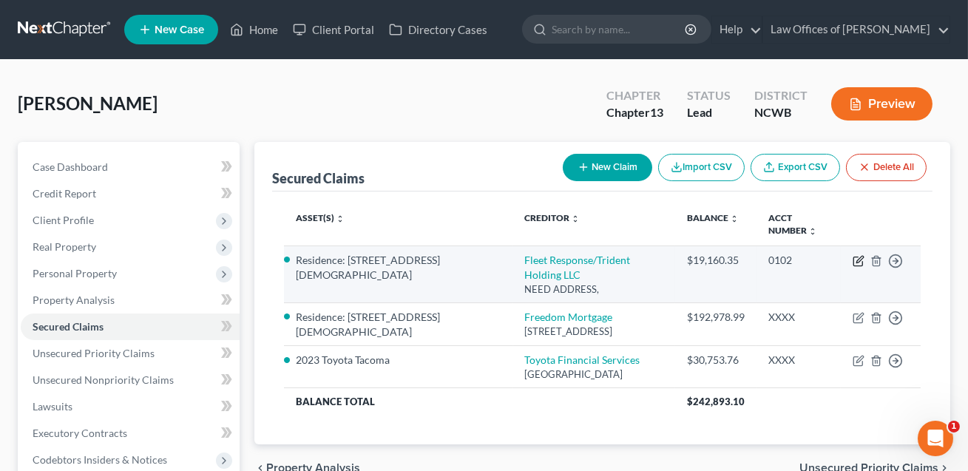
click at [857, 260] on icon "button" at bounding box center [860, 259] width 7 height 7
select select "0"
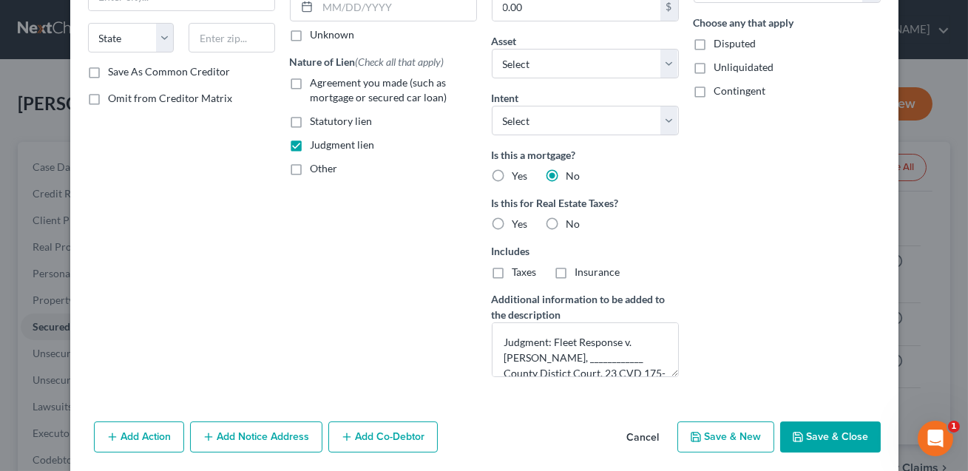
scroll to position [254, 0]
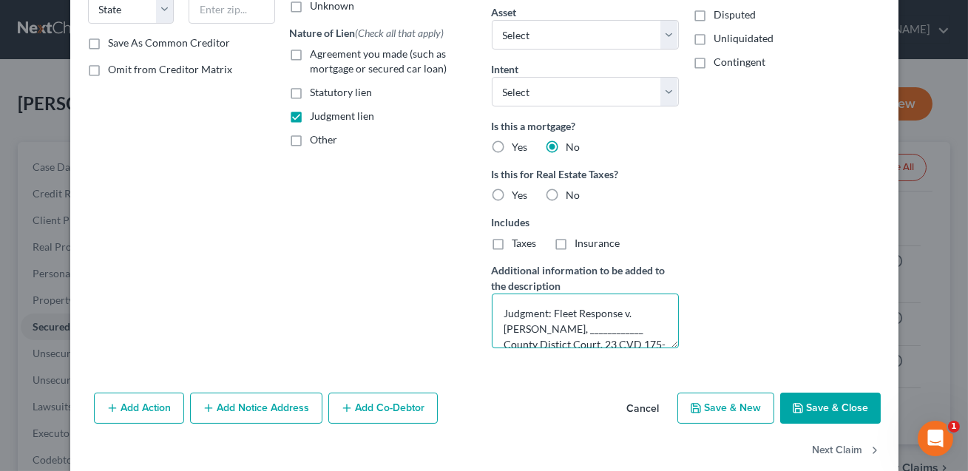
click at [618, 329] on textarea "Judgment: Fleet Response v. [PERSON_NAME], ____________ County Distict Court, 2…" at bounding box center [585, 321] width 187 height 55
click at [642, 329] on textarea "Judgment: Fleet Response v. [PERSON_NAME], Franklin County Distict Court, 23 CV…" at bounding box center [585, 321] width 187 height 55
type textarea "Judgment: Fleet Response v. [PERSON_NAME], [GEOGRAPHIC_DATA] ([GEOGRAPHIC_DATA]…"
click at [825, 409] on button "Save & Close" at bounding box center [830, 408] width 101 height 31
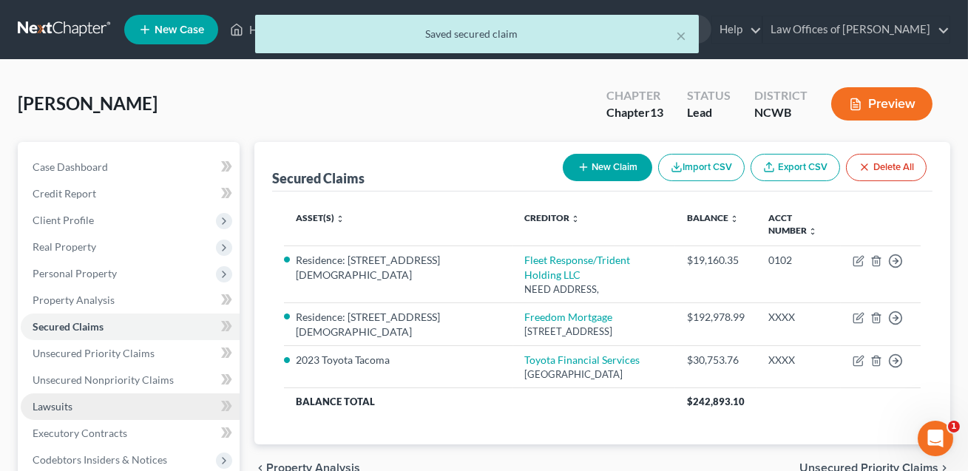
click at [77, 408] on link "Lawsuits" at bounding box center [130, 406] width 219 height 27
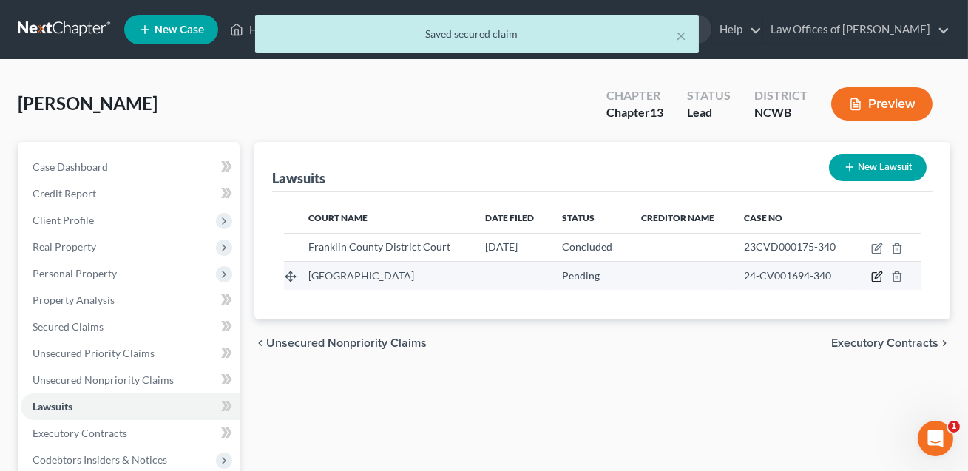
click at [880, 274] on icon "button" at bounding box center [878, 275] width 7 height 7
select select "0"
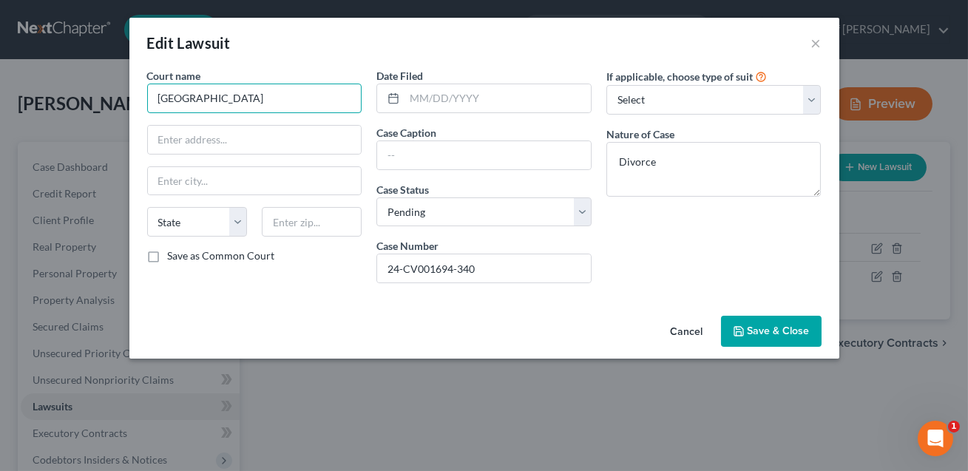
click at [237, 101] on input "[GEOGRAPHIC_DATA]" at bounding box center [254, 99] width 215 height 30
type input "Franklin County District Court"
click at [760, 331] on span "Save & Close" at bounding box center [779, 331] width 62 height 13
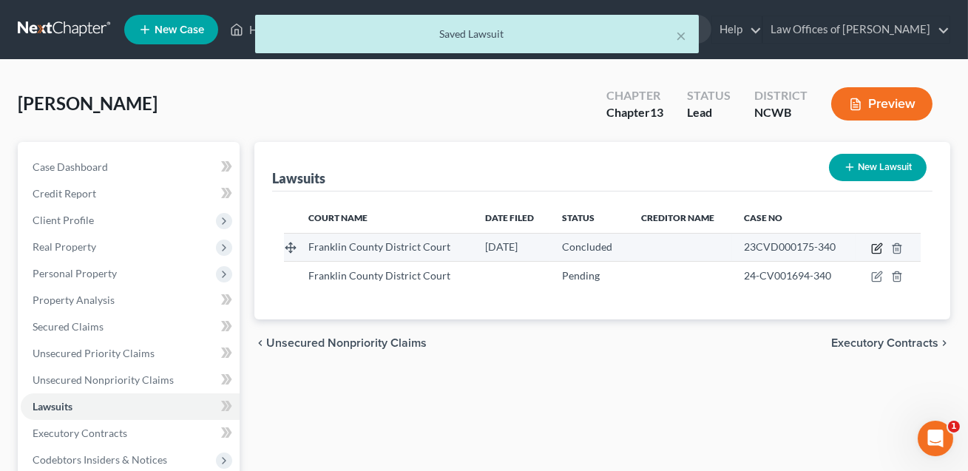
click at [877, 246] on icon "button" at bounding box center [878, 246] width 7 height 7
select select "48"
select select "2"
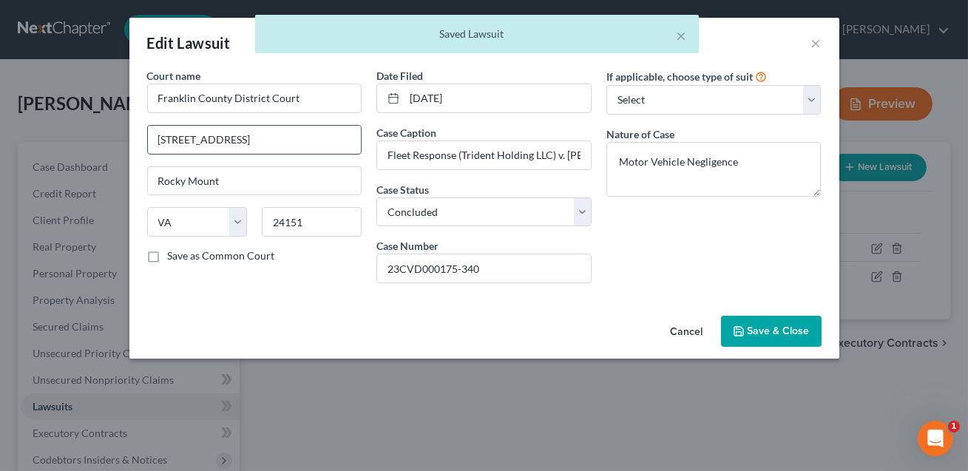
drag, startPoint x: 249, startPoint y: 140, endPoint x: 146, endPoint y: 140, distance: 102.8
click at [147, 140] on div "[STREET_ADDRESS]" at bounding box center [254, 140] width 215 height 30
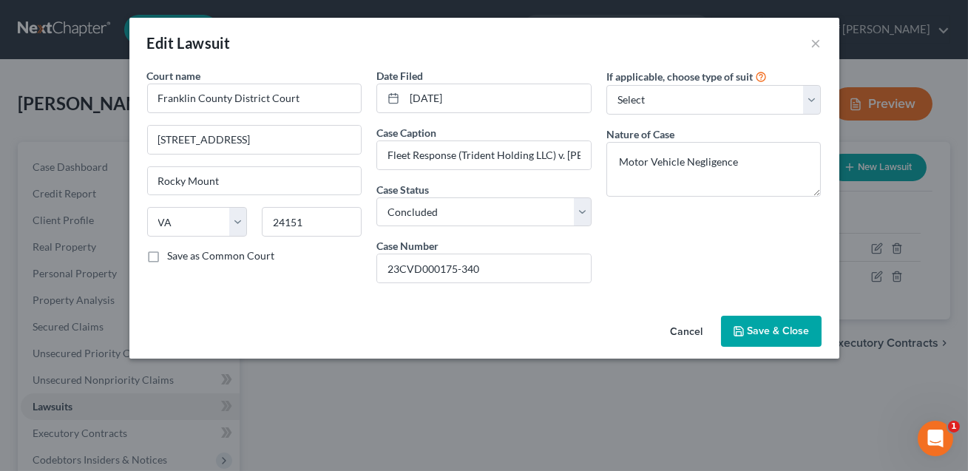
click at [765, 329] on span "Save & Close" at bounding box center [779, 331] width 62 height 13
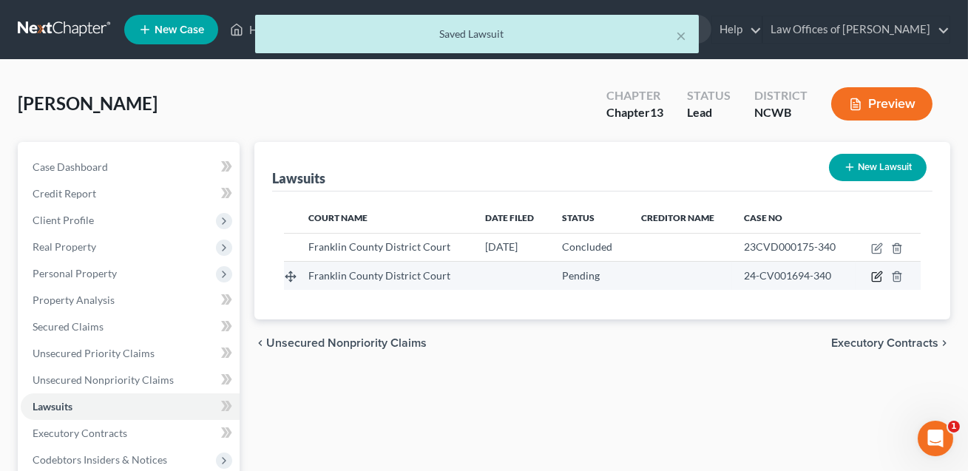
click at [881, 276] on icon "button" at bounding box center [876, 277] width 9 height 9
select select "0"
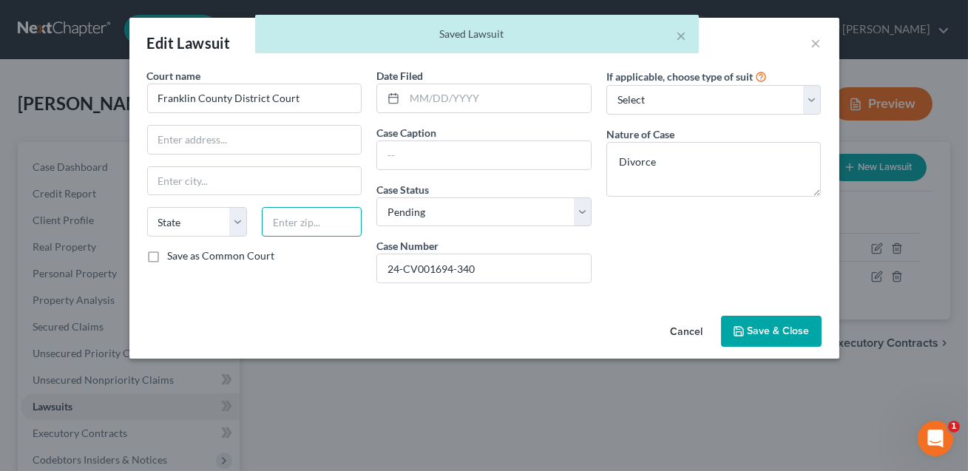
click at [337, 222] on input "text" at bounding box center [312, 222] width 100 height 30
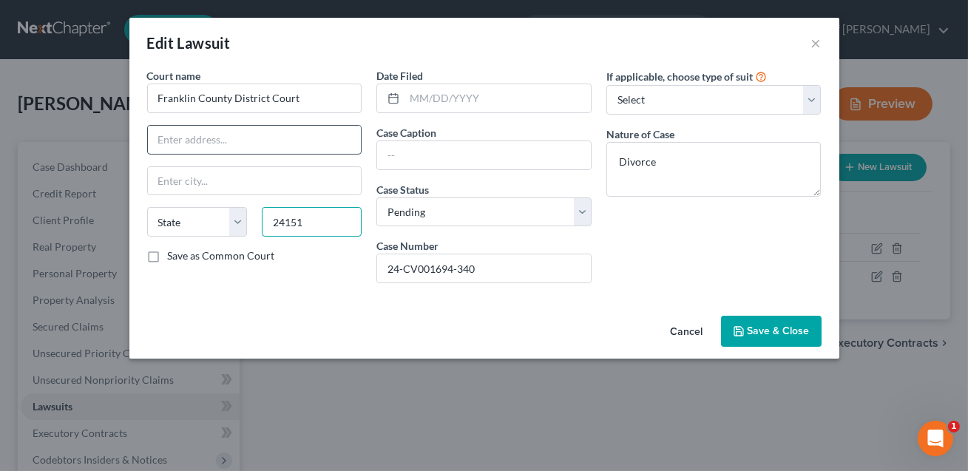
type input "24151"
click at [247, 140] on input "text" at bounding box center [255, 140] width 214 height 28
type input "Rocky Mount"
select select "48"
paste input "[STREET_ADDRESS]"
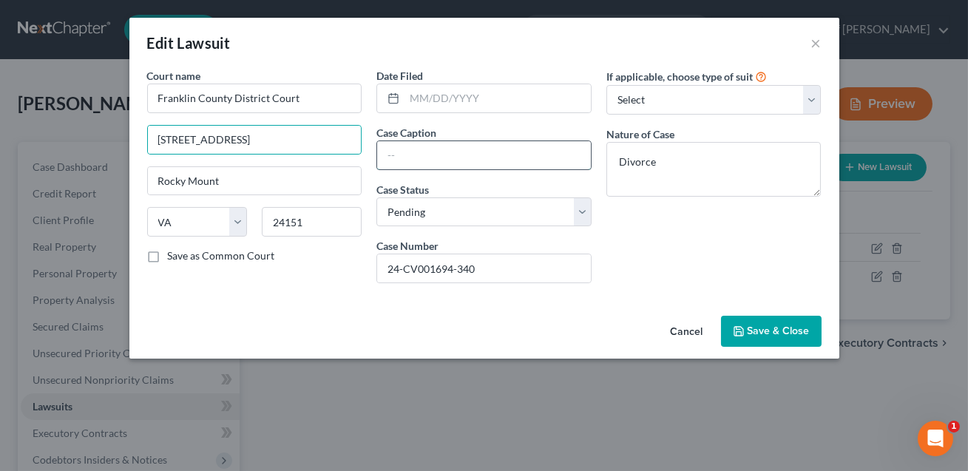
click at [415, 157] on input "text" at bounding box center [484, 155] width 214 height 28
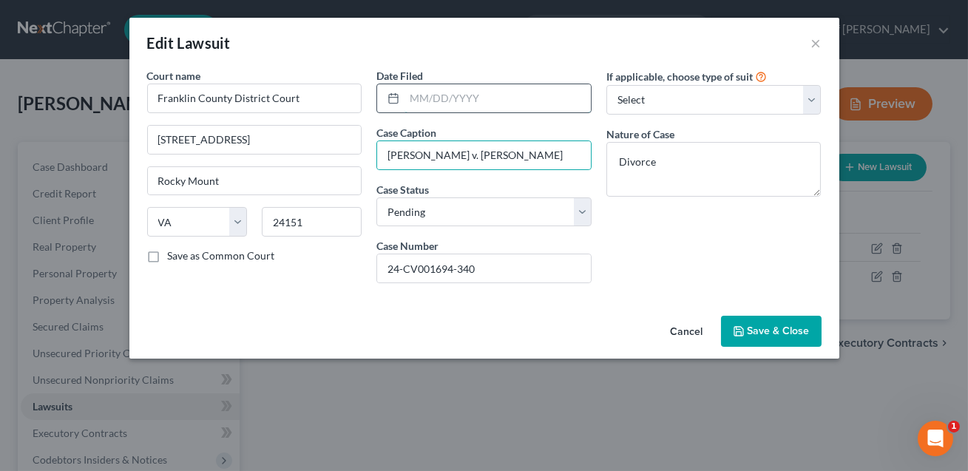
click at [453, 107] on input "text" at bounding box center [498, 98] width 186 height 28
click at [751, 328] on span "Save & Close" at bounding box center [779, 331] width 62 height 13
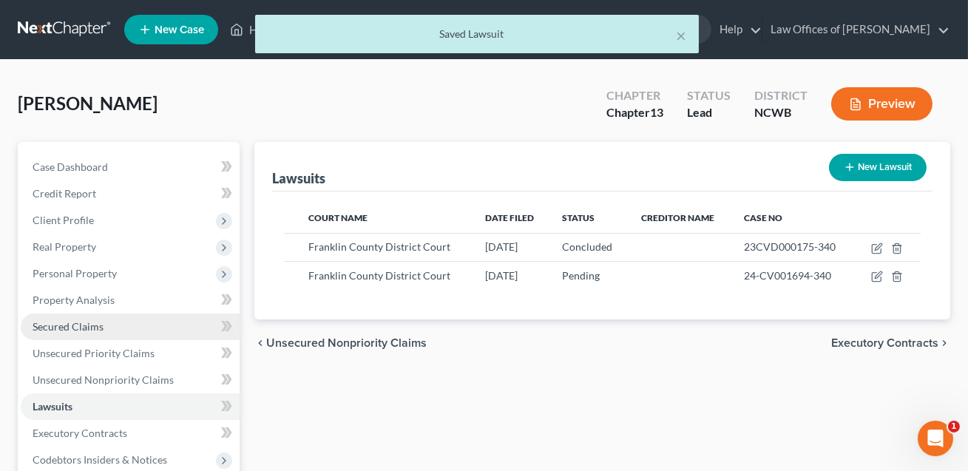
click at [70, 329] on span "Secured Claims" at bounding box center [68, 326] width 71 height 13
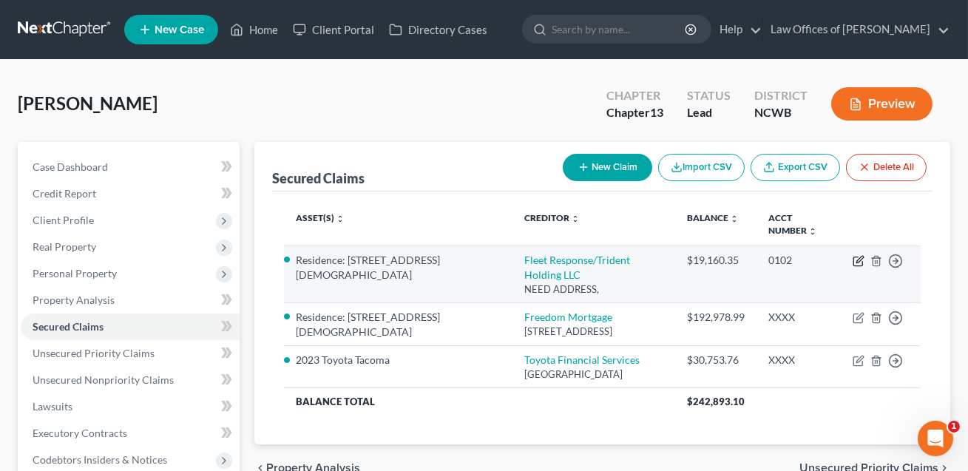
click at [857, 260] on icon "button" at bounding box center [859, 261] width 12 height 12
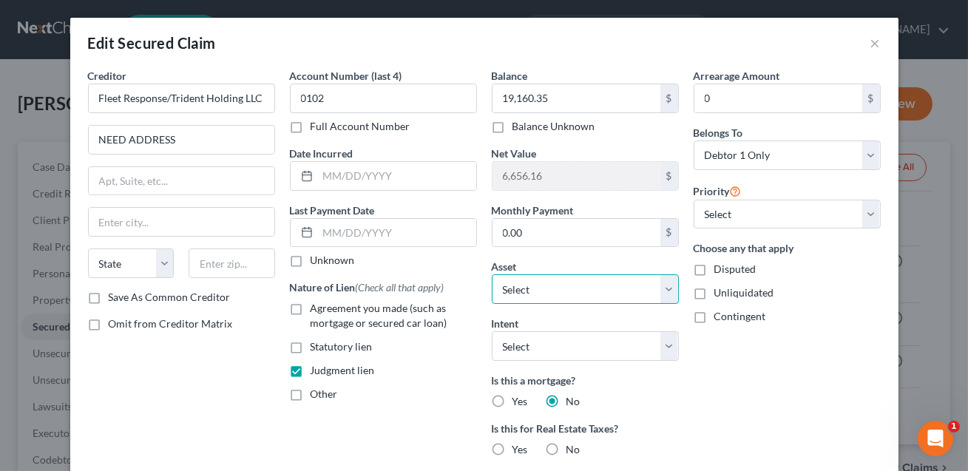
click at [624, 291] on select "Select Other Multiple Assets Residence: [STREET_ADDRESS][DEMOGRAPHIC_DATA] - $2…" at bounding box center [585, 289] width 187 height 30
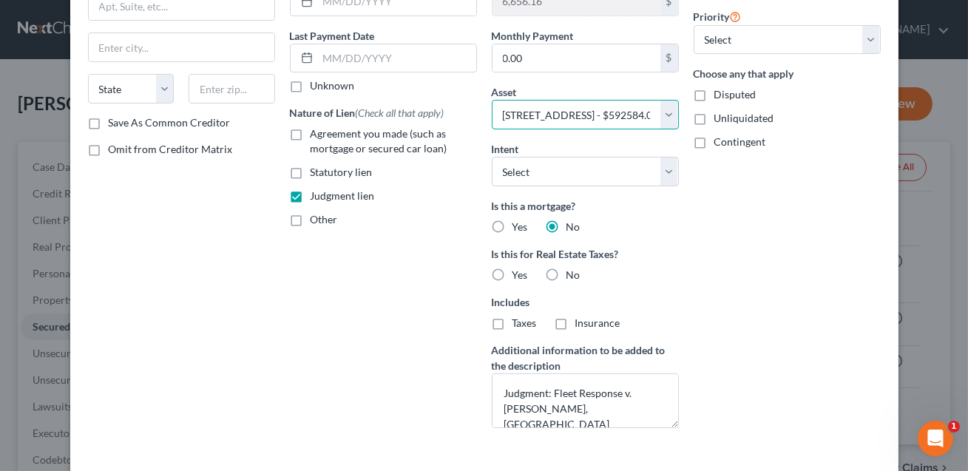
scroll to position [277, 0]
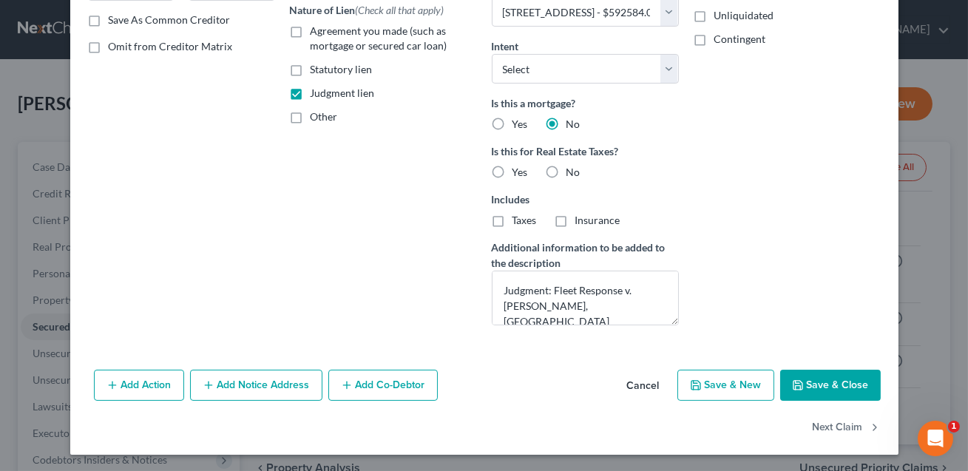
click at [820, 375] on button "Save & Close" at bounding box center [830, 385] width 101 height 31
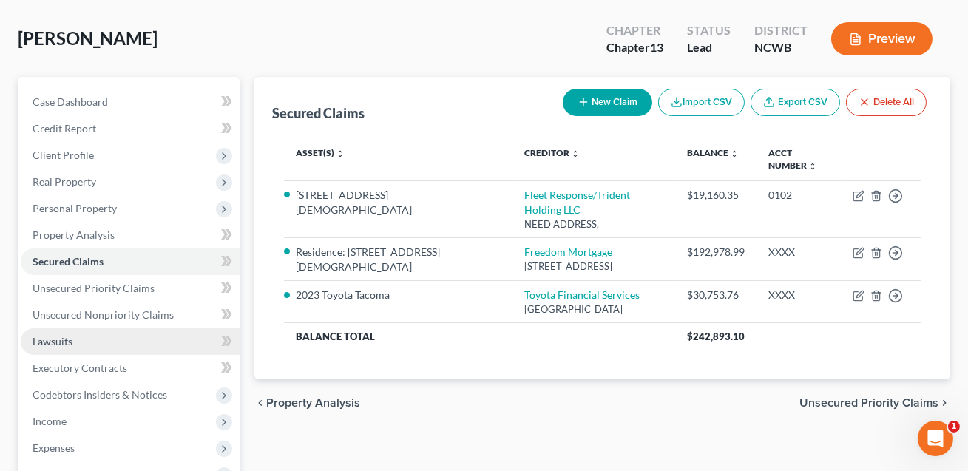
scroll to position [79, 0]
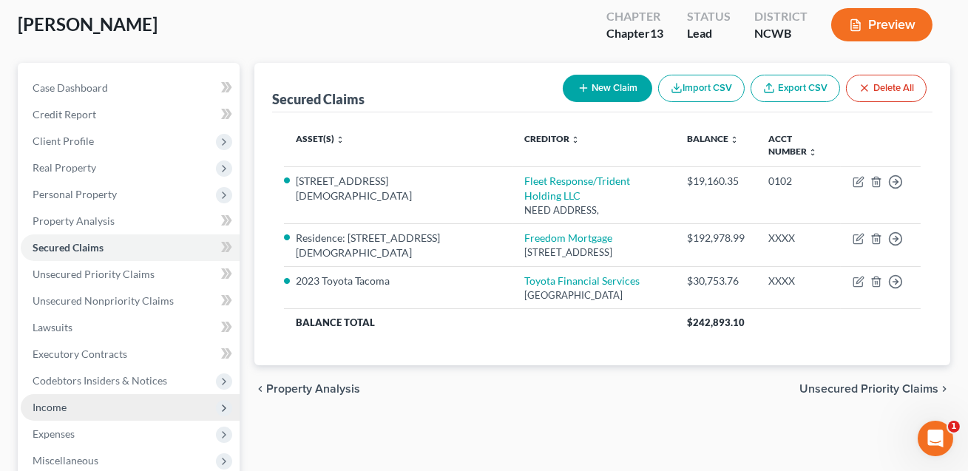
click at [103, 412] on span "Income" at bounding box center [130, 407] width 219 height 27
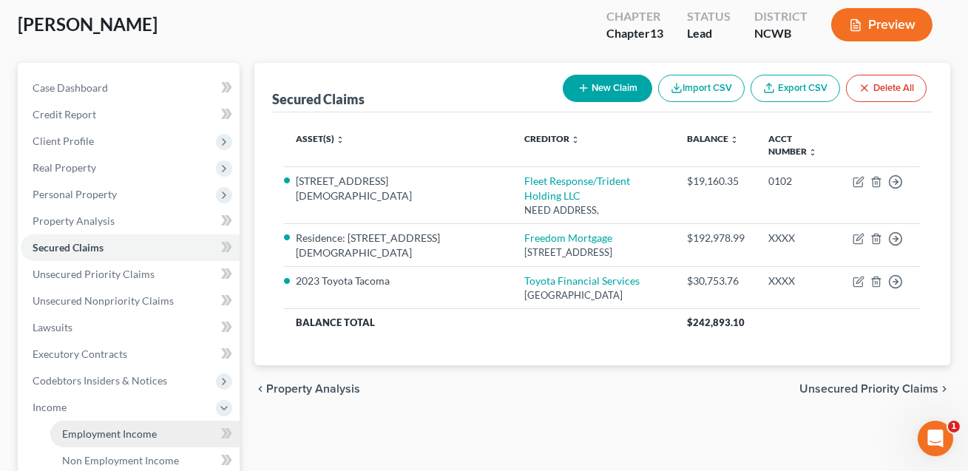
click at [110, 435] on span "Employment Income" at bounding box center [109, 434] width 95 height 13
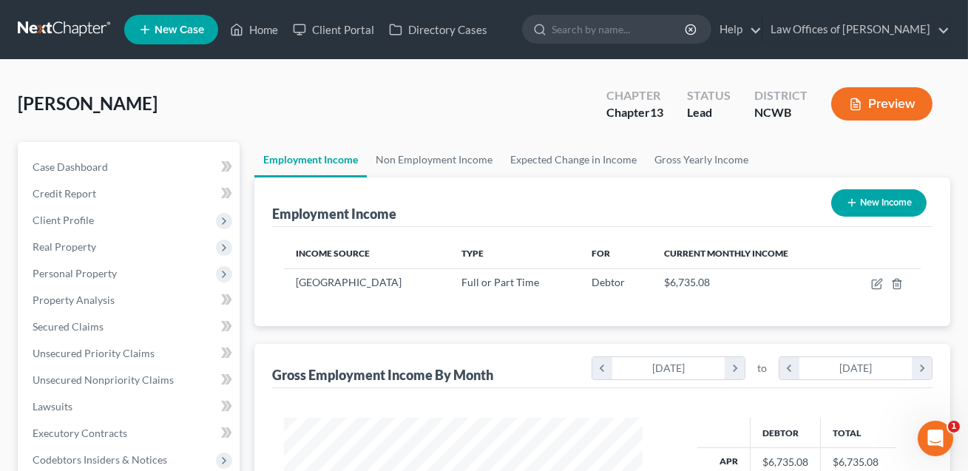
scroll to position [265, 388]
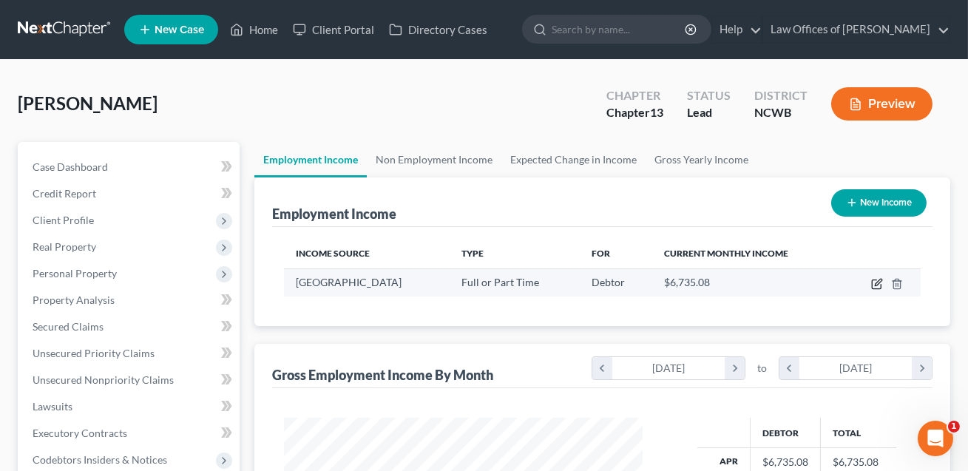
click at [877, 282] on icon "button" at bounding box center [877, 284] width 12 height 12
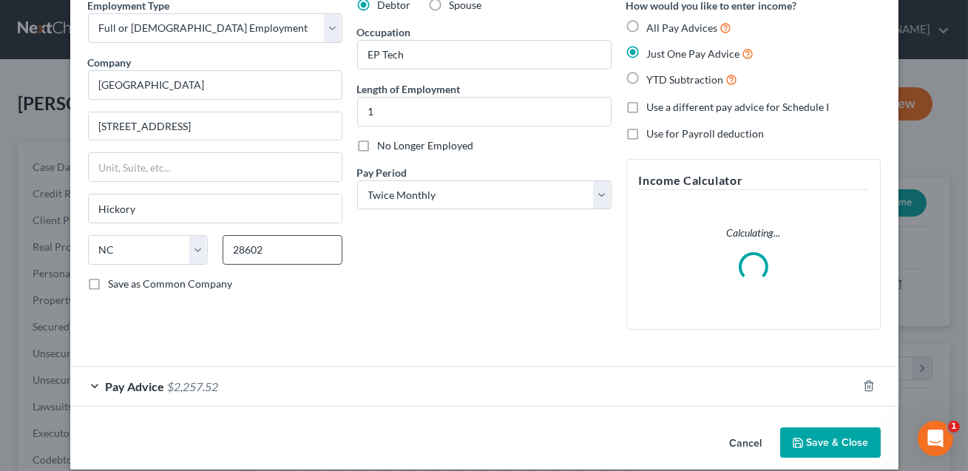
scroll to position [86, 0]
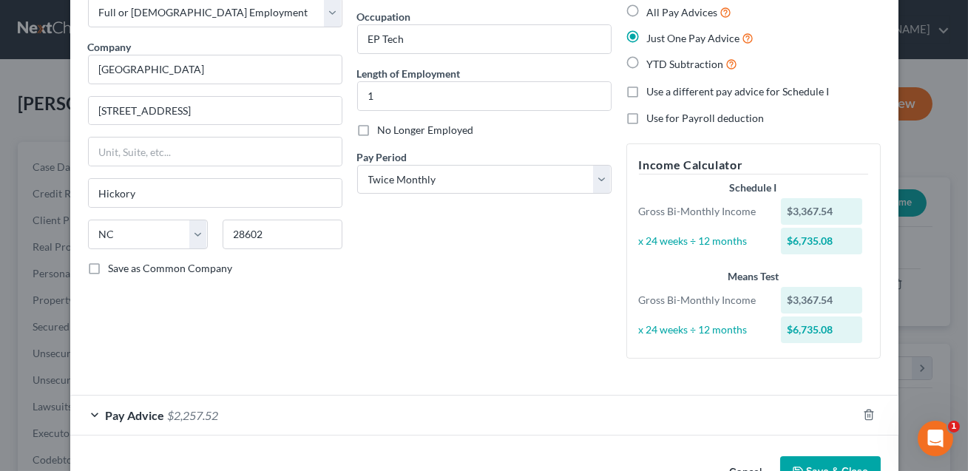
click at [305, 419] on div "Pay Advice $2,257.52" at bounding box center [463, 415] width 787 height 39
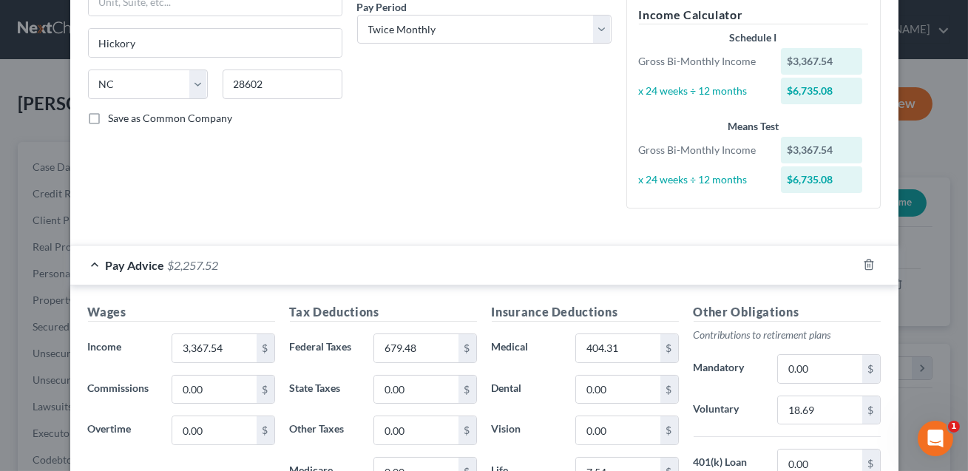
scroll to position [0, 0]
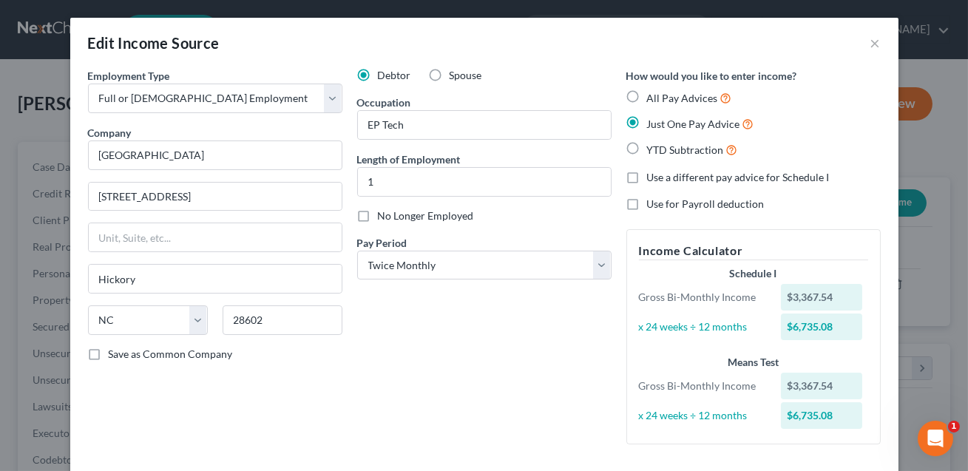
click at [647, 98] on label "All Pay Advices" at bounding box center [689, 97] width 85 height 17
click at [653, 98] on input "All Pay Advices" at bounding box center [658, 94] width 10 height 10
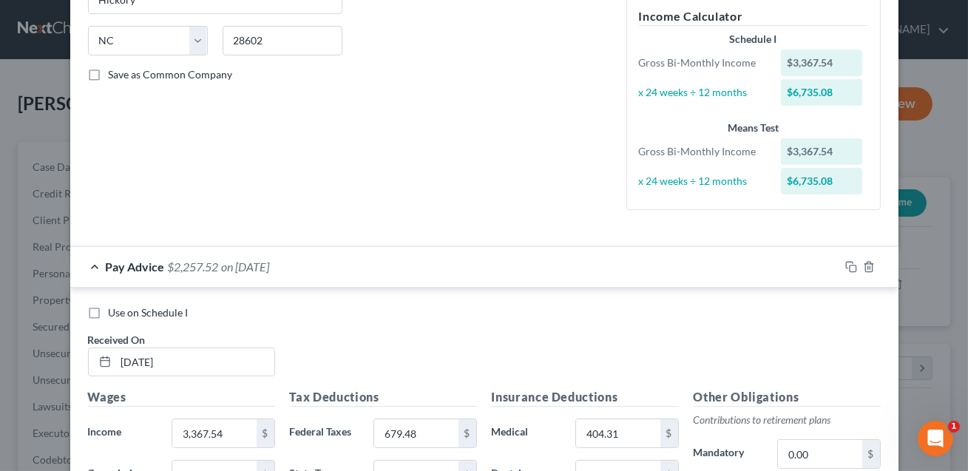
scroll to position [351, 0]
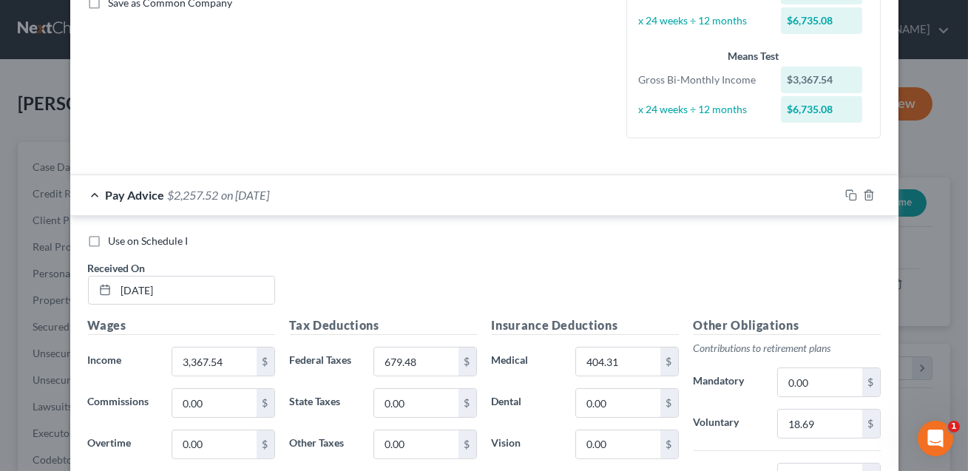
click at [109, 240] on label "Use on Schedule I" at bounding box center [149, 241] width 80 height 15
click at [115, 240] on input "Use on Schedule I" at bounding box center [120, 239] width 10 height 10
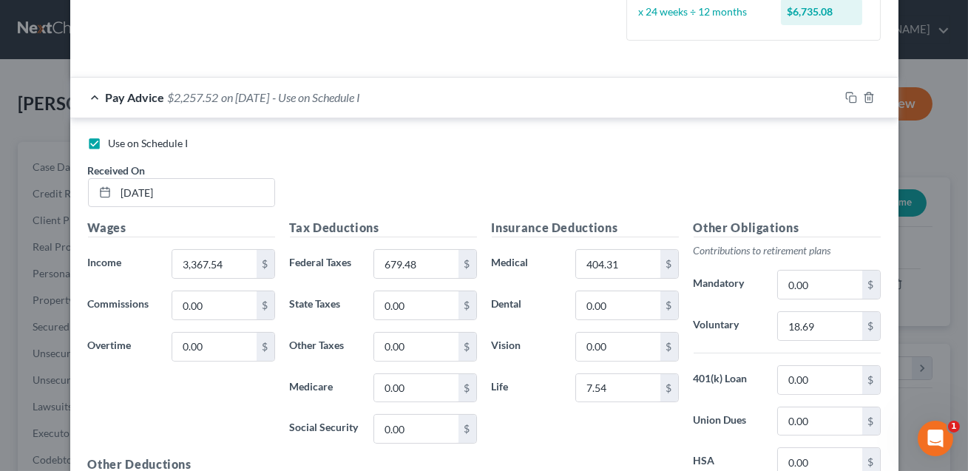
scroll to position [620, 0]
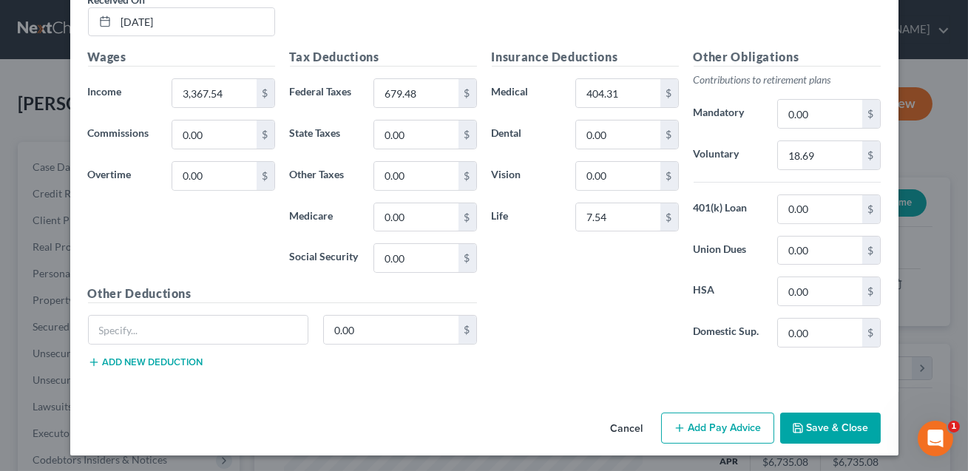
click at [700, 427] on button "Add Pay Advice" at bounding box center [717, 428] width 113 height 31
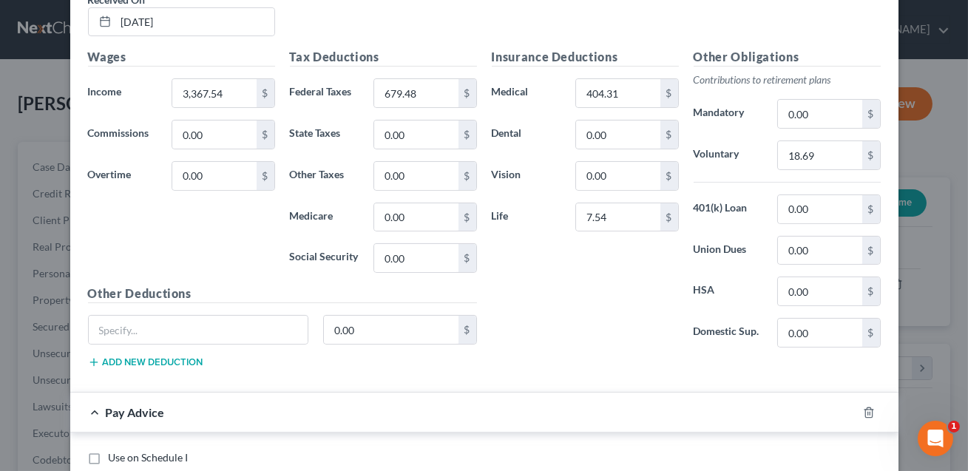
scroll to position [885, 0]
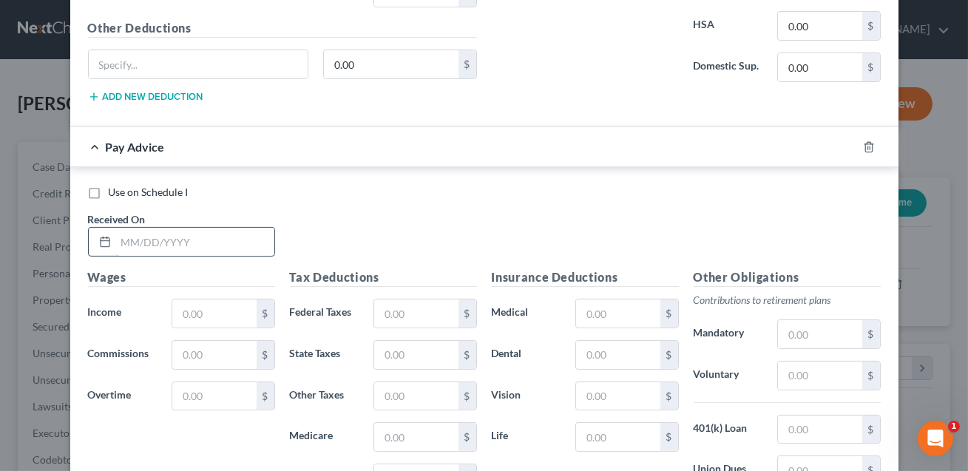
click at [167, 248] on input "text" at bounding box center [195, 242] width 158 height 28
click at [210, 310] on input "text" at bounding box center [214, 314] width 84 height 28
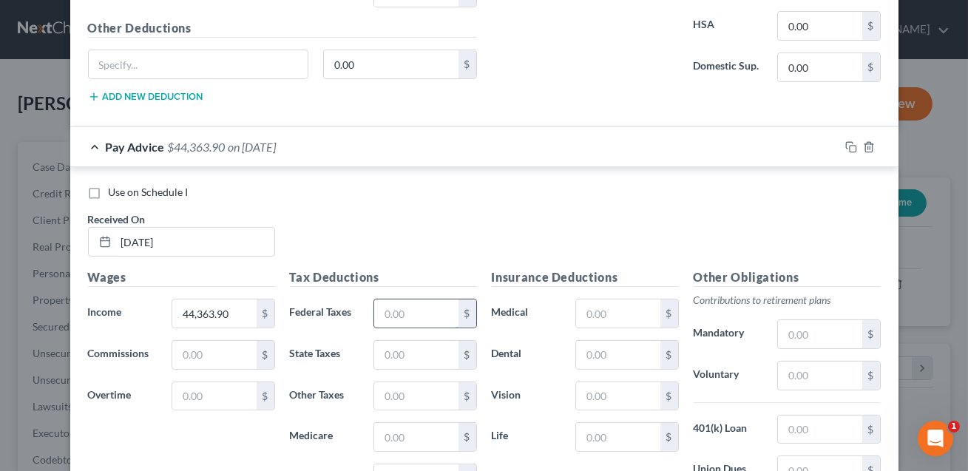
click at [400, 306] on input "text" at bounding box center [416, 314] width 84 height 28
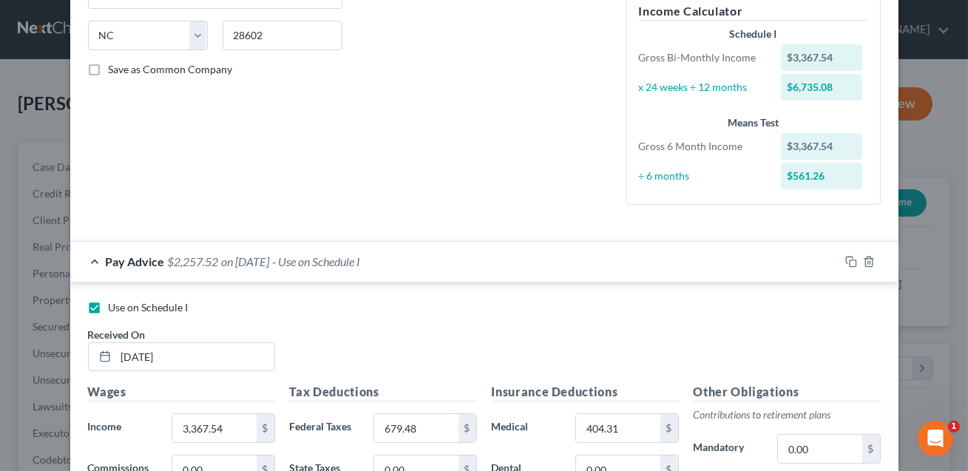
scroll to position [243, 0]
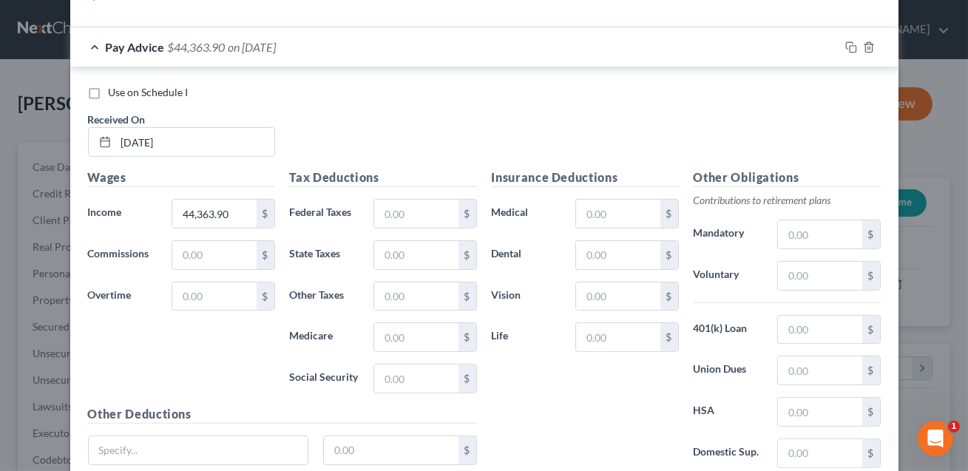
scroll to position [1104, 0]
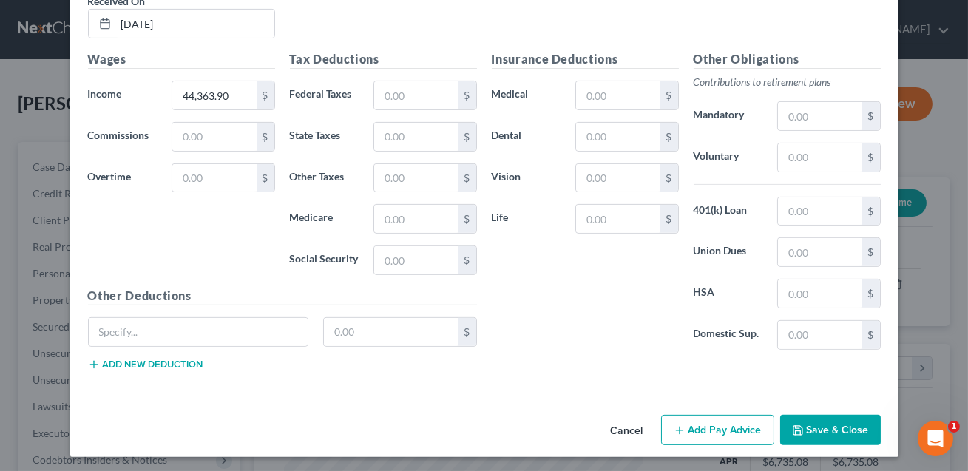
click at [822, 433] on button "Save & Close" at bounding box center [830, 430] width 101 height 31
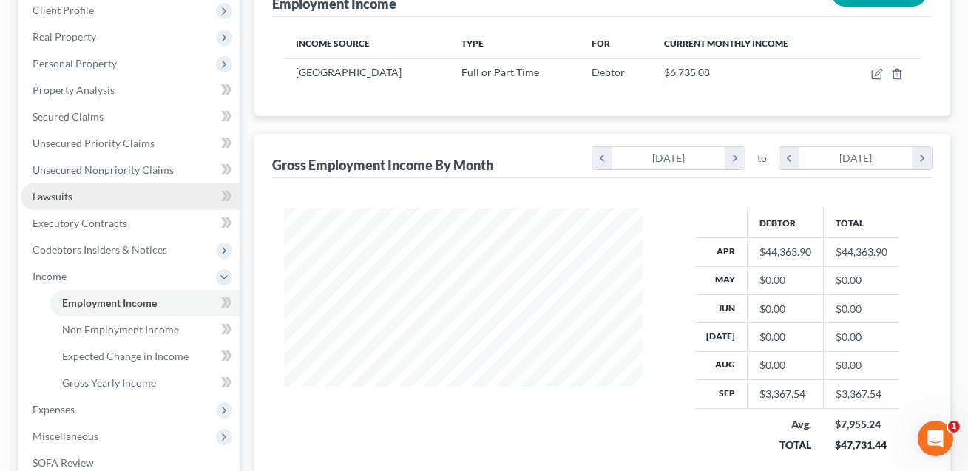
scroll to position [250, 0]
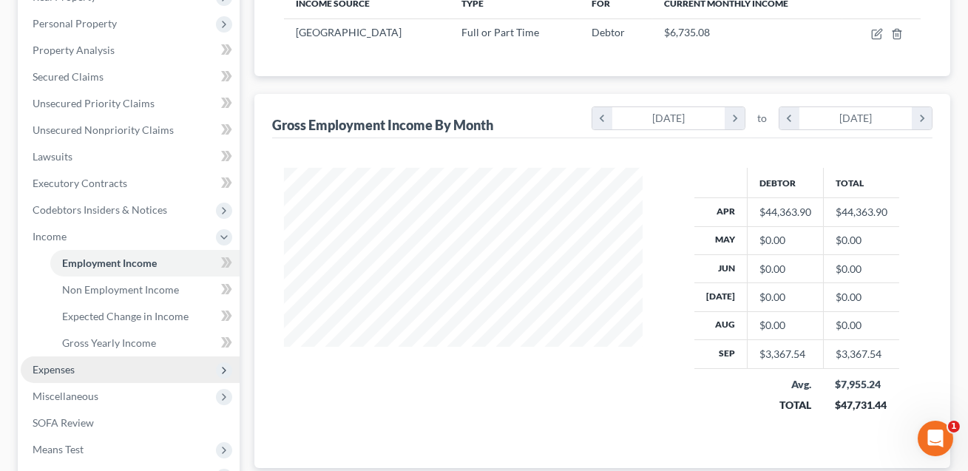
click at [73, 365] on span "Expenses" at bounding box center [54, 369] width 42 height 13
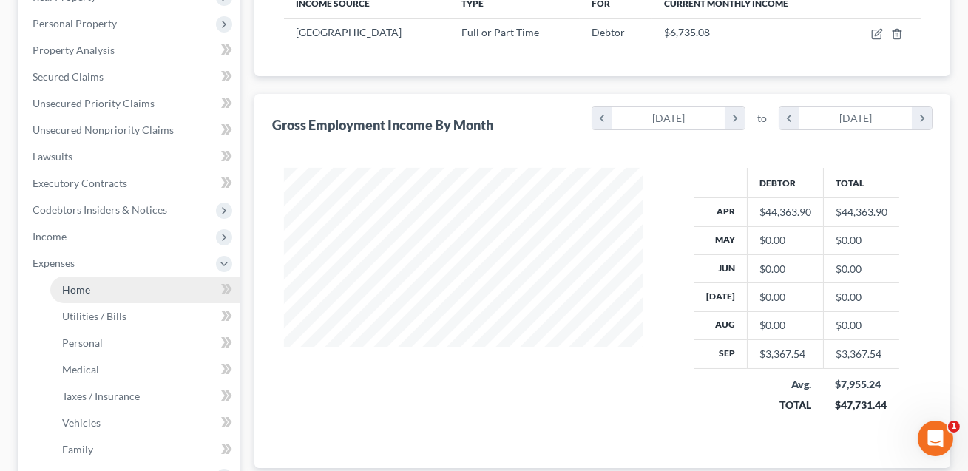
click at [88, 288] on span "Home" at bounding box center [76, 289] width 28 height 13
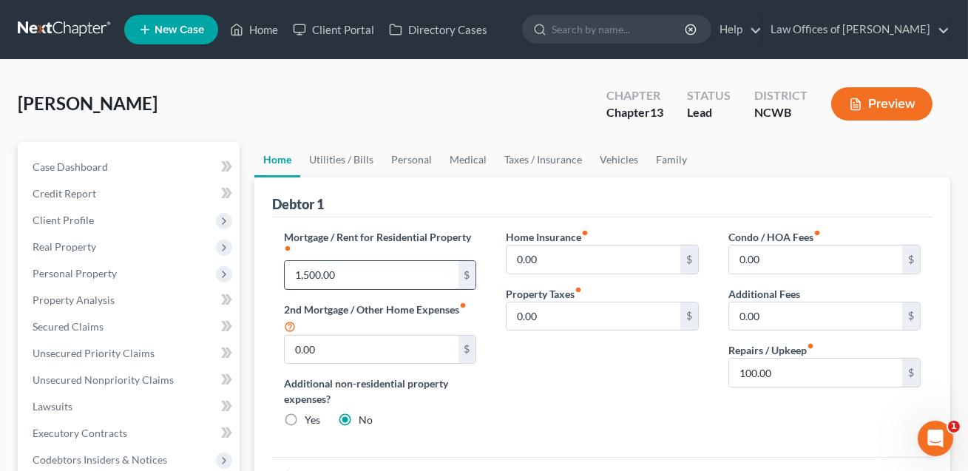
click at [336, 277] on input "1,500.00" at bounding box center [371, 275] width 173 height 28
click at [613, 161] on link "Vehicles" at bounding box center [619, 160] width 56 height 36
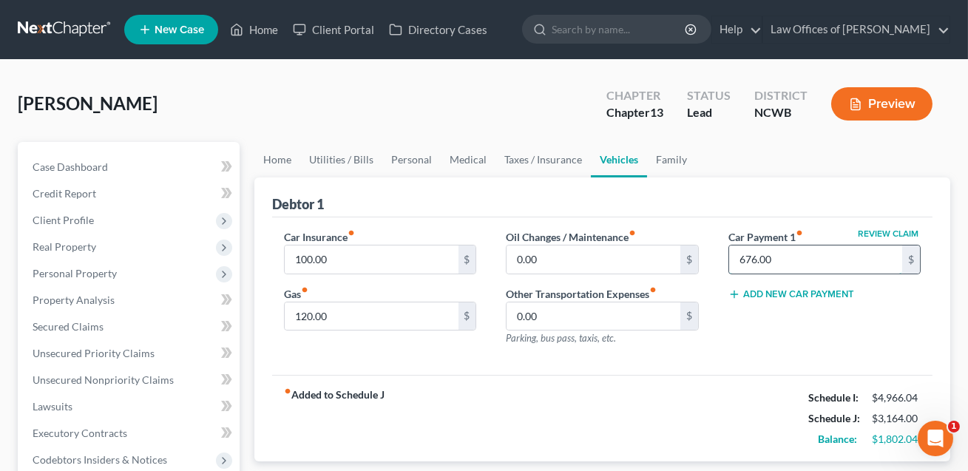
click at [778, 262] on input "676.00" at bounding box center [815, 260] width 173 height 28
click at [81, 272] on span "Personal Property" at bounding box center [75, 273] width 84 height 13
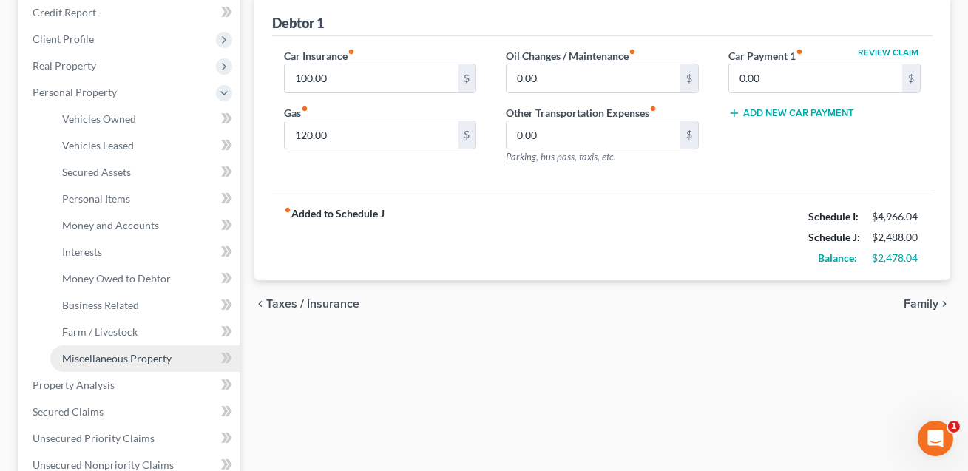
scroll to position [184, 0]
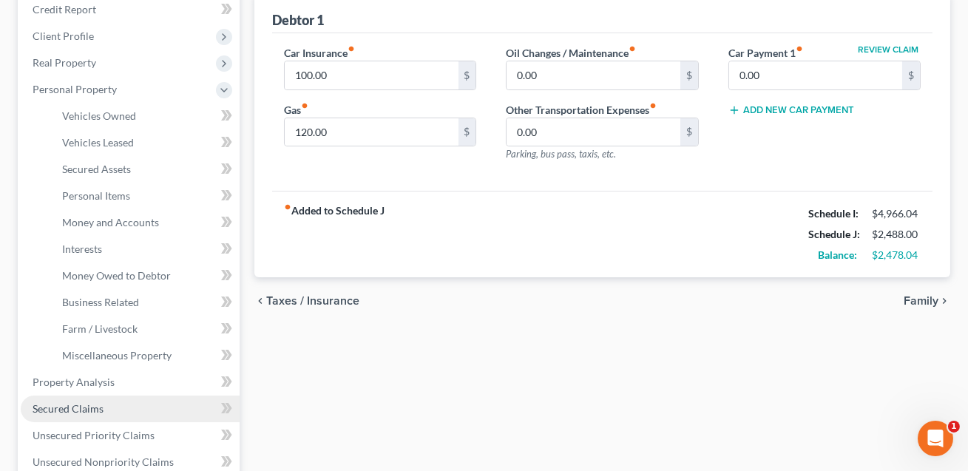
click at [93, 405] on span "Secured Claims" at bounding box center [68, 408] width 71 height 13
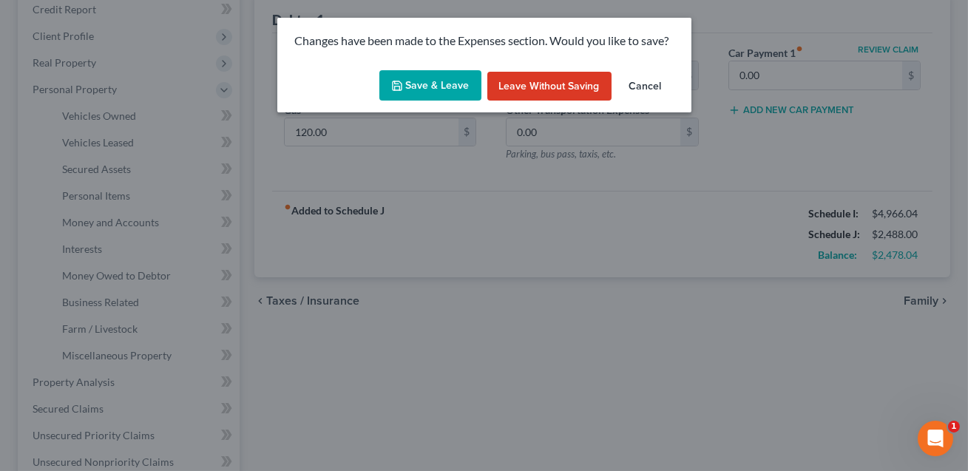
click at [403, 95] on button "Save & Leave" at bounding box center [430, 85] width 102 height 31
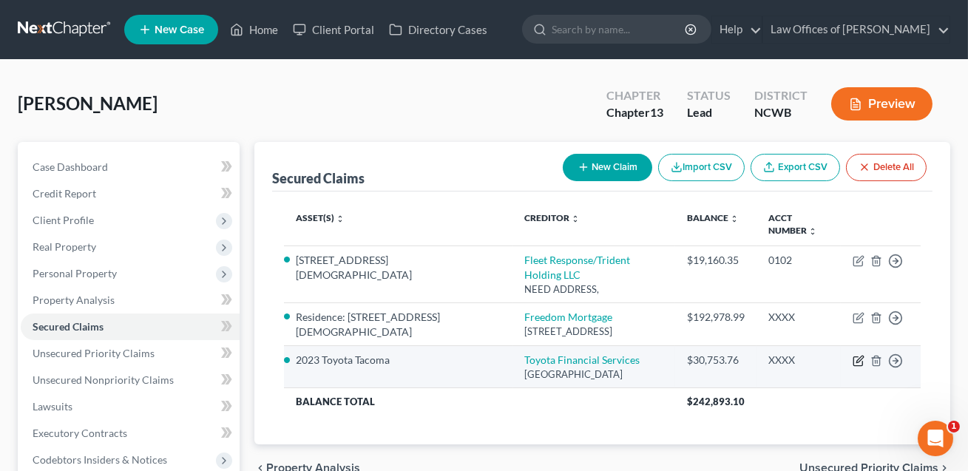
click at [862, 367] on icon "button" at bounding box center [859, 361] width 12 height 12
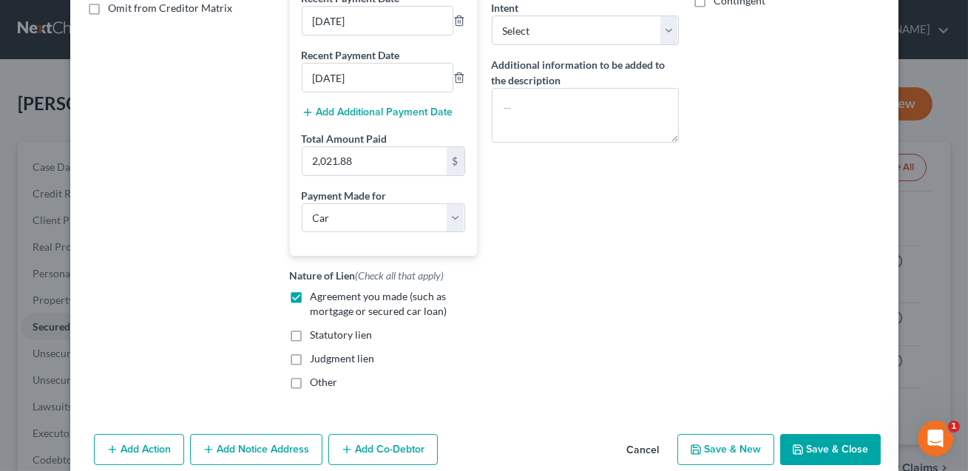
scroll to position [390, 0]
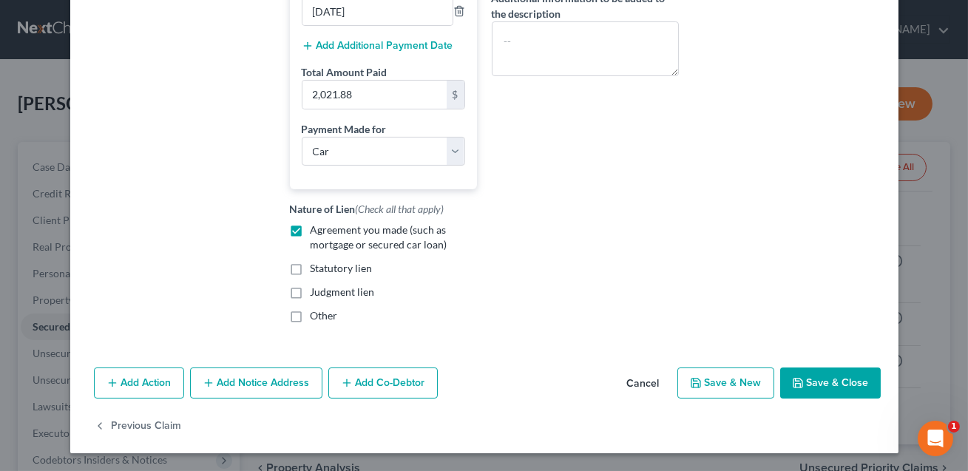
click at [825, 387] on button "Save & Close" at bounding box center [830, 383] width 101 height 31
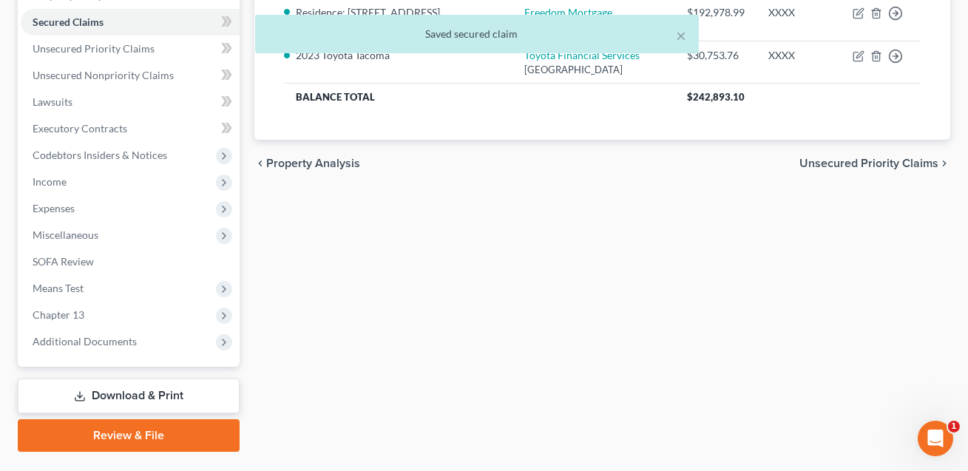
scroll to position [339, 0]
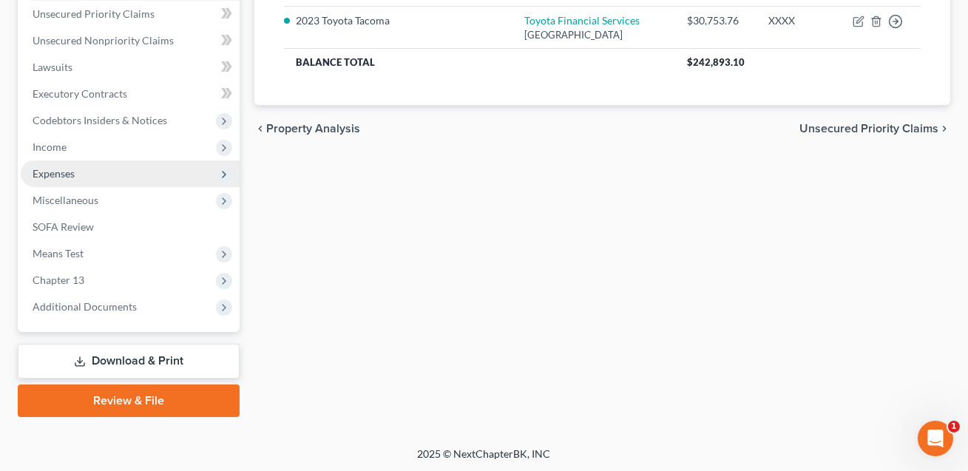
click at [57, 169] on span "Expenses" at bounding box center [54, 173] width 42 height 13
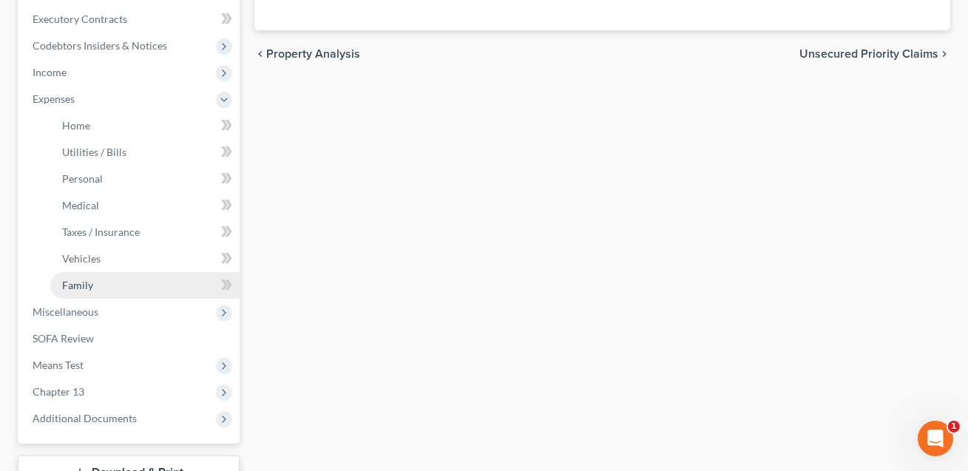
scroll to position [437, 0]
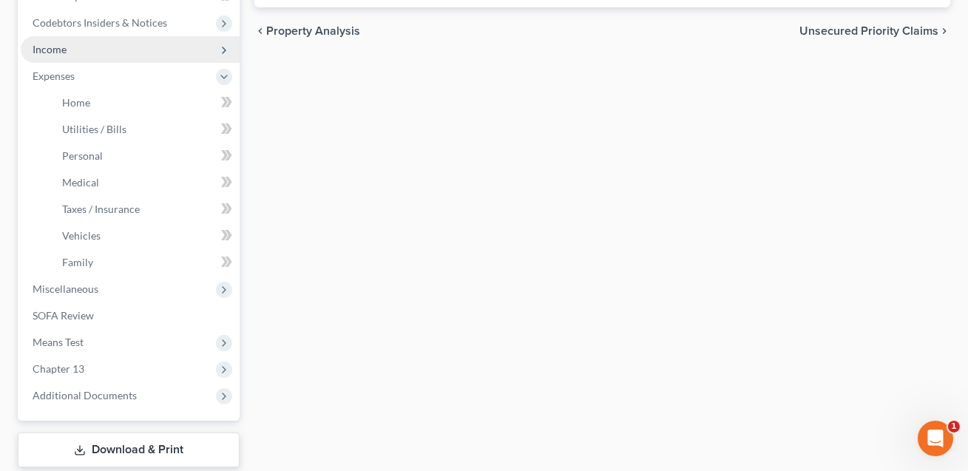
click at [64, 53] on span "Income" at bounding box center [50, 49] width 34 height 13
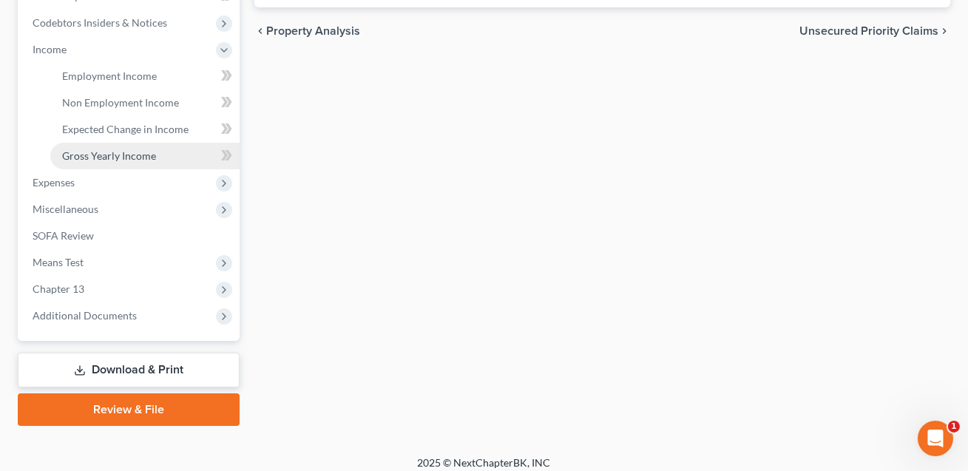
click at [89, 149] on span "Gross Yearly Income" at bounding box center [109, 155] width 94 height 13
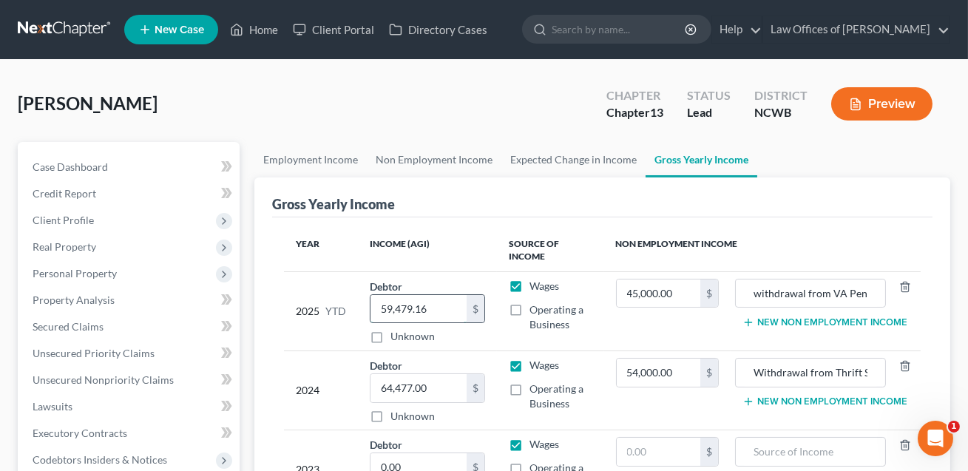
click at [446, 305] on input "59,479.16" at bounding box center [419, 309] width 96 height 28
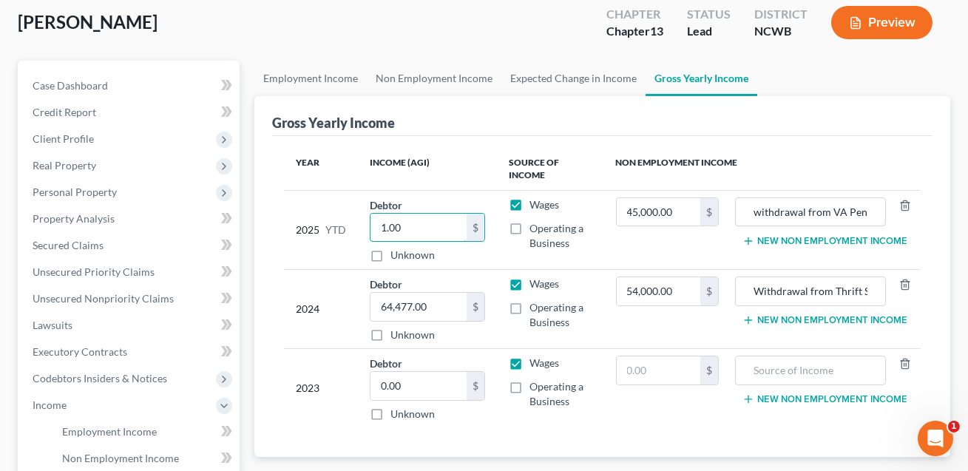
scroll to position [79, 0]
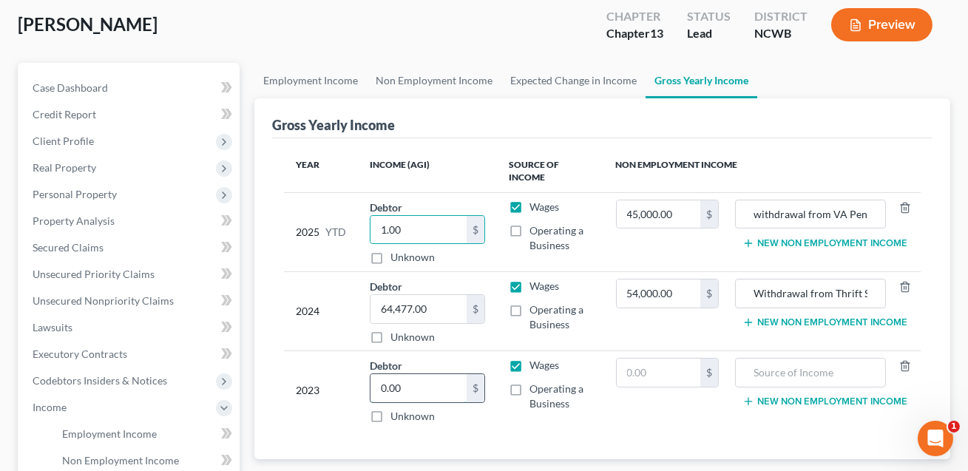
click at [429, 386] on input "0.00" at bounding box center [419, 388] width 96 height 28
click at [656, 374] on input "text" at bounding box center [659, 373] width 84 height 28
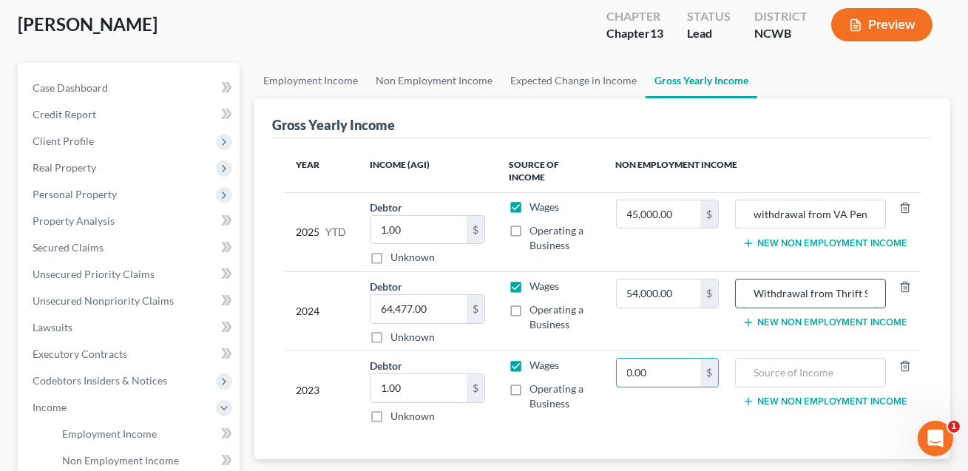
scroll to position [0, 50]
drag, startPoint x: 873, startPoint y: 292, endPoint x: 787, endPoint y: 286, distance: 86.0
click at [787, 286] on input "Withdrawal from Thrift Savings Plan" at bounding box center [810, 294] width 135 height 28
drag, startPoint x: 871, startPoint y: 212, endPoint x: 860, endPoint y: 210, distance: 11.3
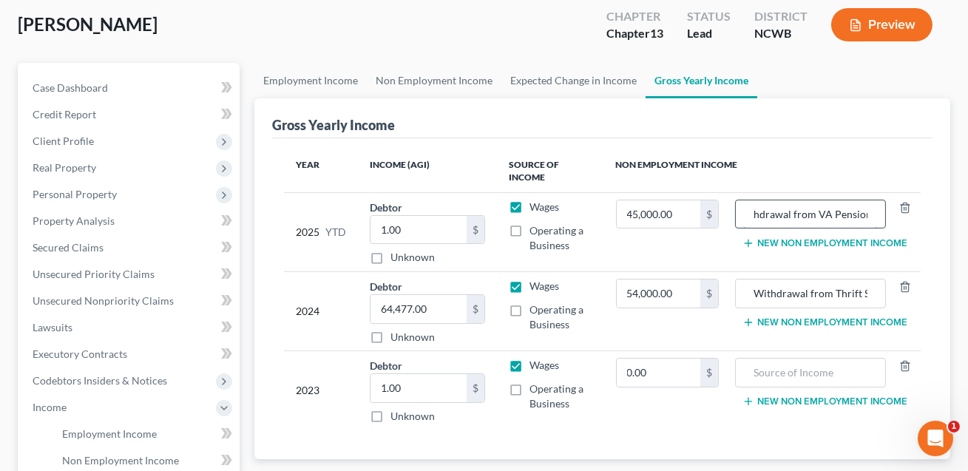
click at [843, 210] on input "withdrawal from VA Pension" at bounding box center [810, 214] width 135 height 28
drag, startPoint x: 871, startPoint y: 214, endPoint x: 820, endPoint y: 211, distance: 51.9
click at [820, 211] on input "withdrawal from VA Pension" at bounding box center [810, 214] width 135 height 28
paste input "Thrift Savings Plan"
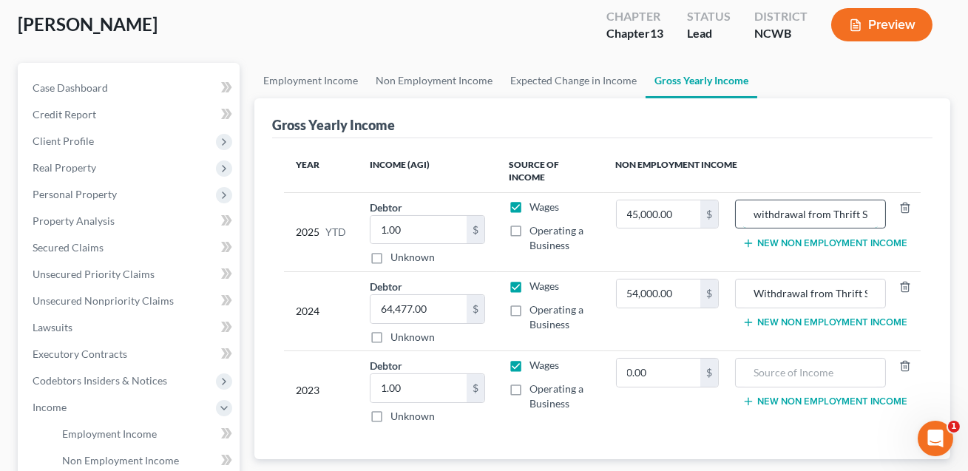
click at [759, 214] on input "withdrawal from Thrift Savings Plan" at bounding box center [810, 214] width 135 height 28
click at [672, 297] on input "54,000.00" at bounding box center [659, 294] width 84 height 28
click at [680, 214] on input "45,000.00" at bounding box center [659, 214] width 84 height 28
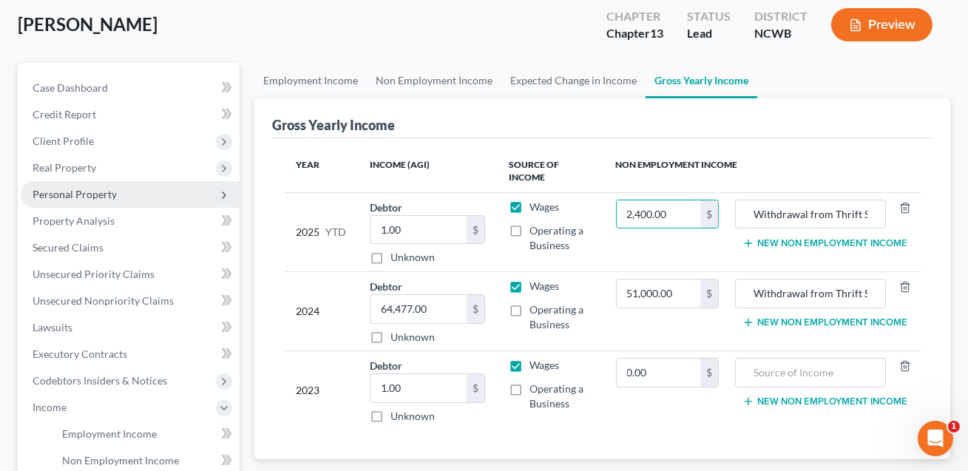
click at [71, 197] on span "Personal Property" at bounding box center [75, 194] width 84 height 13
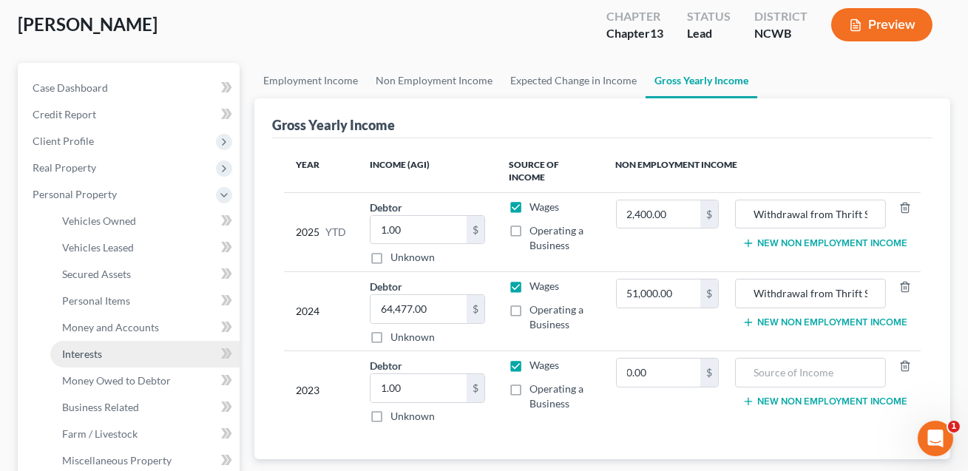
click at [90, 348] on span "Interests" at bounding box center [82, 354] width 40 height 13
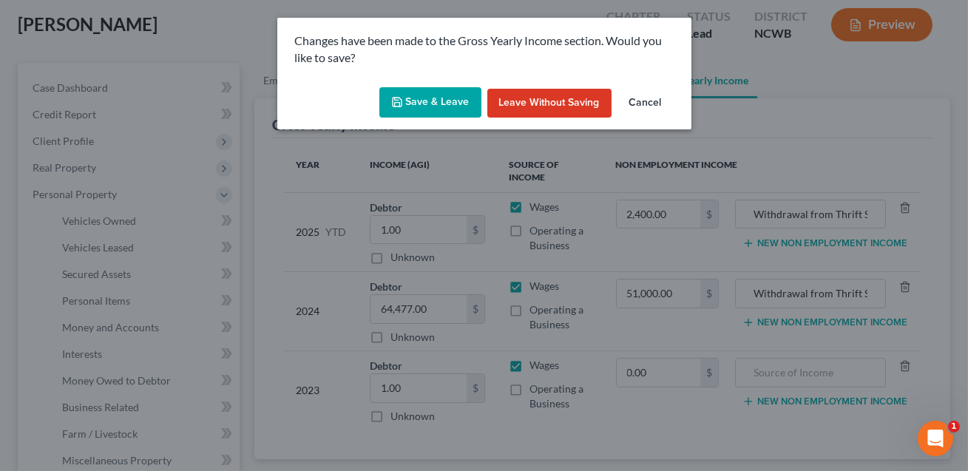
click at [415, 107] on button "Save & Leave" at bounding box center [430, 102] width 102 height 31
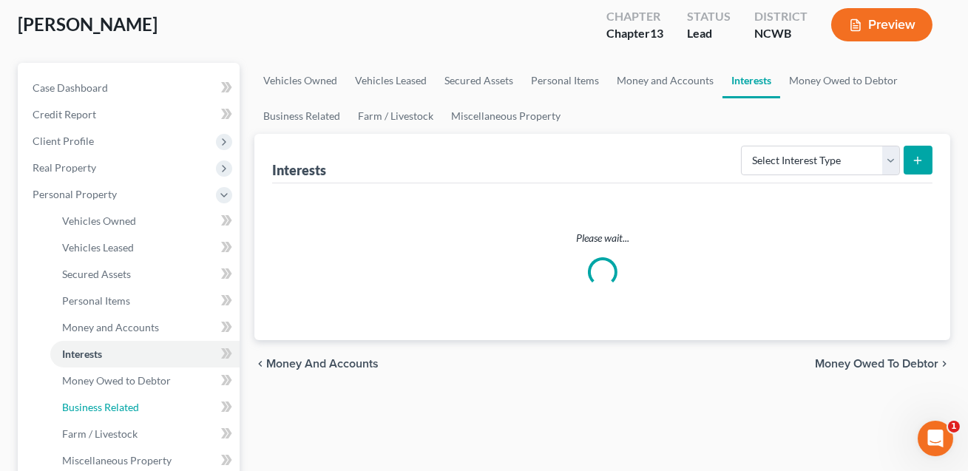
click at [122, 404] on span "Business Related" at bounding box center [100, 407] width 77 height 13
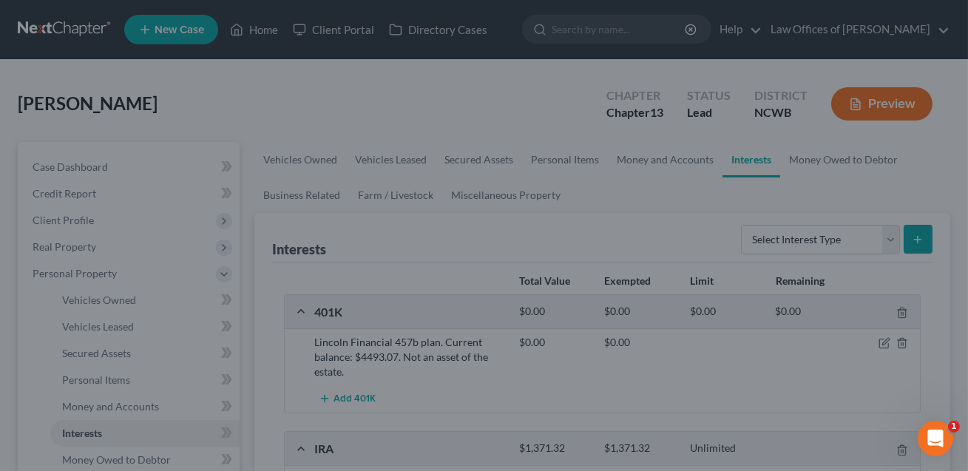
click at [786, 240] on div at bounding box center [484, 235] width 968 height 471
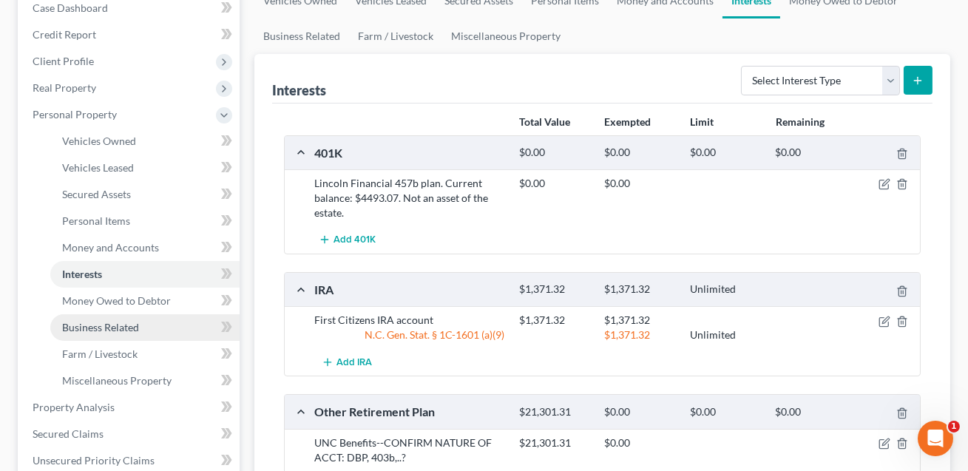
click at [101, 325] on span "Business Related" at bounding box center [100, 327] width 77 height 13
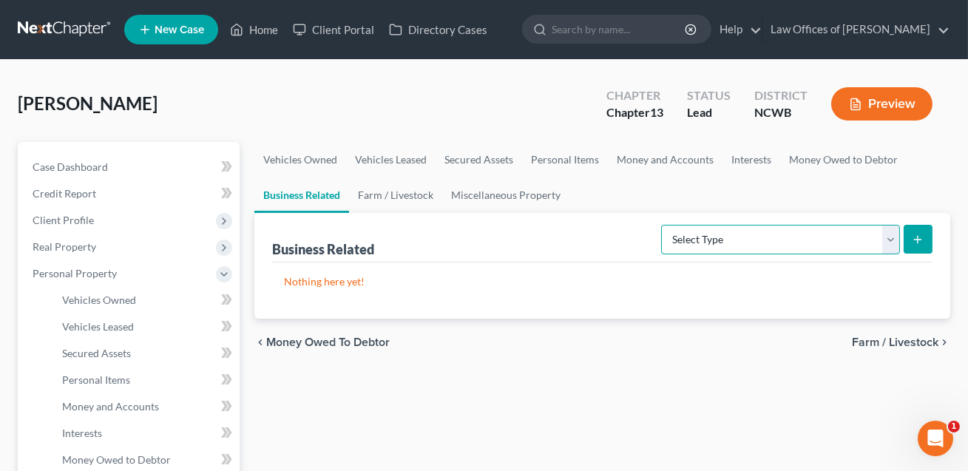
click at [701, 240] on select "Select Type Customer Lists Franchises Inventory Licenses Machinery Office Equip…" at bounding box center [780, 240] width 239 height 30
select select "license"
click at [918, 245] on button "submit" at bounding box center [918, 239] width 29 height 29
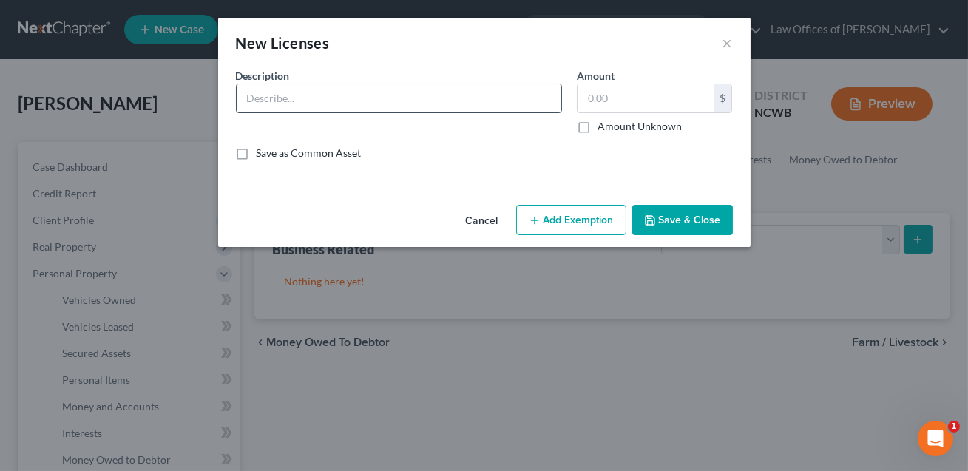
click at [288, 90] on input "text" at bounding box center [399, 98] width 325 height 28
click at [373, 100] on input "CONFIRM LICENSES (non-tansferrable)" at bounding box center [399, 98] width 325 height 28
type input "CONFIRM LICENSES (non-transferrable)"
click at [600, 95] on input "text" at bounding box center [646, 98] width 137 height 28
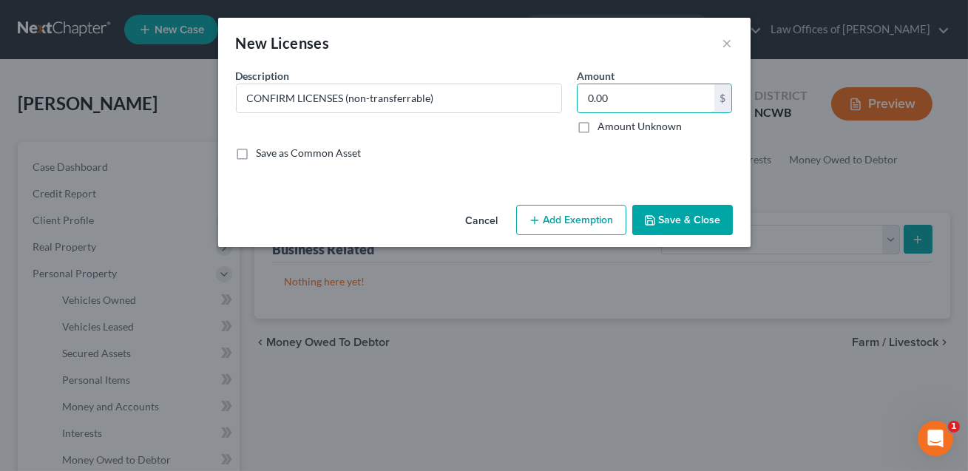
type input "0.00"
click at [676, 223] on button "Save & Close" at bounding box center [682, 220] width 101 height 31
